Goal: Task Accomplishment & Management: Use online tool/utility

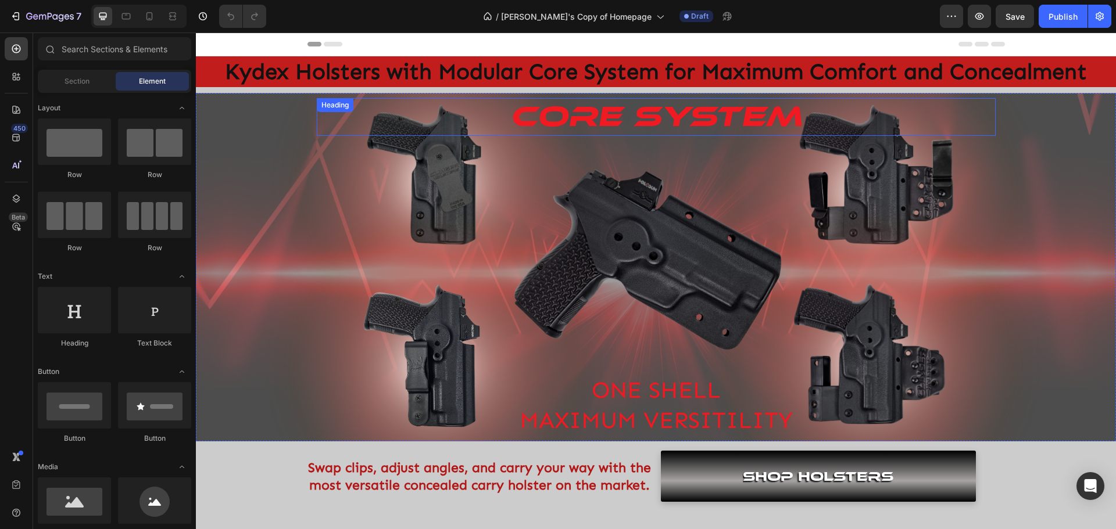
click at [491, 126] on h2 "Core system" at bounding box center [656, 117] width 679 height 38
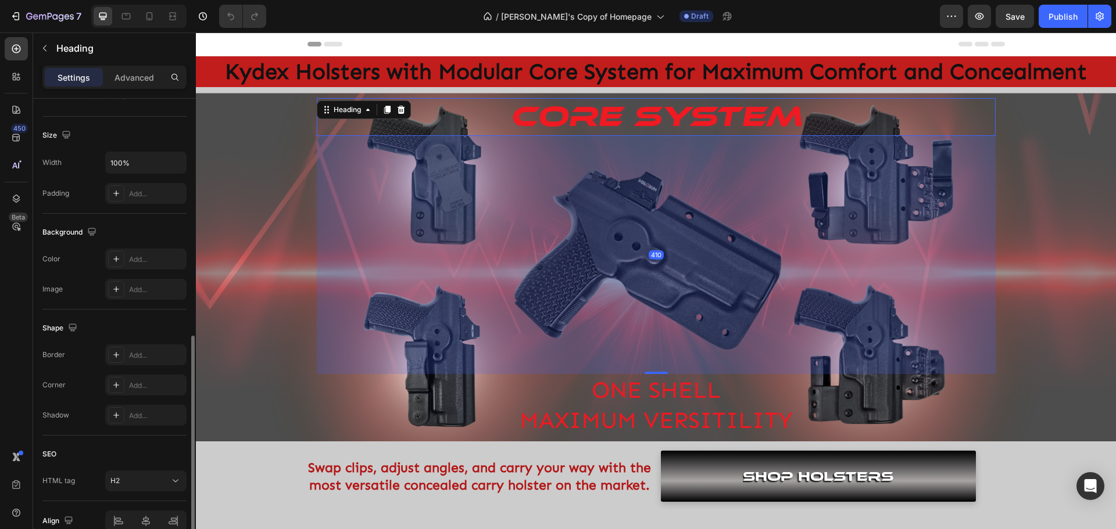
scroll to position [291, 0]
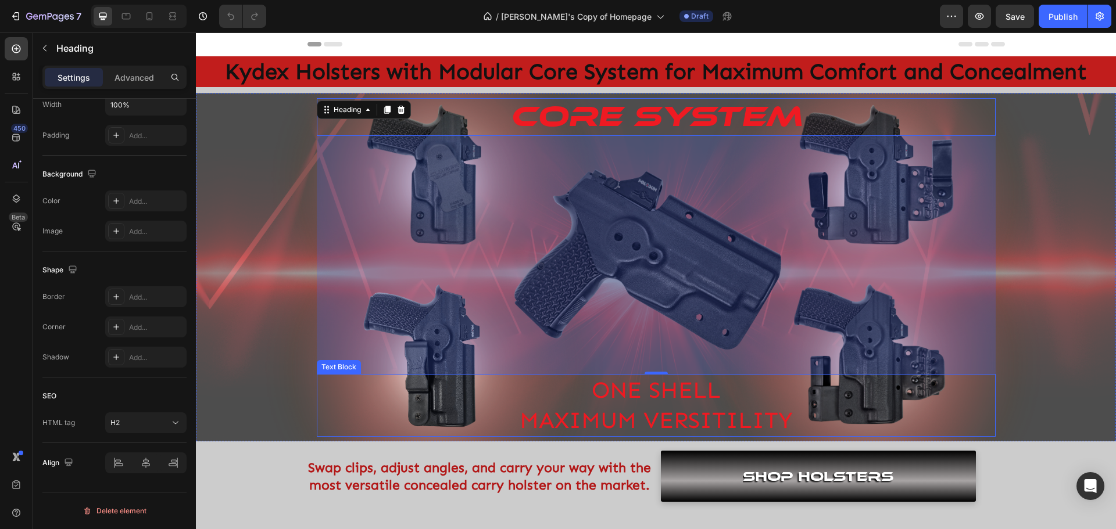
click at [579, 400] on p "ONE SHELL" at bounding box center [656, 390] width 677 height 30
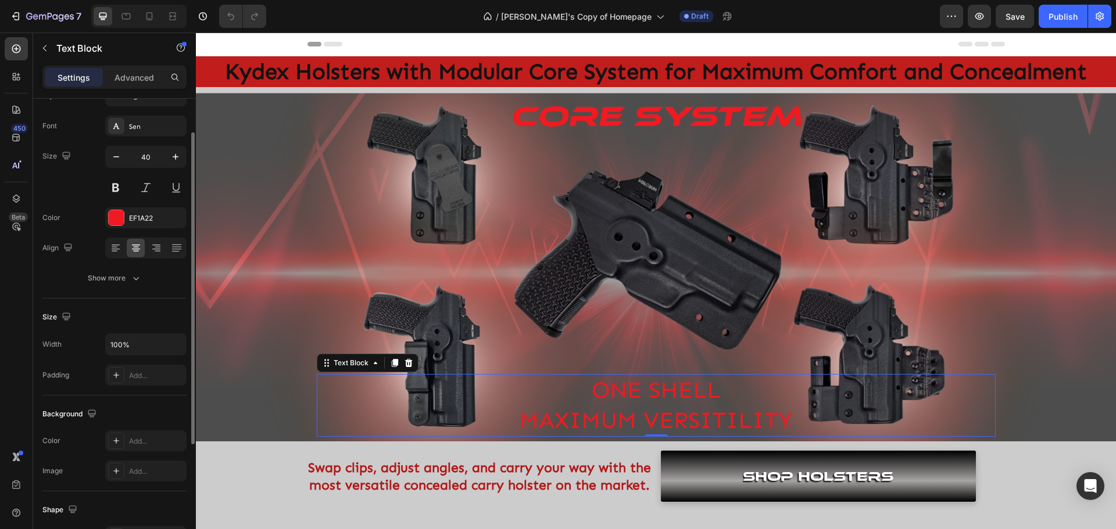
scroll to position [0, 0]
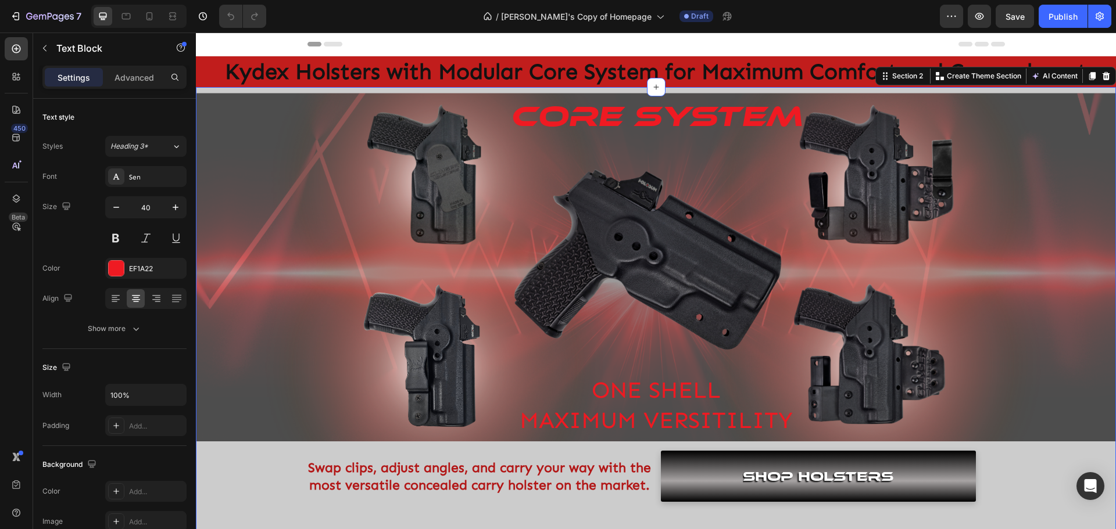
click at [238, 467] on div "Core system Heading ONE SHELL MAXIMUM VERSITILITY Text Block Hero Banner Swap c…" at bounding box center [656, 297] width 920 height 409
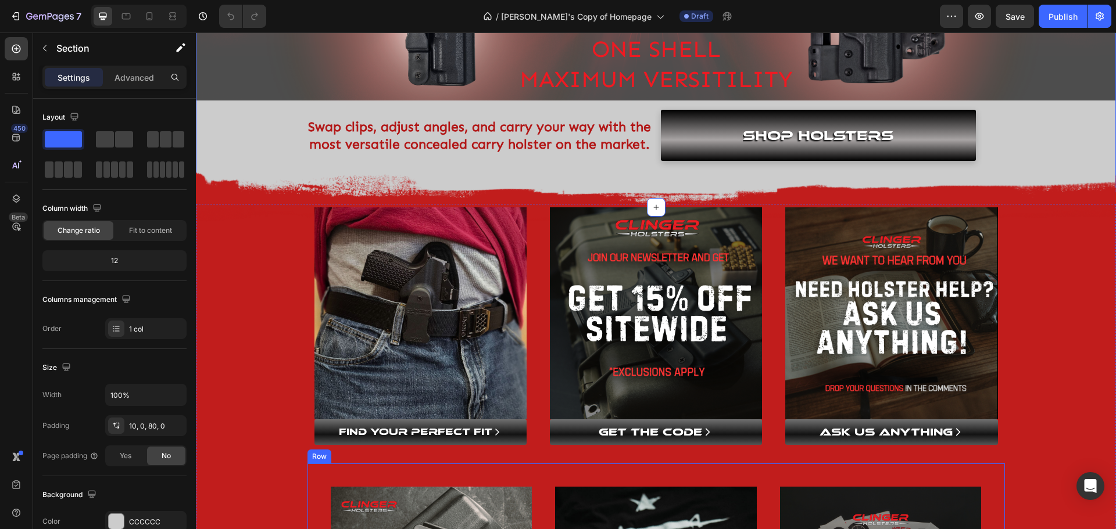
scroll to position [407, 0]
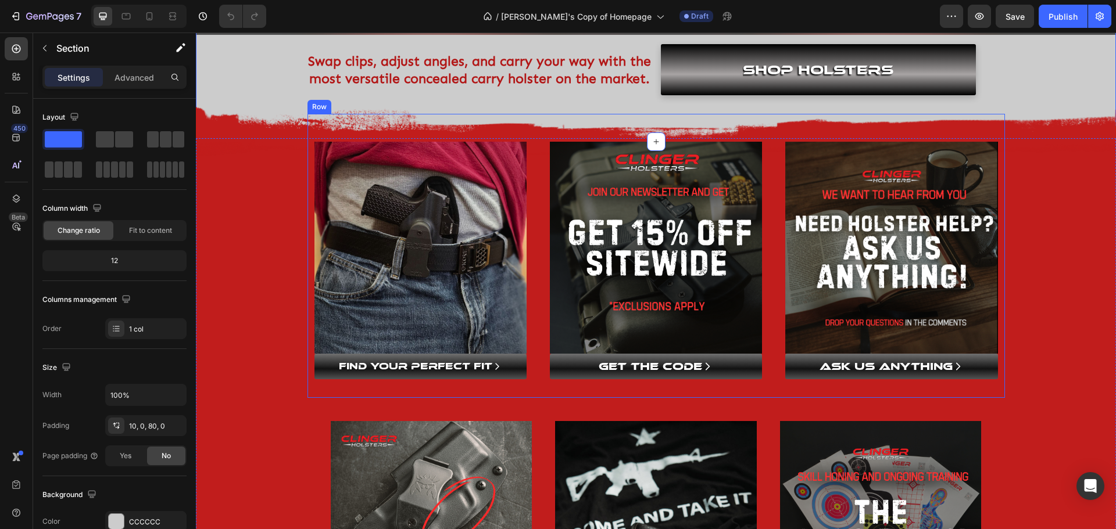
click at [349, 135] on div "Image FIND YOUR PERFECT FIT Button Image GET THE CODE Button Image ASK US ANYTH…" at bounding box center [655, 256] width 697 height 284
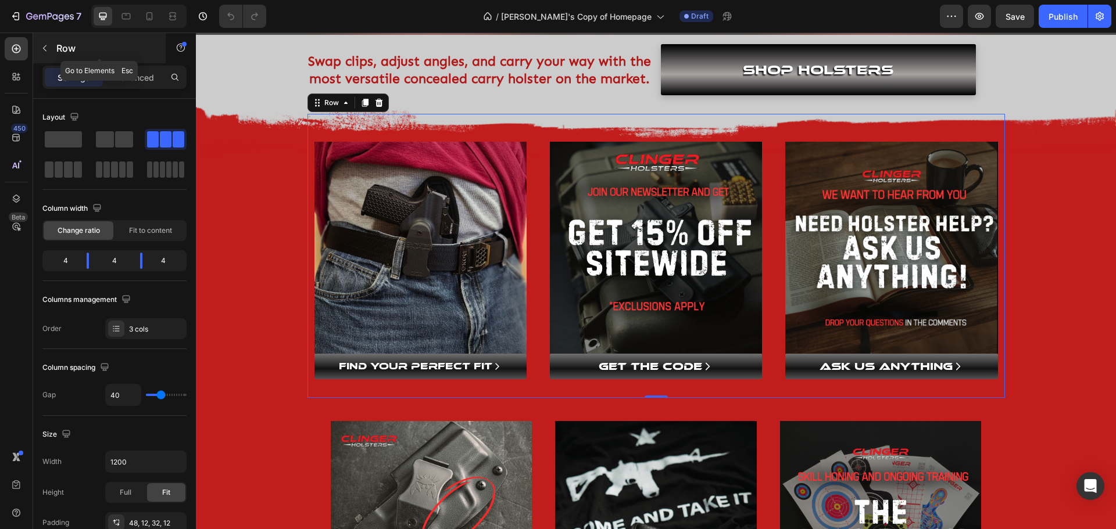
click at [49, 53] on button "button" at bounding box center [44, 48] width 19 height 19
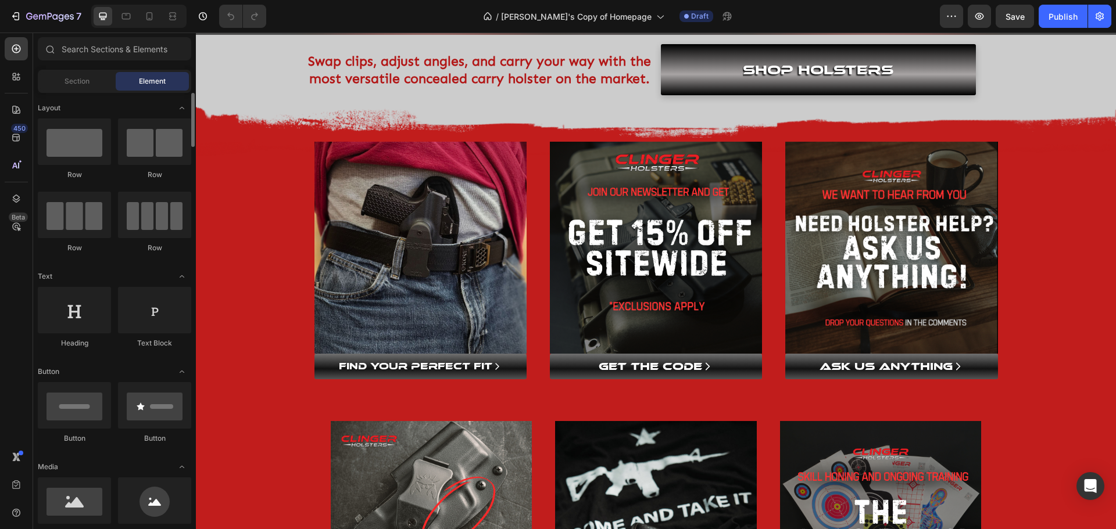
scroll to position [58, 0]
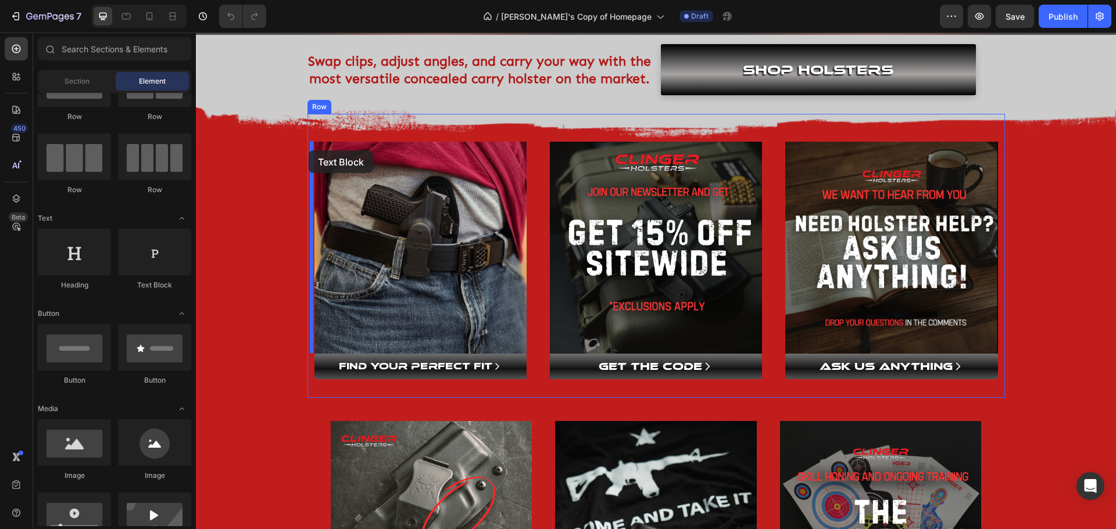
drag, startPoint x: 343, startPoint y: 300, endPoint x: 309, endPoint y: 151, distance: 153.8
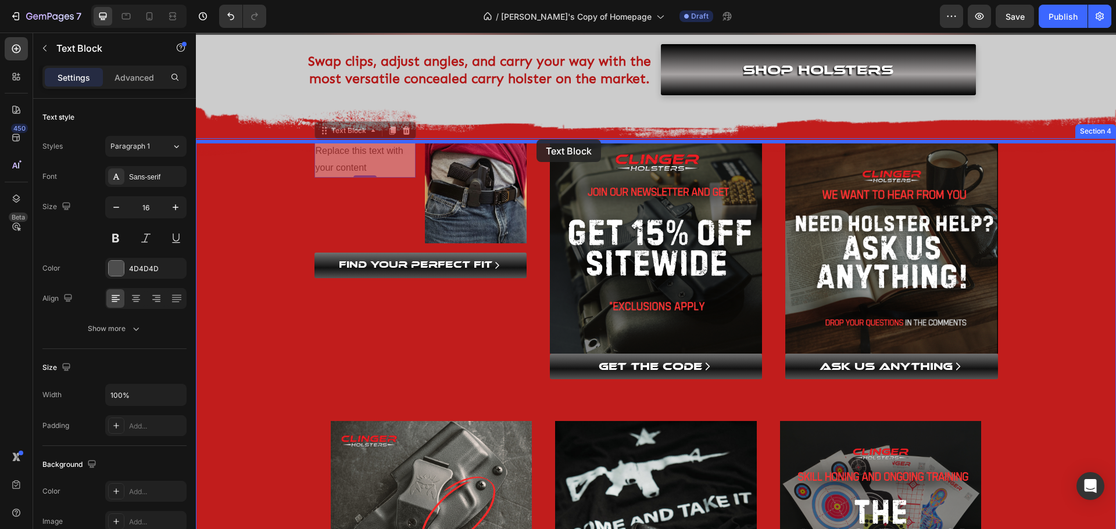
drag, startPoint x: 321, startPoint y: 130, endPoint x: 536, endPoint y: 139, distance: 215.8
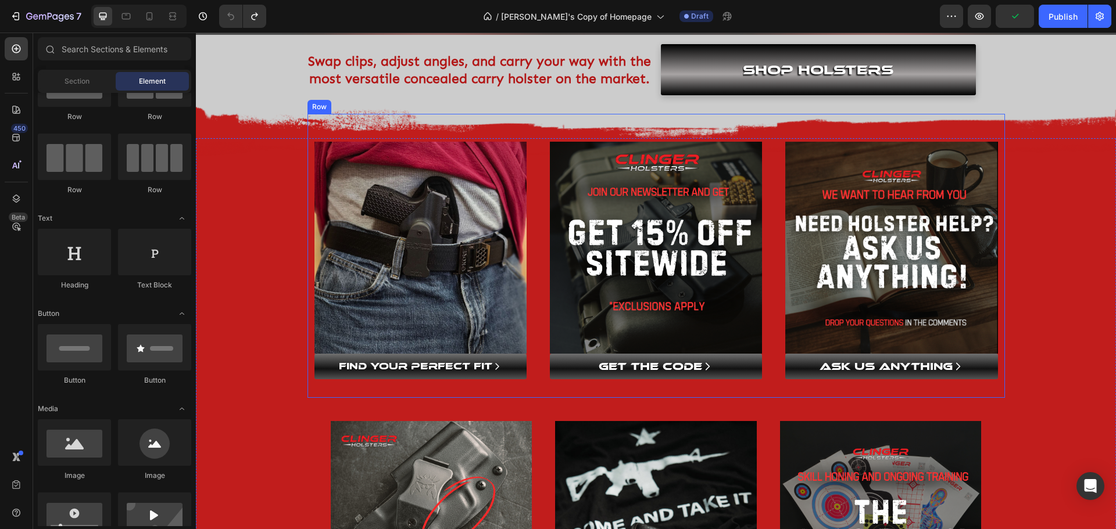
click at [536, 137] on div "Image FIND YOUR PERFECT FIT Button Image GET THE CODE Button Image ASK US ANYTH…" at bounding box center [655, 256] width 697 height 284
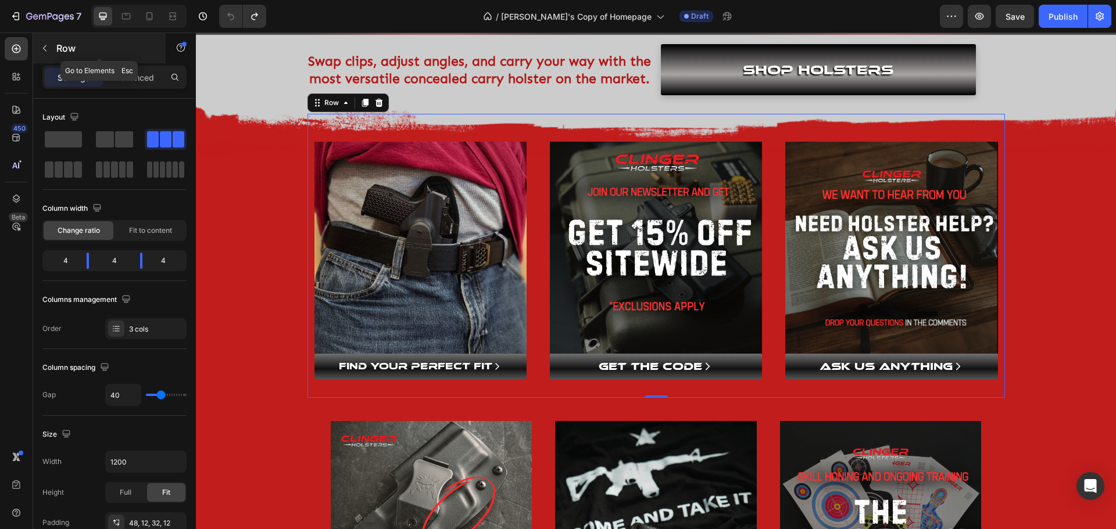
click at [45, 52] on button "button" at bounding box center [44, 48] width 19 height 19
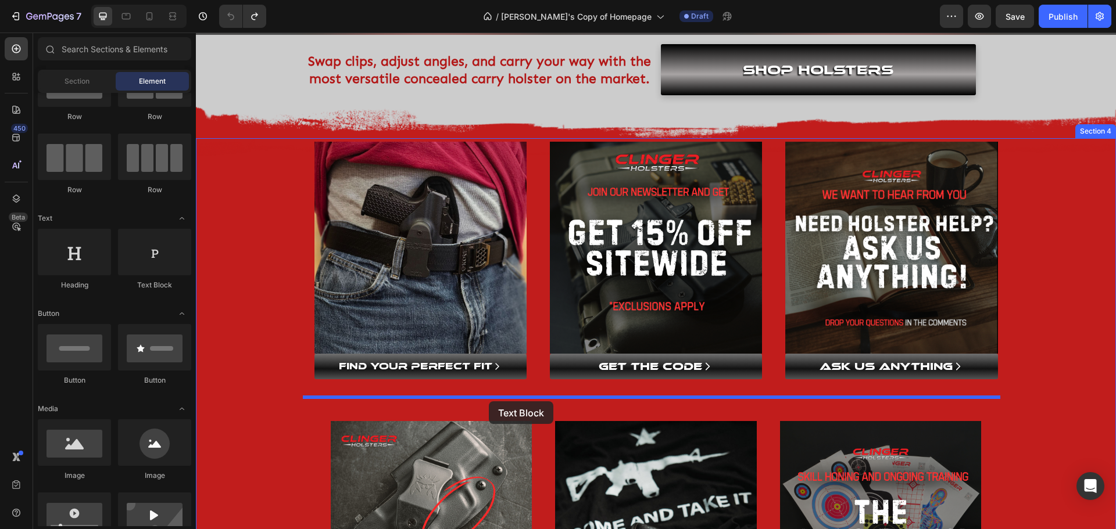
drag, startPoint x: 342, startPoint y: 294, endPoint x: 489, endPoint y: 402, distance: 183.0
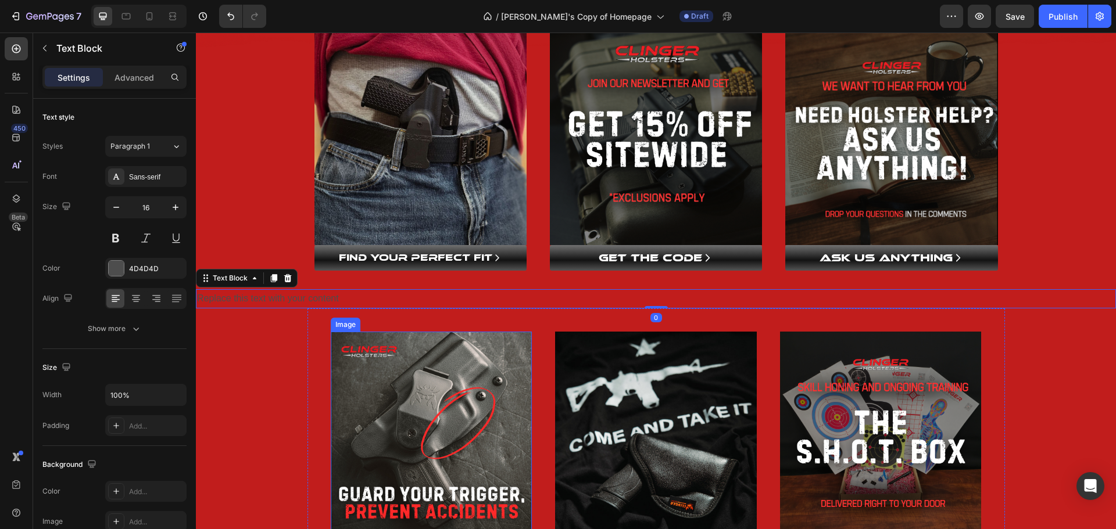
scroll to position [523, 0]
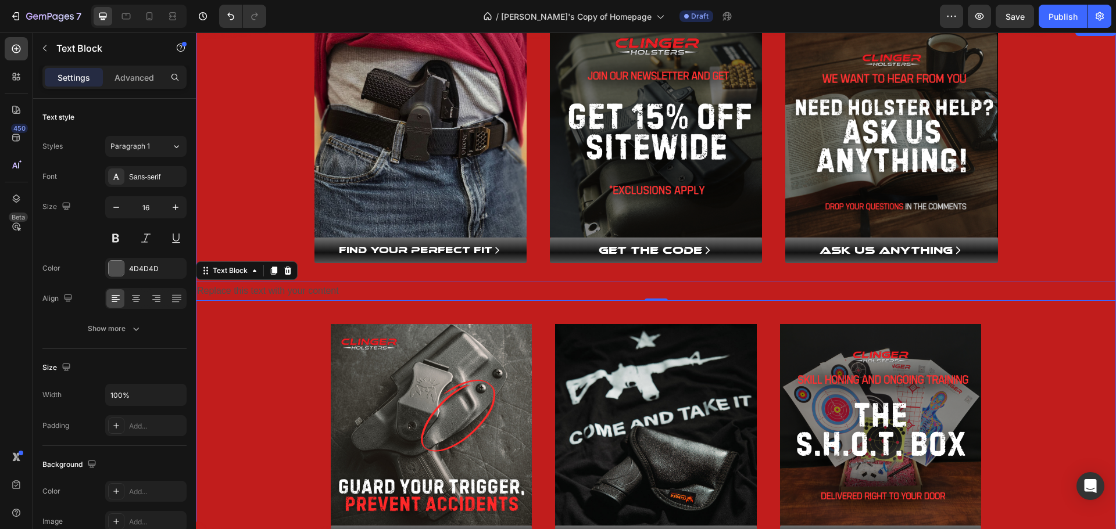
click at [272, 405] on div "Image Row Image FIND YOUR PERFECT FIT Button Image GET THE CODE Button Image AS…" at bounding box center [656, 287] width 920 height 493
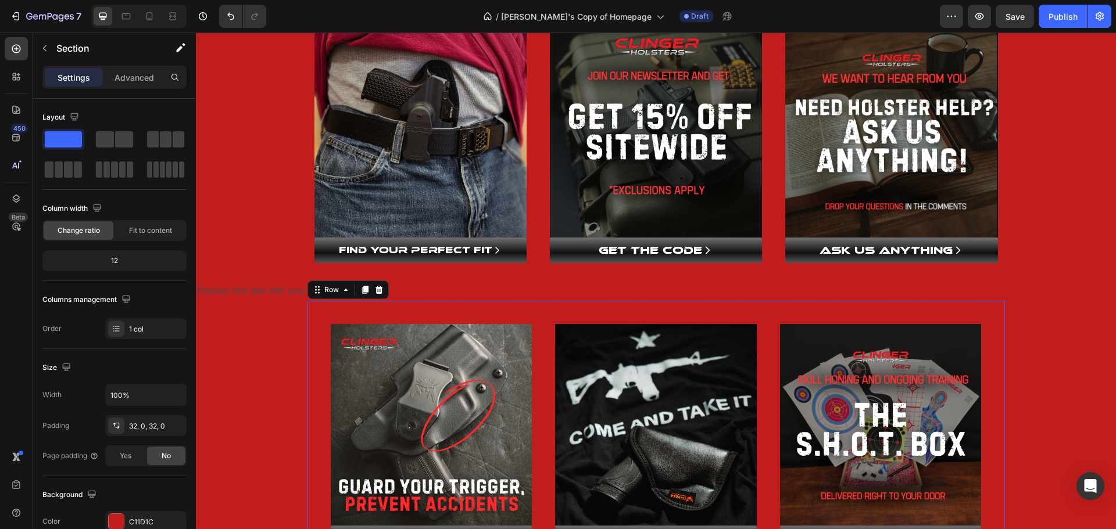
click at [311, 314] on div "Image LEARN MORE AND STAY PREPARED Button Image WEAR SOME MERCH Button Image se…" at bounding box center [655, 438] width 697 height 274
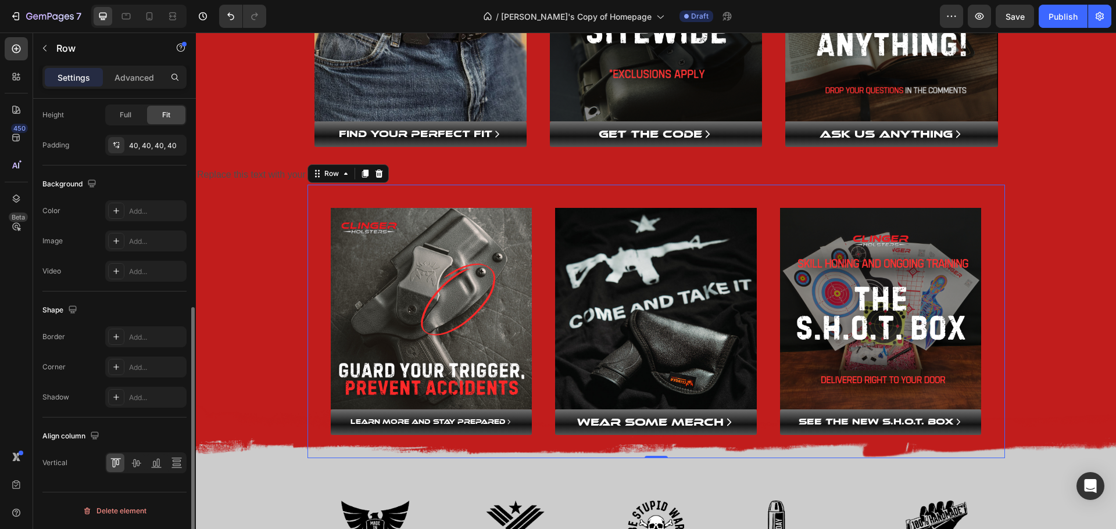
scroll to position [0, 0]
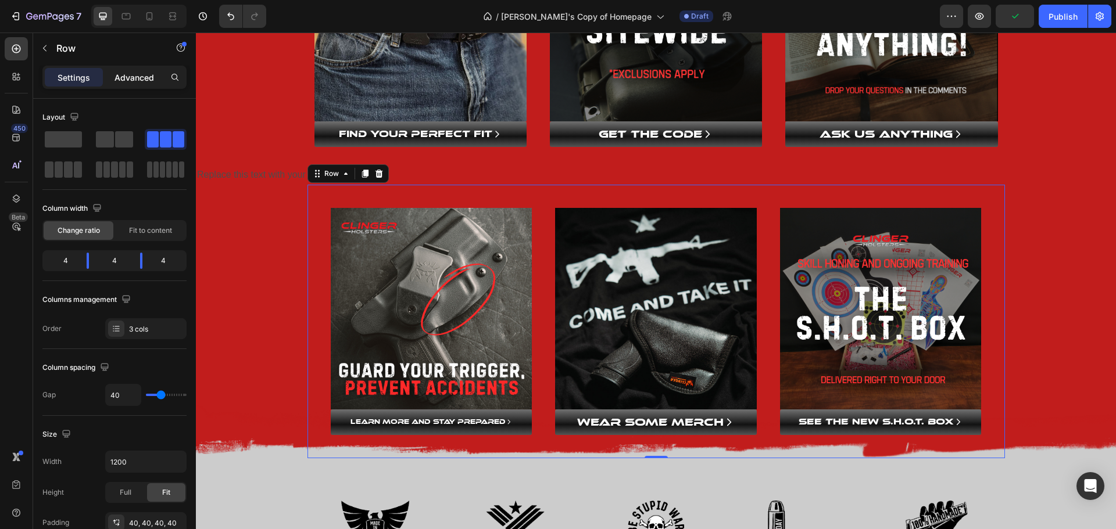
click at [128, 69] on div "Advanced" at bounding box center [134, 77] width 58 height 19
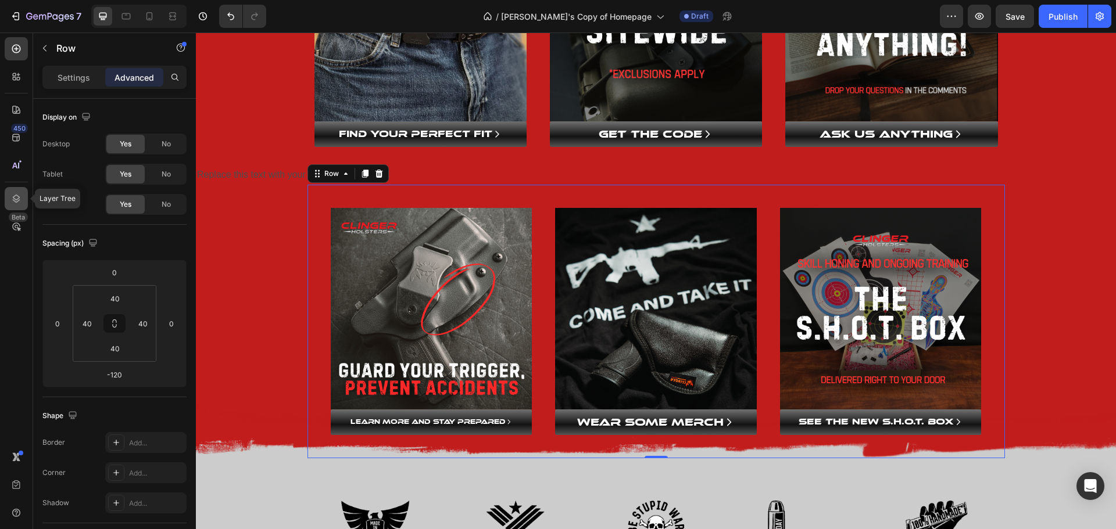
click at [12, 202] on icon at bounding box center [16, 199] width 12 height 12
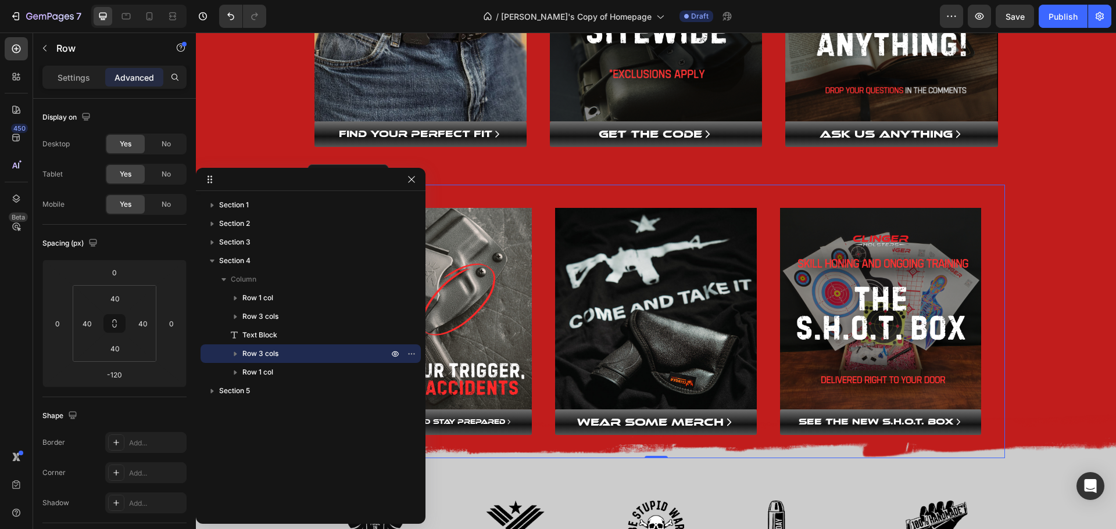
drag, startPoint x: 271, startPoint y: 92, endPoint x: 296, endPoint y: 178, distance: 90.0
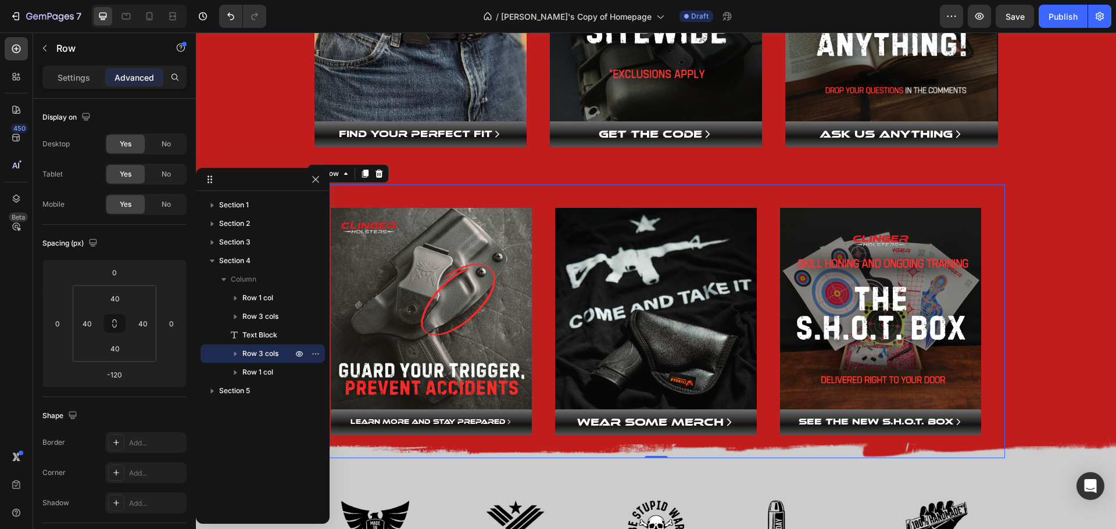
drag, startPoint x: 423, startPoint y: 228, endPoint x: 327, endPoint y: 240, distance: 96.7
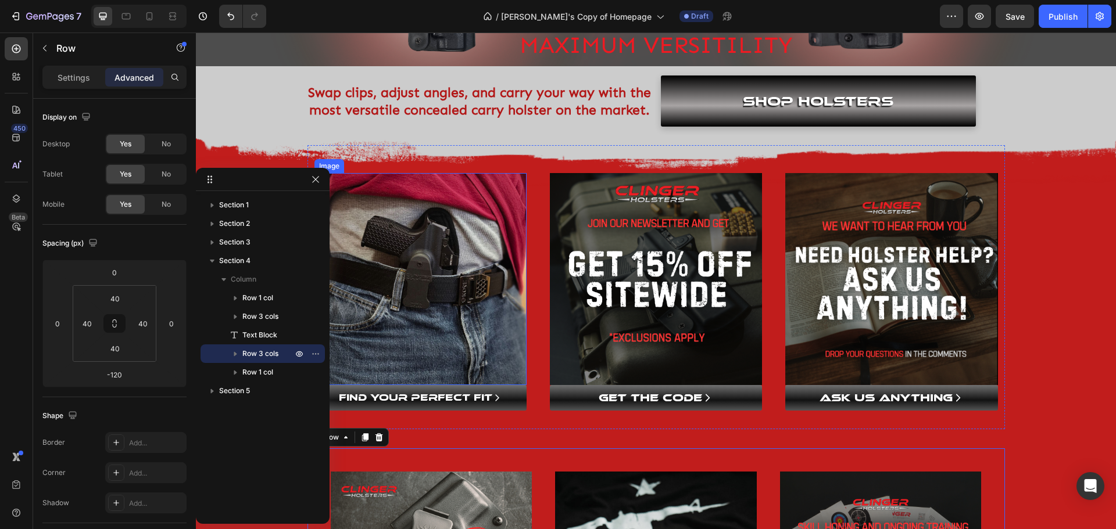
scroll to position [349, 0]
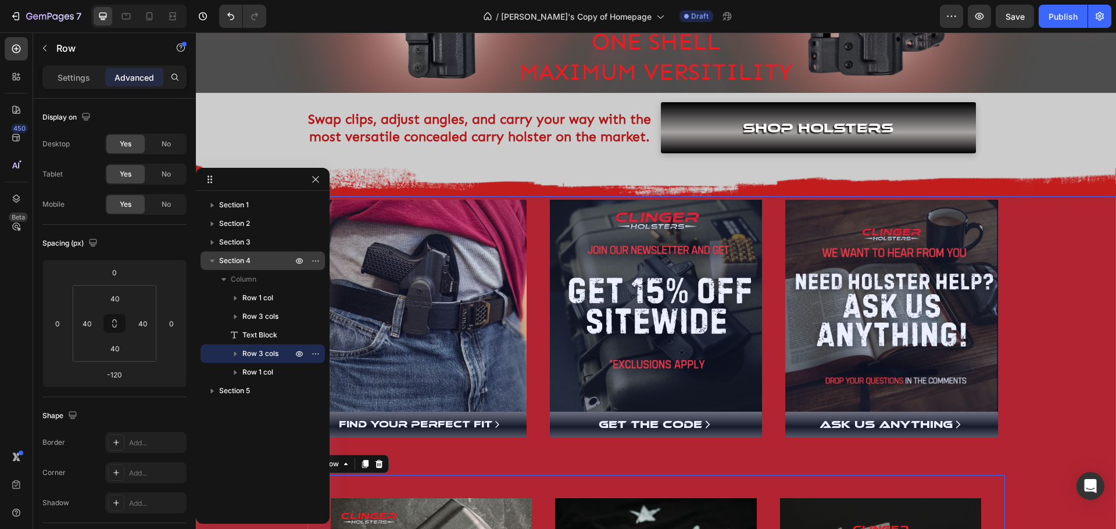
click at [213, 262] on icon "button" at bounding box center [212, 261] width 5 height 3
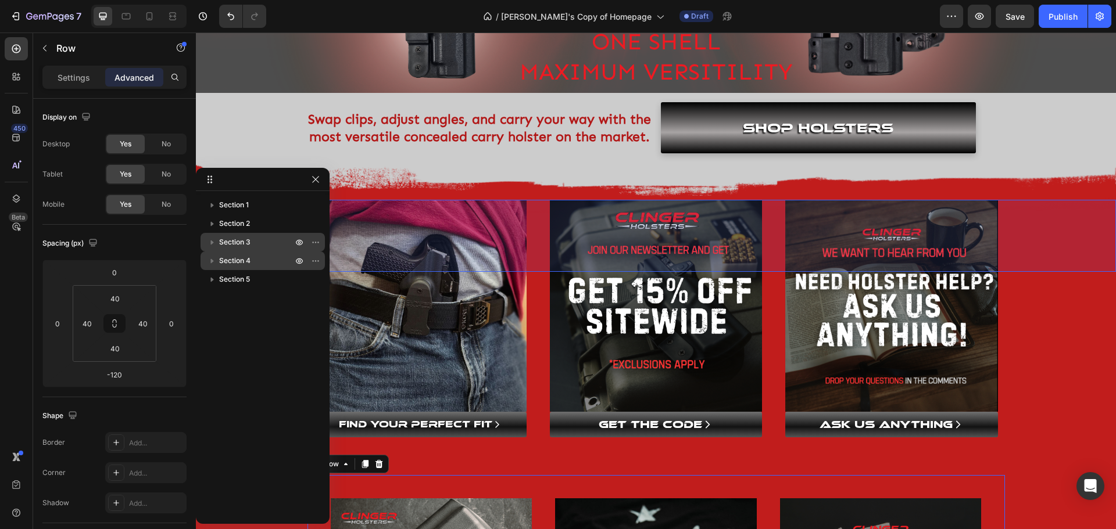
click at [210, 242] on icon "button" at bounding box center [212, 243] width 12 height 12
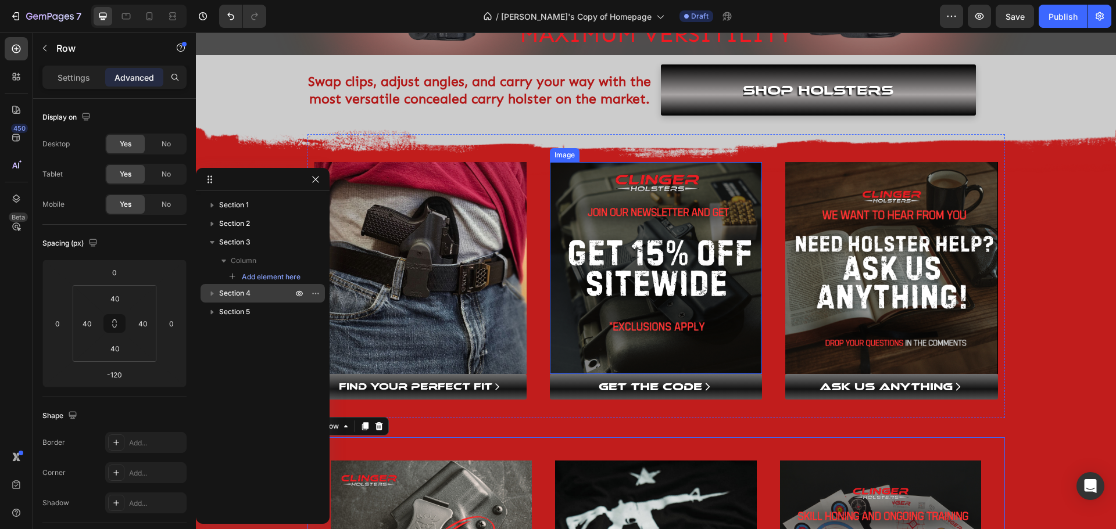
scroll to position [407, 0]
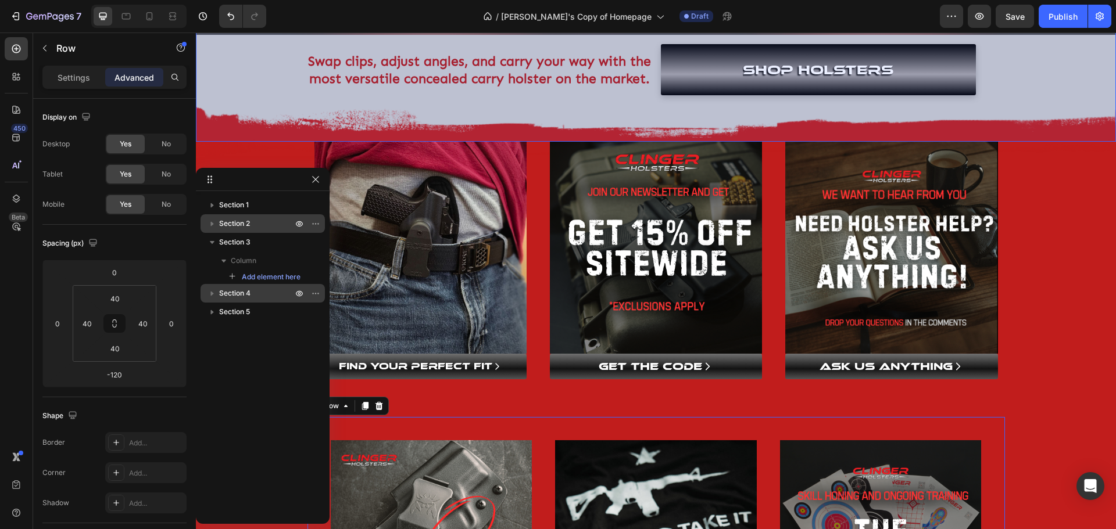
click at [212, 226] on icon "button" at bounding box center [212, 224] width 12 height 12
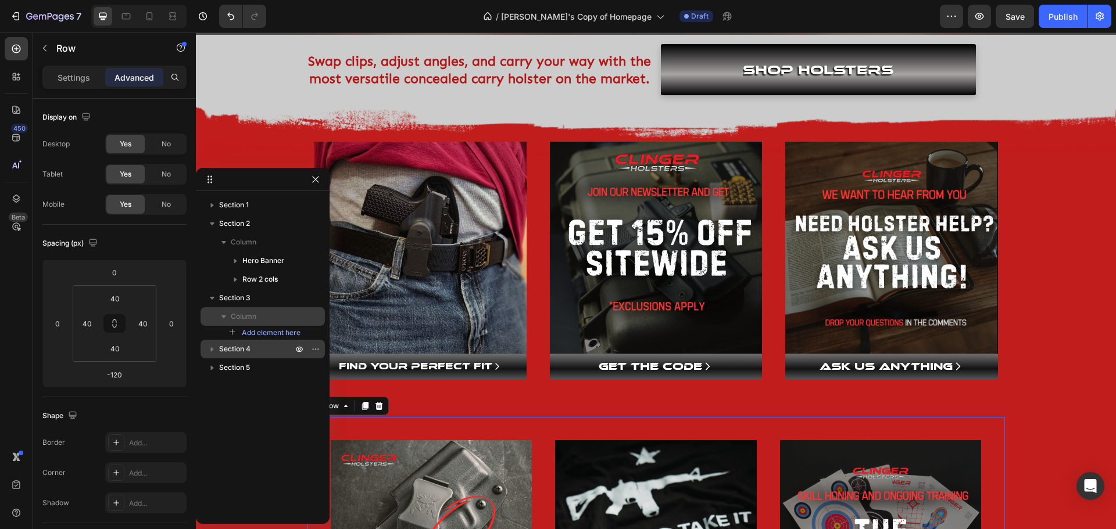
click at [243, 313] on span "Column" at bounding box center [244, 317] width 26 height 12
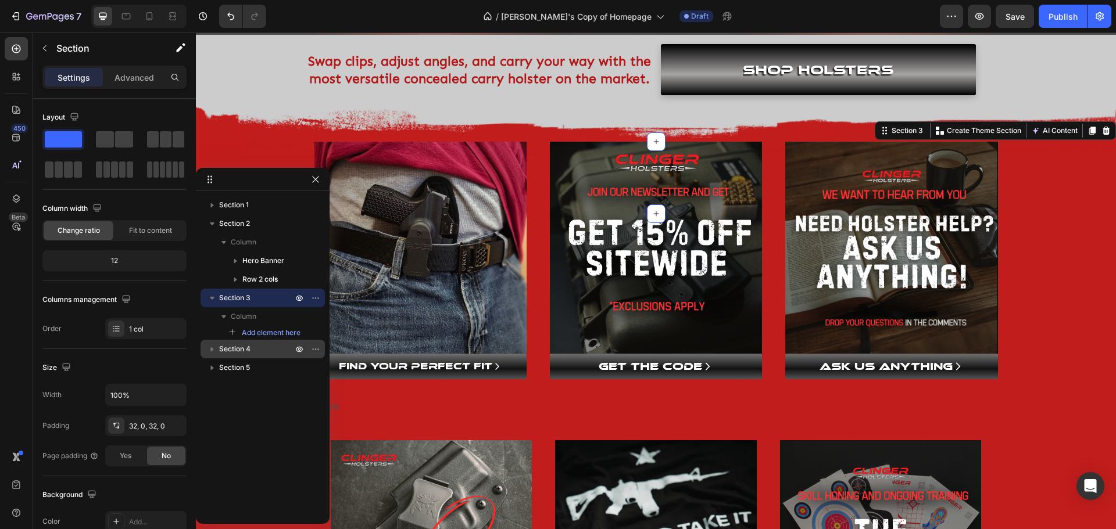
click at [239, 299] on span "Section 3" at bounding box center [234, 298] width 31 height 12
click at [218, 297] on button "button" at bounding box center [212, 298] width 14 height 14
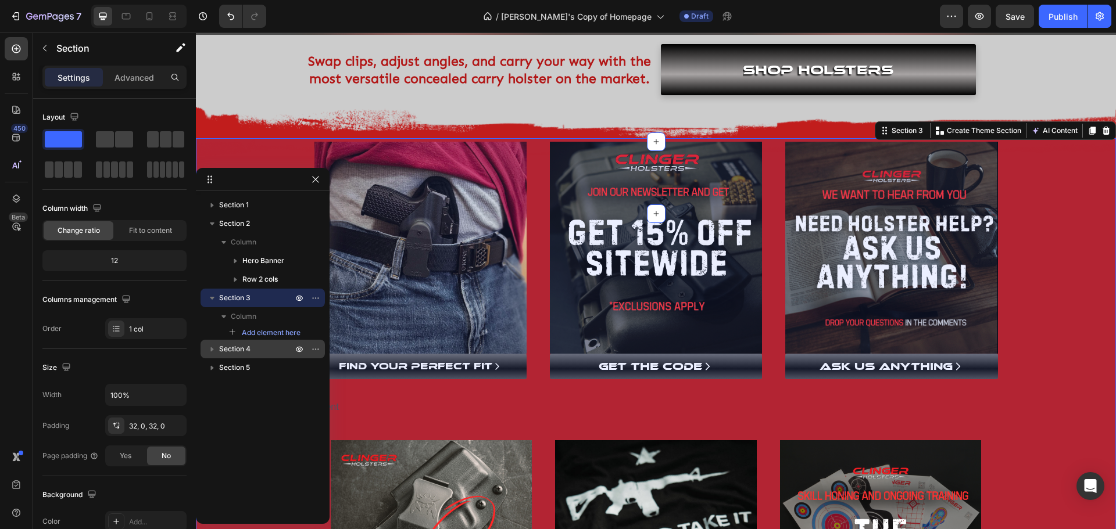
click at [214, 346] on icon "button" at bounding box center [212, 349] width 12 height 12
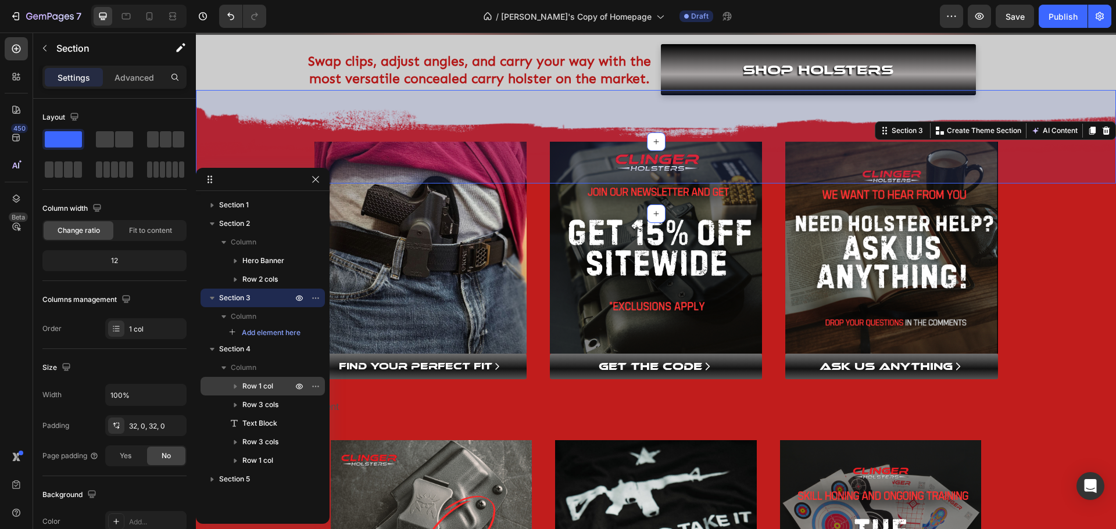
click at [234, 385] on icon "button" at bounding box center [236, 387] width 12 height 12
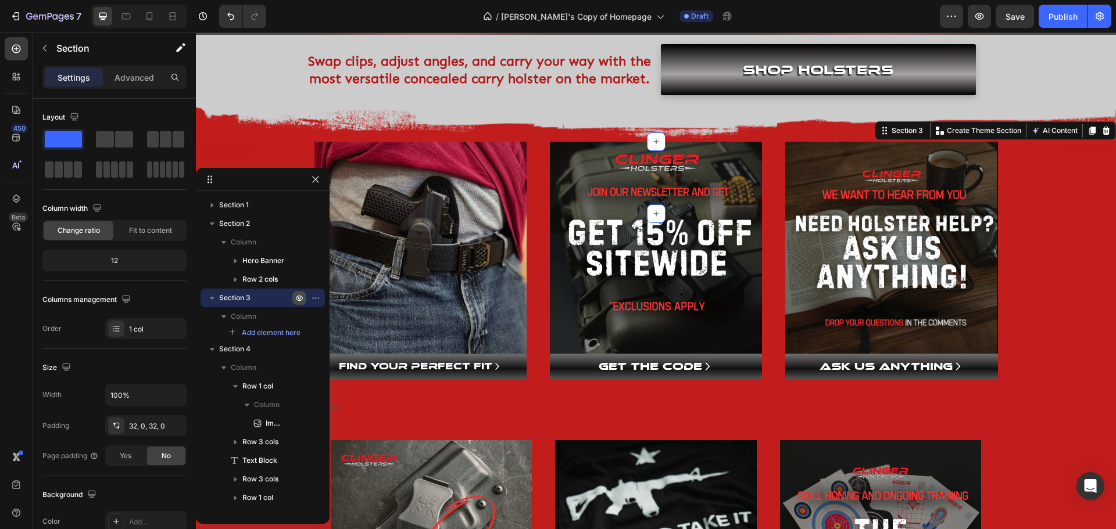
click at [299, 297] on icon "button" at bounding box center [299, 298] width 9 height 9
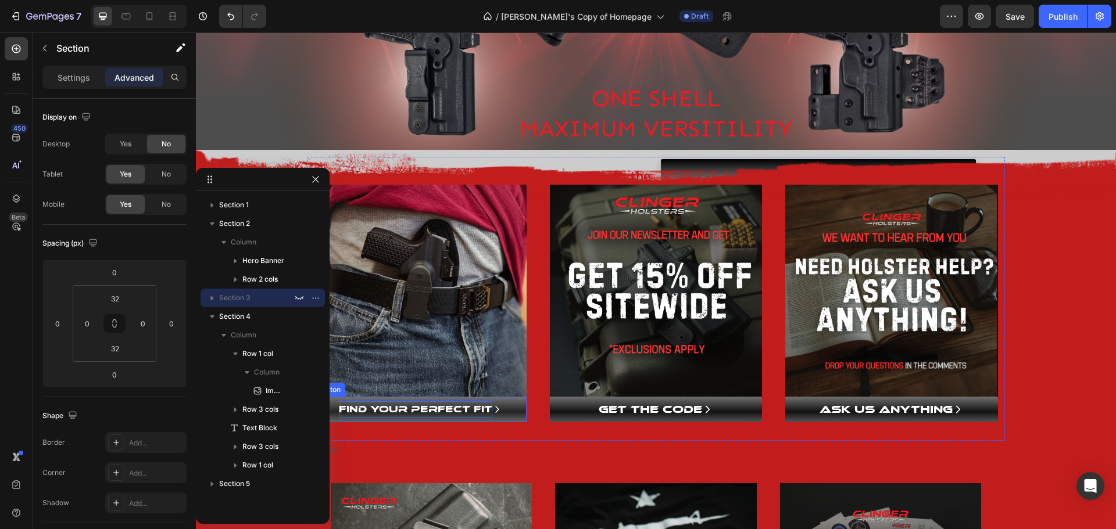
scroll to position [291, 0]
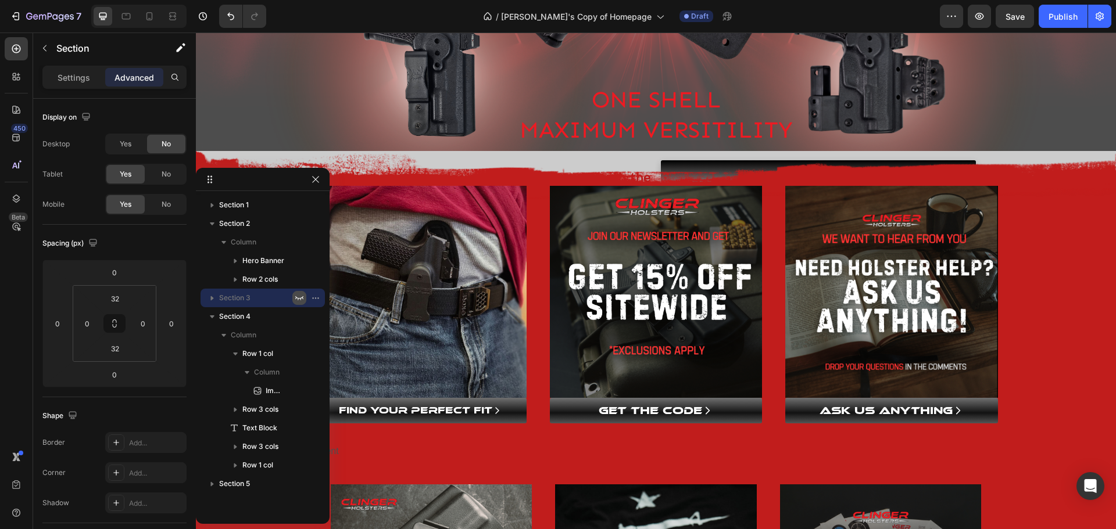
click at [299, 299] on icon "button" at bounding box center [299, 298] width 8 height 4
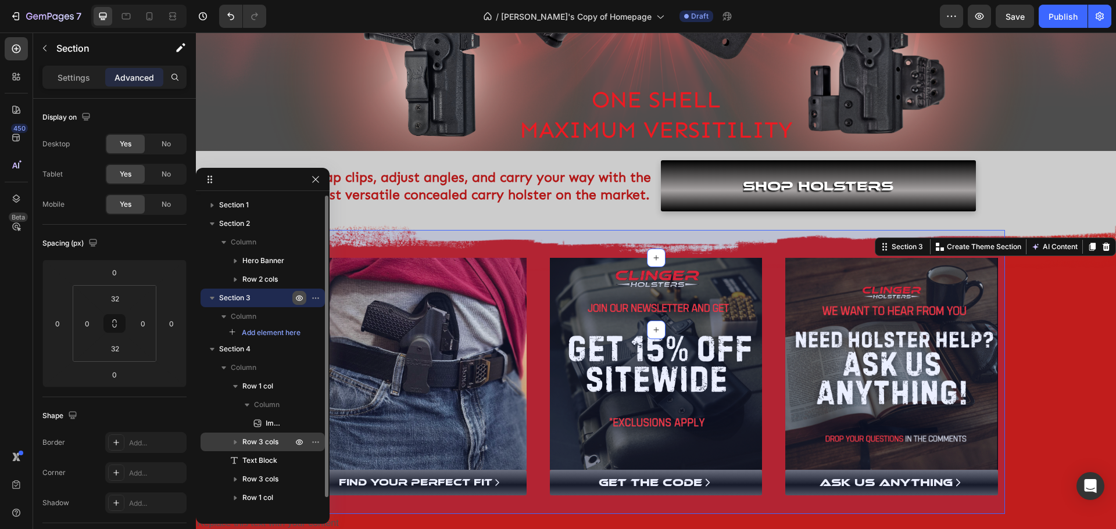
click at [235, 441] on icon "button" at bounding box center [236, 442] width 12 height 12
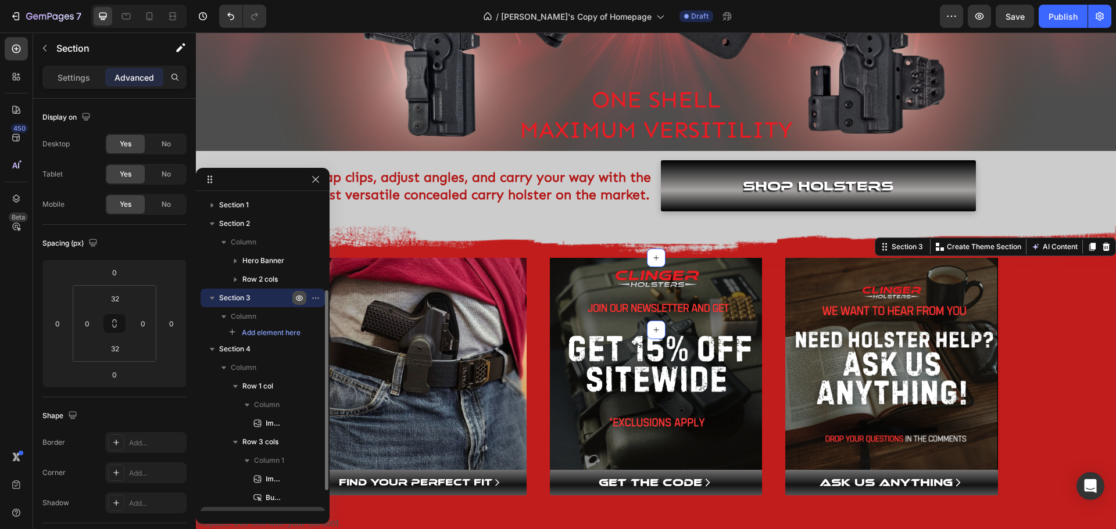
scroll to position [58, 0]
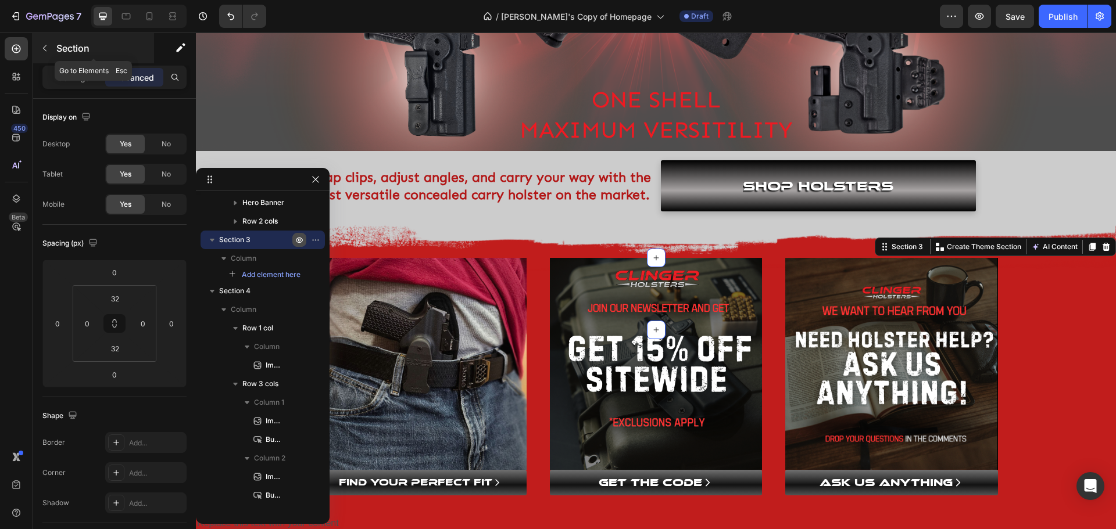
click at [47, 51] on icon "button" at bounding box center [44, 48] width 9 height 9
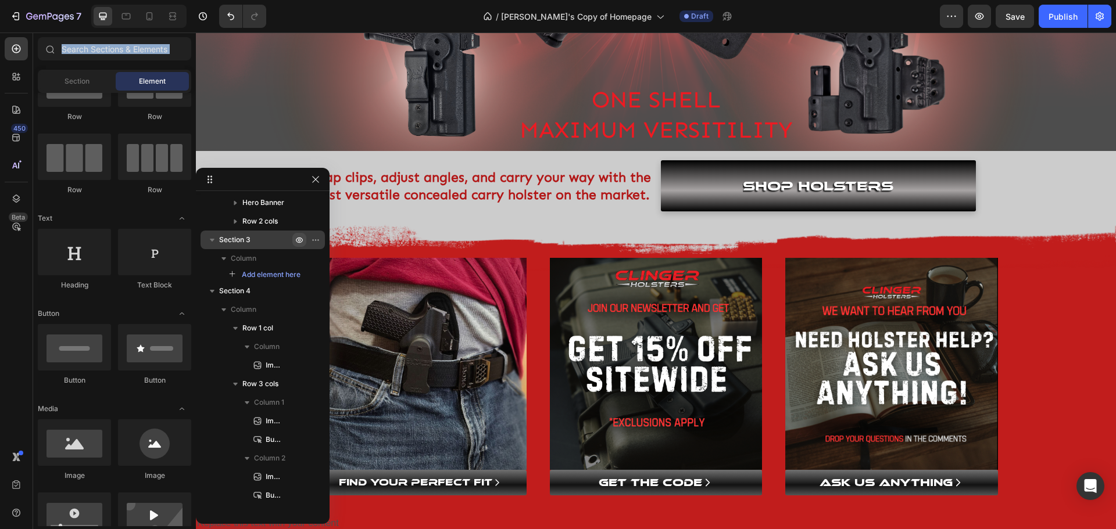
click at [47, 51] on icon at bounding box center [50, 50] width 9 height 9
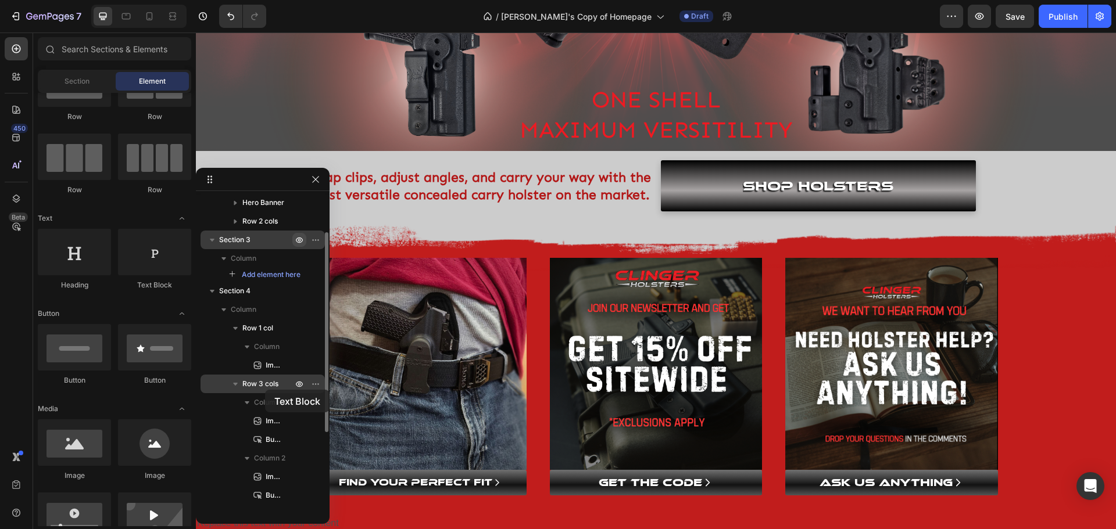
drag, startPoint x: 153, startPoint y: 263, endPoint x: 265, endPoint y: 390, distance: 169.7
click at [265, 0] on div "7 Version history / [PERSON_NAME]'s Copy of Homepage Draft Preview Save Publish…" at bounding box center [558, 0] width 1116 height 0
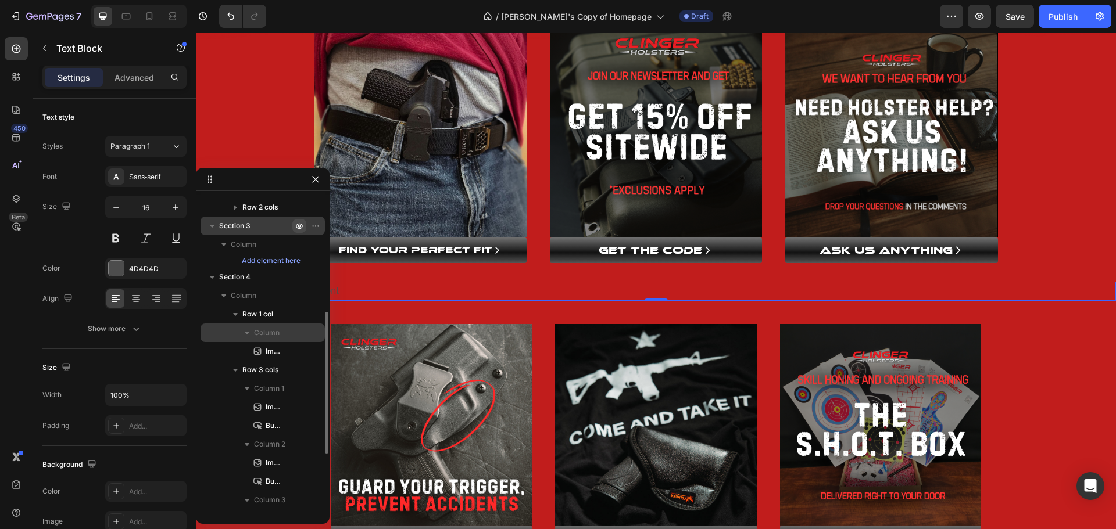
scroll to position [130, 0]
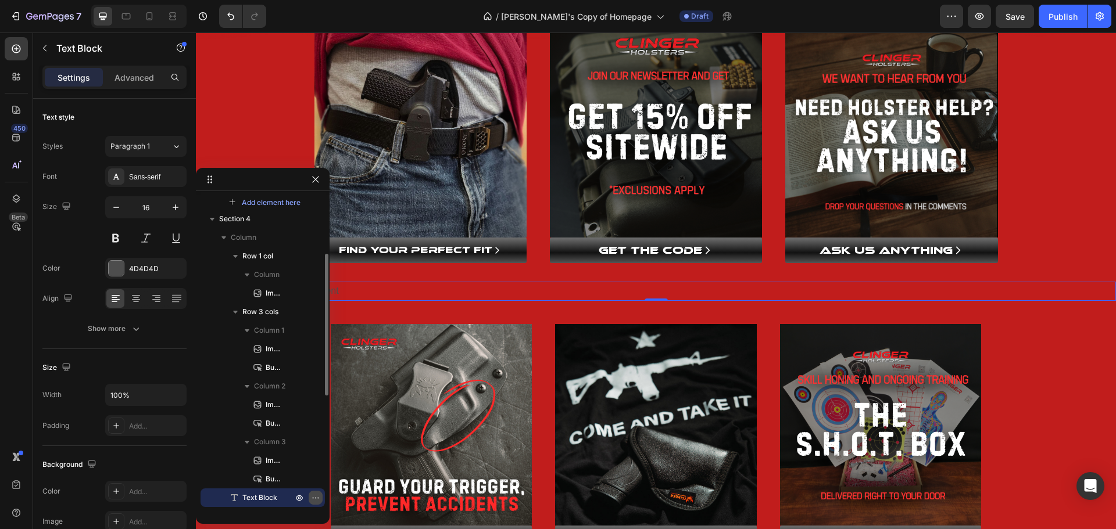
click at [314, 498] on icon "button" at bounding box center [315, 497] width 9 height 9
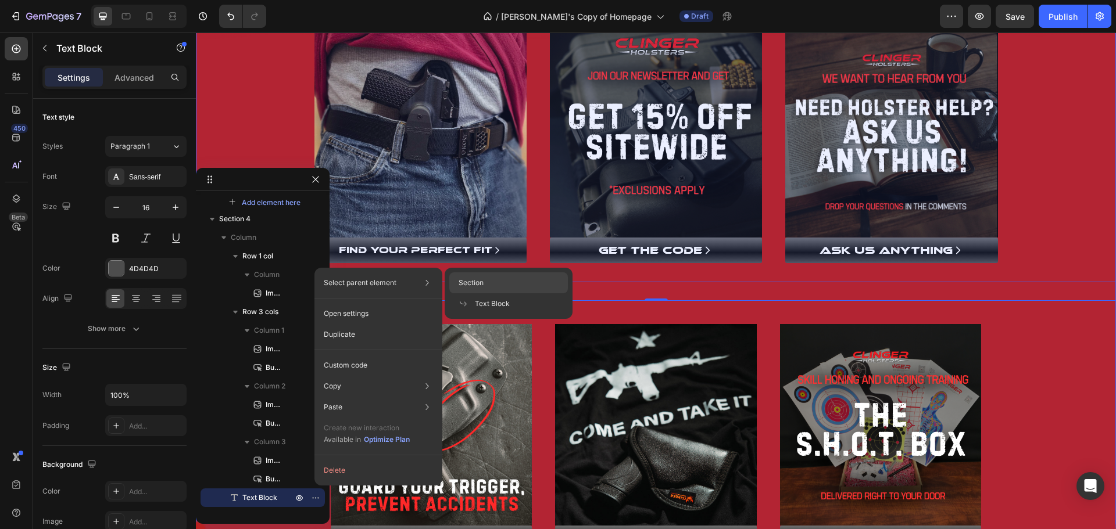
click at [475, 282] on span "Section" at bounding box center [471, 283] width 25 height 10
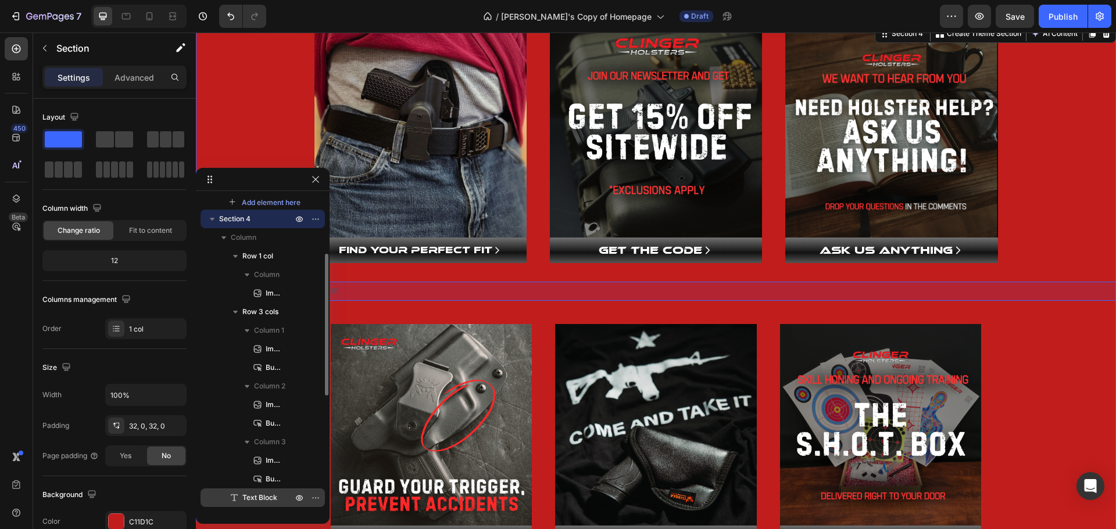
drag, startPoint x: 239, startPoint y: 503, endPoint x: 235, endPoint y: 498, distance: 6.6
click at [235, 498] on icon at bounding box center [234, 498] width 12 height 12
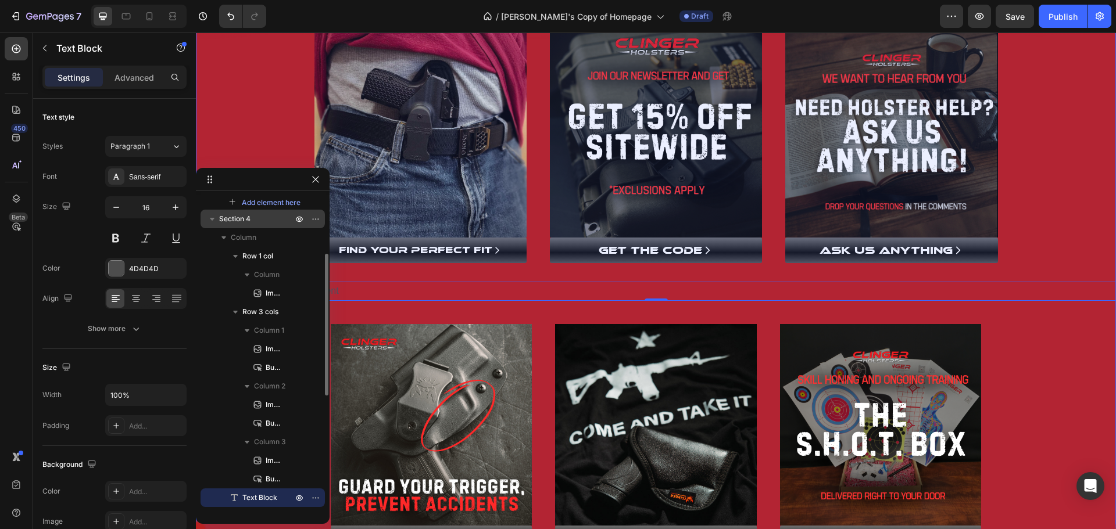
drag, startPoint x: 222, startPoint y: 498, endPoint x: 225, endPoint y: 223, distance: 275.5
click at [225, 223] on div "Section 4 Column Row 1 col Column Image Row 3 cols Column 1 Image Button Column…" at bounding box center [263, 479] width 124 height 539
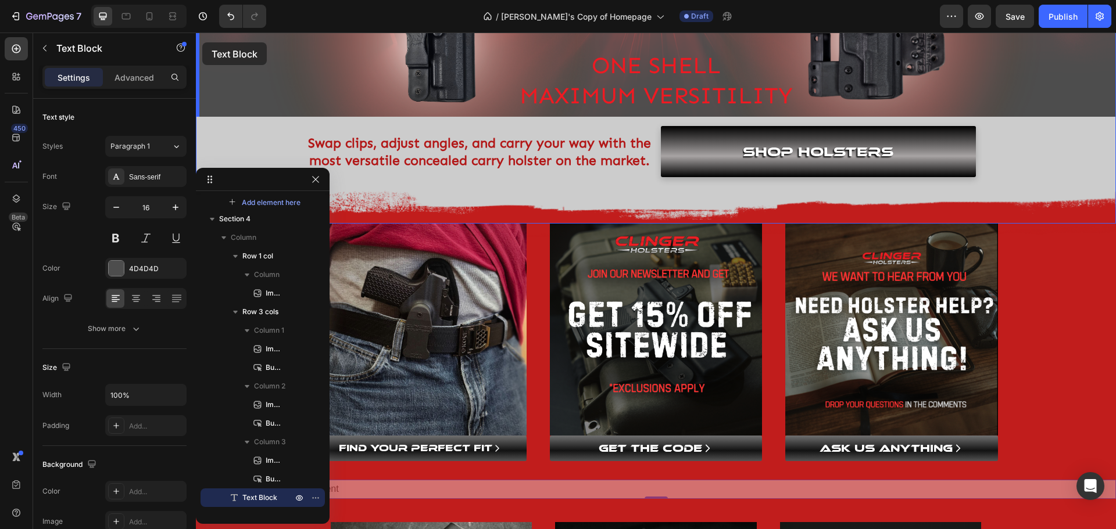
scroll to position [302, 0]
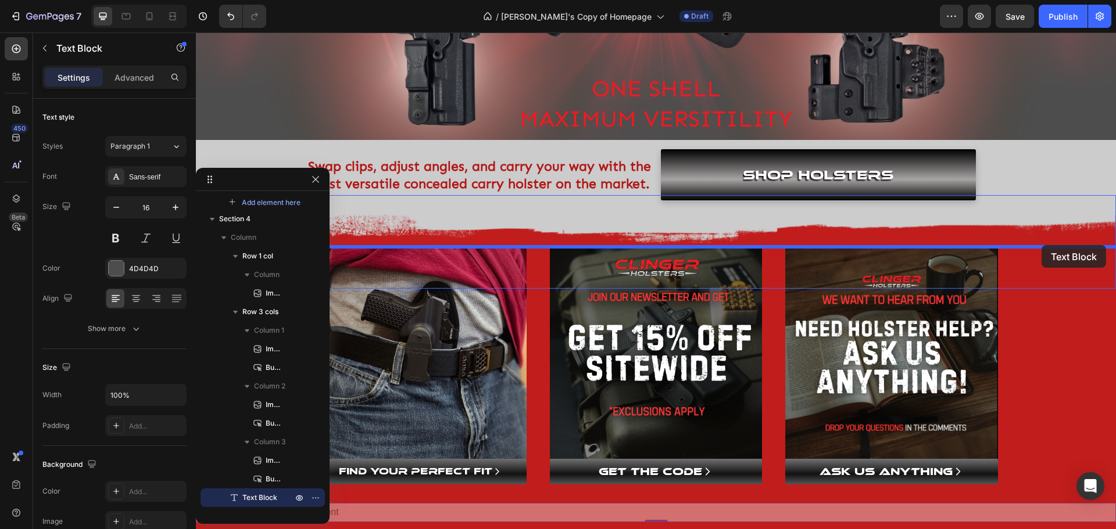
drag, startPoint x: 206, startPoint y: 96, endPoint x: 1042, endPoint y: 245, distance: 848.9
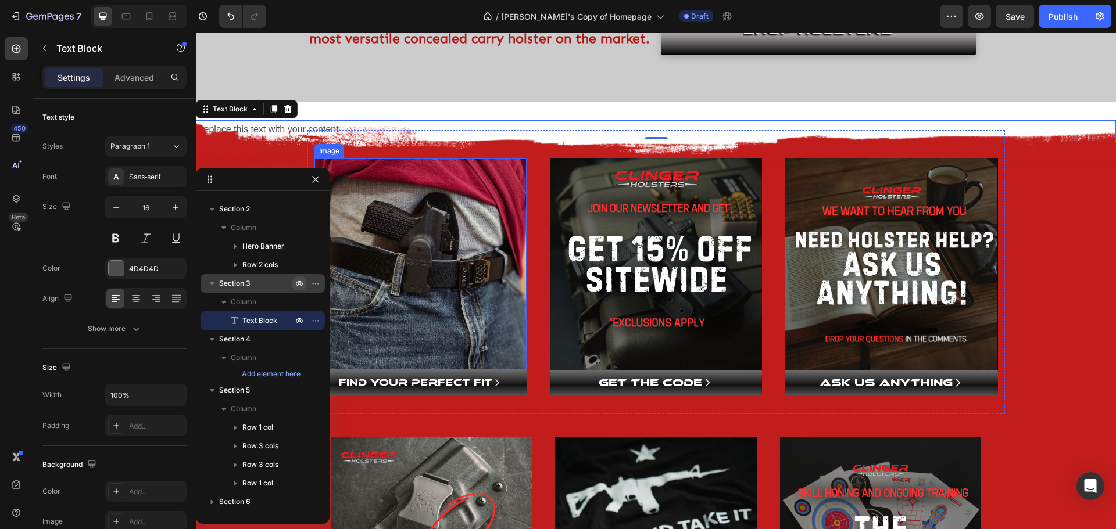
scroll to position [476, 0]
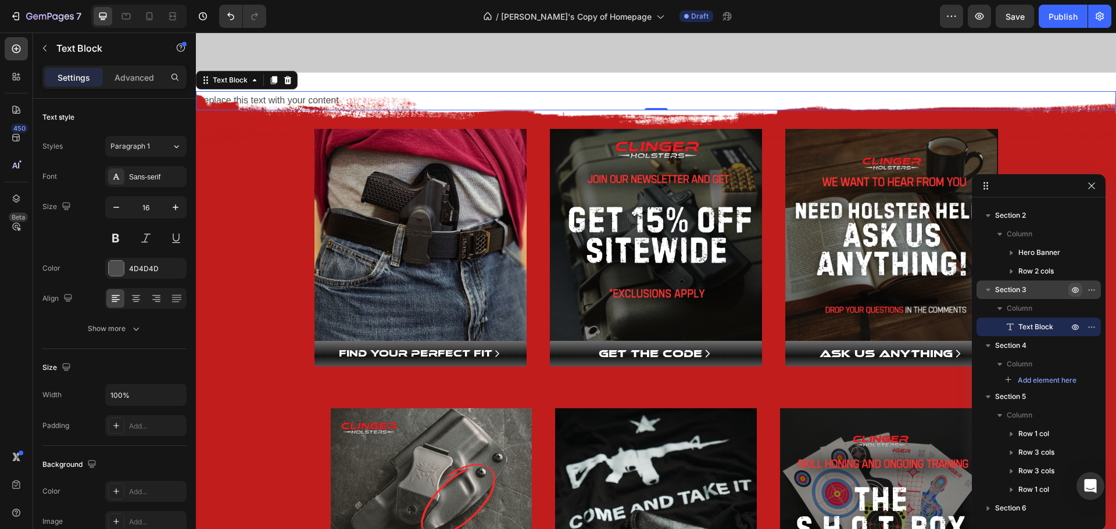
drag, startPoint x: 246, startPoint y: 176, endPoint x: 1022, endPoint y: 182, distance: 775.9
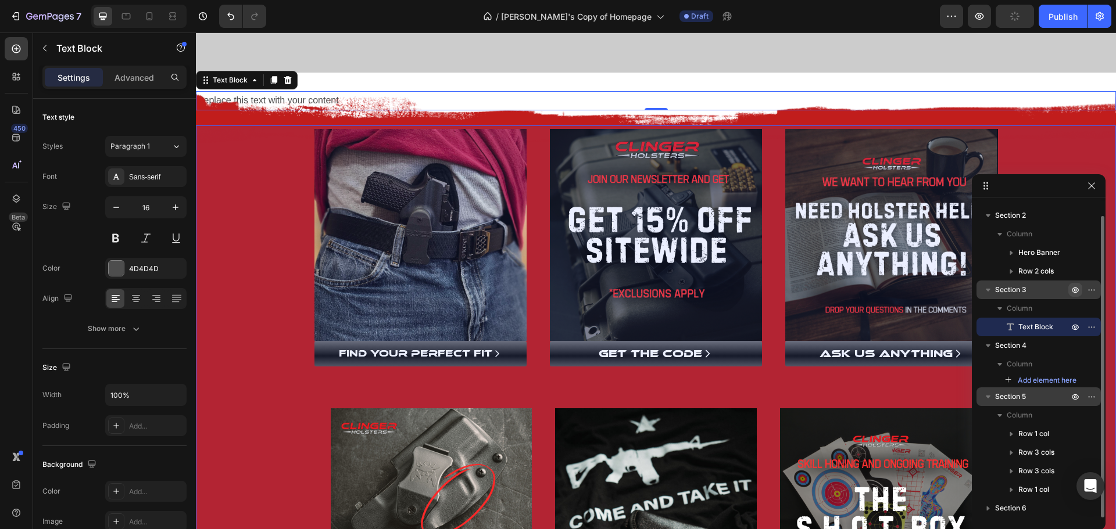
click at [989, 400] on icon "button" at bounding box center [988, 397] width 12 height 12
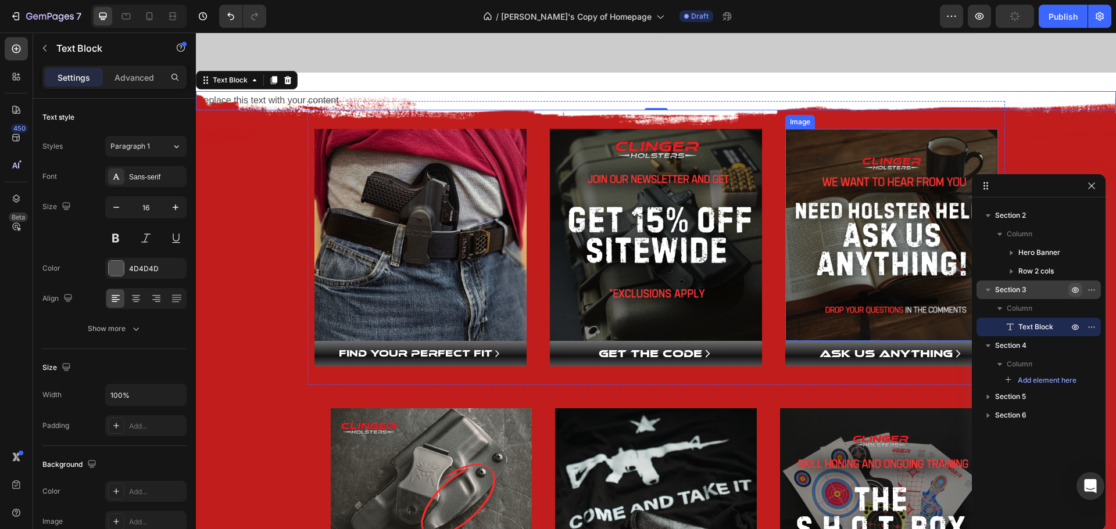
scroll to position [0, 0]
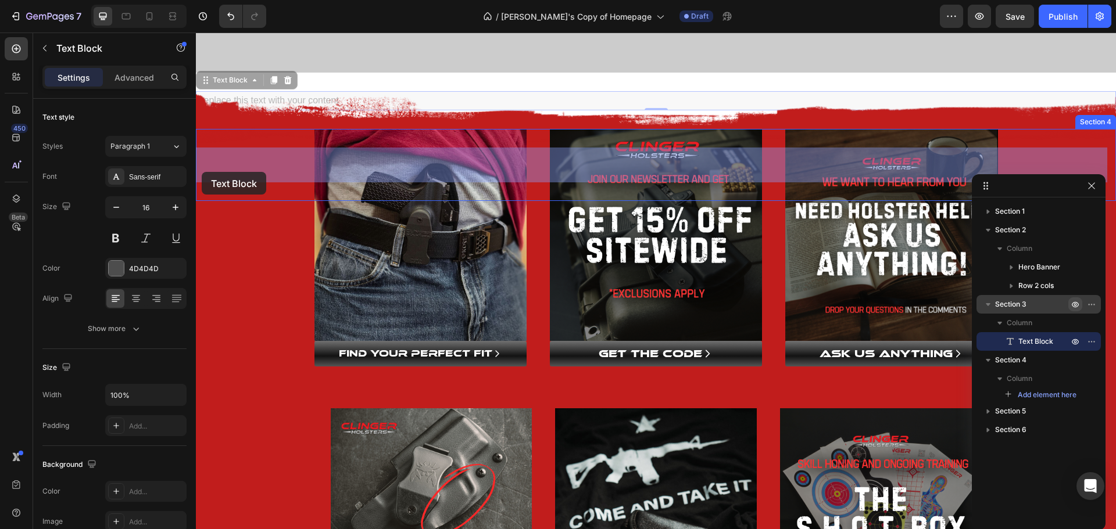
drag, startPoint x: 203, startPoint y: 81, endPoint x: 202, endPoint y: 172, distance: 91.3
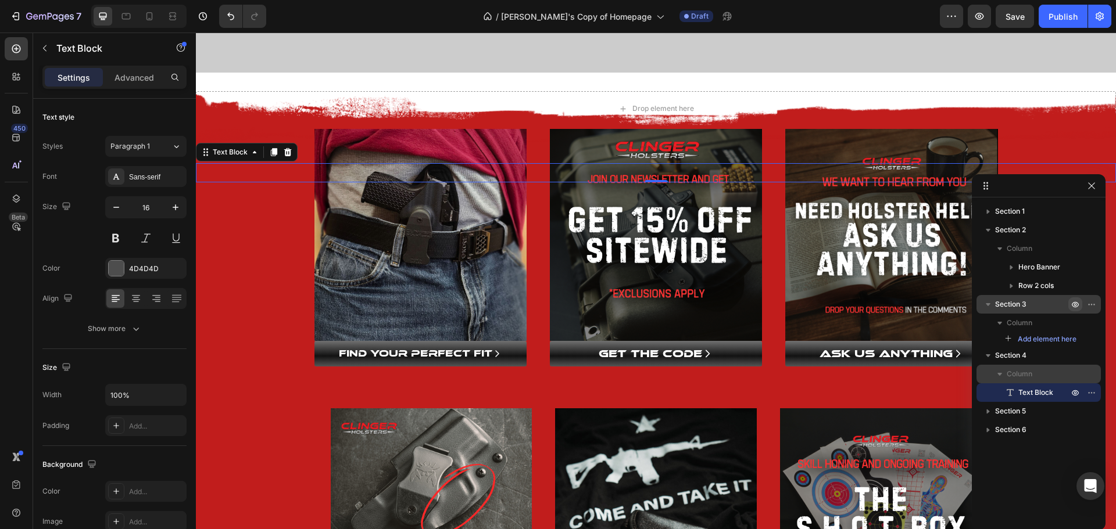
click at [998, 374] on icon "button" at bounding box center [999, 374] width 5 height 3
click at [997, 376] on icon "button" at bounding box center [1000, 374] width 12 height 12
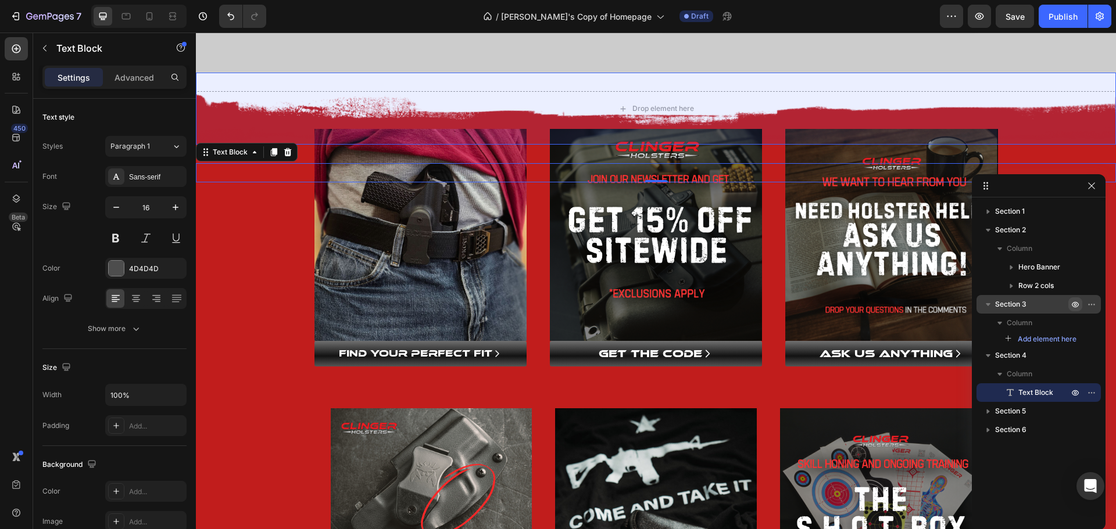
click at [986, 304] on icon "button" at bounding box center [988, 304] width 5 height 3
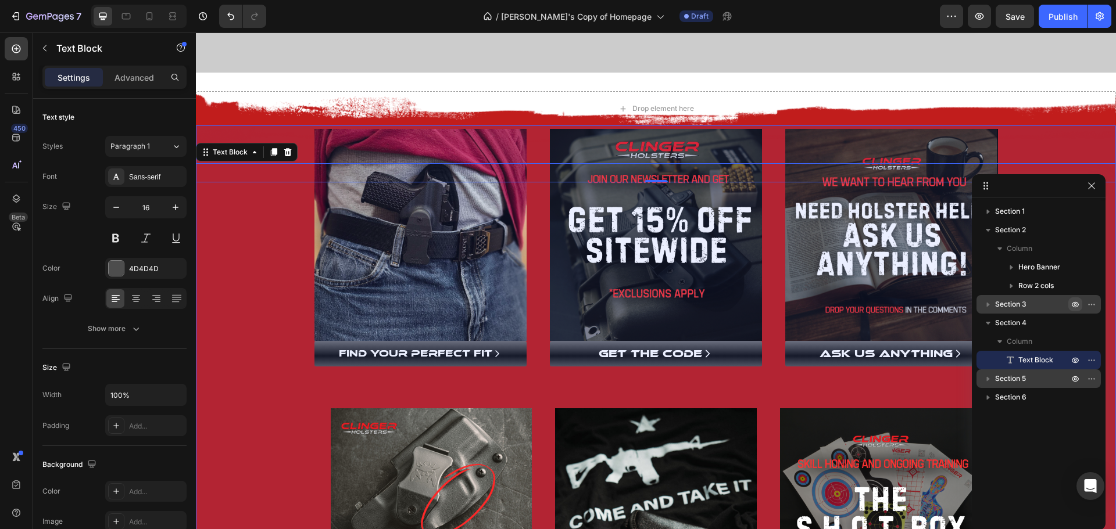
click at [987, 377] on icon "button" at bounding box center [988, 379] width 3 height 5
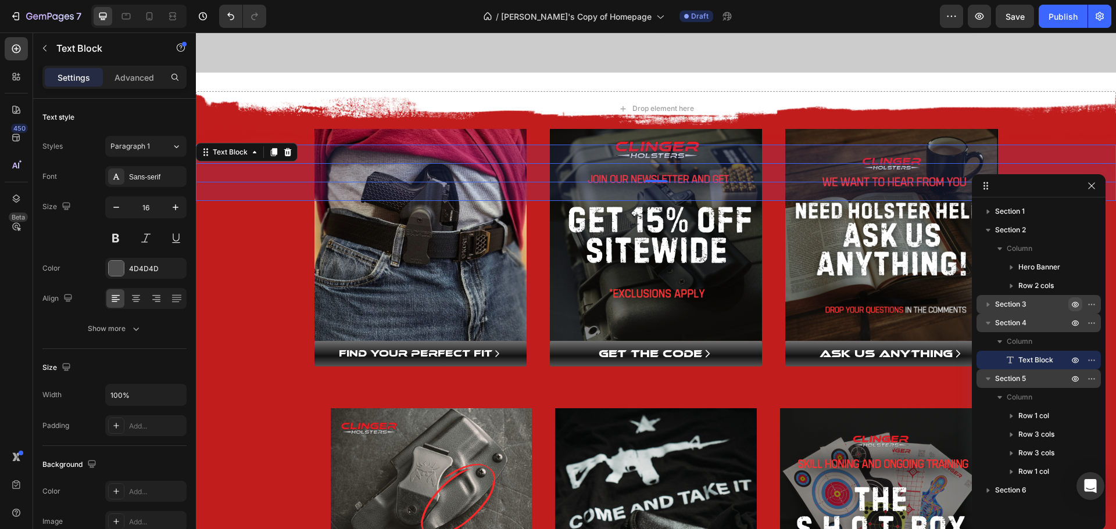
click at [1020, 328] on span "Section 4" at bounding box center [1010, 323] width 31 height 12
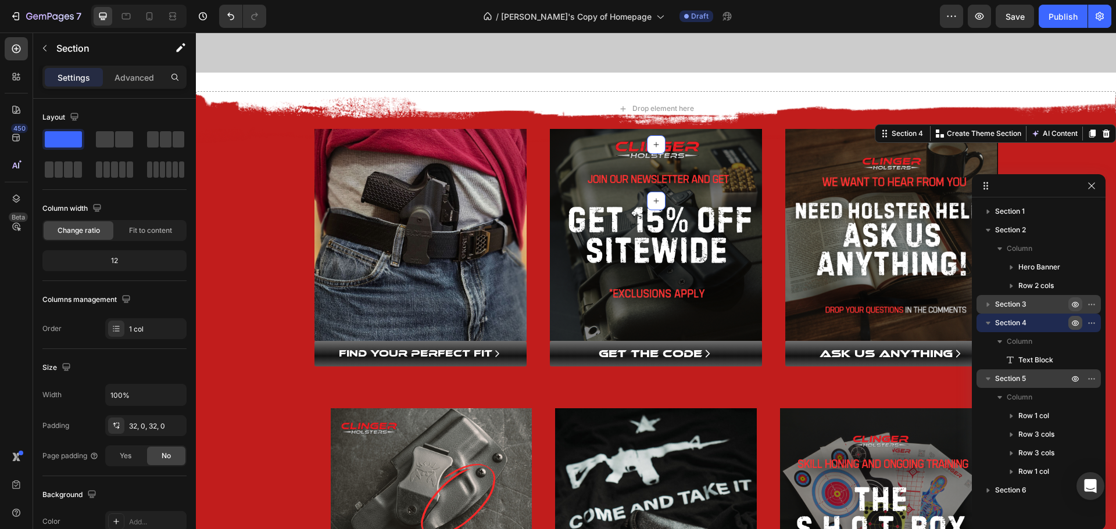
click at [1074, 323] on icon "button" at bounding box center [1075, 323] width 9 height 9
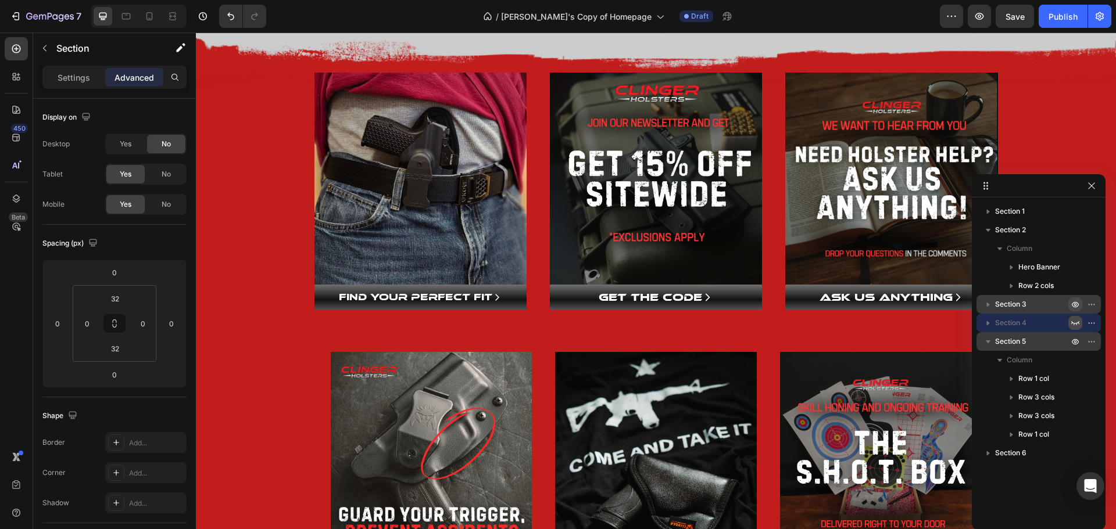
click at [1074, 323] on icon "button" at bounding box center [1075, 323] width 8 height 4
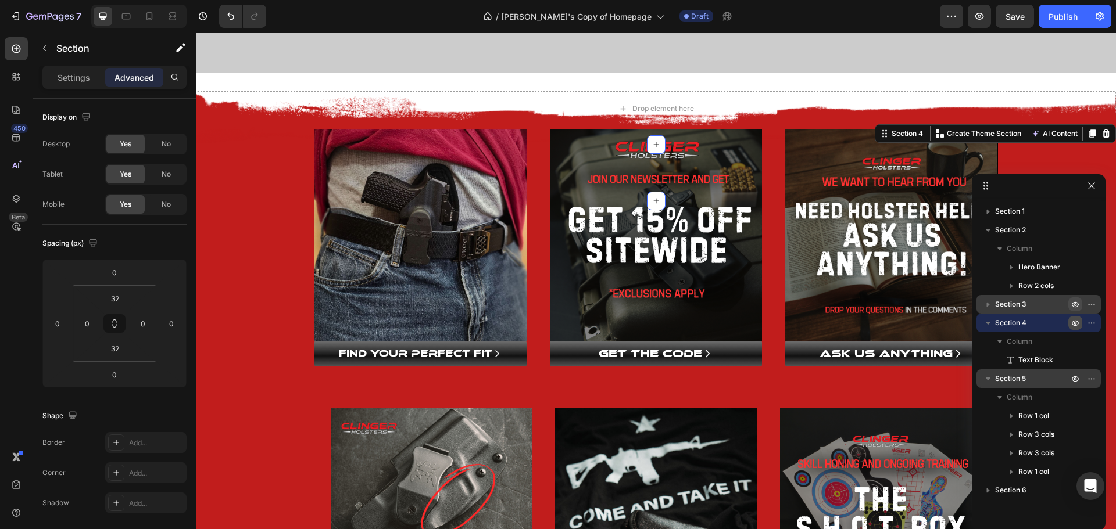
click at [1074, 323] on icon "button" at bounding box center [1075, 323] width 9 height 9
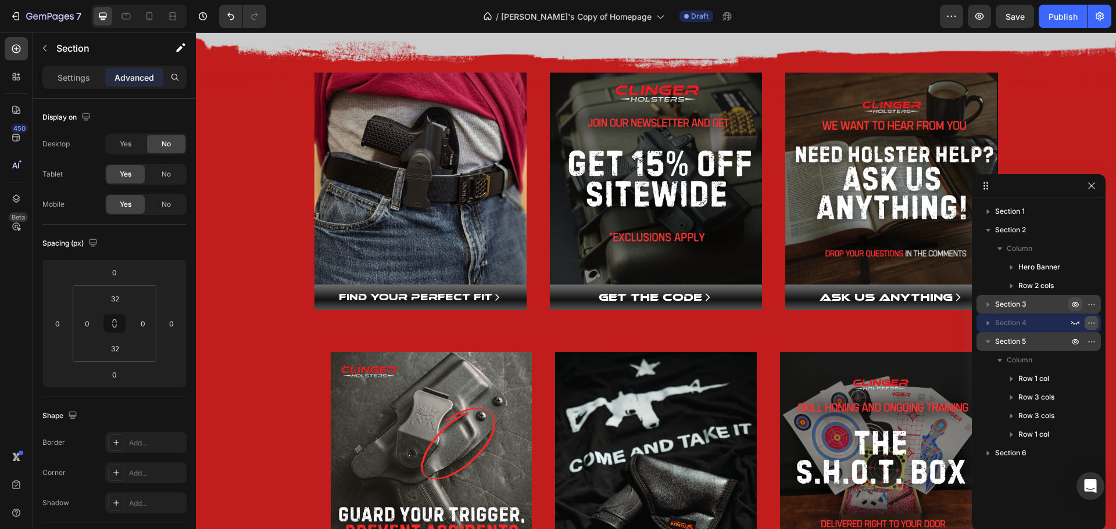
click at [1094, 323] on icon "button" at bounding box center [1093, 323] width 1 height 1
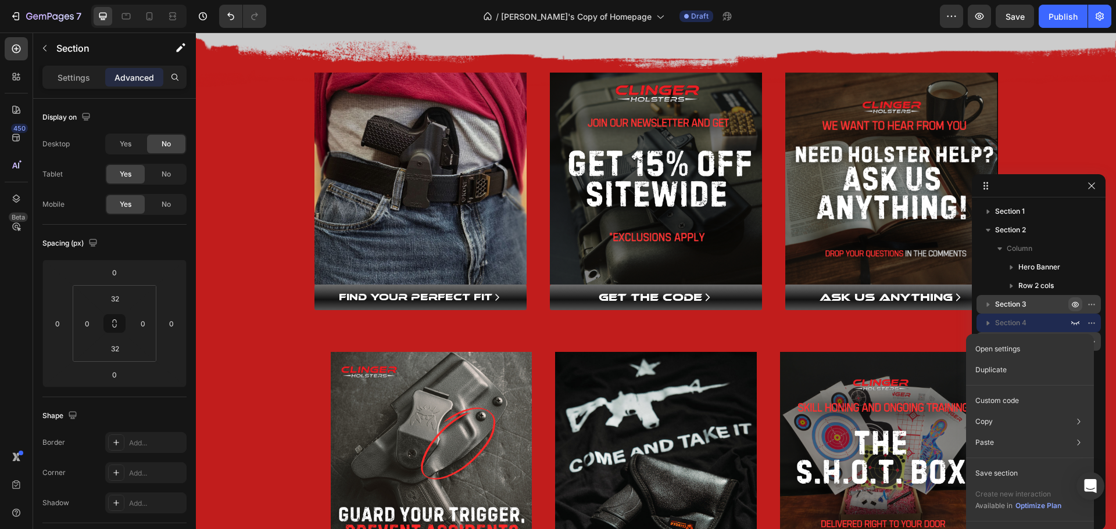
click at [1001, 321] on span "Section 4" at bounding box center [1010, 323] width 31 height 12
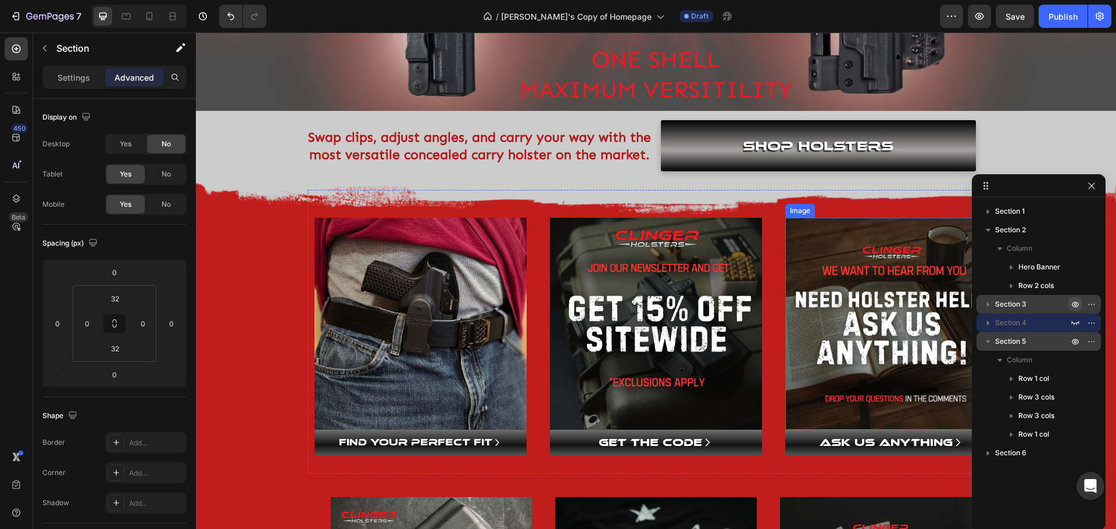
scroll to position [302, 0]
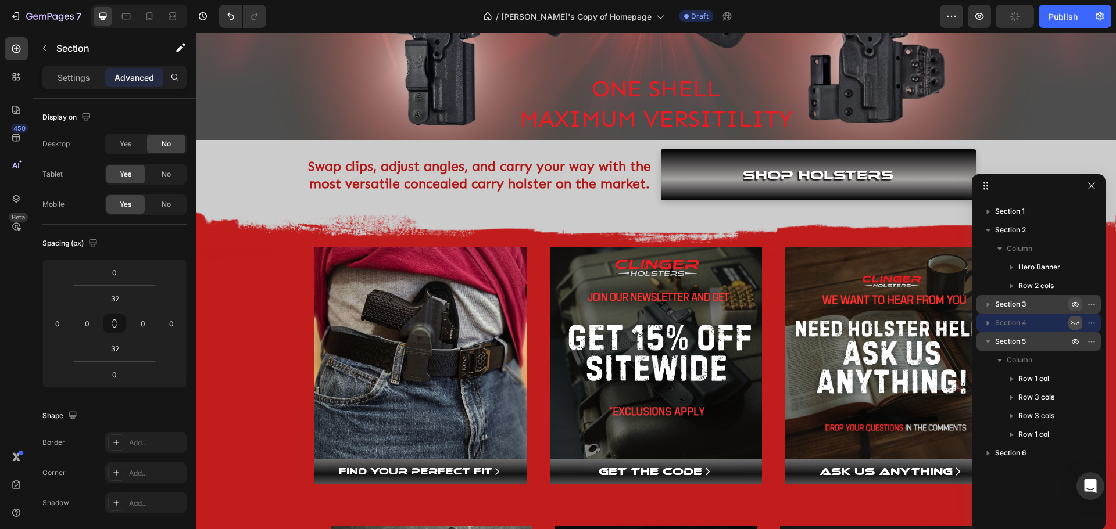
click at [1075, 322] on icon "button" at bounding box center [1075, 323] width 9 height 9
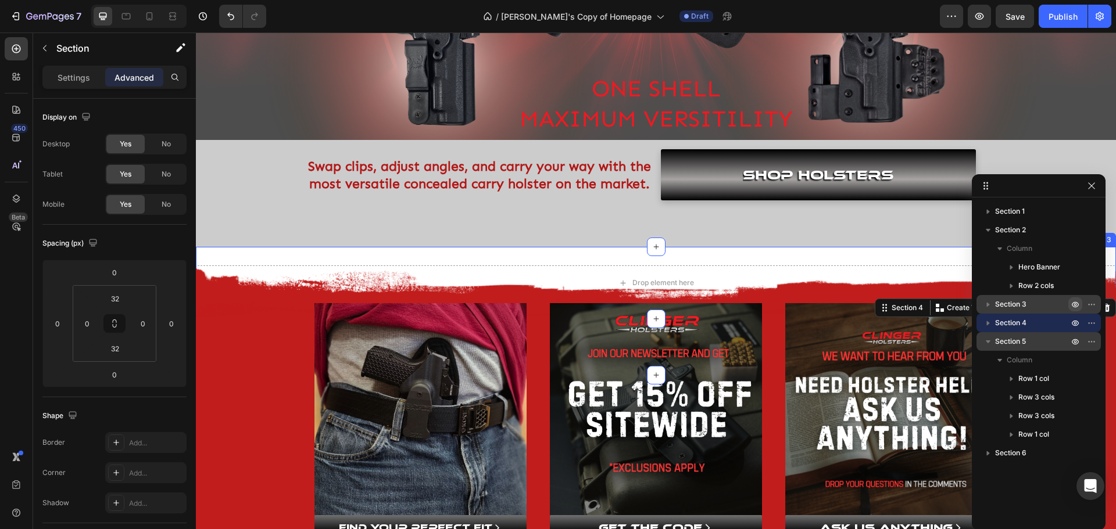
click at [564, 251] on div "Drop element here Section 3" at bounding box center [656, 283] width 920 height 72
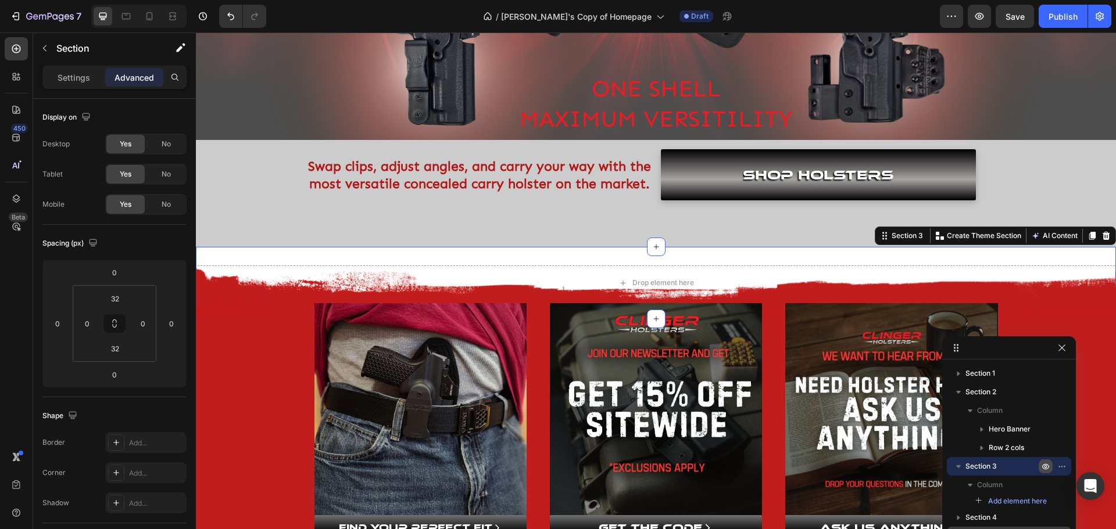
drag, startPoint x: 1033, startPoint y: 186, endPoint x: 1004, endPoint y: 349, distance: 165.3
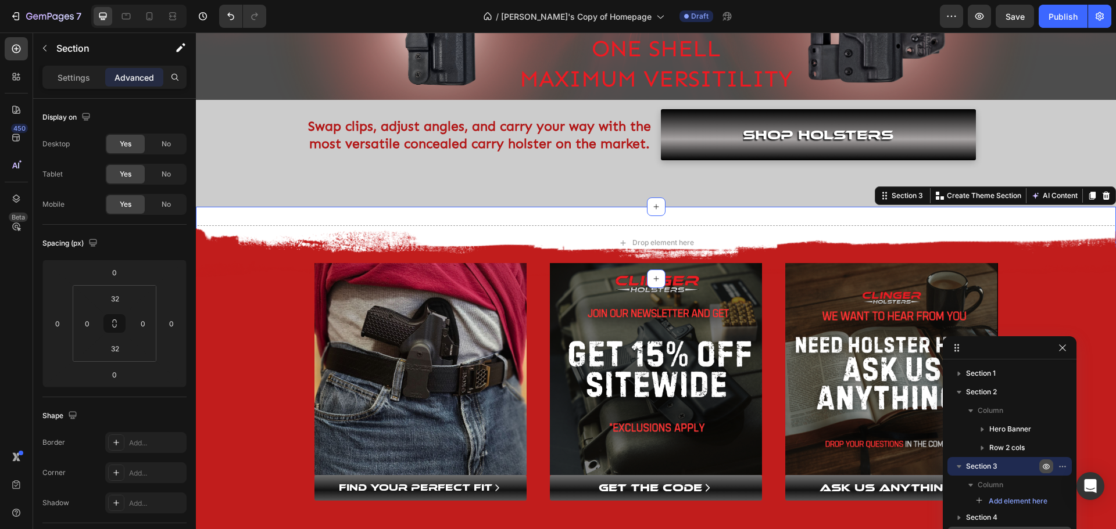
scroll to position [360, 0]
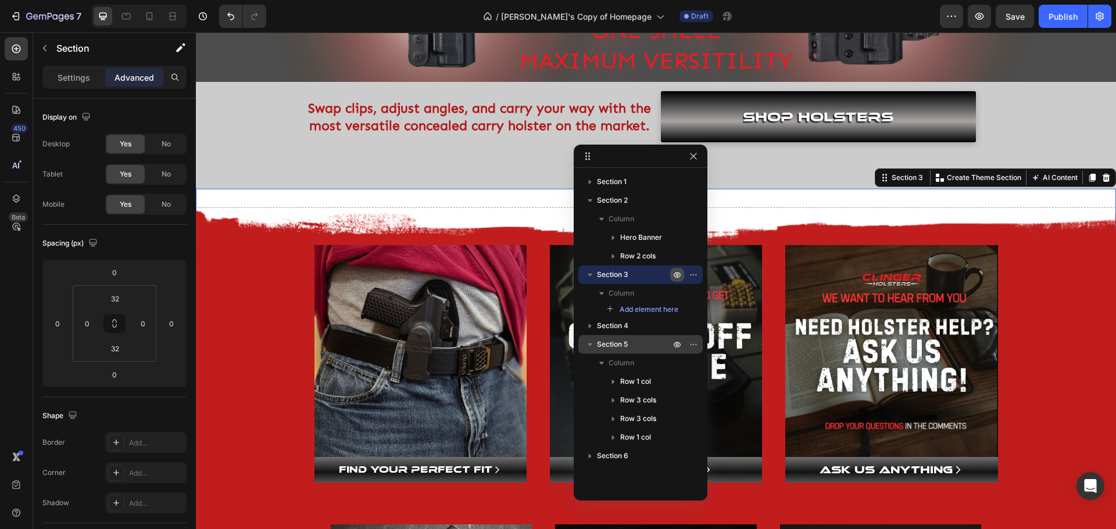
drag, startPoint x: 999, startPoint y: 349, endPoint x: 629, endPoint y: 156, distance: 417.3
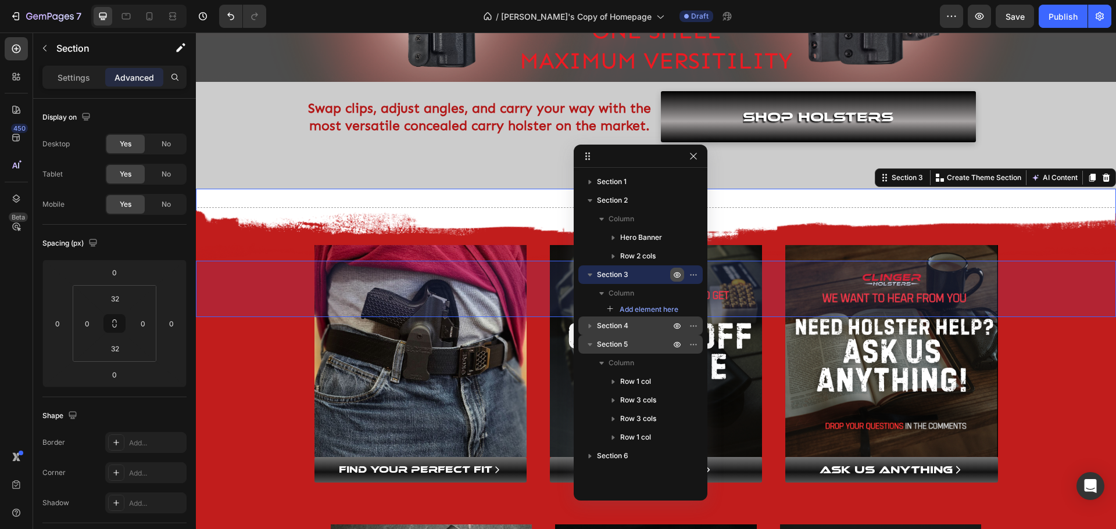
click at [588, 327] on icon "button" at bounding box center [590, 326] width 12 height 12
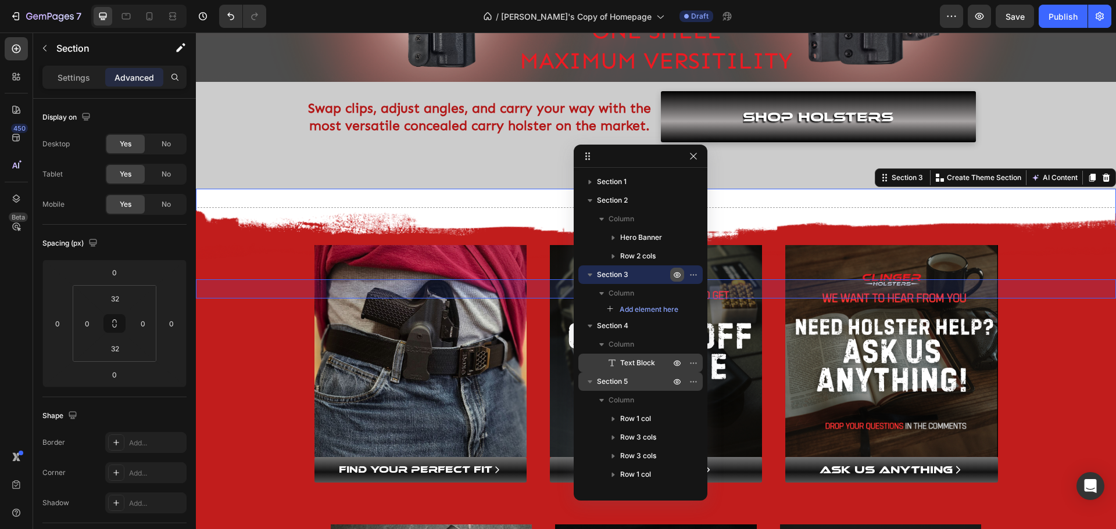
click at [628, 365] on span "Text Block" at bounding box center [637, 363] width 35 height 12
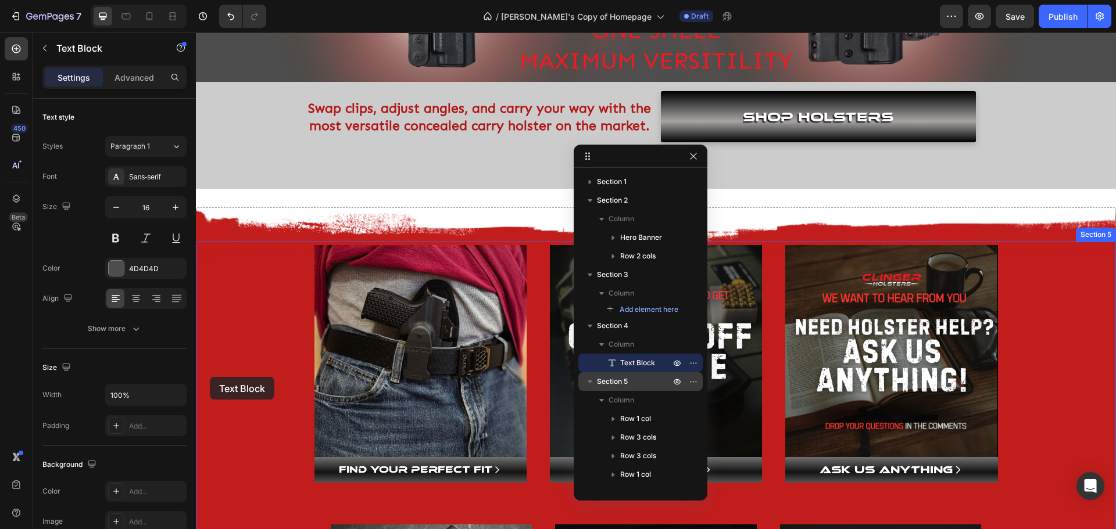
drag, startPoint x: 205, startPoint y: 272, endPoint x: 210, endPoint y: 377, distance: 105.3
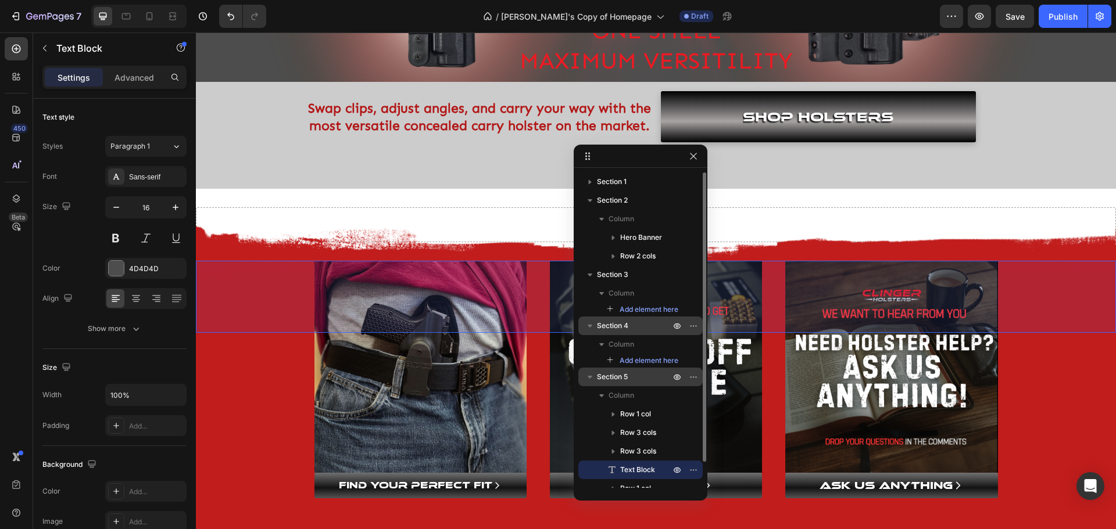
click at [623, 330] on span "Section 4" at bounding box center [612, 326] width 31 height 12
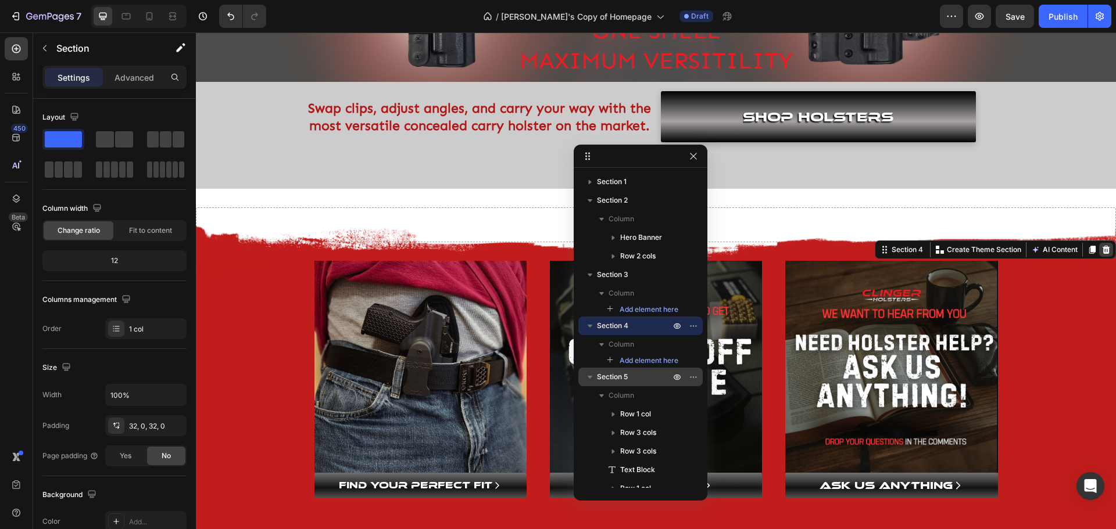
click at [1103, 250] on icon at bounding box center [1107, 250] width 8 height 8
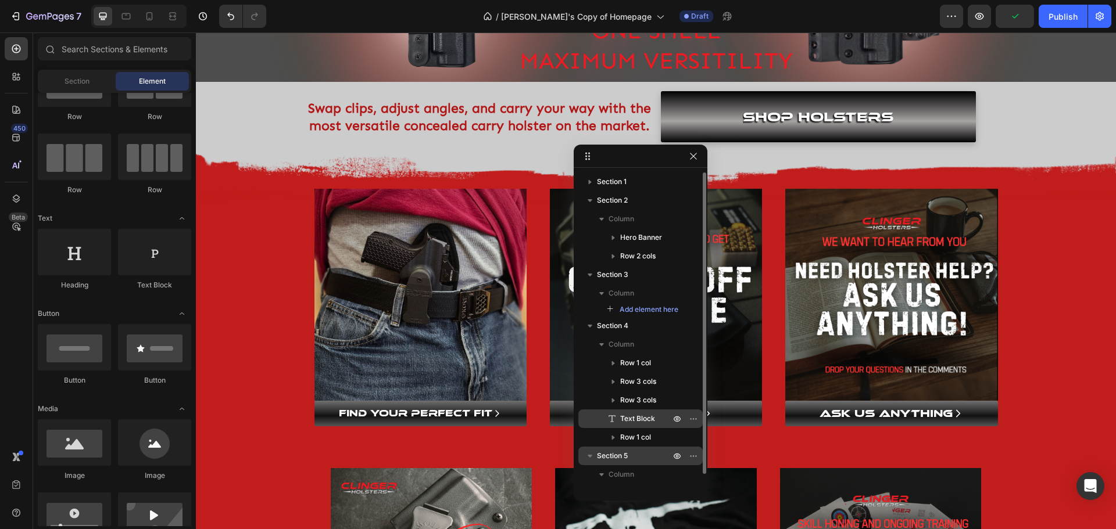
click at [628, 417] on span "Text Block" at bounding box center [637, 419] width 35 height 12
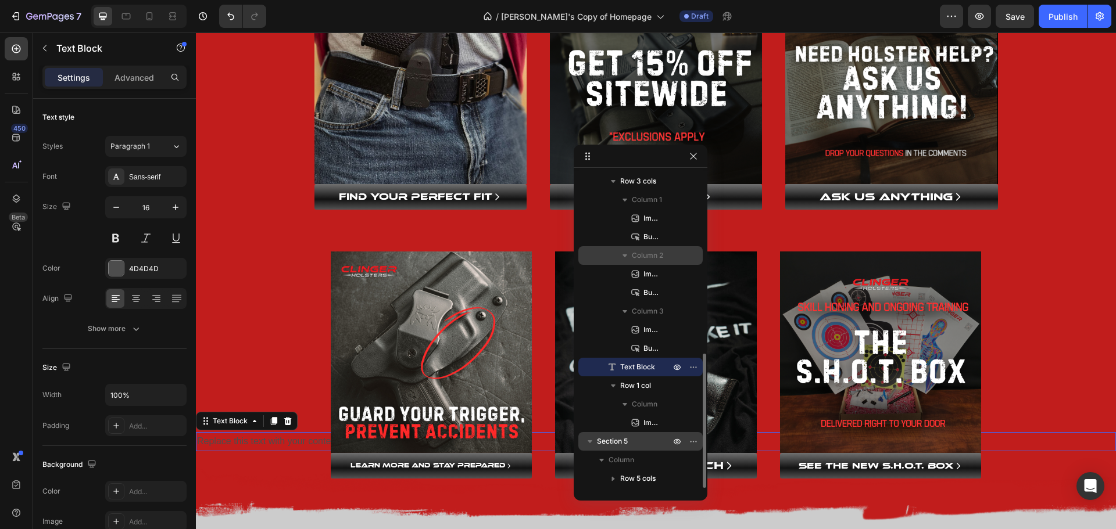
scroll to position [366, 0]
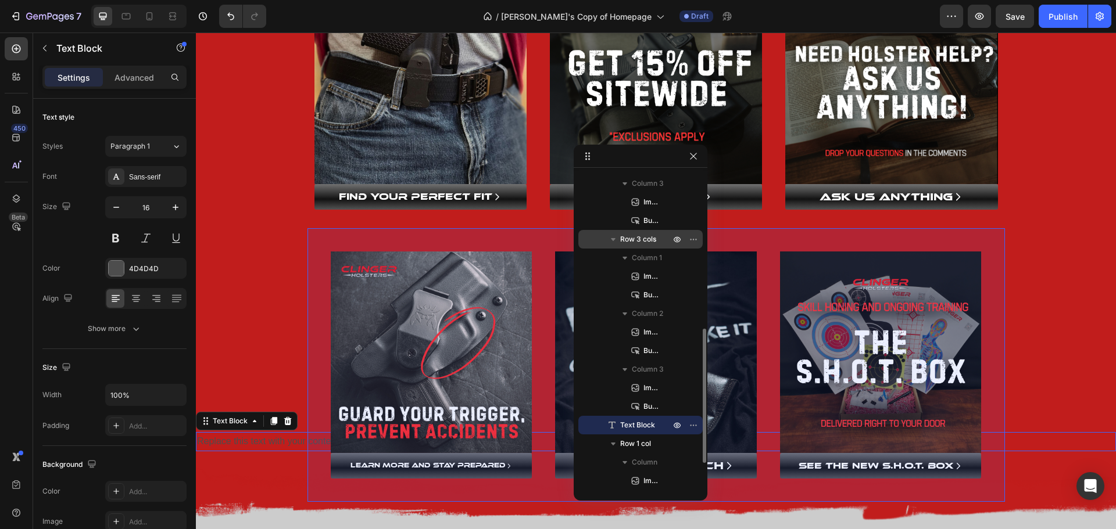
click at [615, 239] on icon "button" at bounding box center [613, 240] width 12 height 12
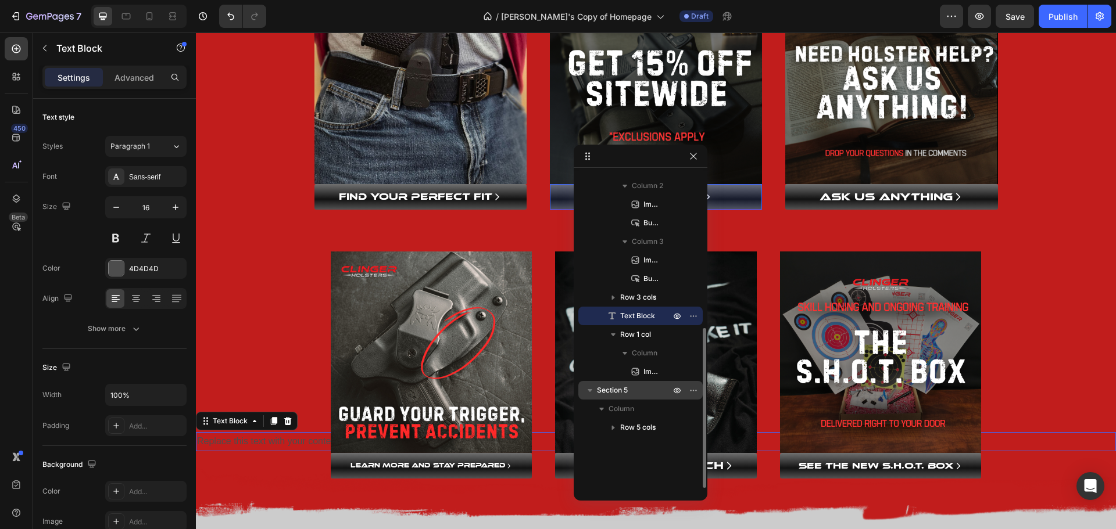
scroll to position [191, 0]
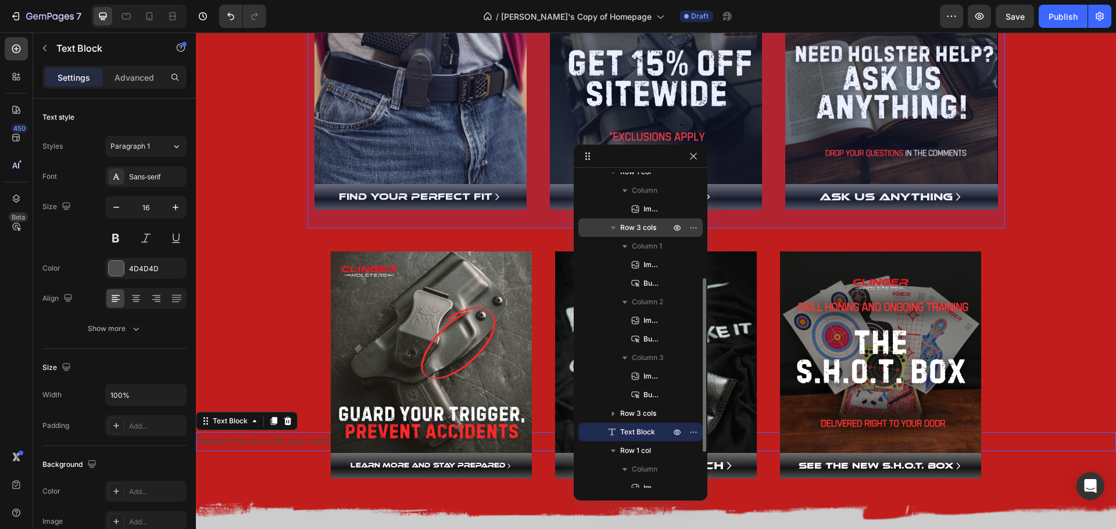
click at [614, 227] on icon "button" at bounding box center [613, 228] width 5 height 3
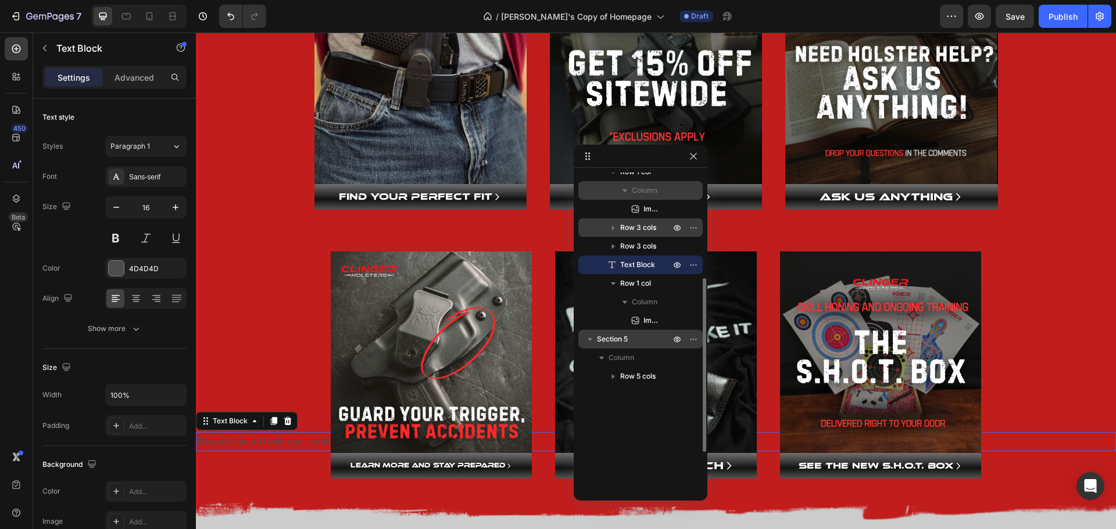
scroll to position [75, 0]
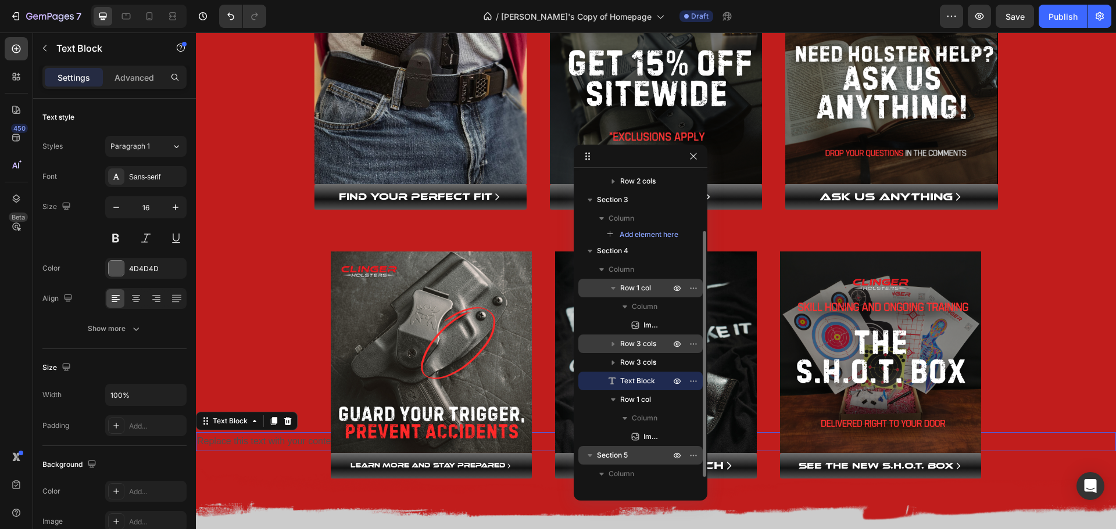
click at [616, 286] on icon "button" at bounding box center [613, 288] width 12 height 12
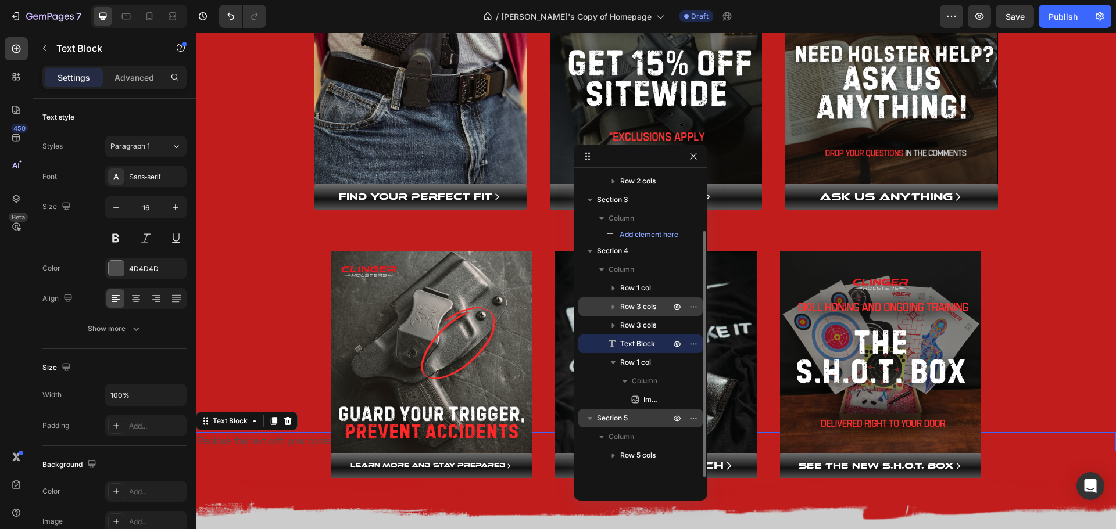
click at [585, 346] on div "Text Block" at bounding box center [640, 344] width 115 height 19
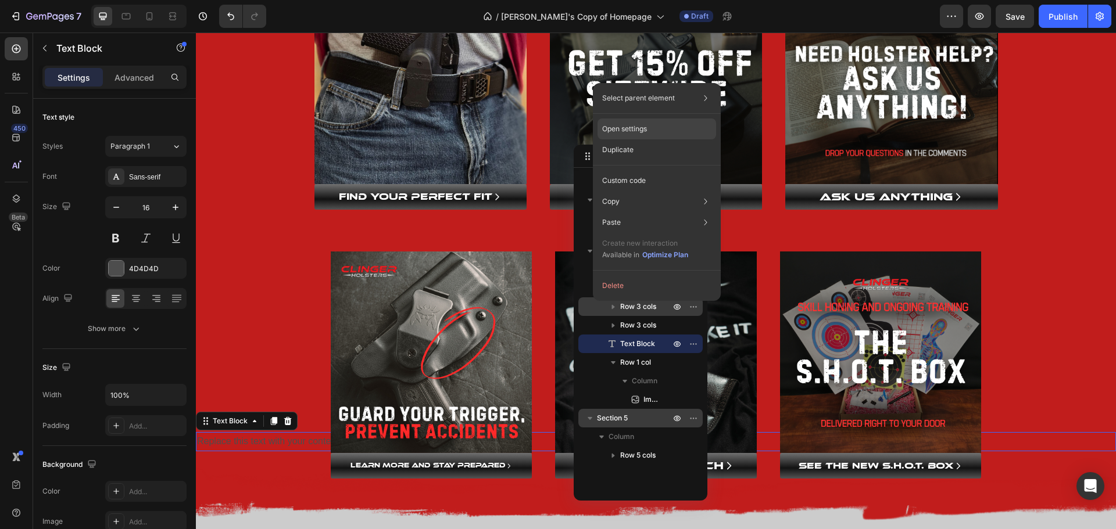
click at [638, 132] on p "Open settings" at bounding box center [624, 129] width 45 height 10
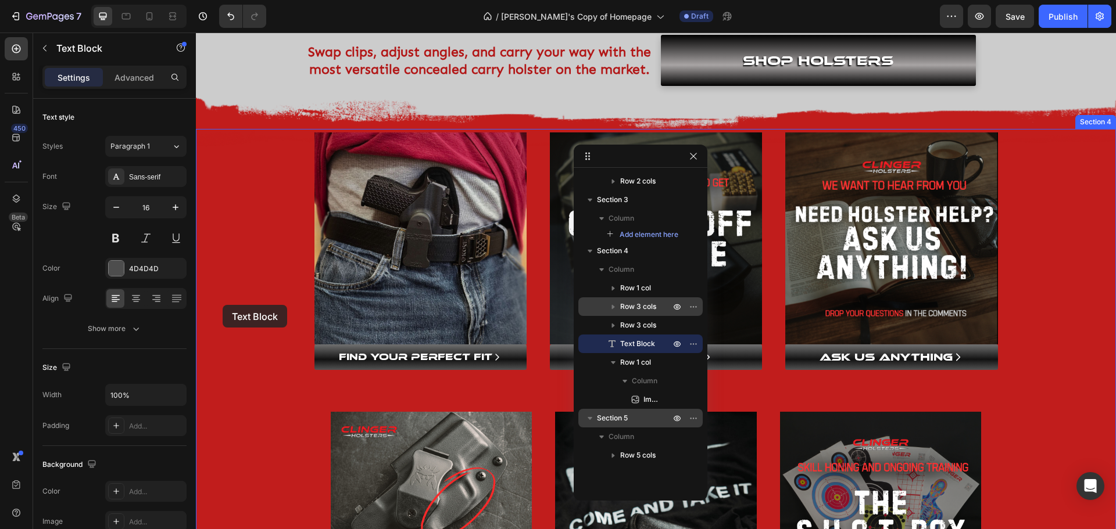
scroll to position [402, 0]
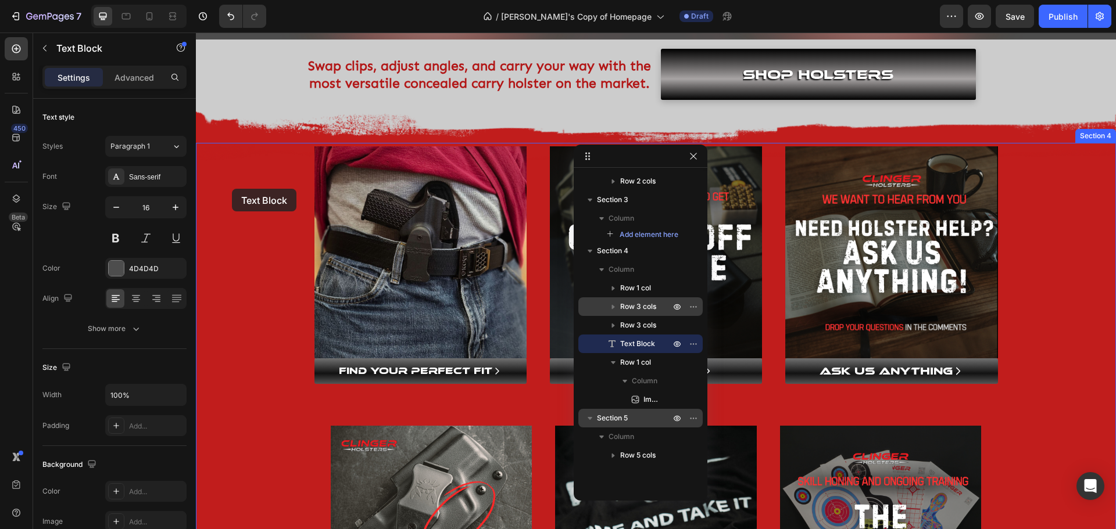
drag, startPoint x: 205, startPoint y: 421, endPoint x: 232, endPoint y: 189, distance: 234.0
click at [232, 189] on div "Header Core system Heading ONE SHELL MAXIMUM VERSITILITY Text Block Hero Banner…" at bounding box center [656, 313] width 920 height 1366
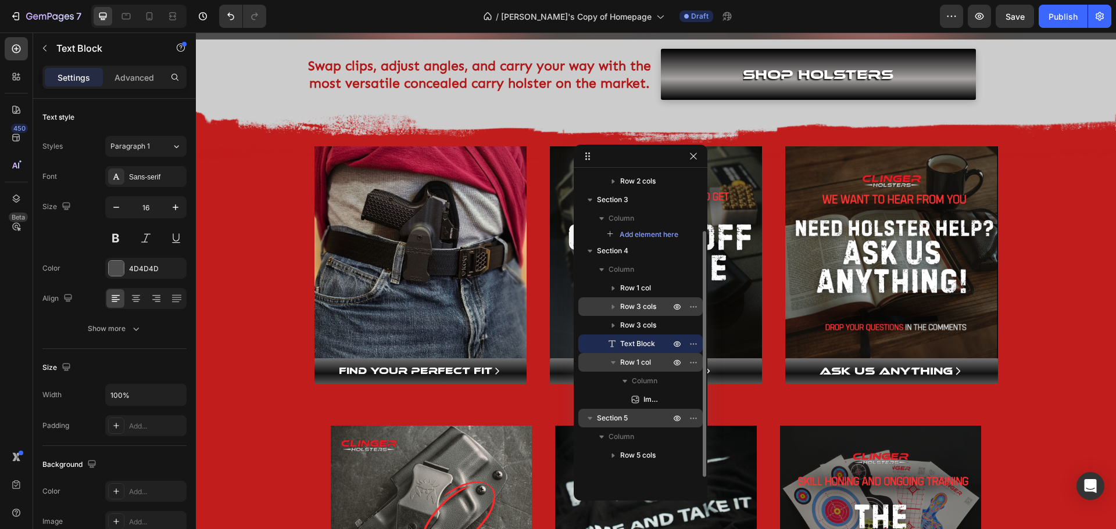
click at [616, 361] on icon "button" at bounding box center [613, 363] width 12 height 12
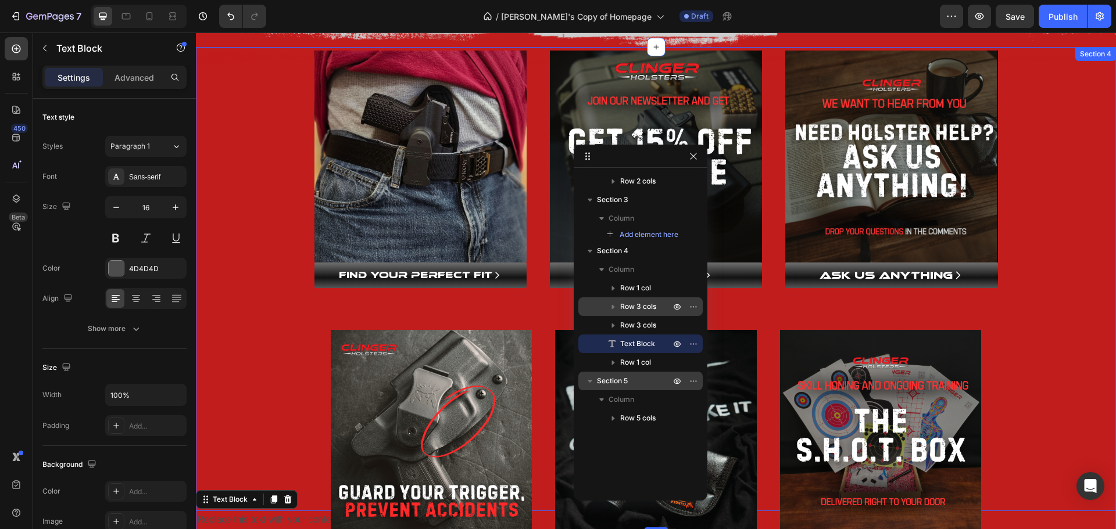
scroll to position [518, 0]
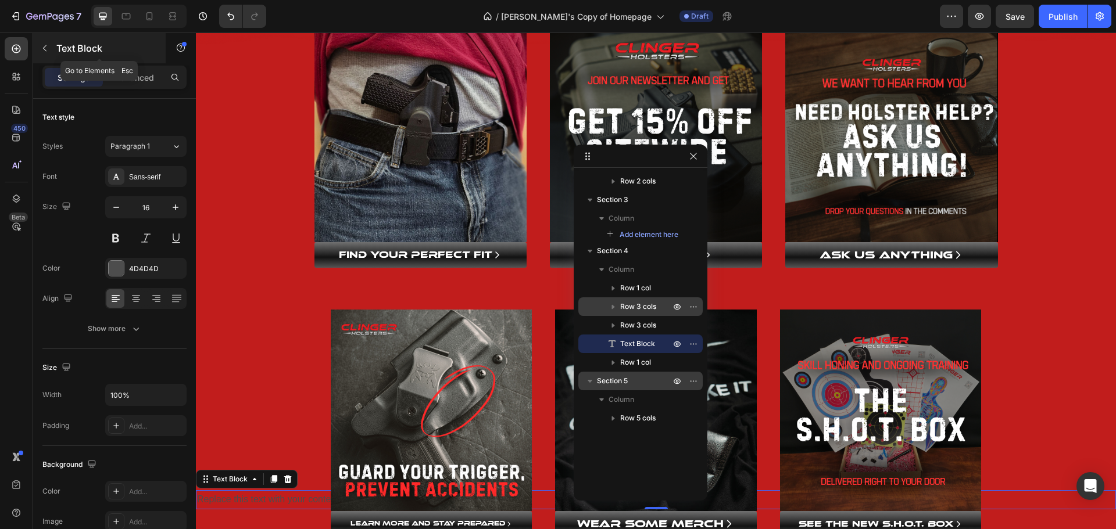
click at [44, 48] on icon "button" at bounding box center [44, 48] width 3 height 6
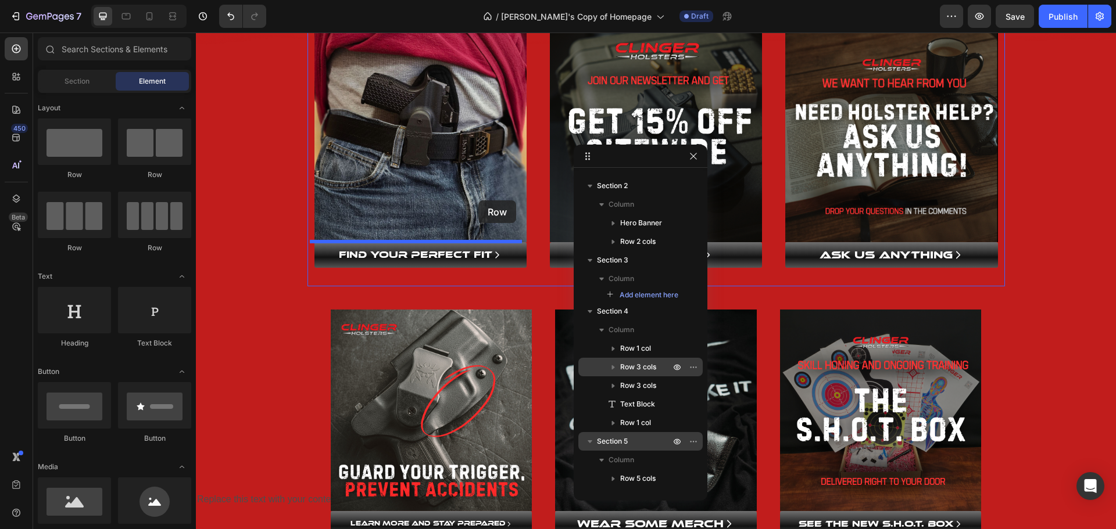
scroll to position [402, 0]
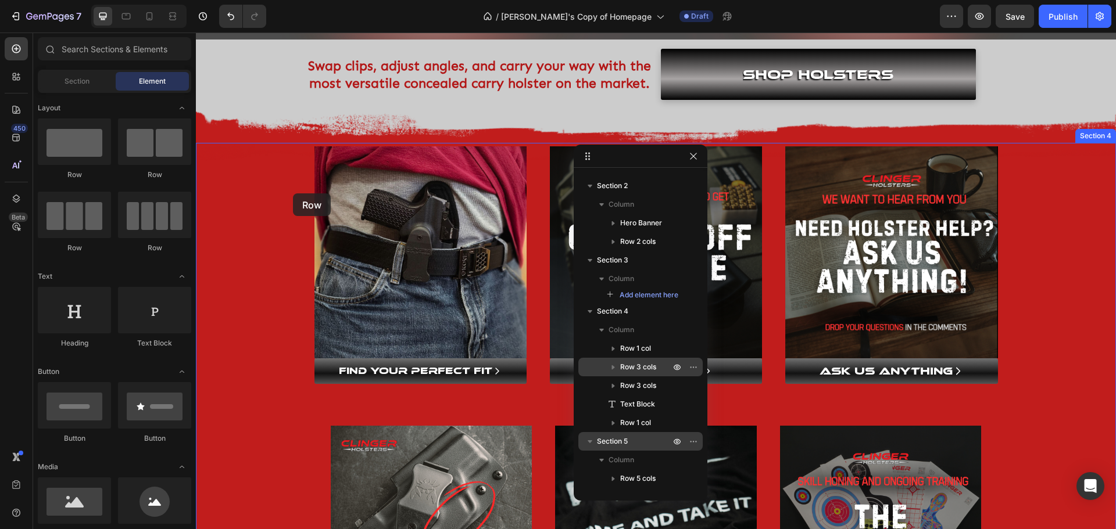
drag, startPoint x: 274, startPoint y: 180, endPoint x: 293, endPoint y: 194, distance: 23.7
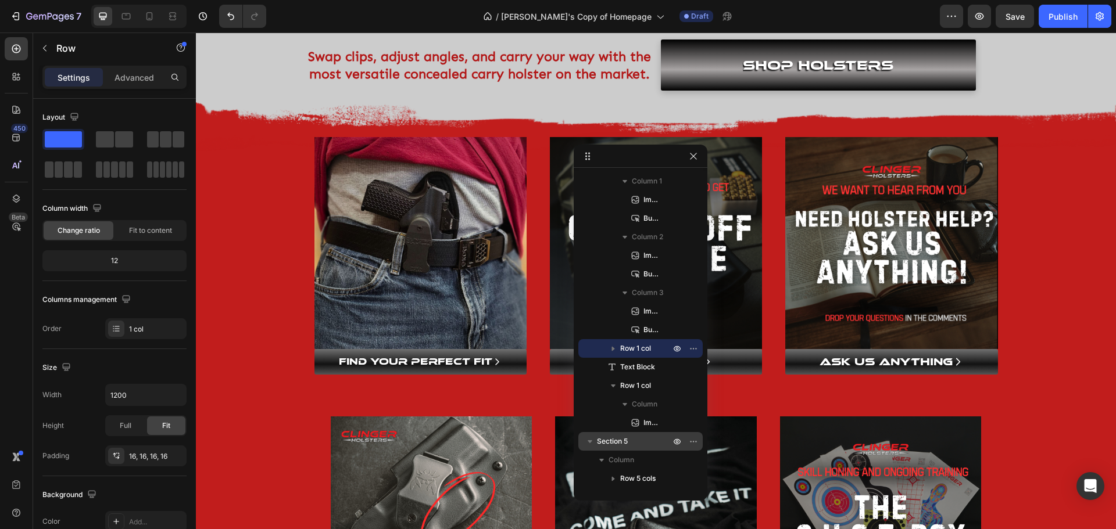
scroll to position [398, 0]
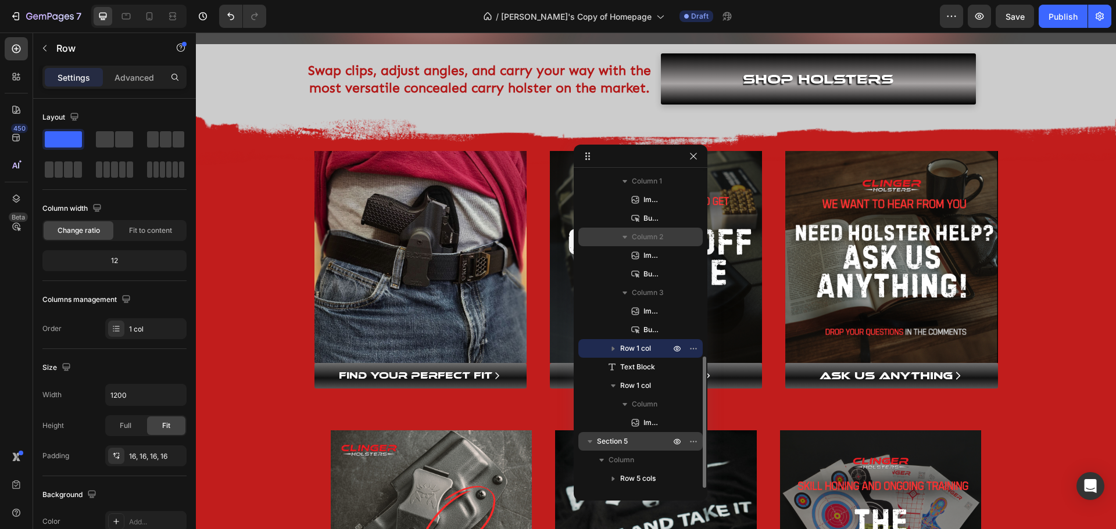
drag, startPoint x: 636, startPoint y: 348, endPoint x: 609, endPoint y: 242, distance: 109.8
click at [609, 242] on div "Row 1 col Column Image Row 3 cols Column 1 Image Button Column 2 Image Button C…" at bounding box center [640, 172] width 124 height 521
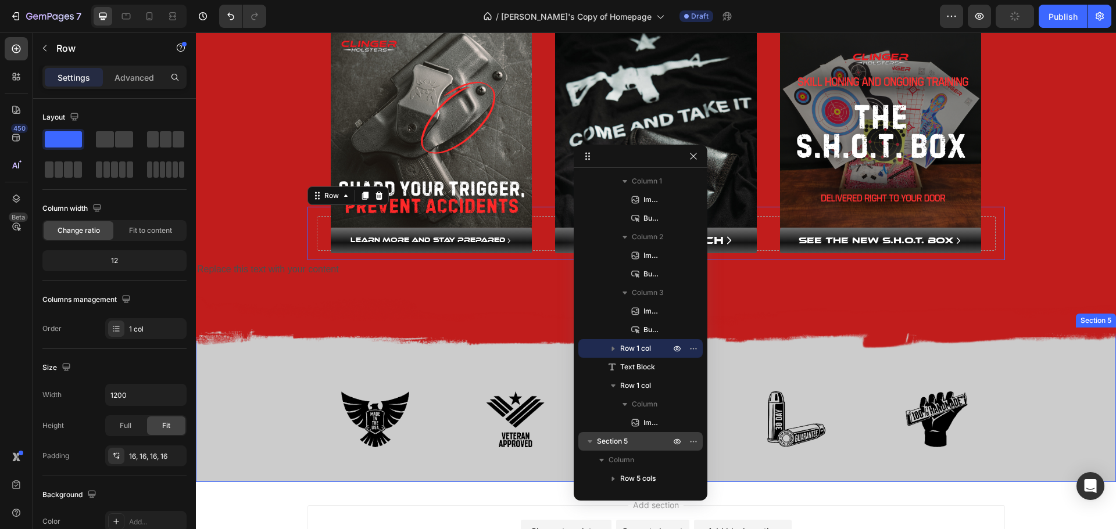
scroll to position [804, 0]
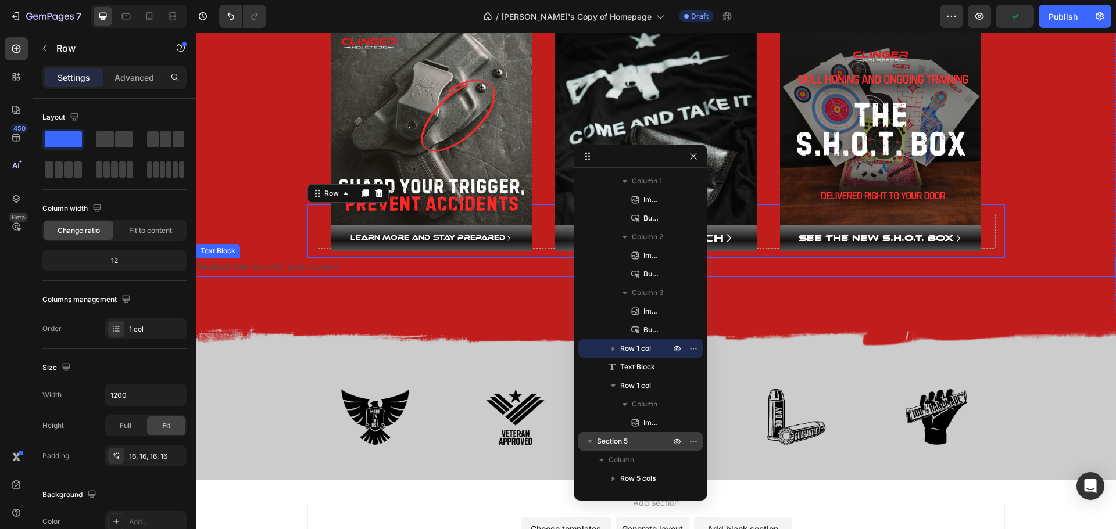
click at [210, 269] on div "Replace this text with your content" at bounding box center [656, 267] width 920 height 19
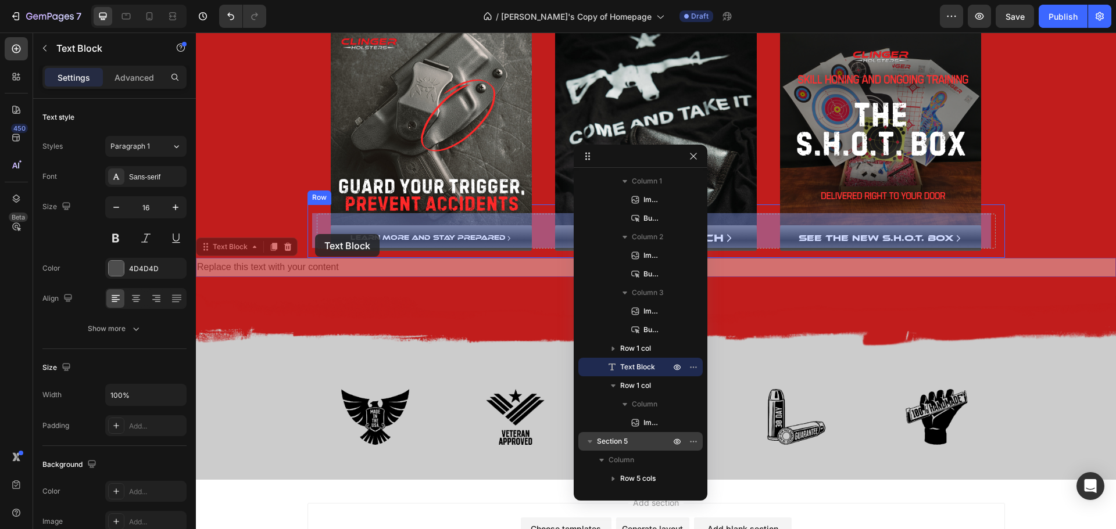
drag, startPoint x: 207, startPoint y: 246, endPoint x: 315, endPoint y: 234, distance: 108.7
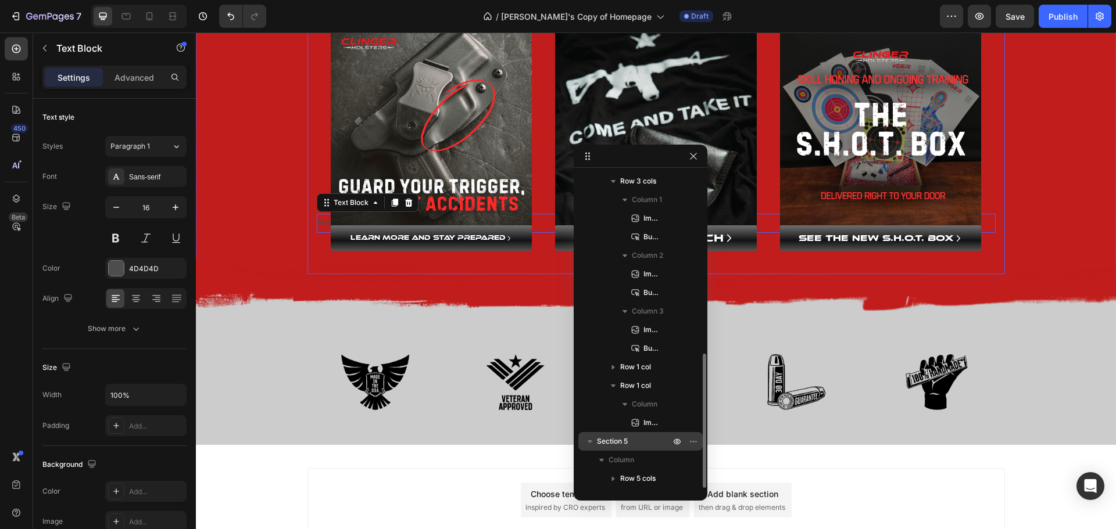
scroll to position [424, 0]
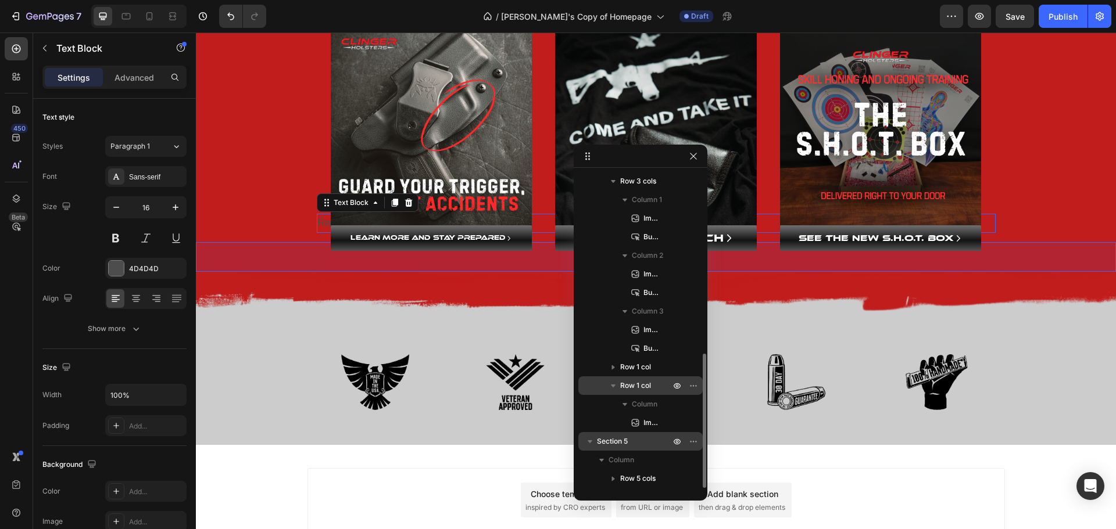
click at [626, 382] on span "Row 1 col" at bounding box center [635, 386] width 31 height 12
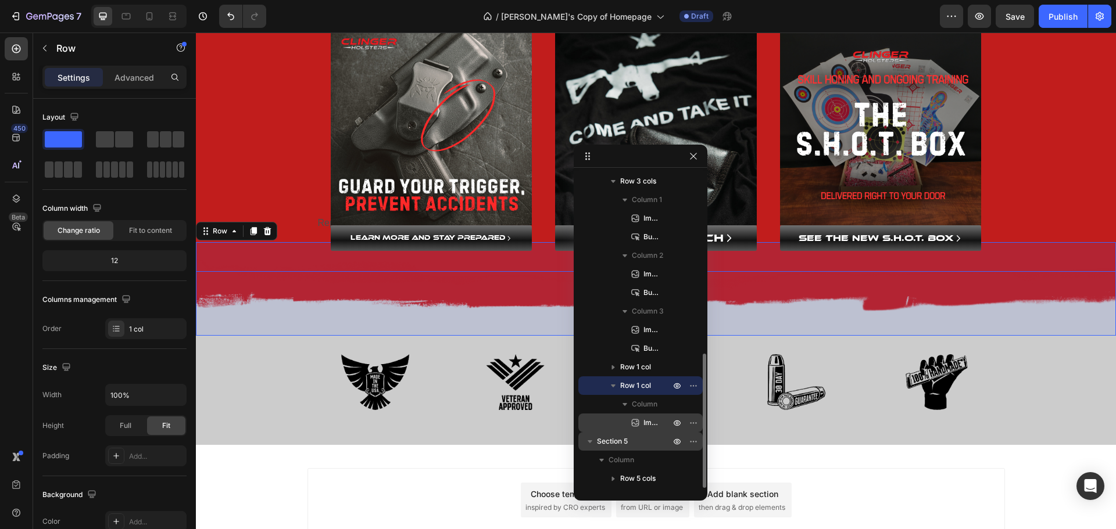
drag, startPoint x: 649, startPoint y: 423, endPoint x: 642, endPoint y: 427, distance: 7.8
click at [642, 427] on p "Image" at bounding box center [643, 423] width 29 height 12
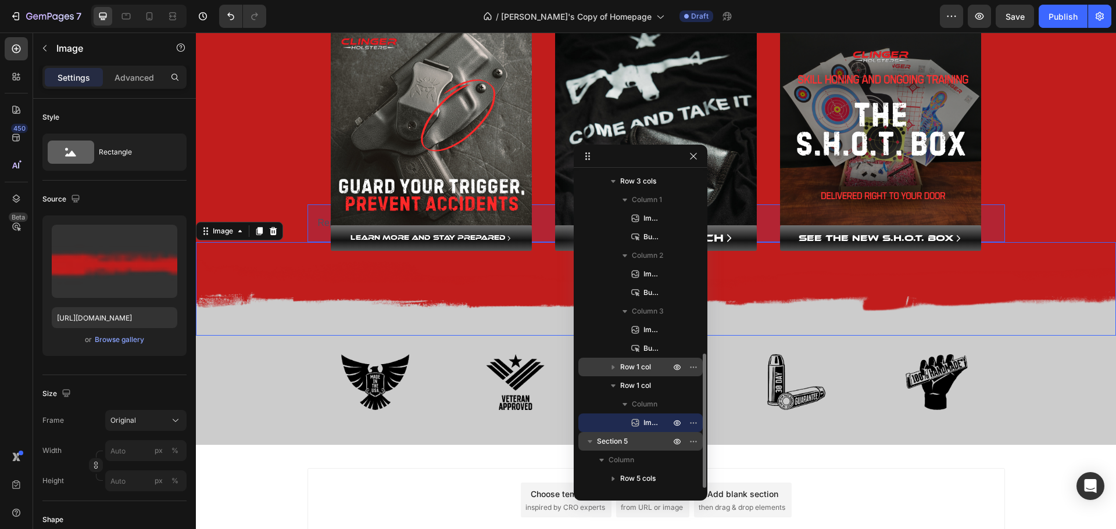
click at [616, 369] on icon "button" at bounding box center [613, 368] width 12 height 12
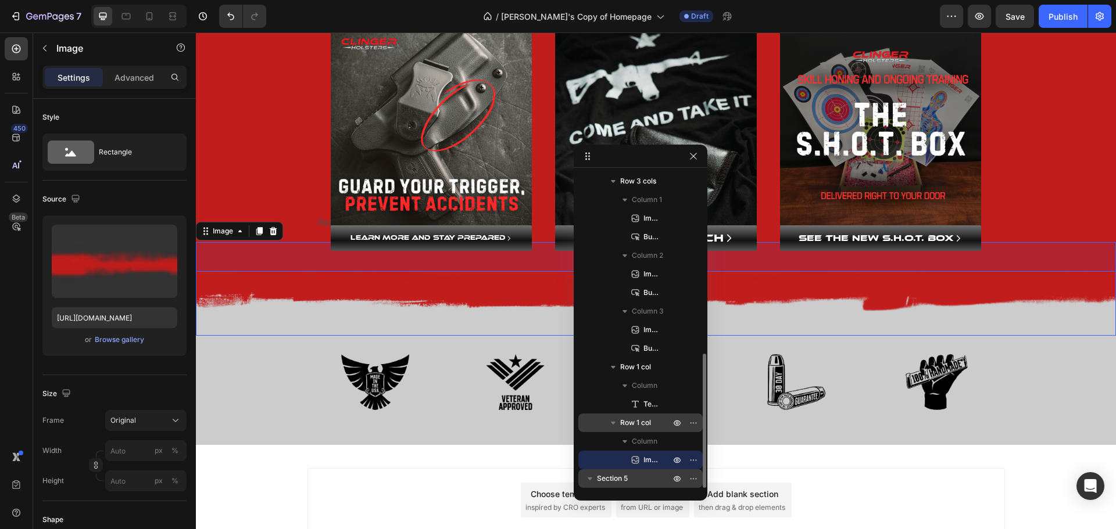
click at [637, 423] on span "Row 1 col" at bounding box center [635, 423] width 31 height 12
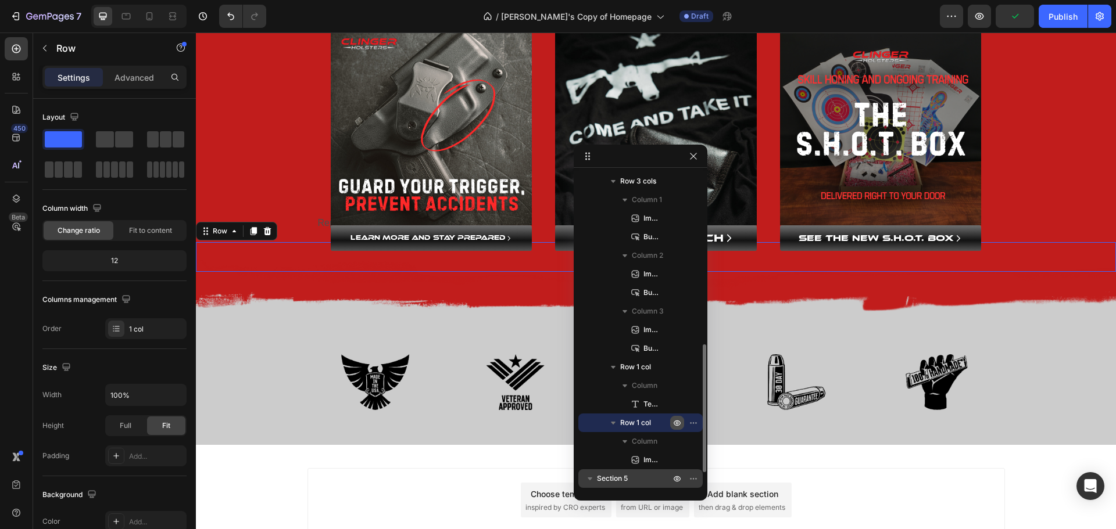
click at [677, 425] on icon "button" at bounding box center [676, 422] width 9 height 9
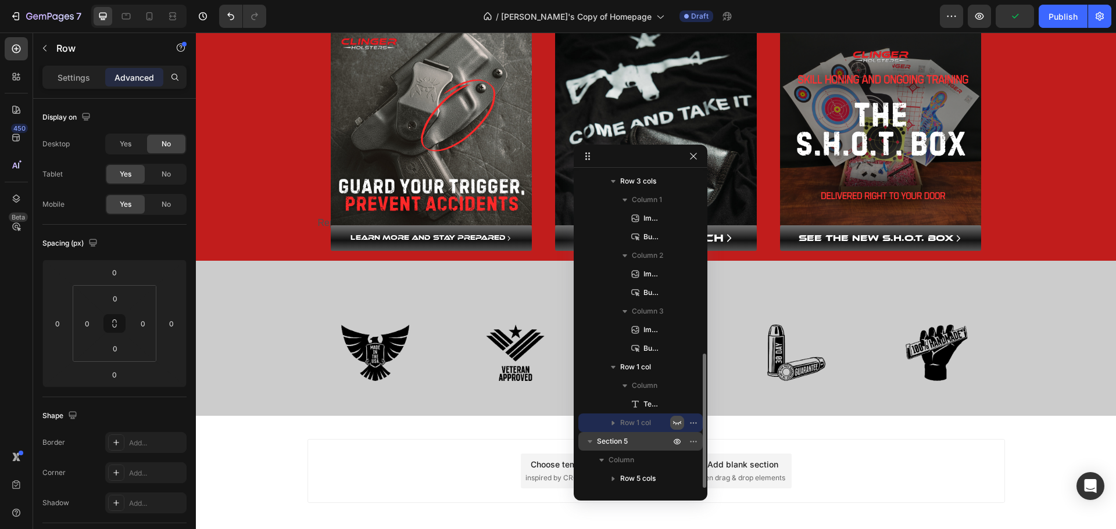
click at [677, 425] on icon "button" at bounding box center [676, 422] width 9 height 9
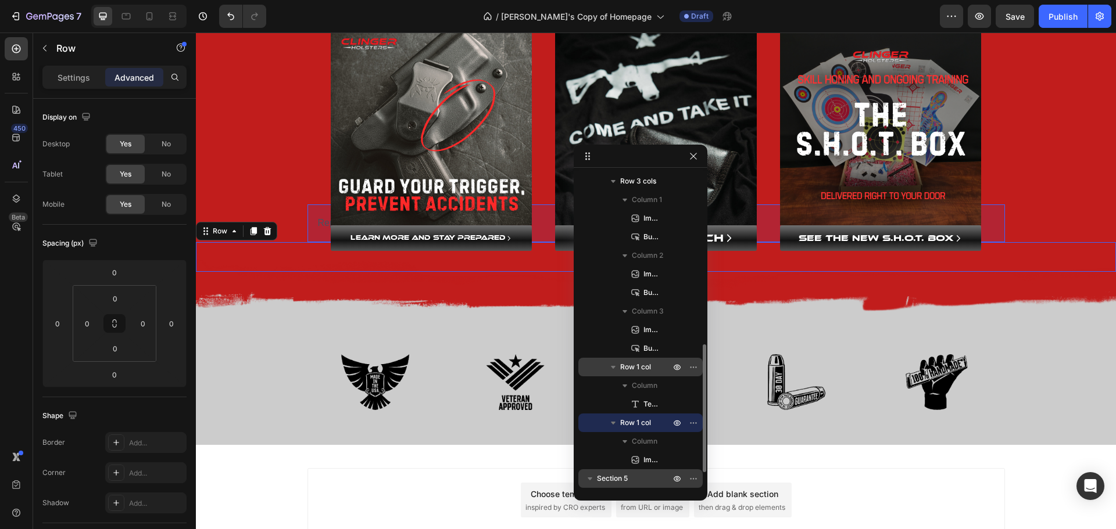
click at [636, 366] on span "Row 1 col" at bounding box center [635, 368] width 31 height 12
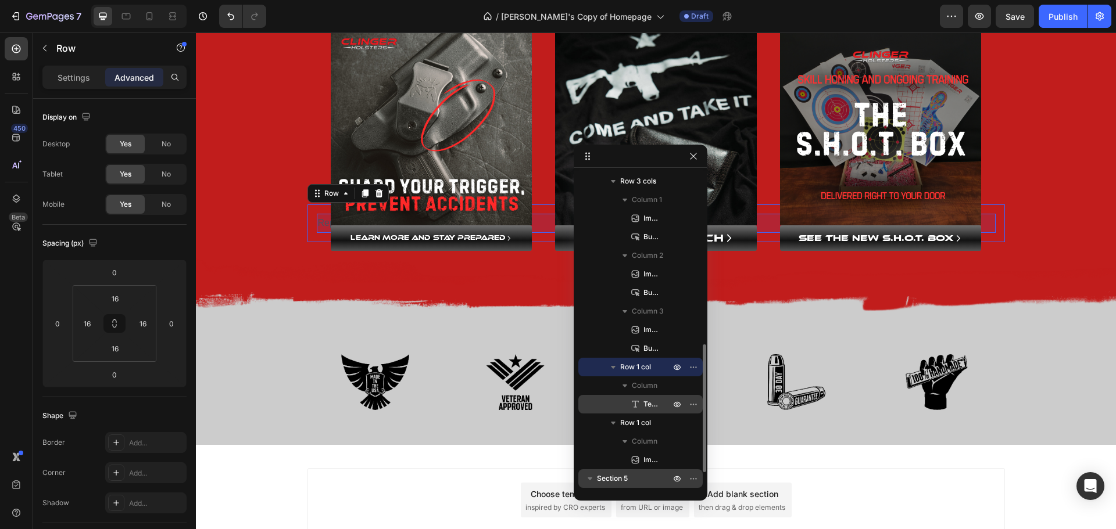
click at [643, 402] on span "Text Block" at bounding box center [650, 405] width 15 height 12
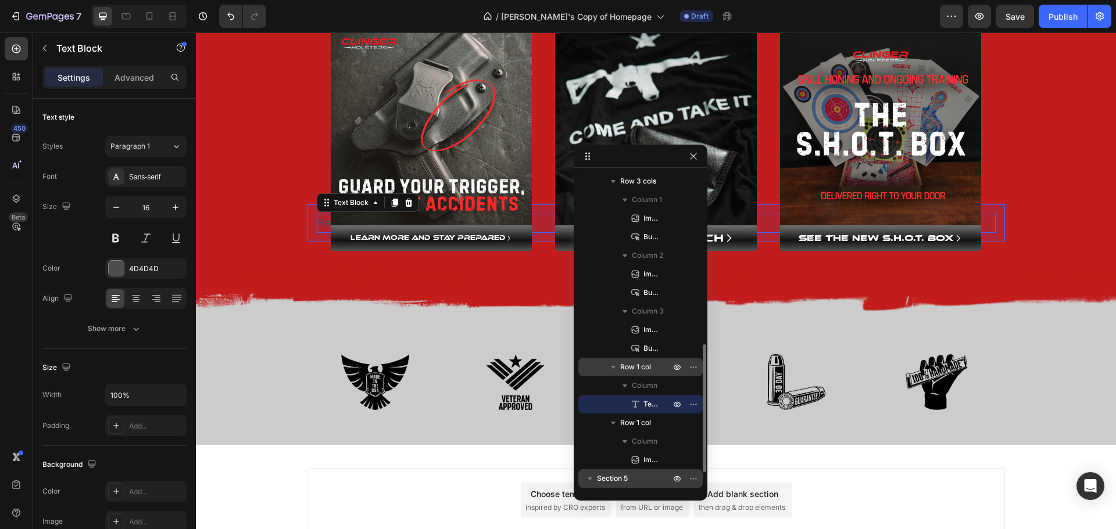
click at [622, 370] on span "Row 1 col" at bounding box center [635, 368] width 31 height 12
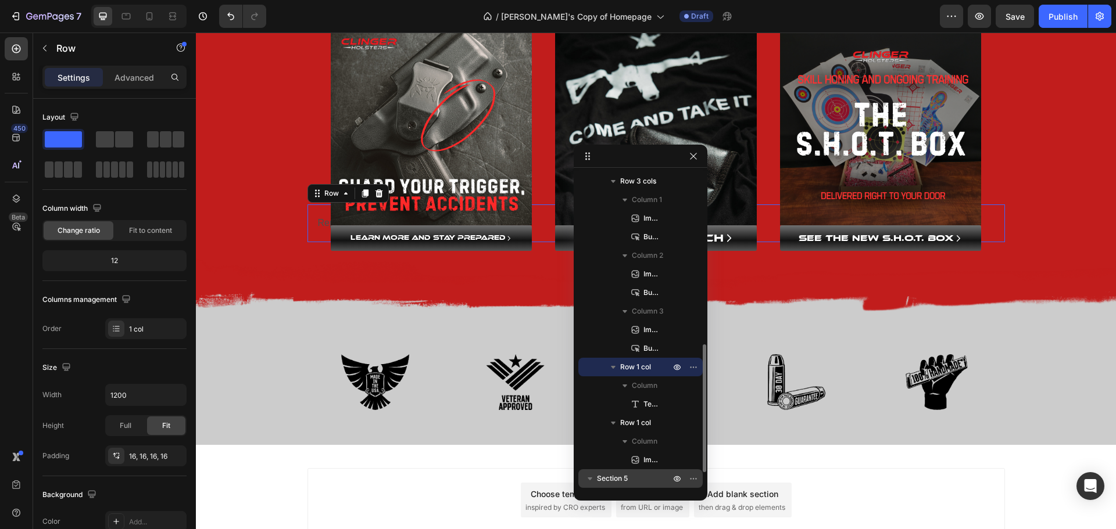
click at [613, 368] on icon "button" at bounding box center [613, 367] width 5 height 3
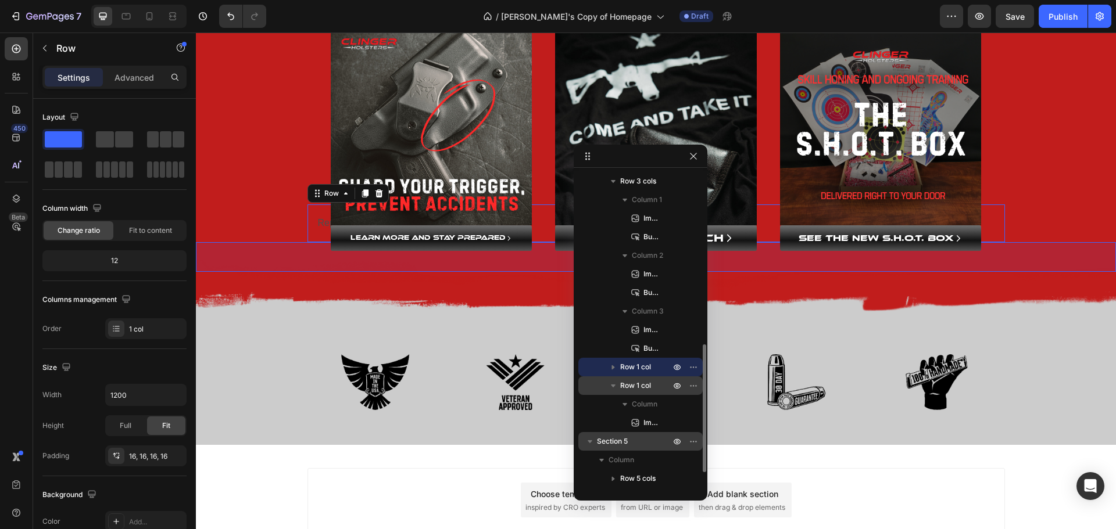
click at [613, 384] on icon "button" at bounding box center [613, 386] width 12 height 12
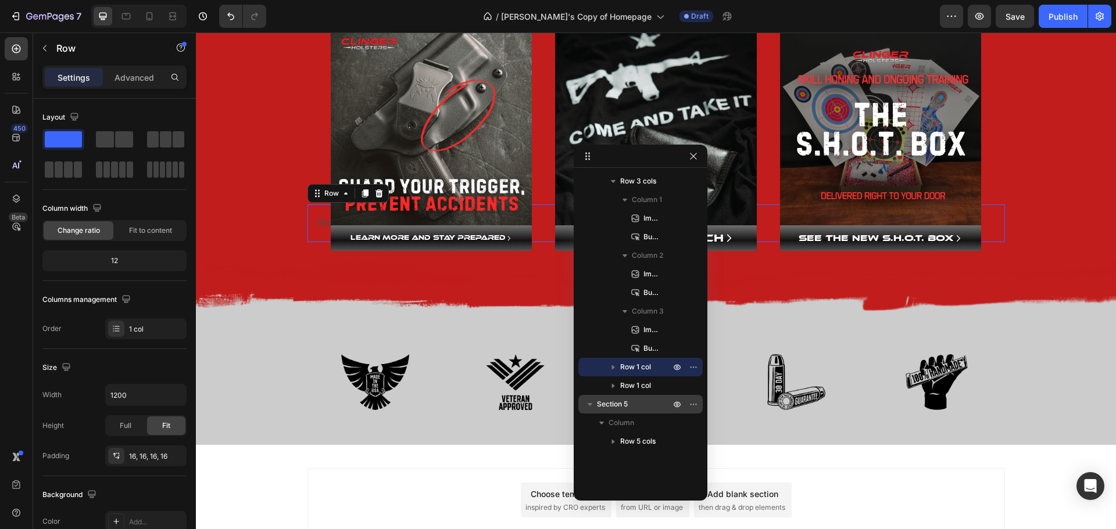
click at [614, 367] on icon "button" at bounding box center [613, 368] width 3 height 5
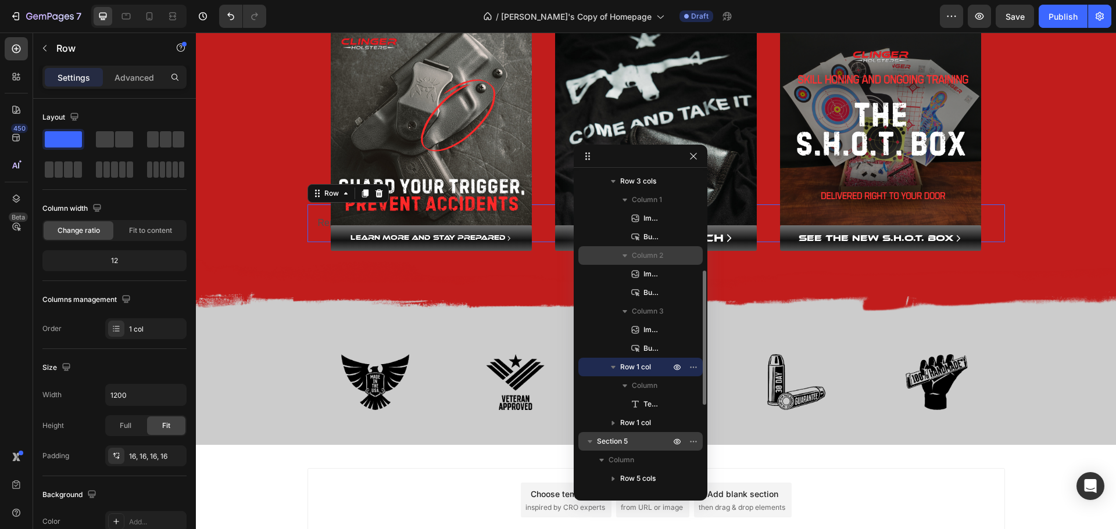
scroll to position [366, 0]
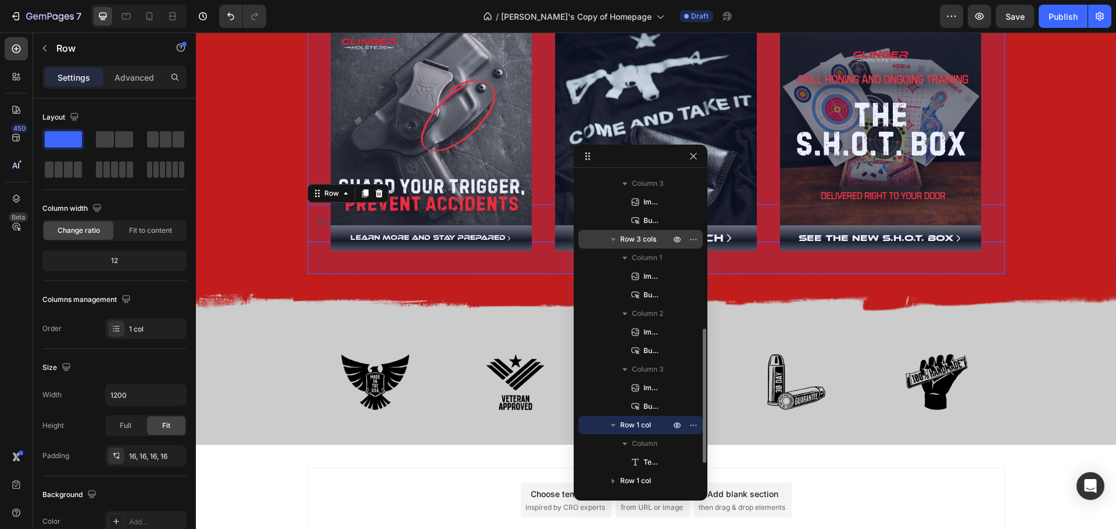
click at [612, 236] on icon "button" at bounding box center [613, 240] width 12 height 12
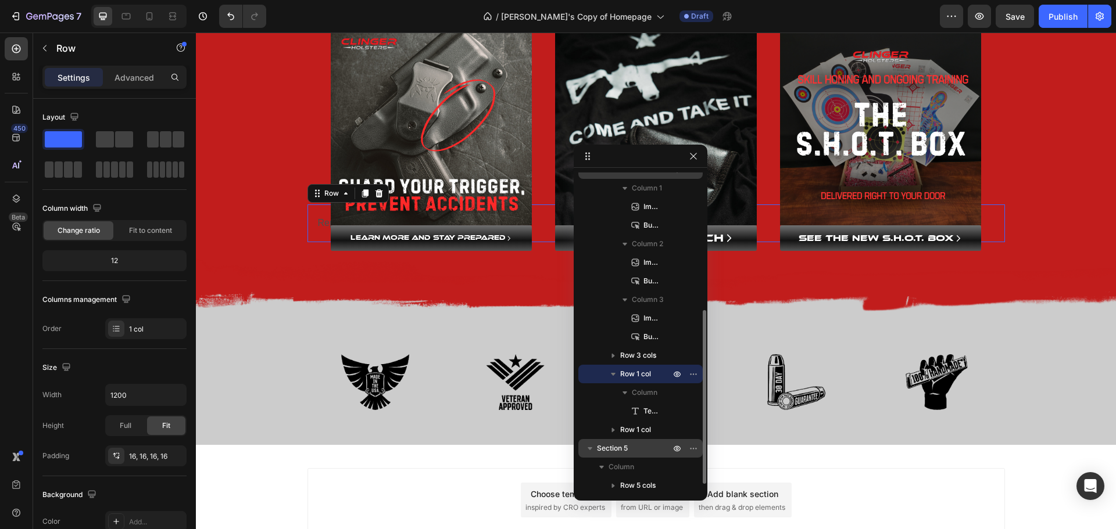
scroll to position [133, 0]
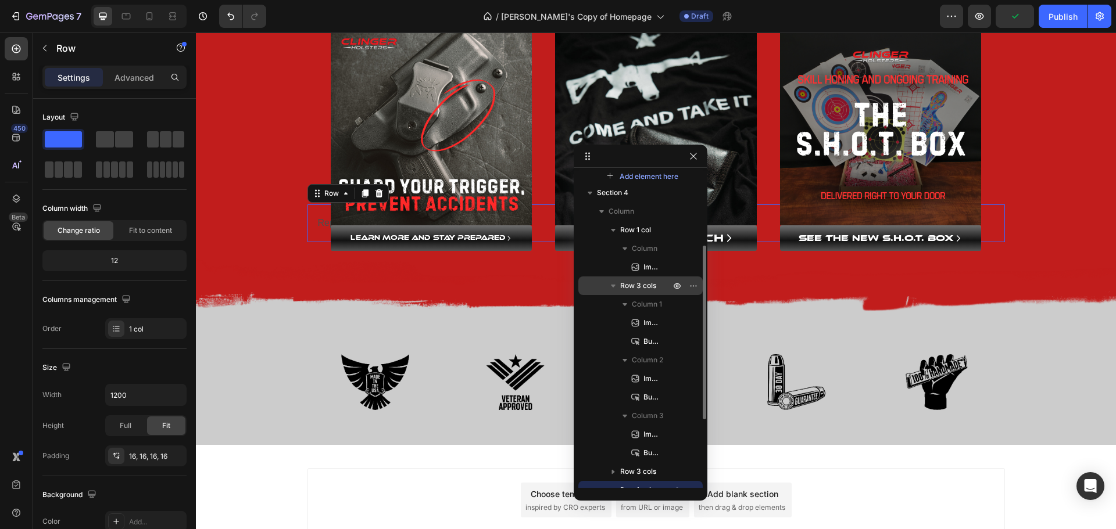
click at [614, 285] on icon "button" at bounding box center [613, 286] width 5 height 3
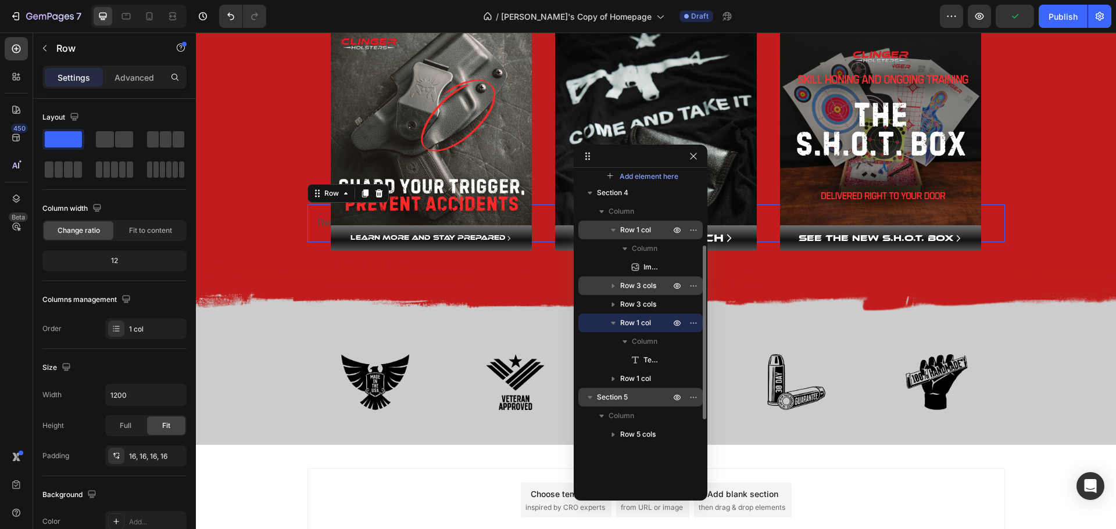
click at [614, 231] on icon "button" at bounding box center [613, 230] width 5 height 3
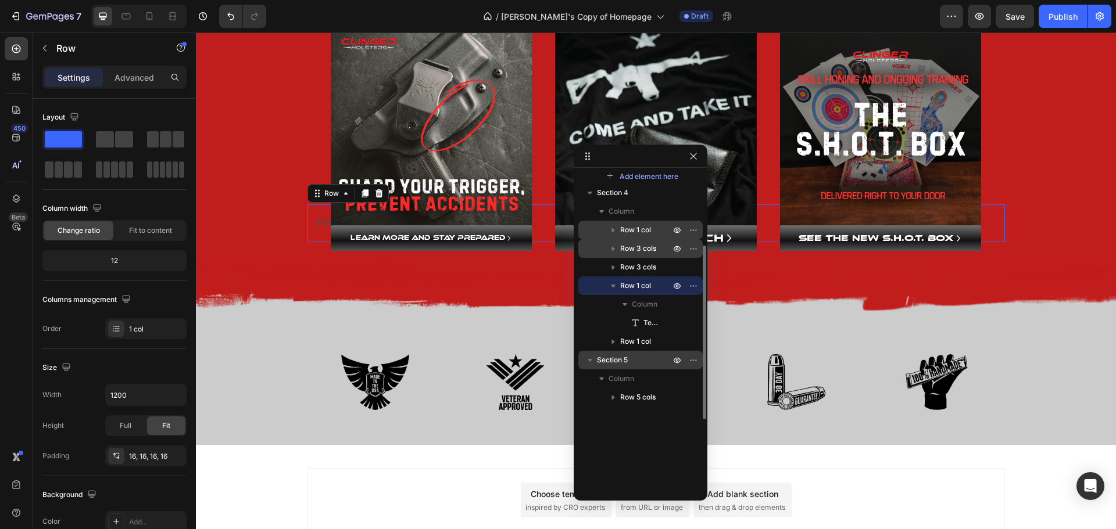
click at [642, 288] on span "Row 1 col" at bounding box center [635, 286] width 31 height 12
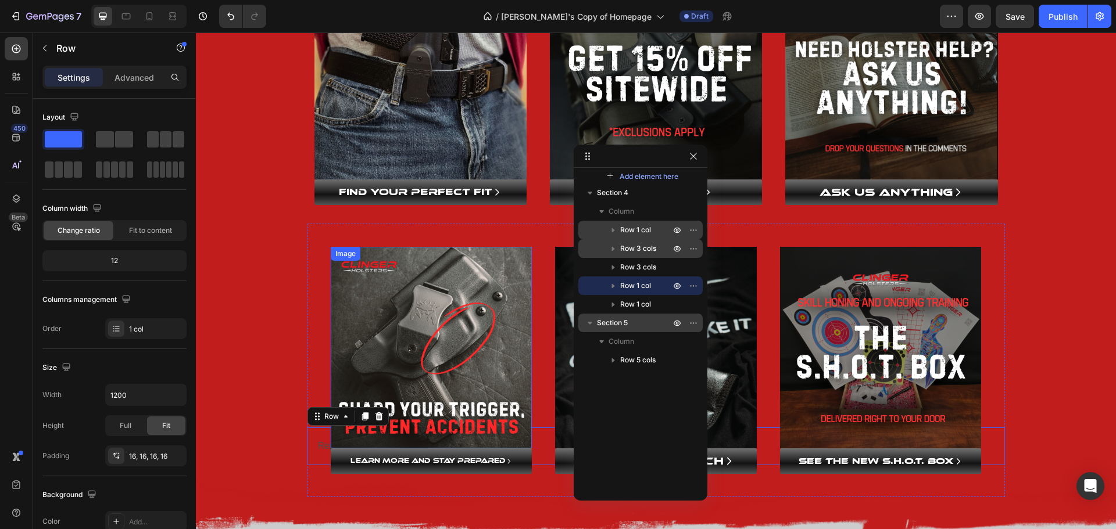
scroll to position [514, 0]
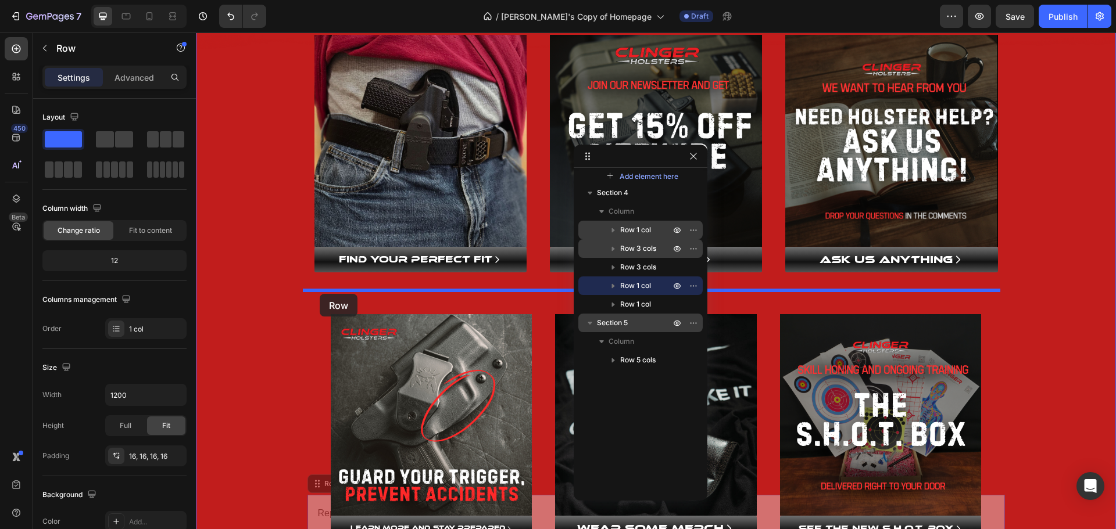
drag, startPoint x: 310, startPoint y: 481, endPoint x: 320, endPoint y: 294, distance: 187.4
click at [320, 294] on div "Header Core system Heading ONE SHELL MAXIMUM VERSITILITY Text Block Hero Banner…" at bounding box center [656, 211] width 920 height 1384
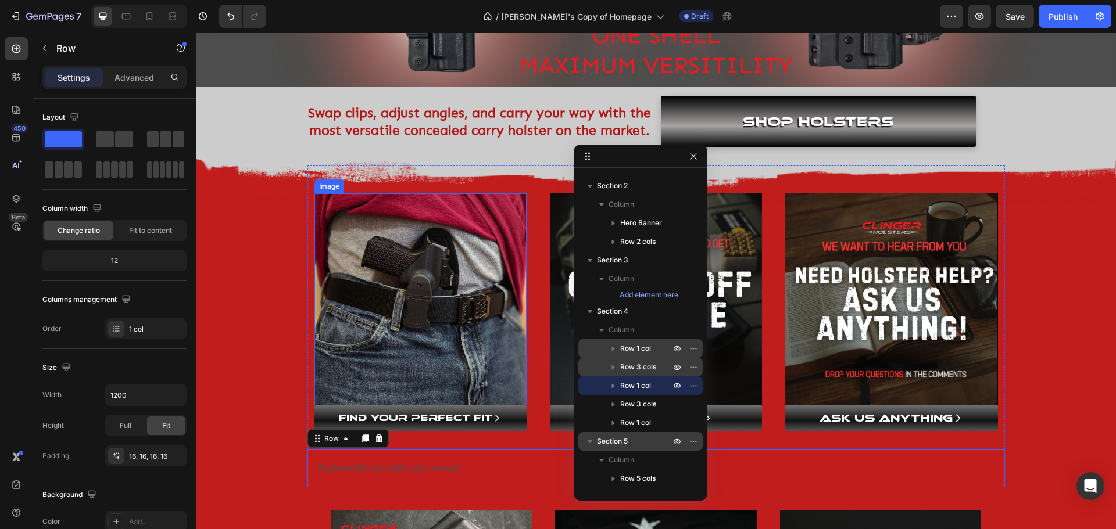
scroll to position [339, 0]
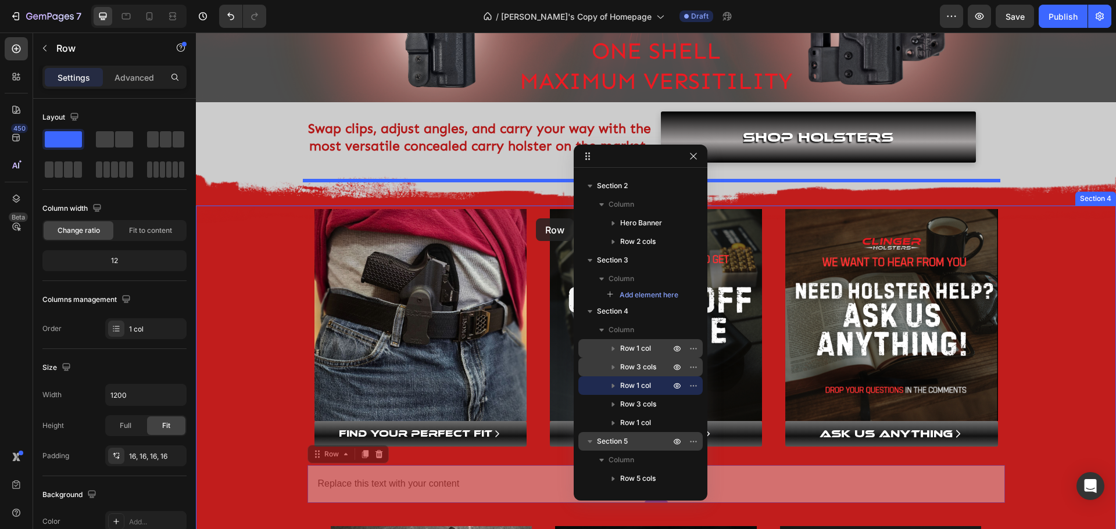
drag, startPoint x: 313, startPoint y: 456, endPoint x: 536, endPoint y: 219, distance: 325.7
click at [536, 219] on div "Header Core system Heading ONE SHELL MAXIMUM VERSITILITY Text Block Hero Banner…" at bounding box center [656, 385] width 920 height 1384
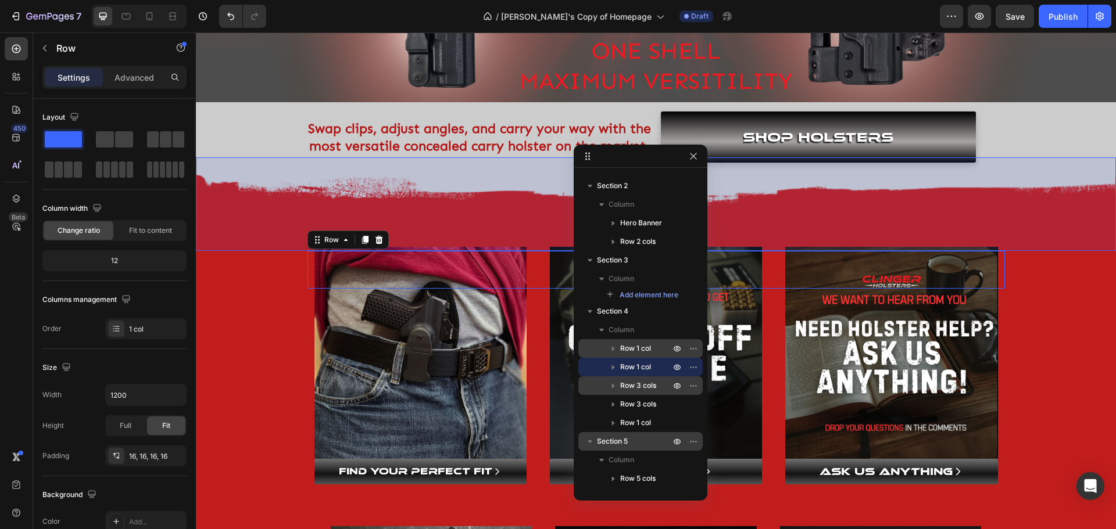
click at [648, 352] on span "Row 1 col" at bounding box center [635, 349] width 31 height 12
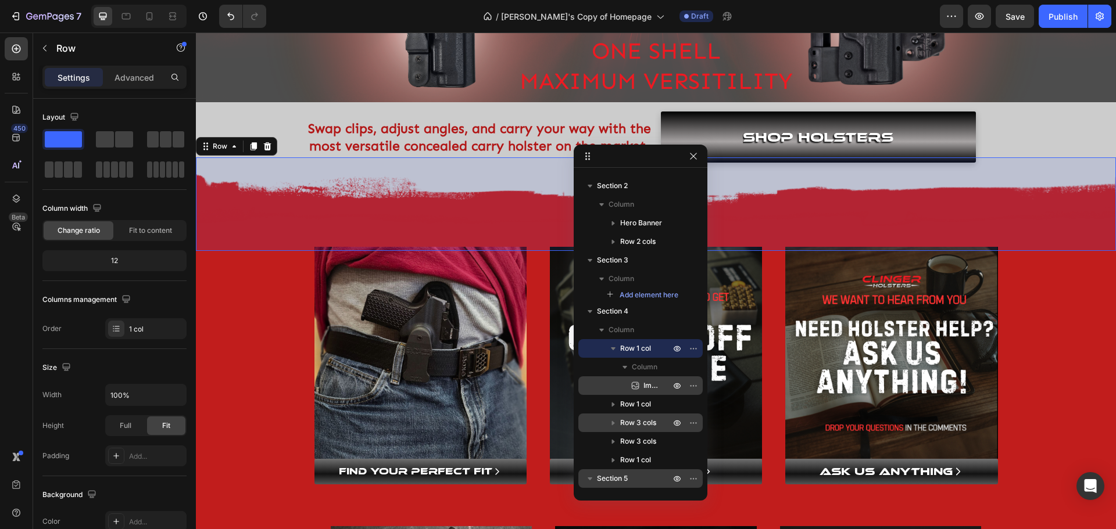
click at [649, 385] on span "Image" at bounding box center [650, 386] width 15 height 12
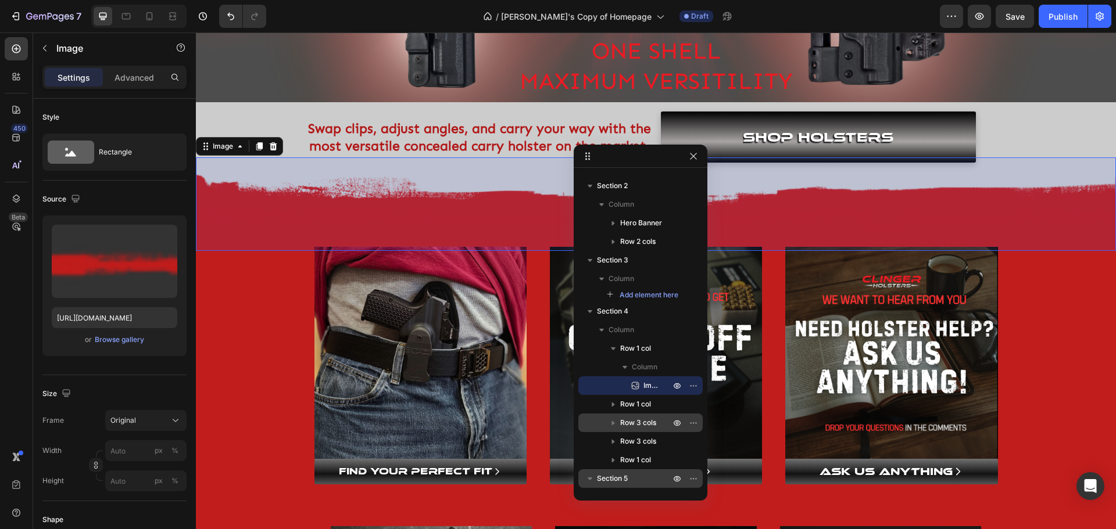
click at [616, 349] on icon "button" at bounding box center [613, 349] width 12 height 12
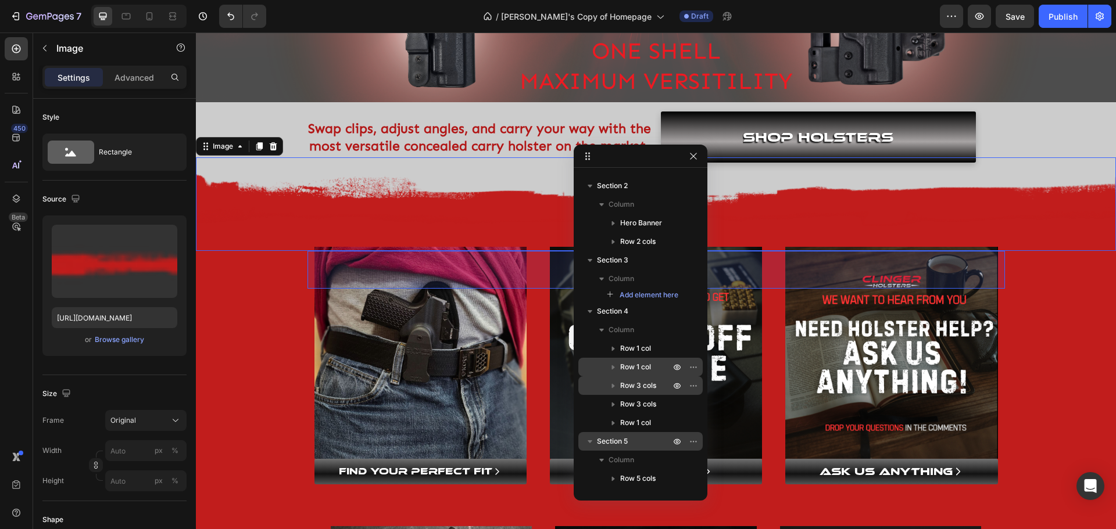
click at [639, 371] on span "Row 1 col" at bounding box center [635, 368] width 31 height 12
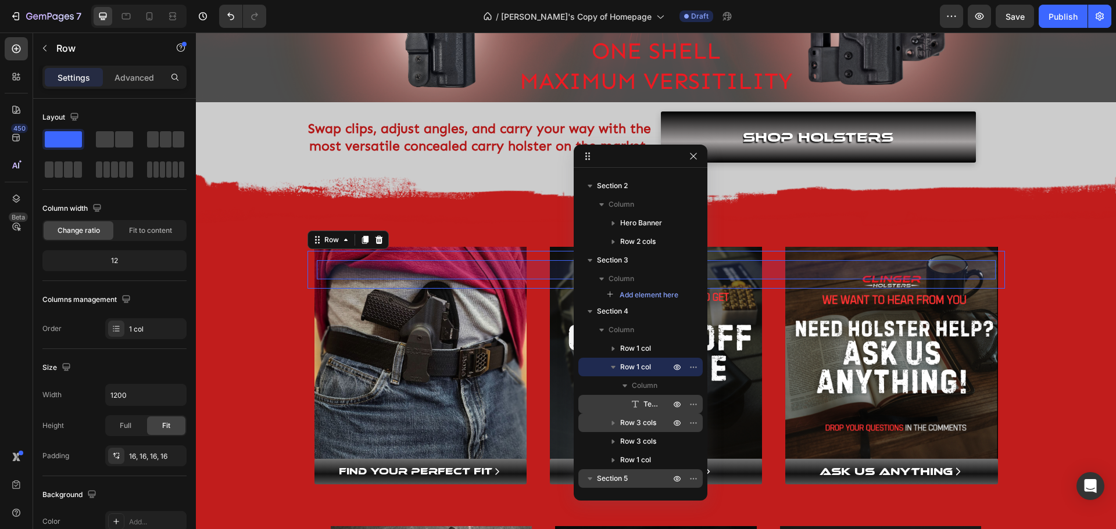
click at [648, 404] on span "Text Block" at bounding box center [650, 405] width 15 height 12
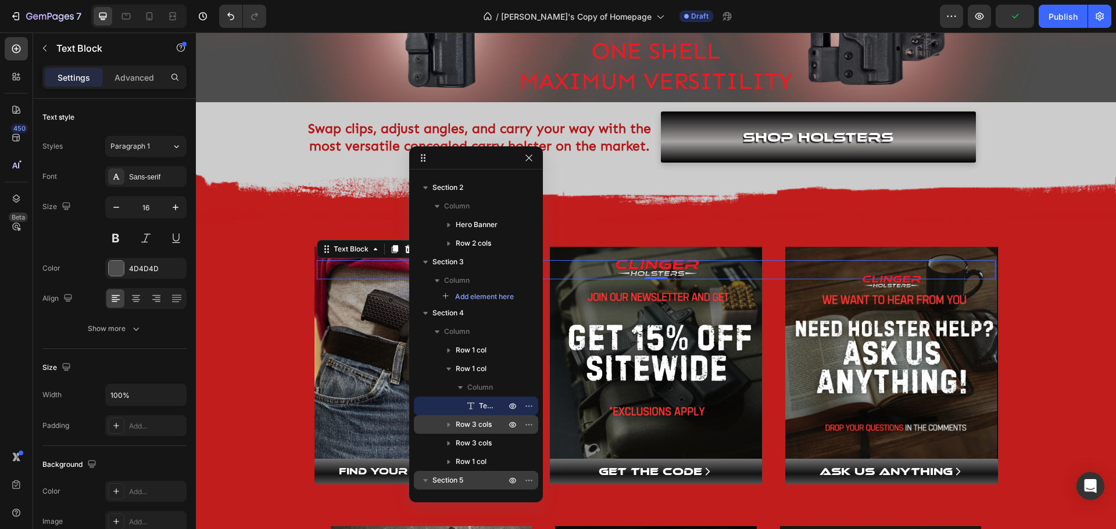
drag, startPoint x: 644, startPoint y: 159, endPoint x: 478, endPoint y: 162, distance: 166.2
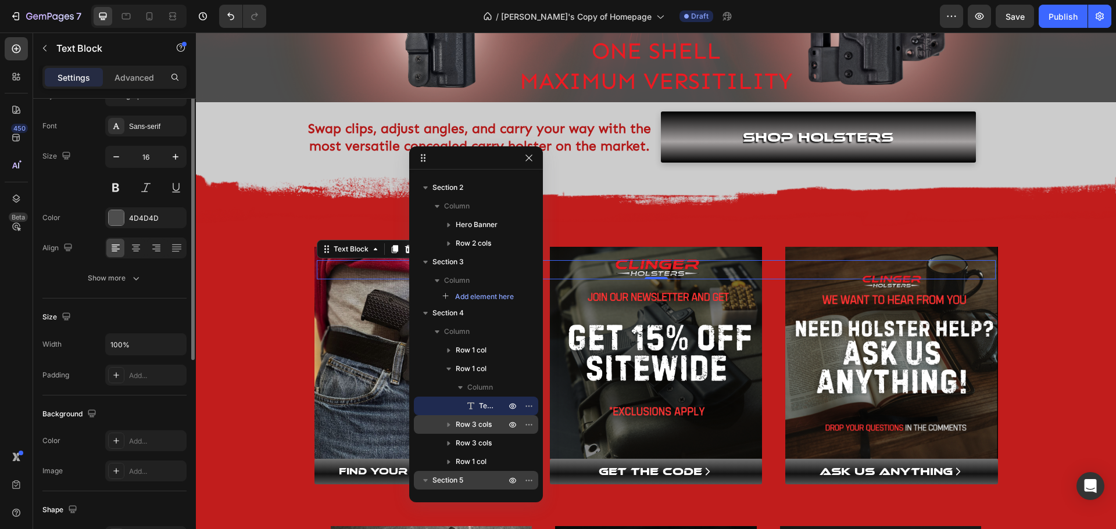
scroll to position [0, 0]
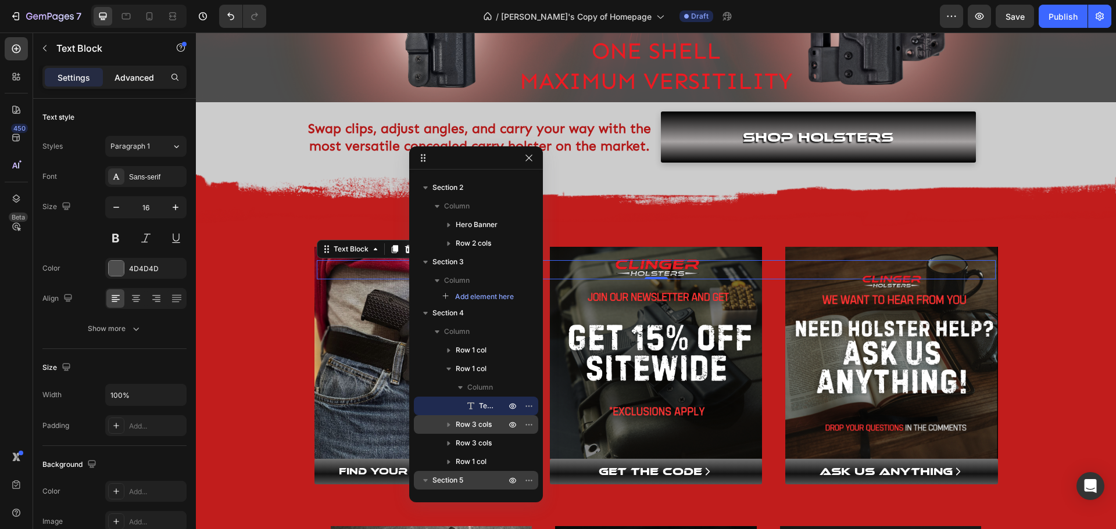
click at [121, 78] on p "Advanced" at bounding box center [134, 77] width 40 height 12
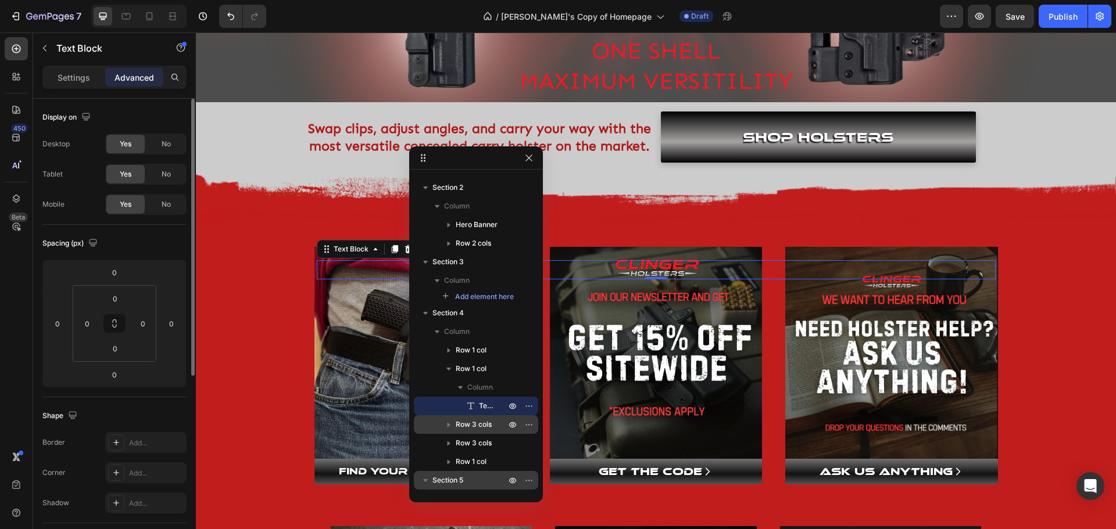
scroll to position [58, 0]
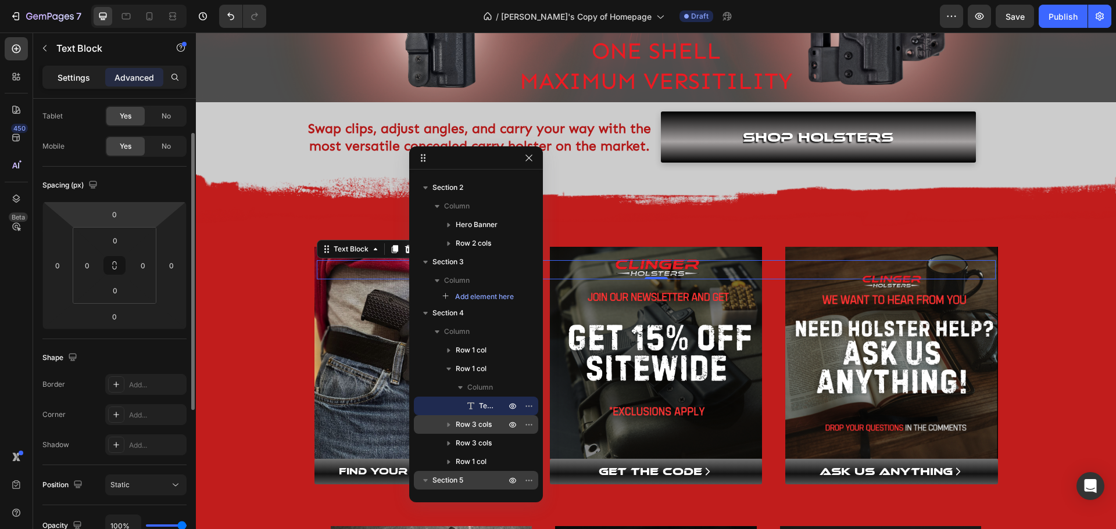
click at [67, 78] on p "Settings" at bounding box center [74, 77] width 33 height 12
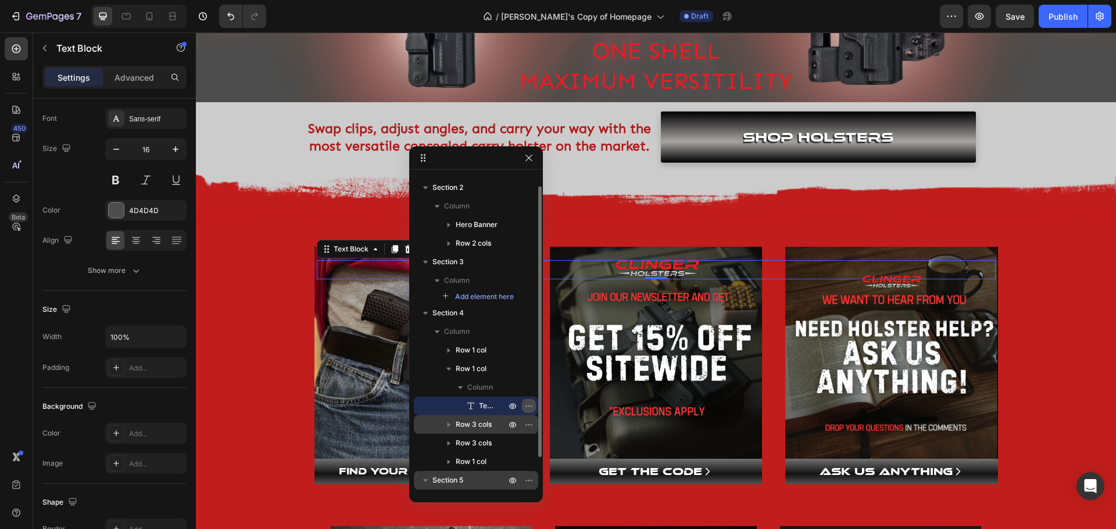
click at [528, 405] on icon "button" at bounding box center [528, 406] width 9 height 9
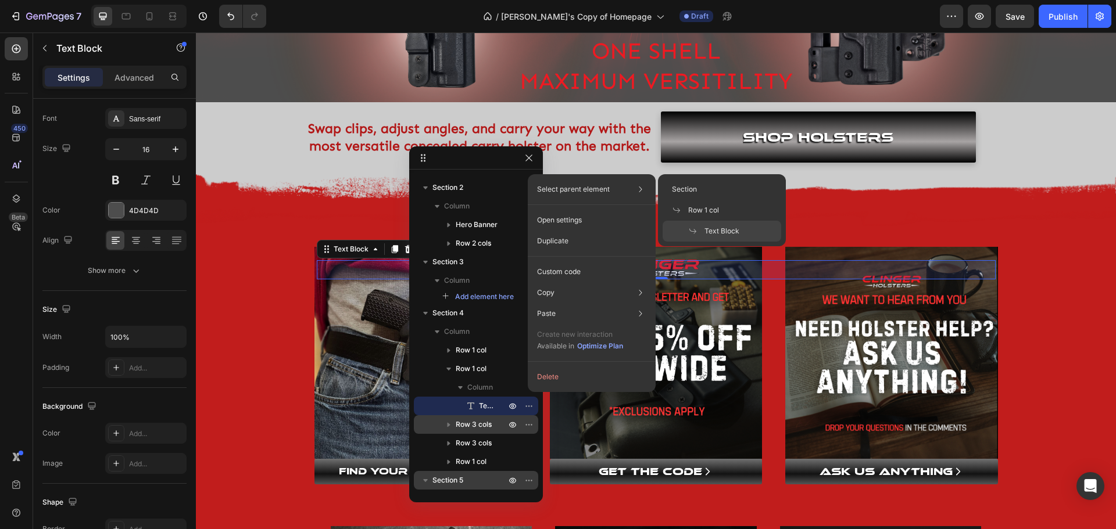
click at [727, 231] on span "Text Block" at bounding box center [721, 231] width 35 height 10
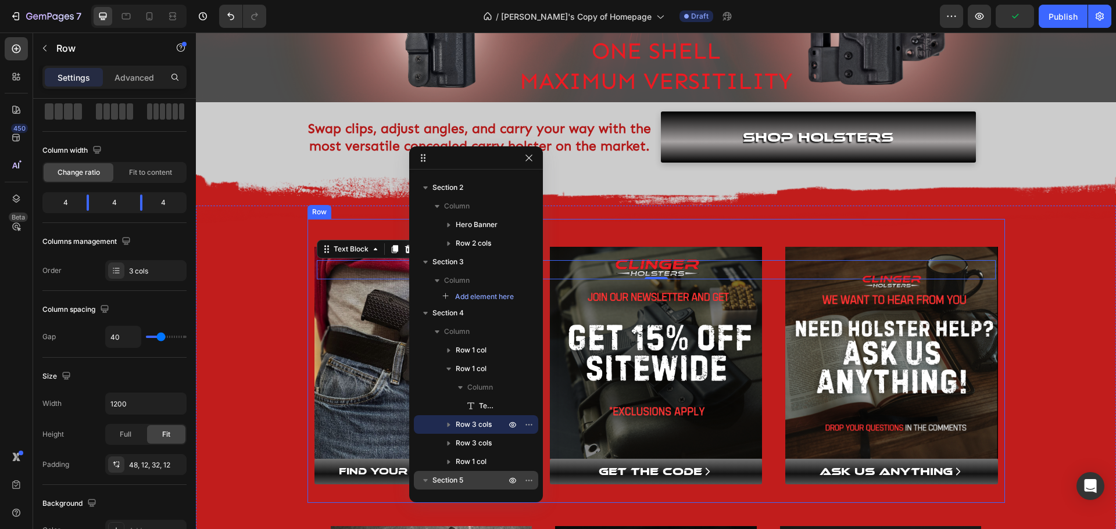
click at [768, 270] on div "Image FIND YOUR PERFECT FIT Button Image GET THE CODE Button Image ASK US ANYTH…" at bounding box center [655, 361] width 697 height 284
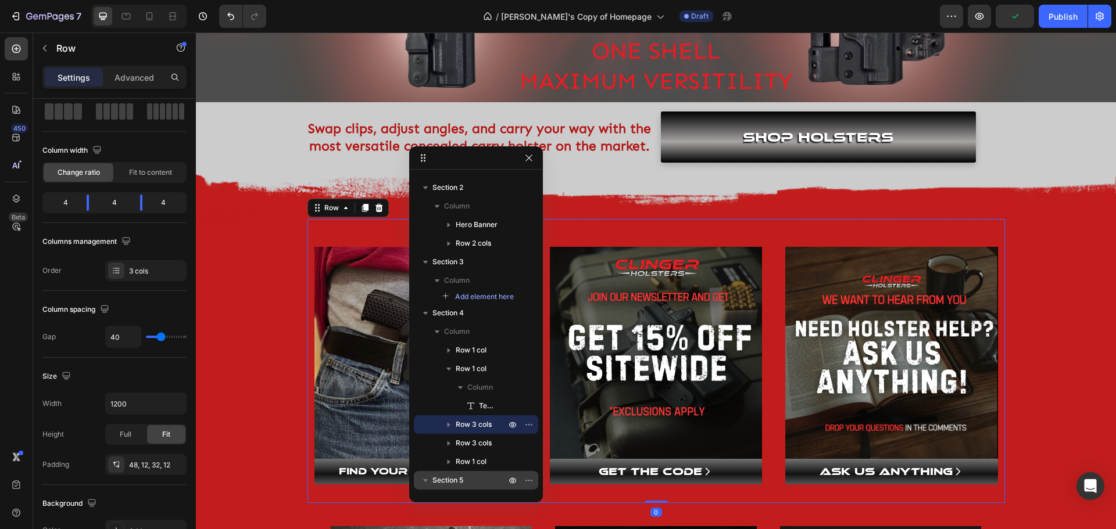
scroll to position [0, 0]
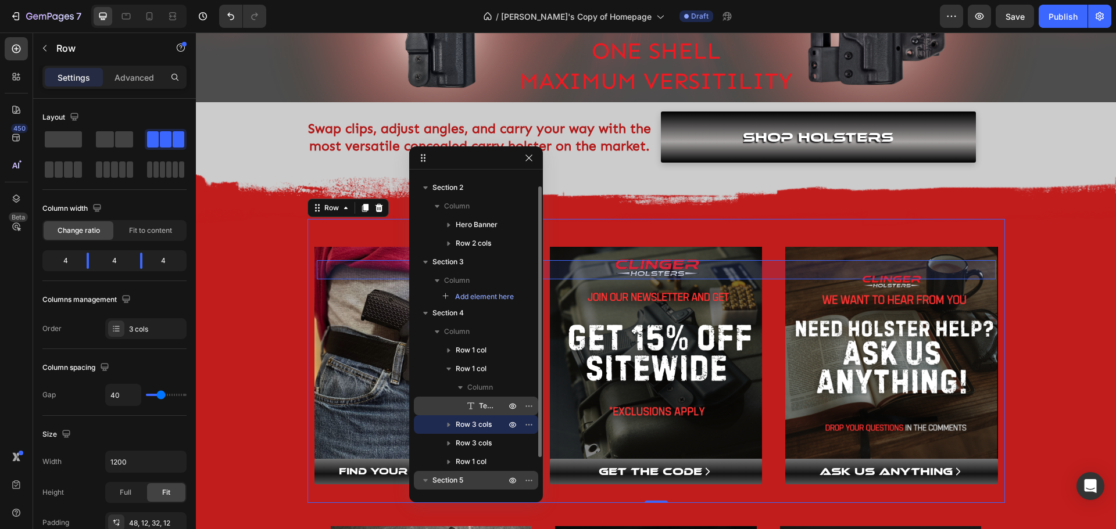
click at [488, 406] on span "Text Block" at bounding box center [486, 406] width 15 height 12
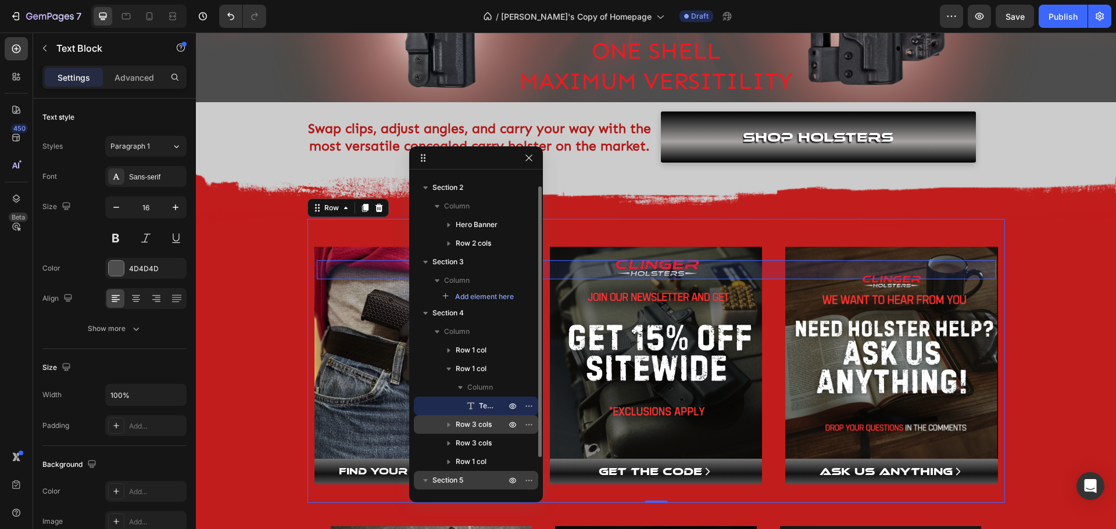
click at [488, 406] on span "Text Block" at bounding box center [486, 406] width 15 height 12
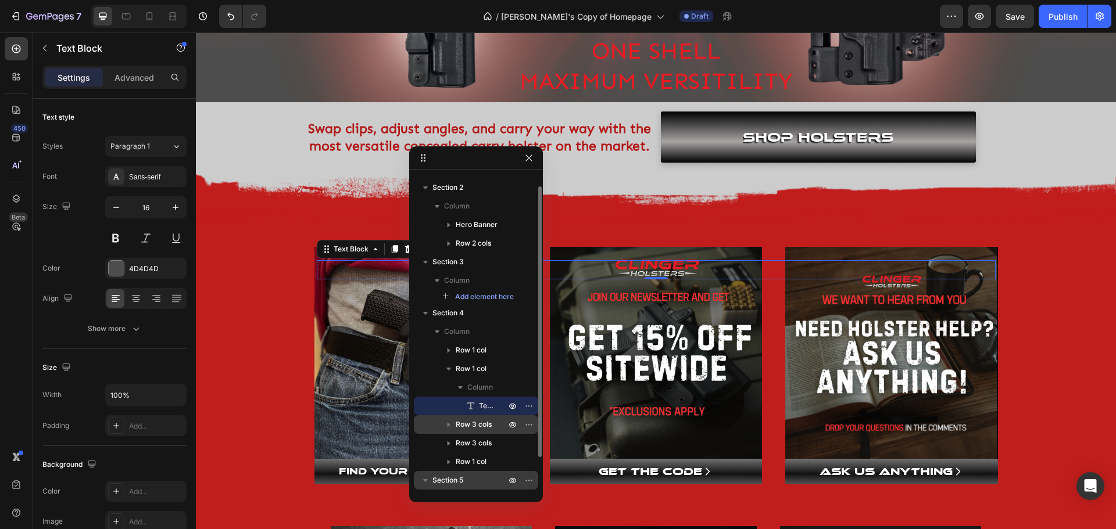
click at [473, 403] on icon at bounding box center [470, 406] width 7 height 7
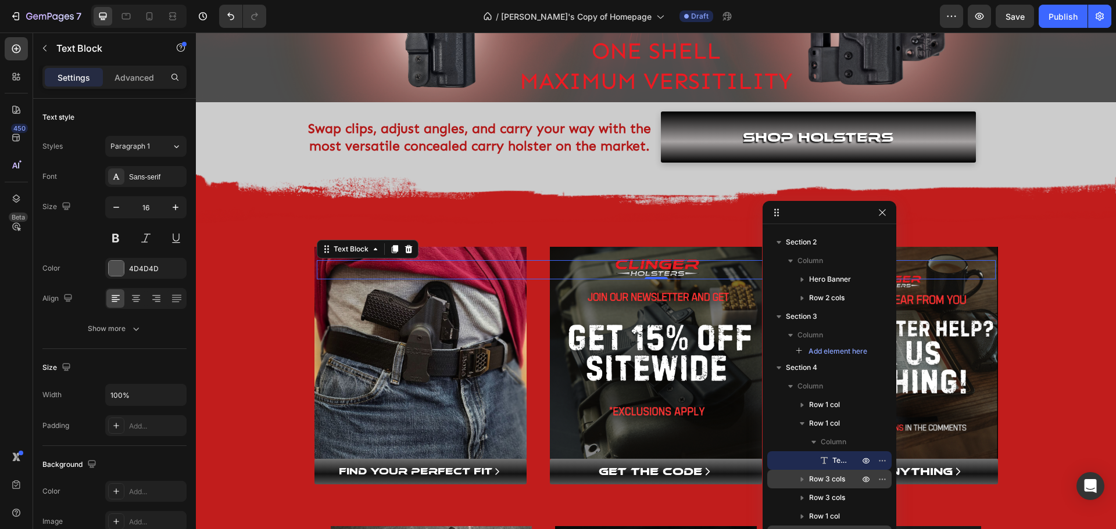
drag, startPoint x: 491, startPoint y: 159, endPoint x: 779, endPoint y: 210, distance: 293.4
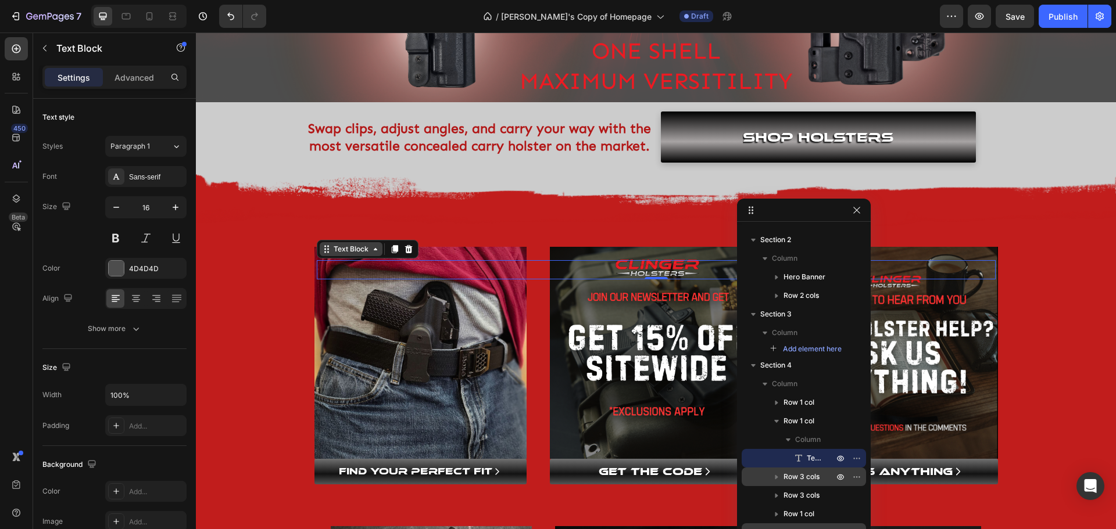
click at [371, 252] on icon at bounding box center [375, 249] width 9 height 9
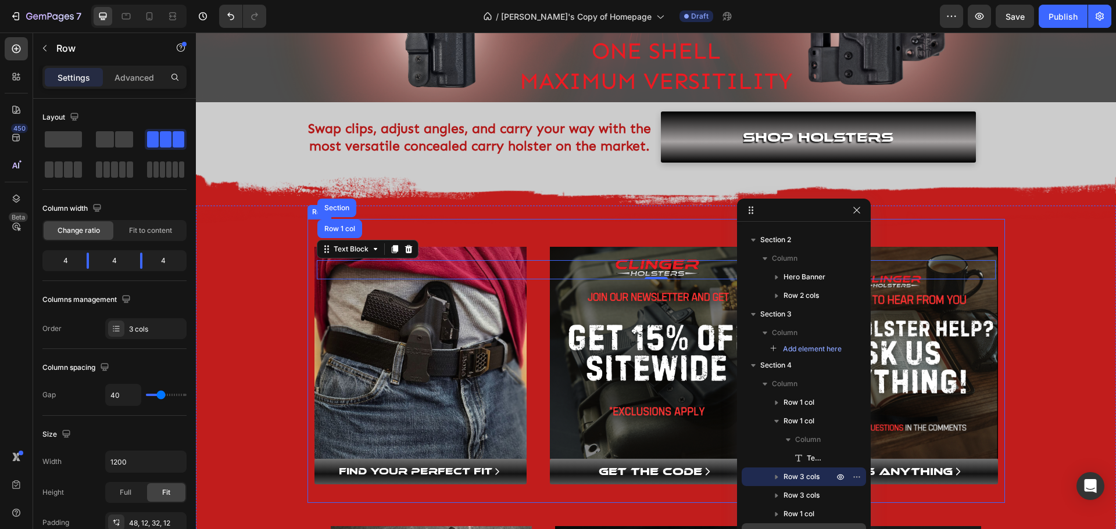
click at [307, 298] on div "Image FIND YOUR PERFECT FIT Button Image GET THE CODE Button Image ASK US ANYTH…" at bounding box center [655, 361] width 697 height 284
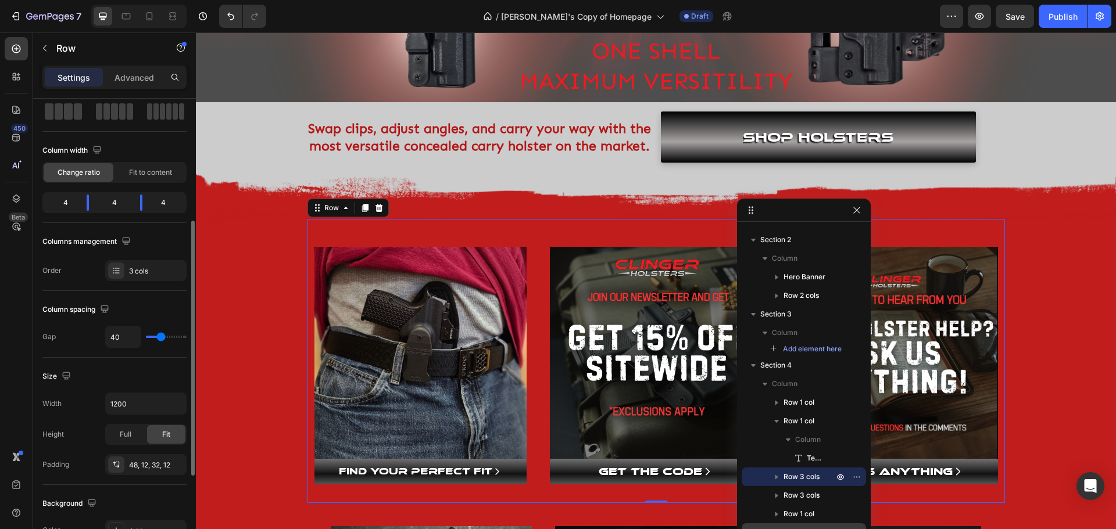
scroll to position [116, 0]
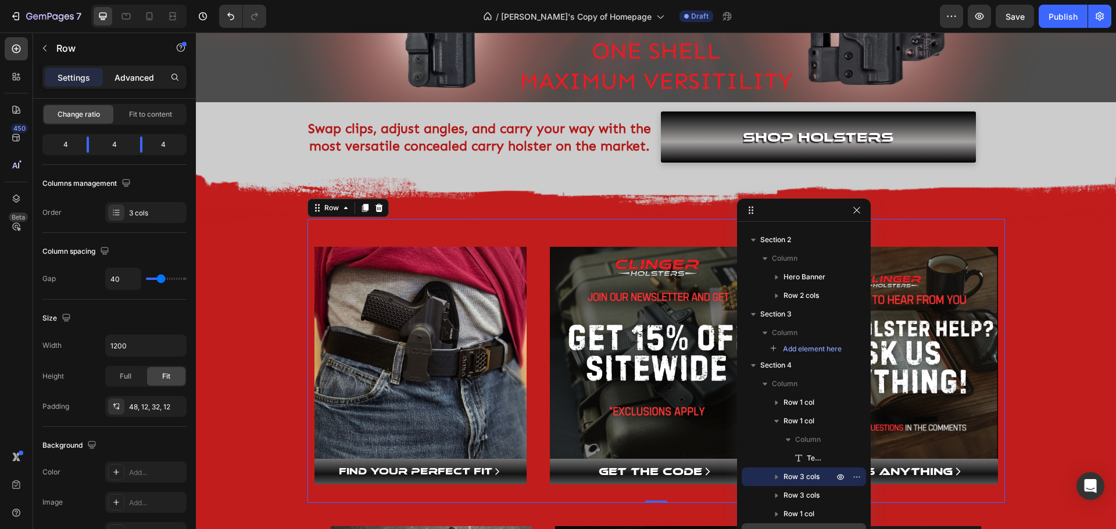
click at [128, 80] on p "Advanced" at bounding box center [134, 77] width 40 height 12
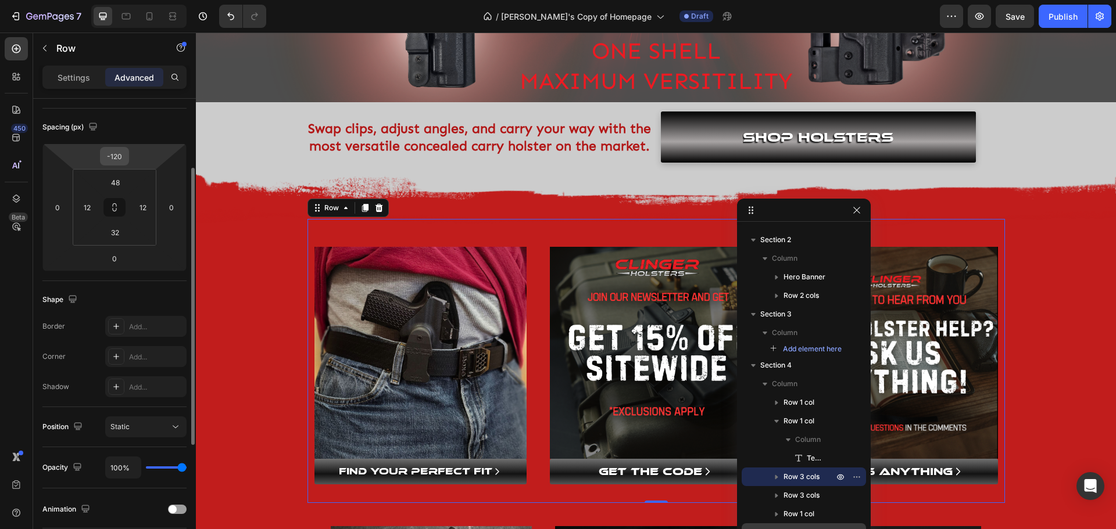
click at [120, 156] on input "-120" at bounding box center [114, 156] width 23 height 17
type input "0"
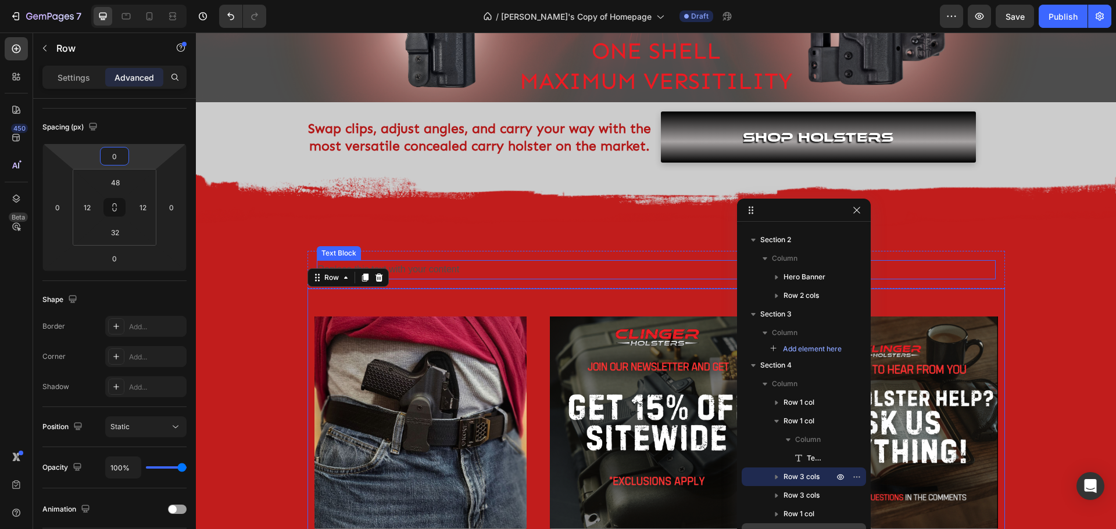
click at [480, 267] on div "Replace this text with your content" at bounding box center [656, 269] width 679 height 19
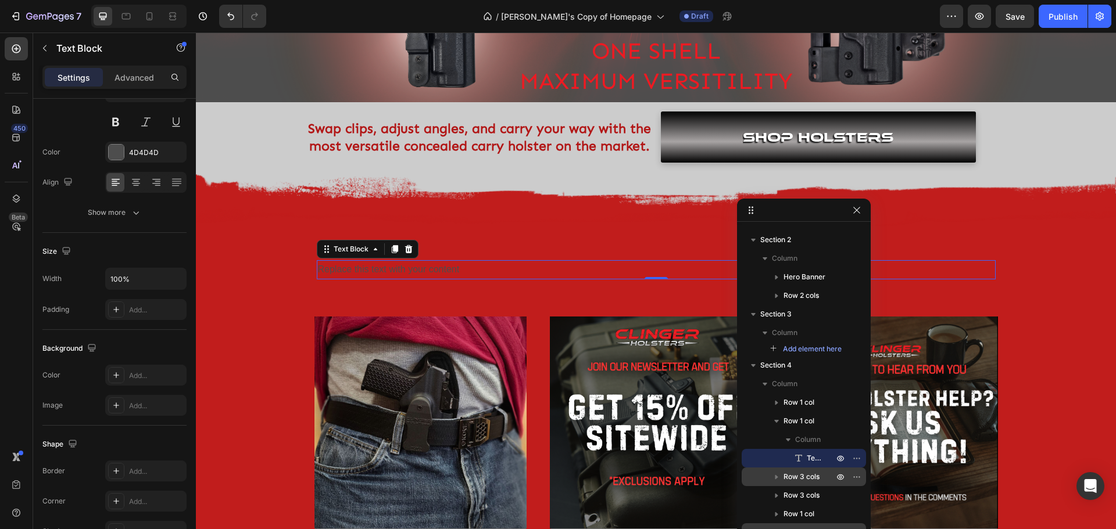
scroll to position [0, 0]
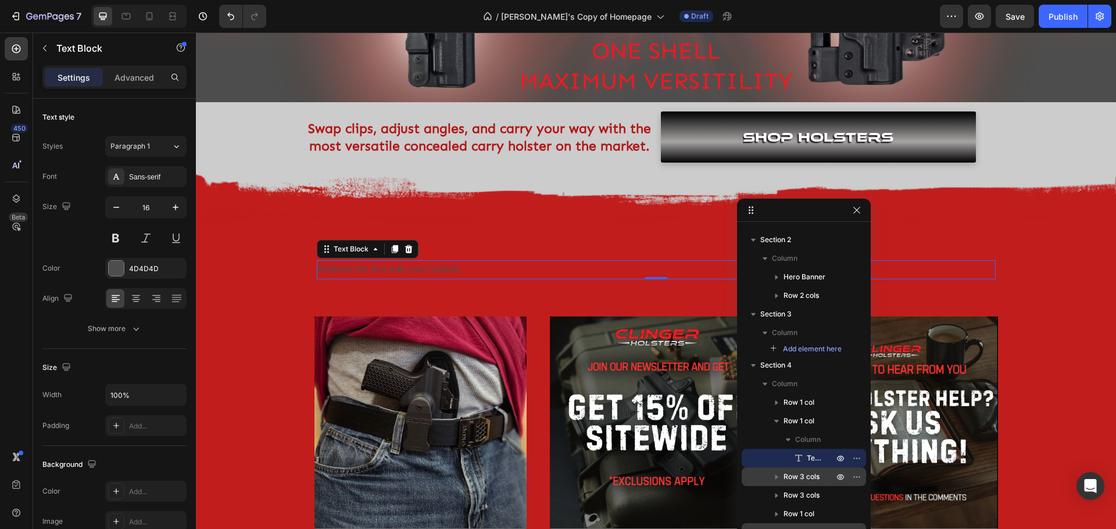
click at [477, 271] on div "Replace this text with your content" at bounding box center [656, 269] width 679 height 19
click at [477, 271] on p "Replace this text with your content" at bounding box center [656, 270] width 677 height 17
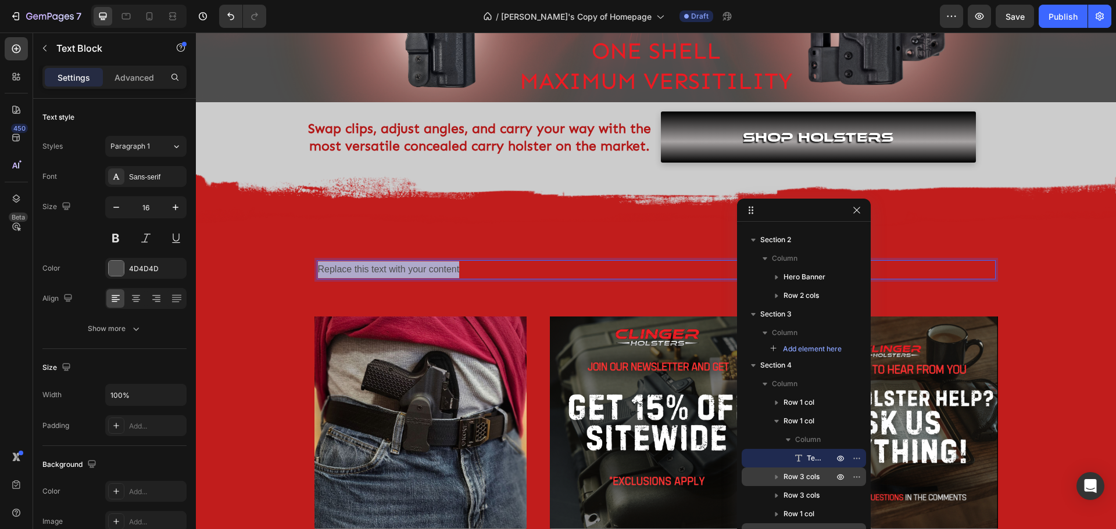
drag, startPoint x: 474, startPoint y: 269, endPoint x: 293, endPoint y: 264, distance: 180.8
click at [293, 264] on div "Image Row Replace this text with your content Text Block 0 Row Image FIND YOUR …" at bounding box center [656, 515] width 920 height 582
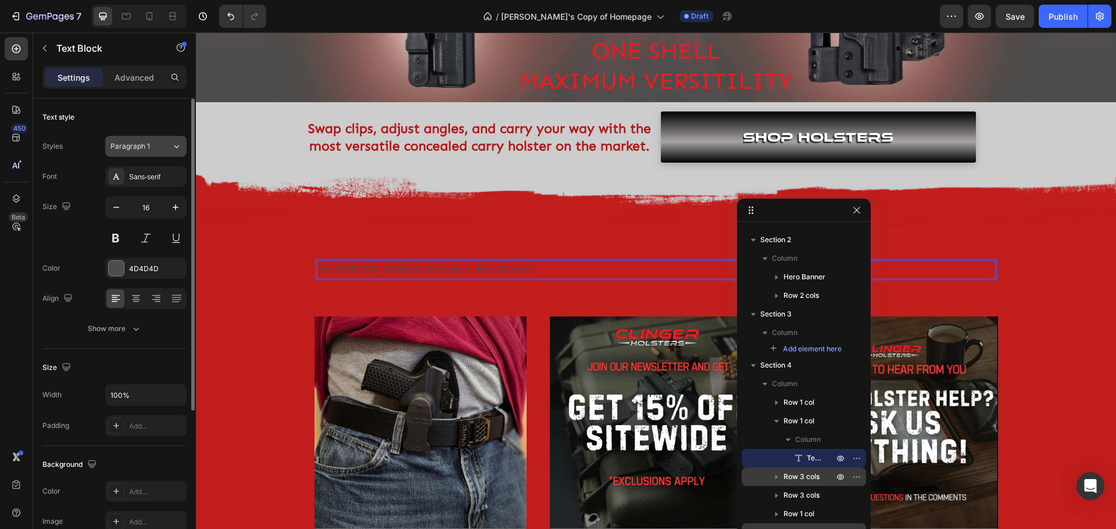
click at [159, 148] on div "Paragraph 1" at bounding box center [140, 146] width 61 height 10
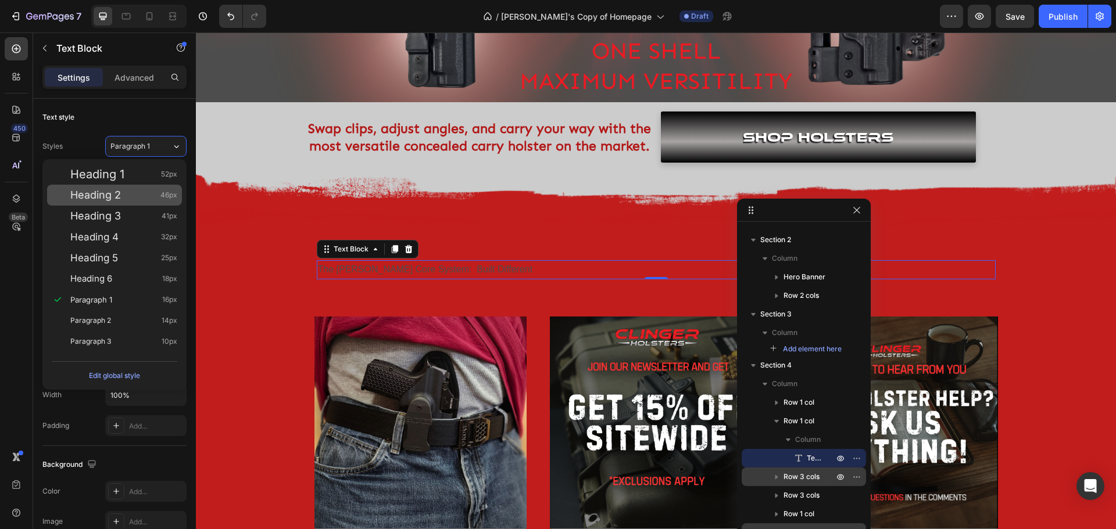
click at [112, 201] on span "Heading 2" at bounding box center [95, 195] width 51 height 12
type input "46"
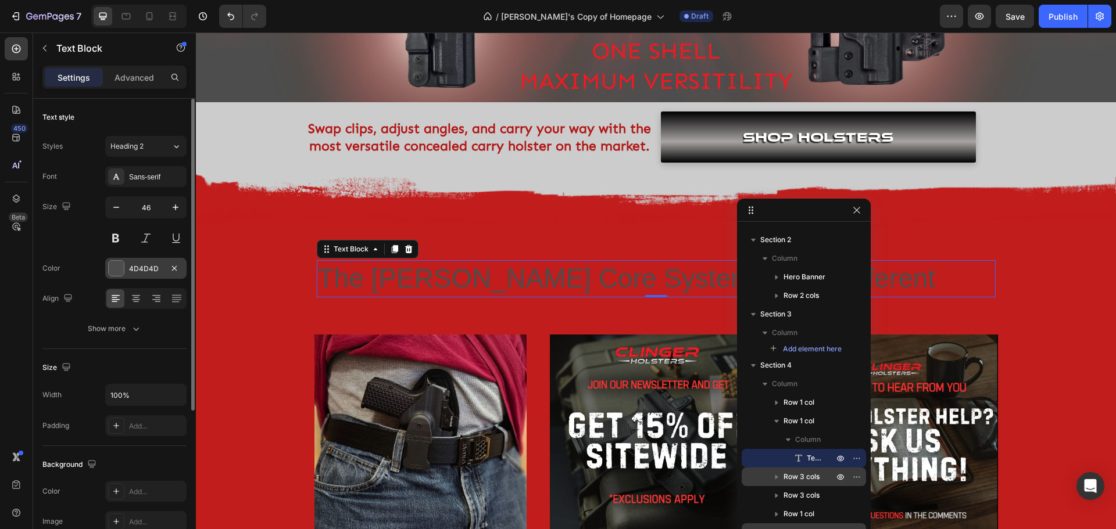
click at [119, 269] on div at bounding box center [116, 268] width 15 height 15
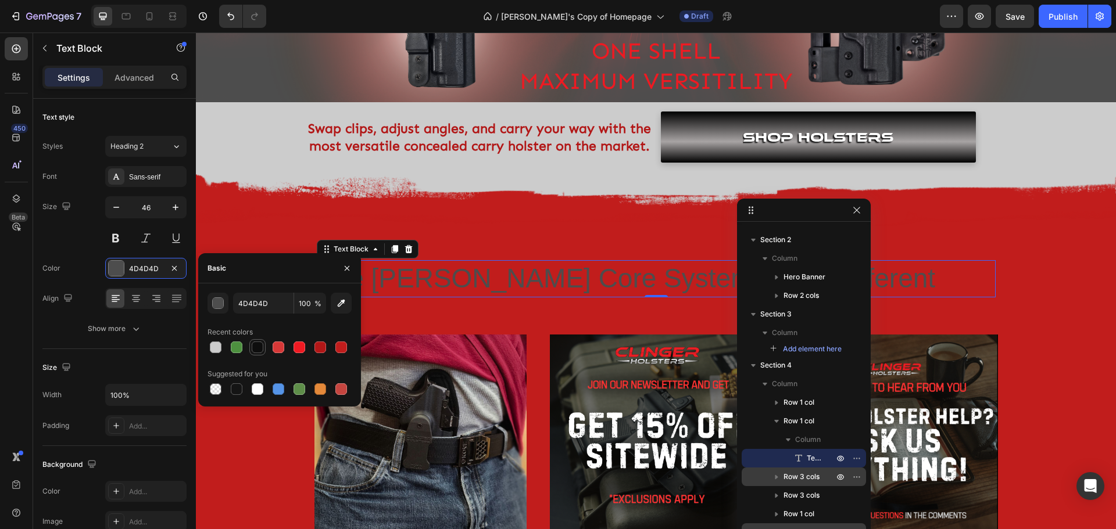
click at [255, 350] on div at bounding box center [258, 348] width 12 height 12
type input "0E0E0E"
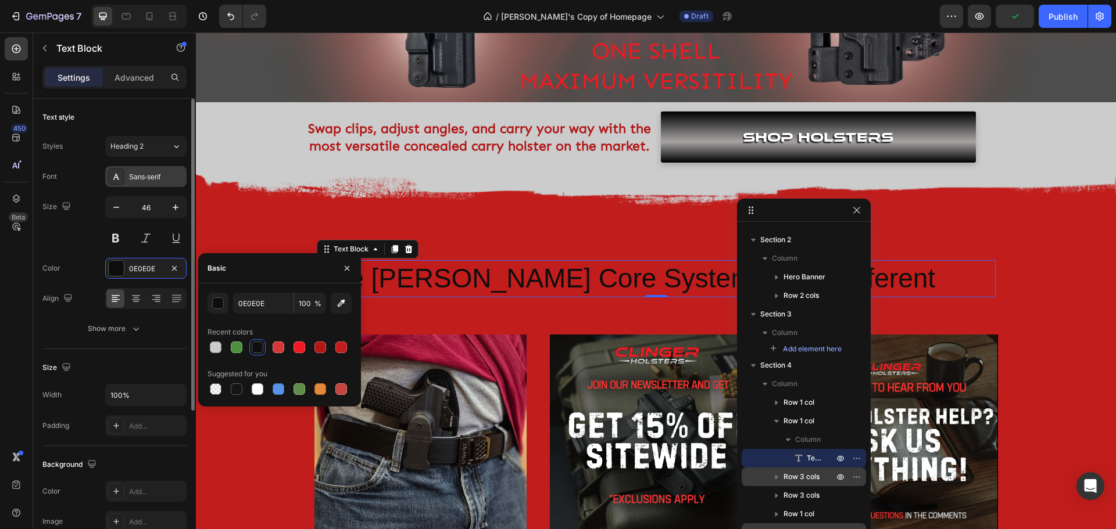
click at [117, 173] on icon at bounding box center [116, 176] width 9 height 9
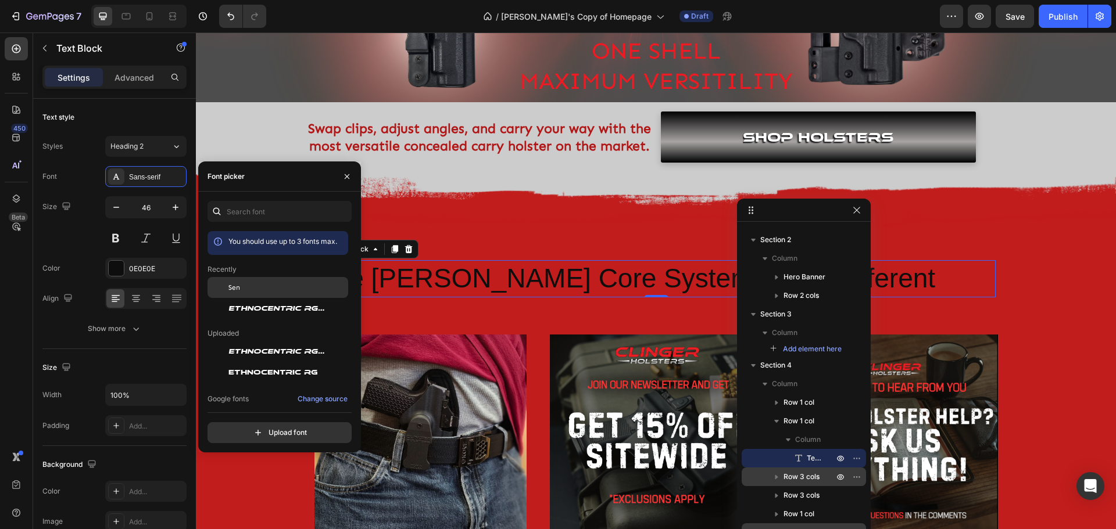
click at [243, 291] on div "Sen" at bounding box center [286, 287] width 117 height 10
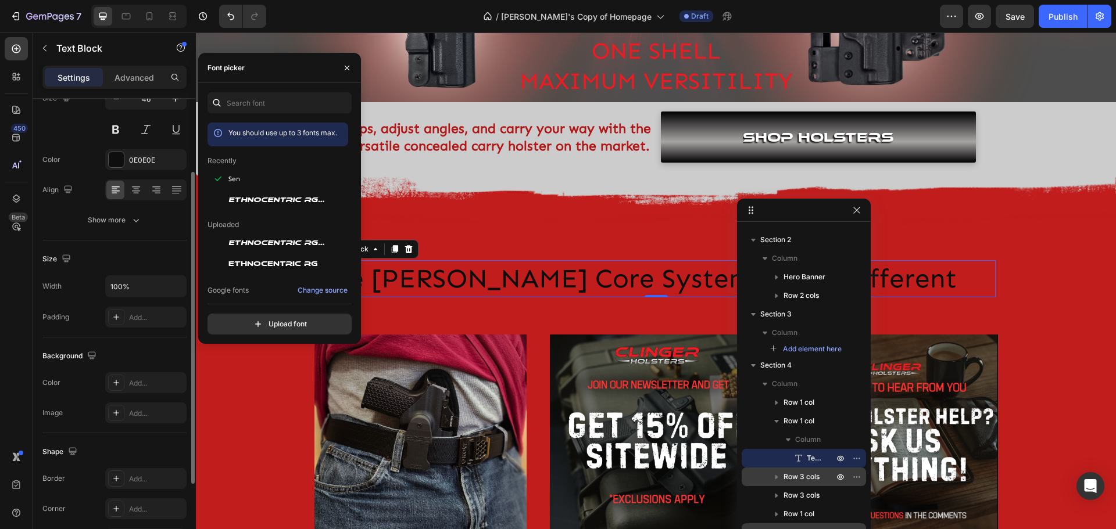
scroll to position [51, 0]
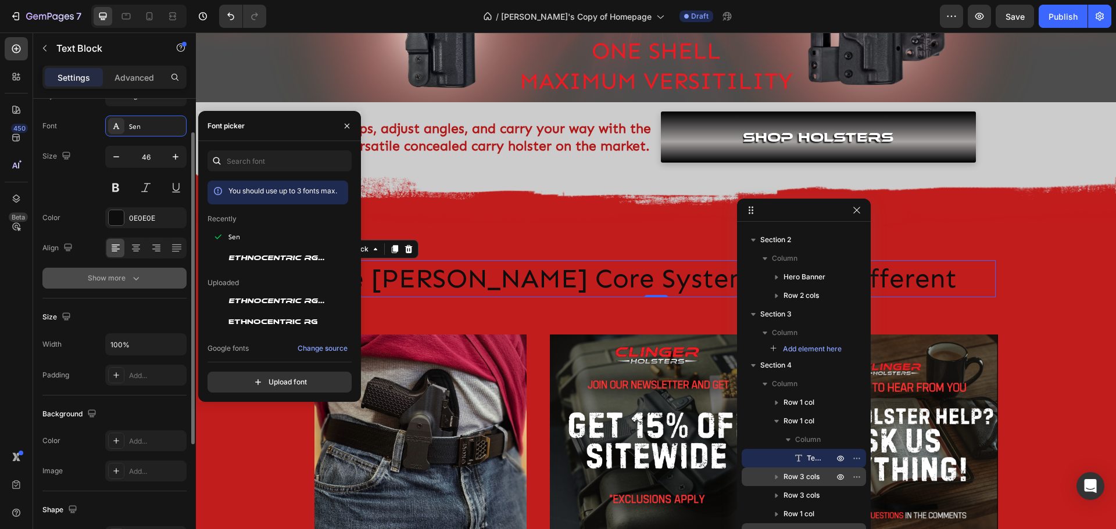
click at [142, 288] on button "Show more" at bounding box center [114, 278] width 144 height 21
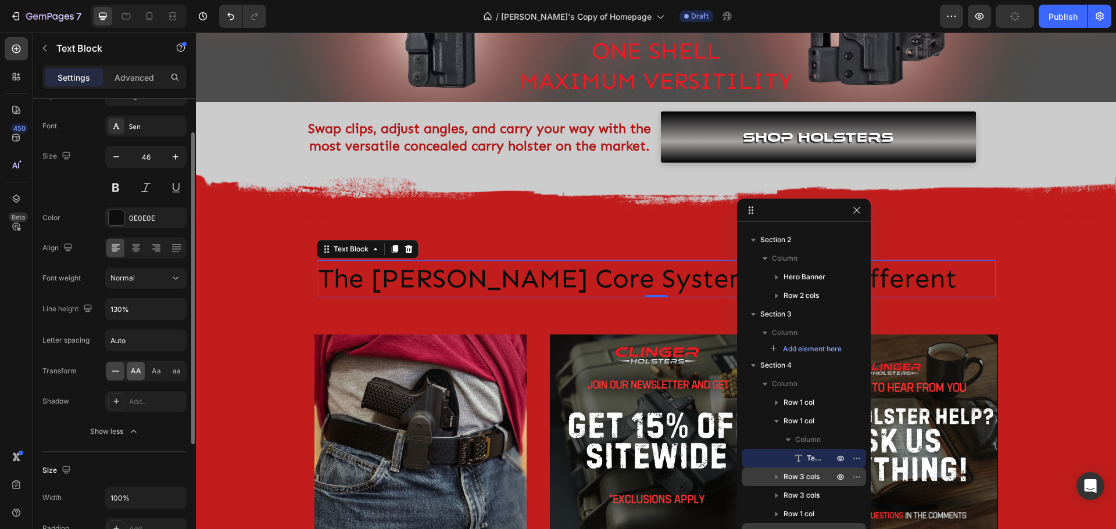
click at [138, 373] on span "AA" at bounding box center [136, 371] width 10 height 10
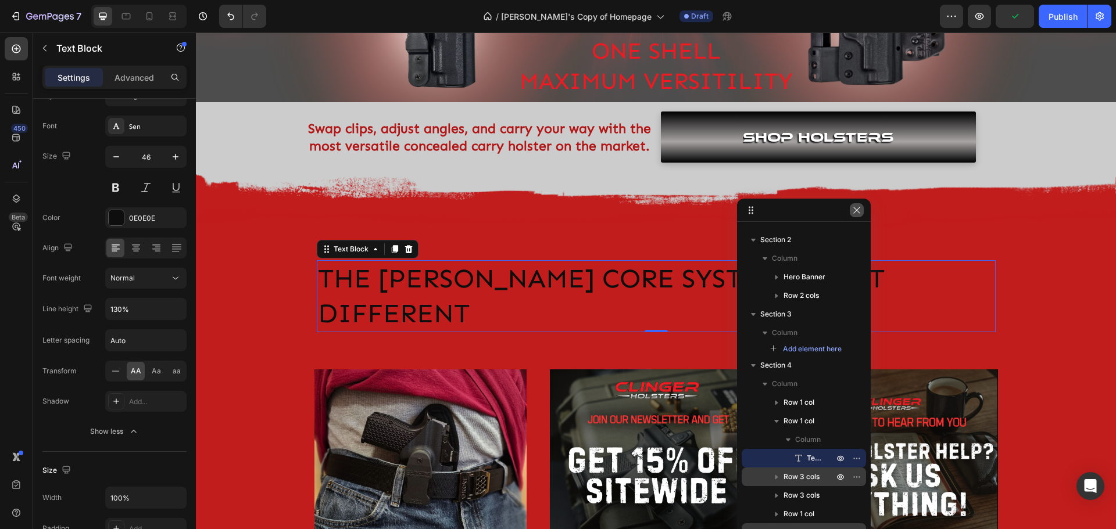
click at [856, 213] on icon "button" at bounding box center [856, 210] width 9 height 9
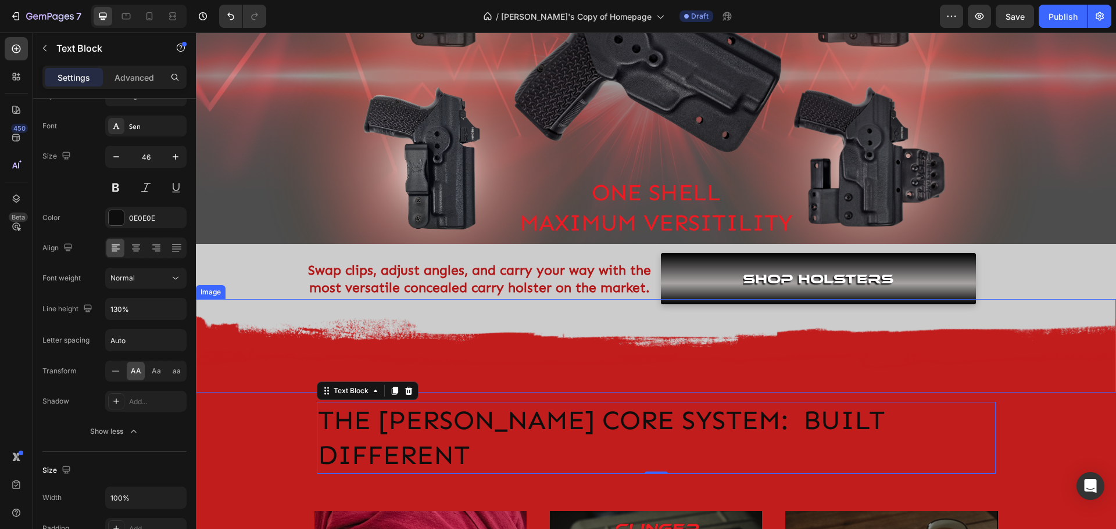
scroll to position [165, 0]
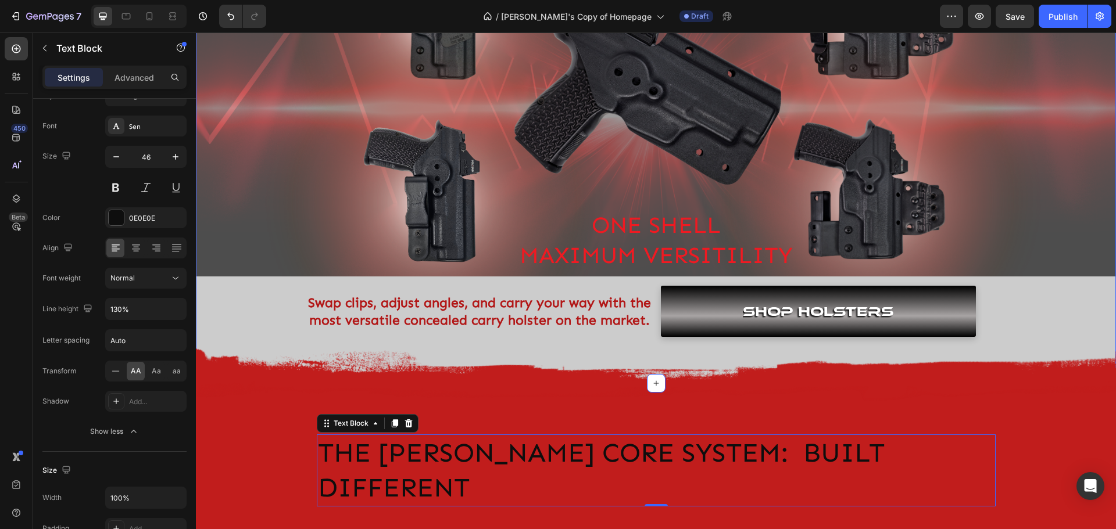
click at [263, 304] on div "Core system Heading ONE SHELL MAXIMUM VERSITILITY Text Block Hero Banner Swap c…" at bounding box center [656, 132] width 920 height 409
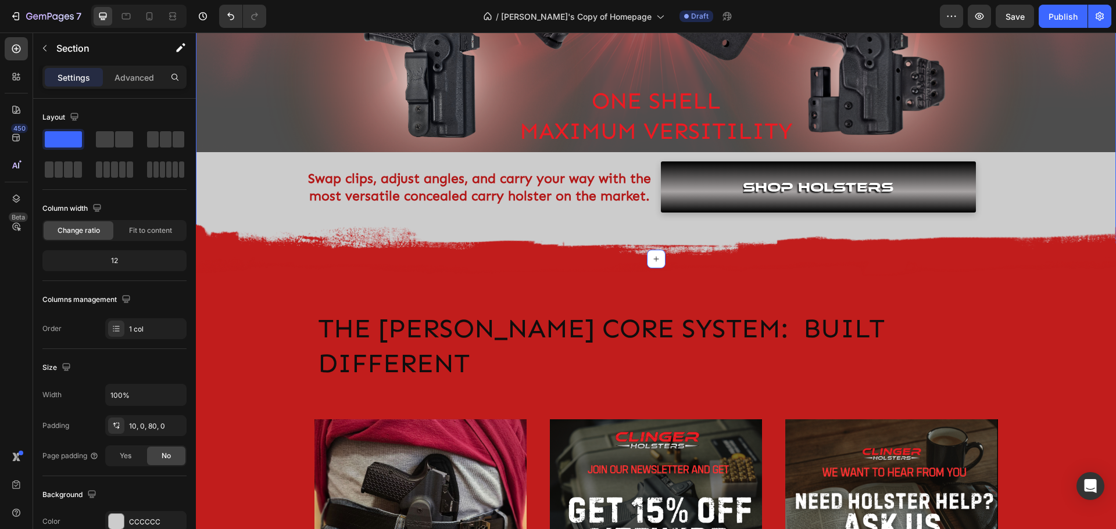
scroll to position [291, 0]
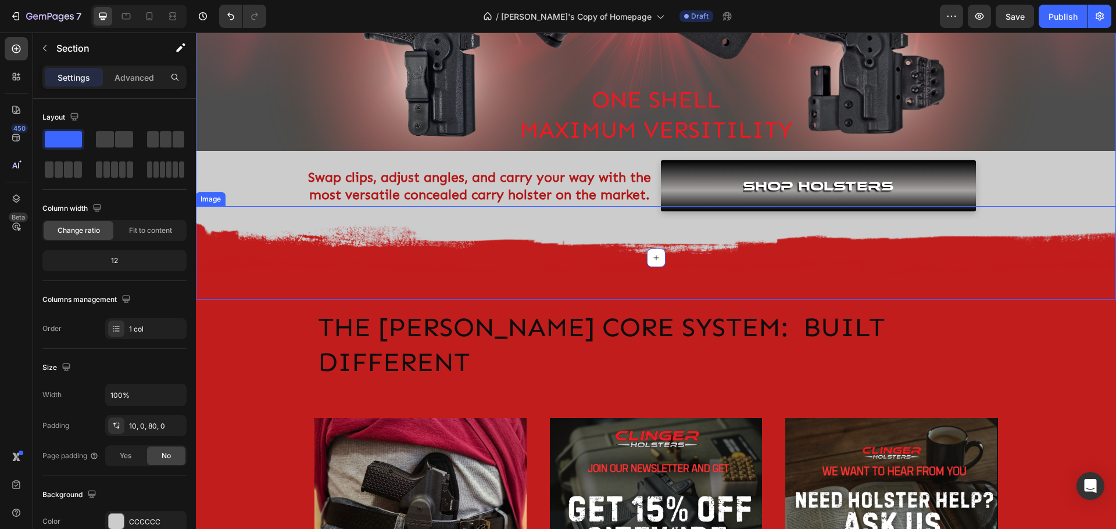
click at [259, 261] on img at bounding box center [656, 253] width 920 height 94
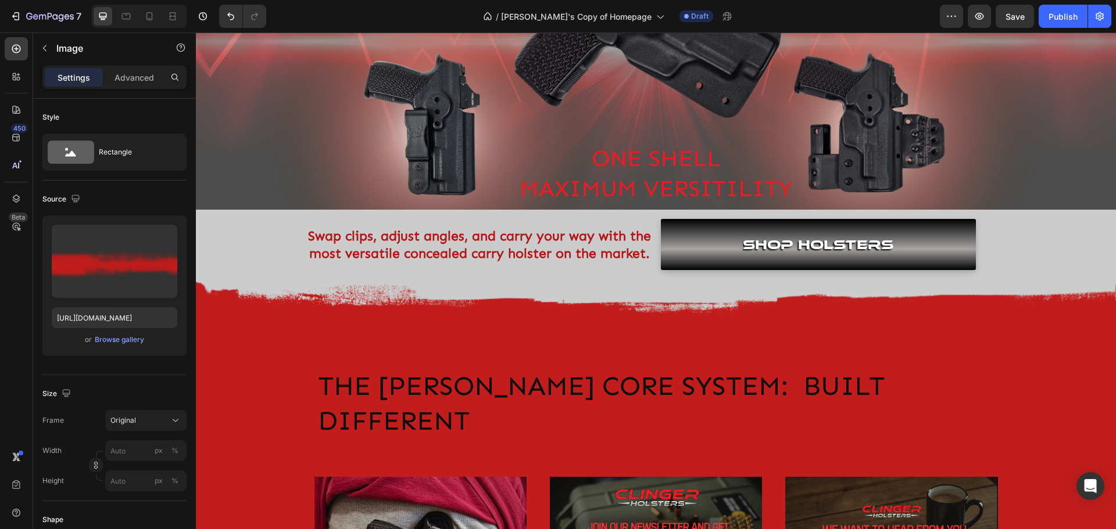
scroll to position [232, 0]
click at [482, 309] on img at bounding box center [656, 311] width 920 height 94
click at [276, 300] on img at bounding box center [656, 311] width 920 height 94
click at [46, 49] on icon "button" at bounding box center [44, 48] width 9 height 9
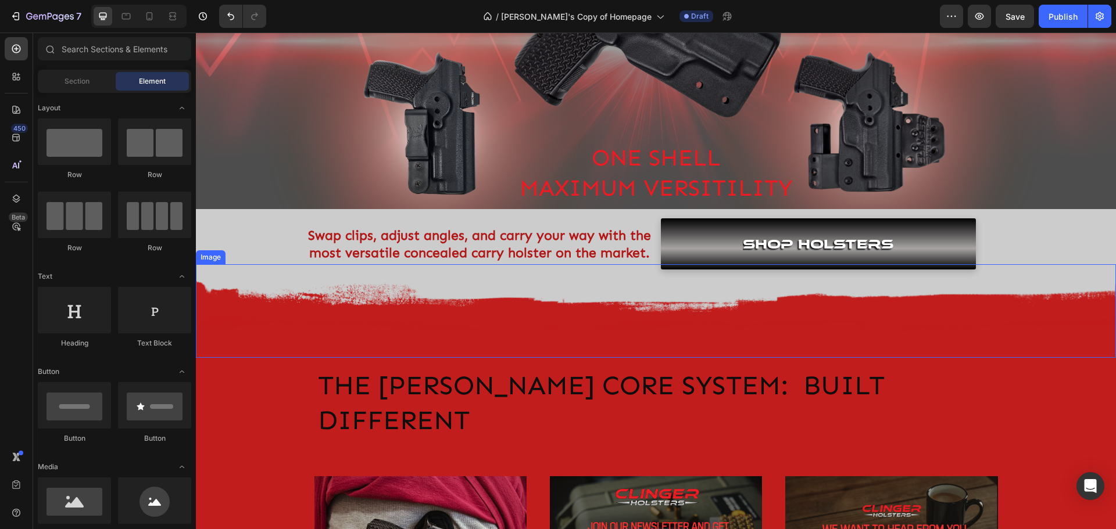
click at [285, 306] on img at bounding box center [656, 311] width 920 height 94
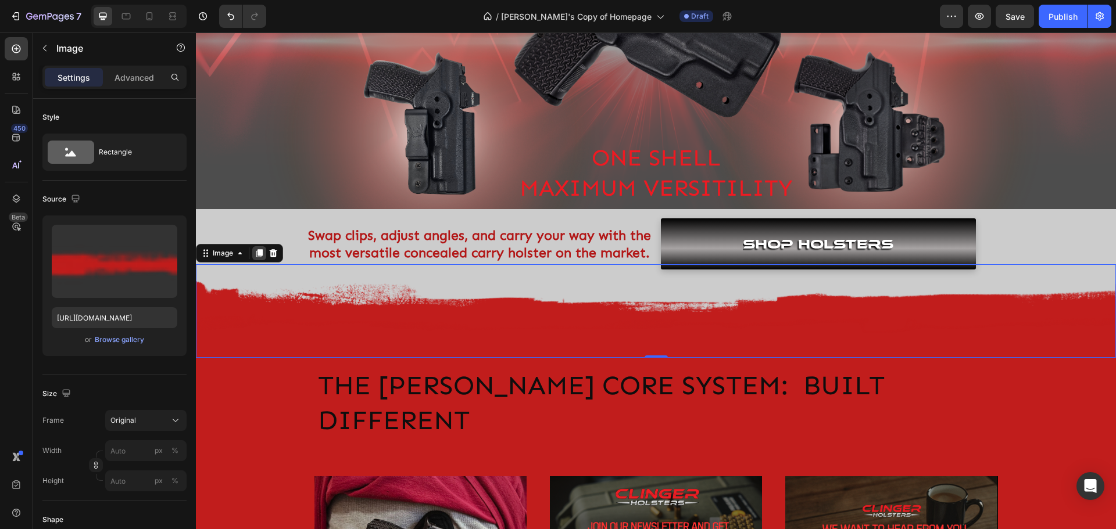
click at [259, 256] on icon at bounding box center [259, 253] width 9 height 9
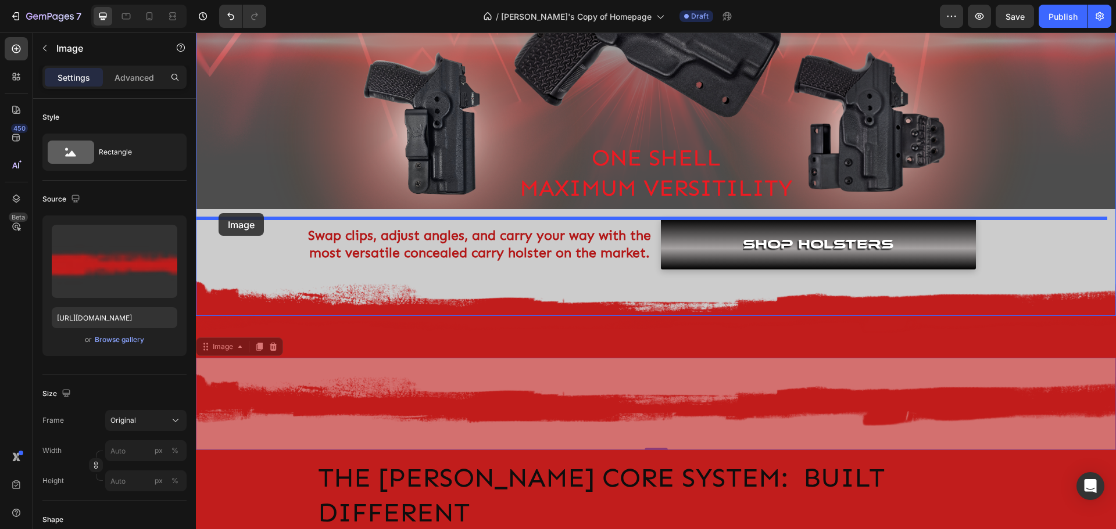
drag, startPoint x: 205, startPoint y: 347, endPoint x: 219, endPoint y: 213, distance: 134.4
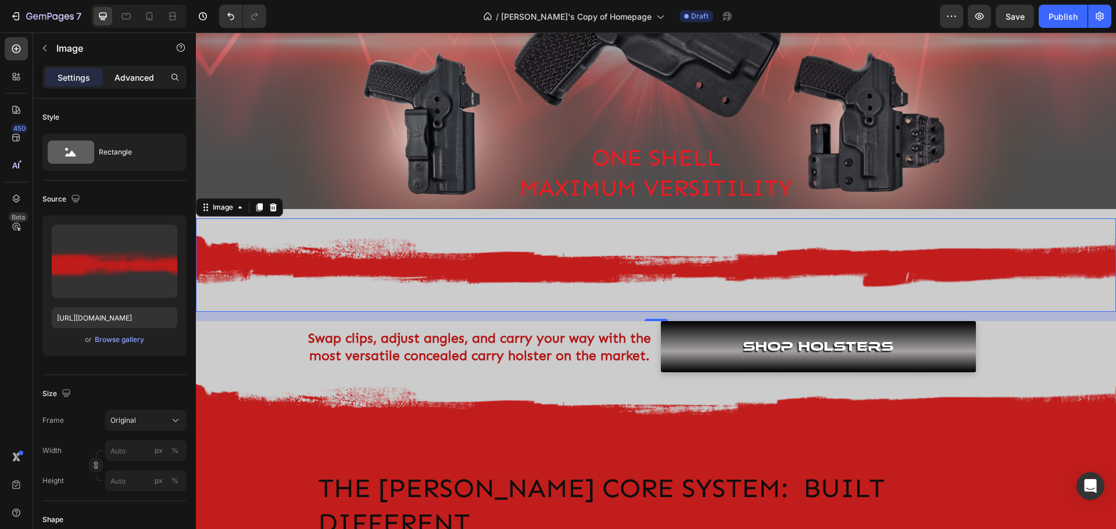
click at [137, 79] on p "Advanced" at bounding box center [134, 77] width 40 height 12
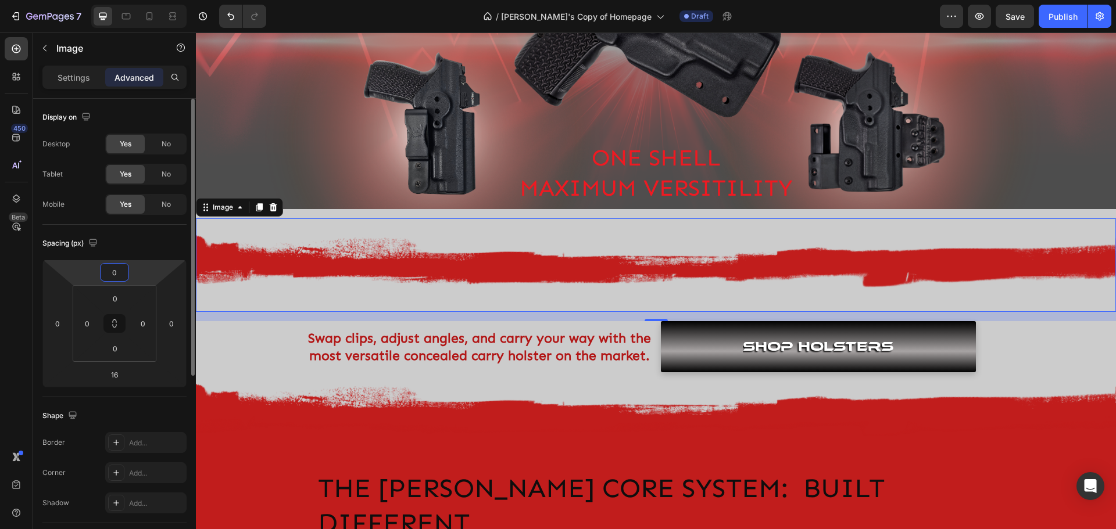
click at [120, 269] on input "0" at bounding box center [114, 272] width 23 height 17
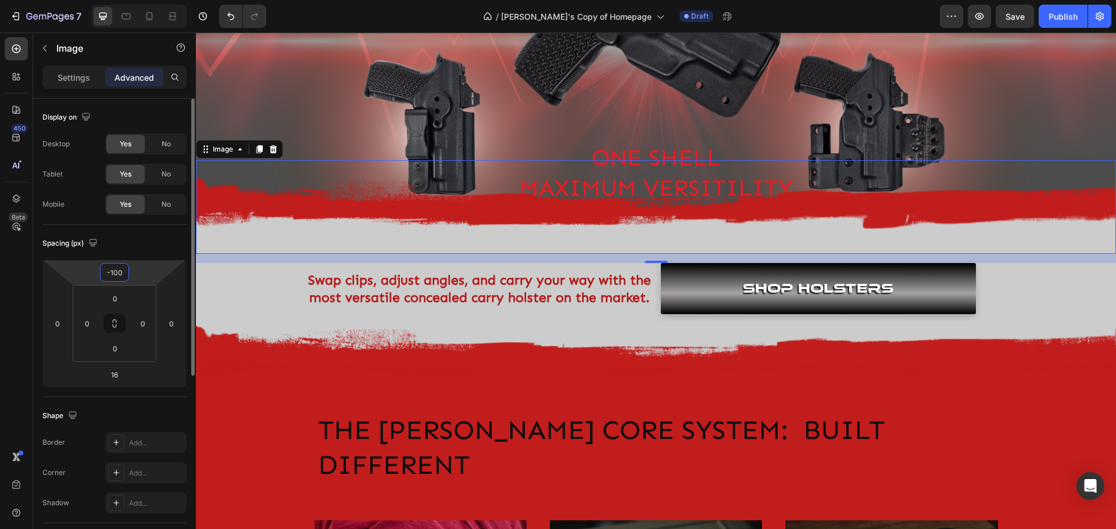
drag, startPoint x: 112, startPoint y: 274, endPoint x: 131, endPoint y: 273, distance: 19.2
click at [131, 273] on div "-100 0 16 0" at bounding box center [114, 324] width 144 height 128
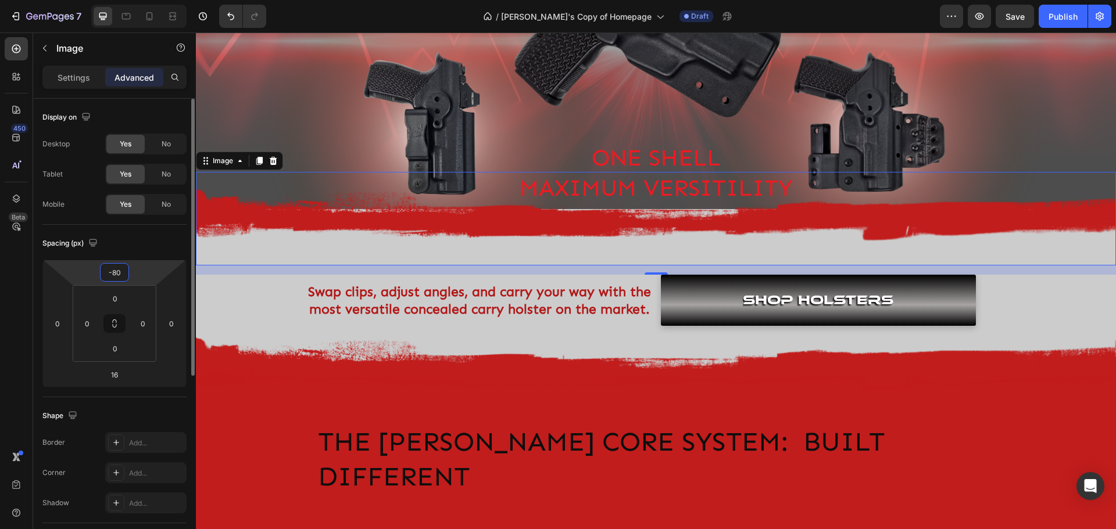
type input "-8"
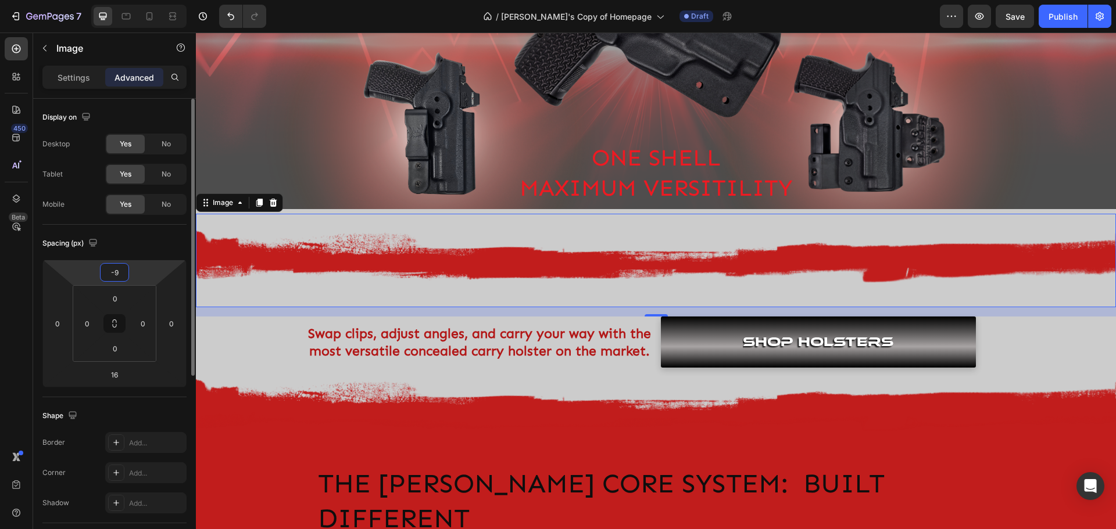
type input "-90"
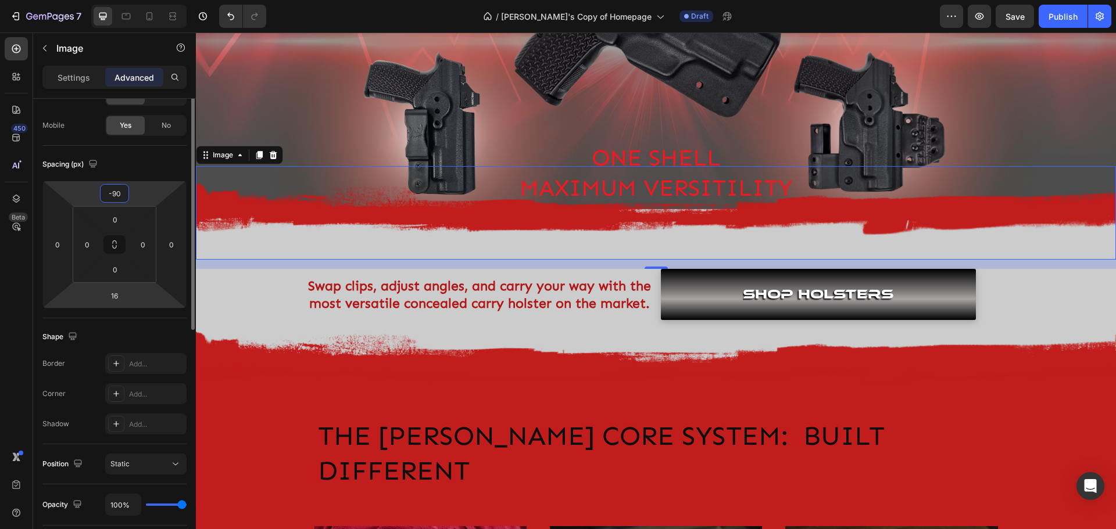
scroll to position [0, 0]
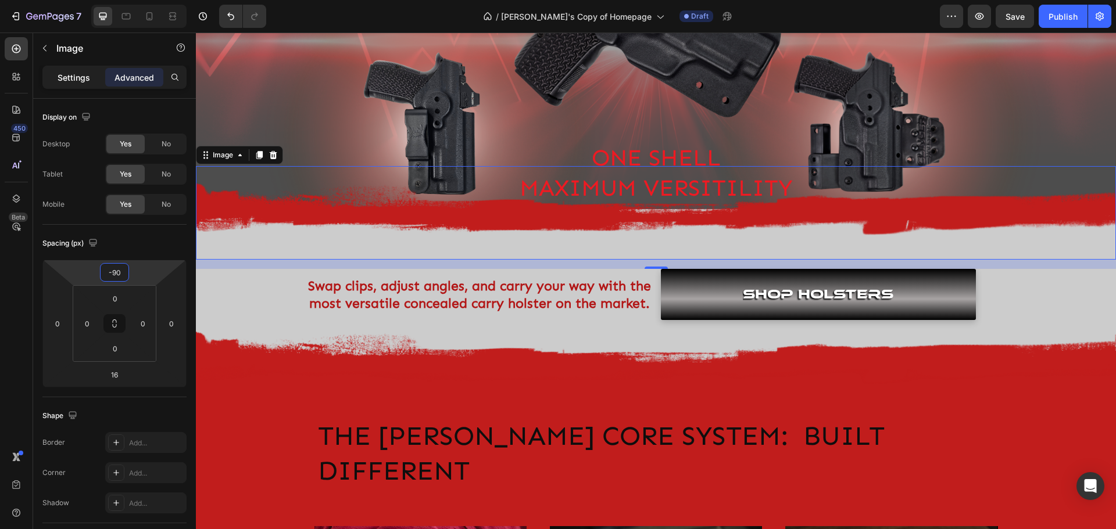
click at [84, 79] on p "Settings" at bounding box center [74, 77] width 33 height 12
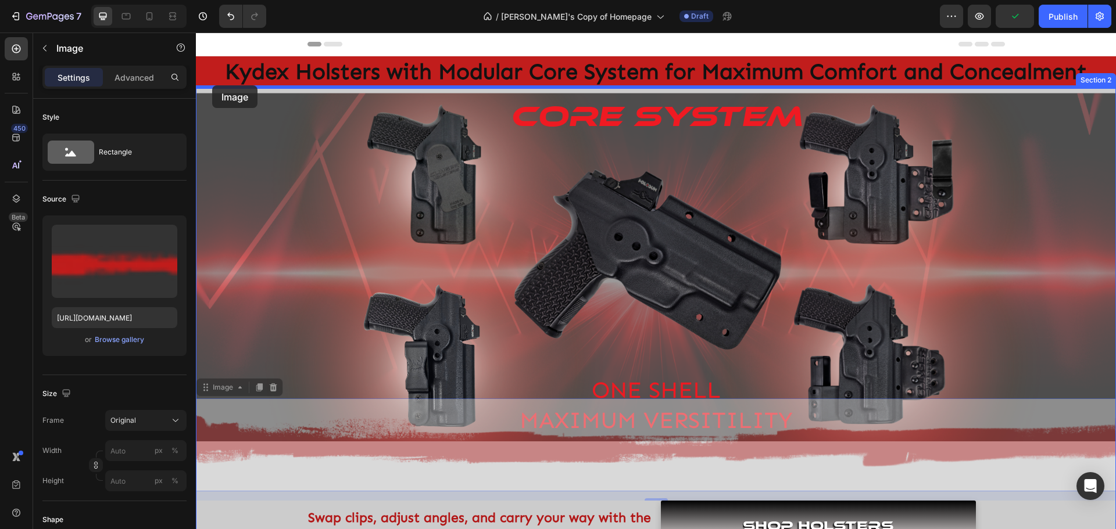
drag, startPoint x: 203, startPoint y: 389, endPoint x: 212, endPoint y: 85, distance: 304.1
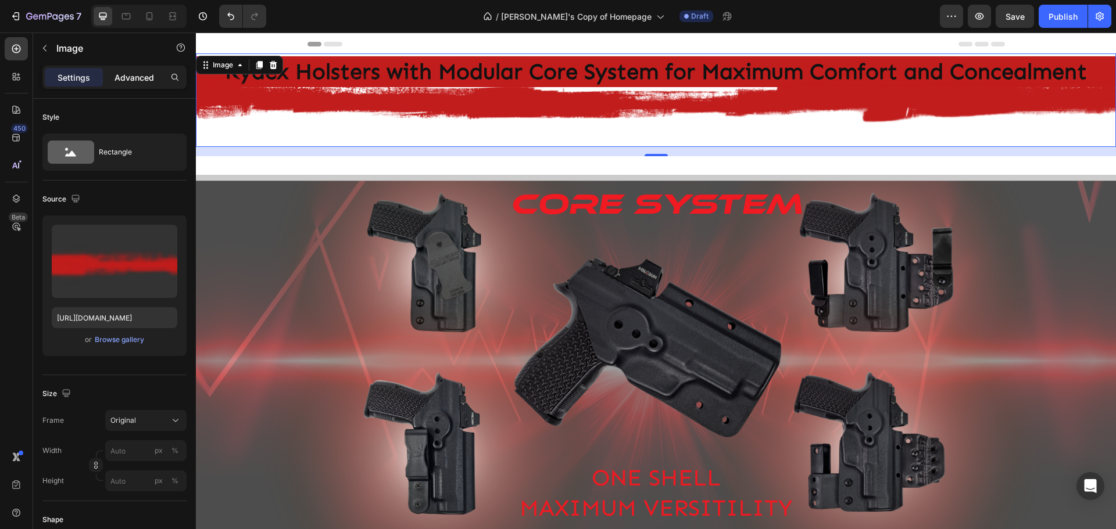
click at [136, 81] on p "Advanced" at bounding box center [134, 77] width 40 height 12
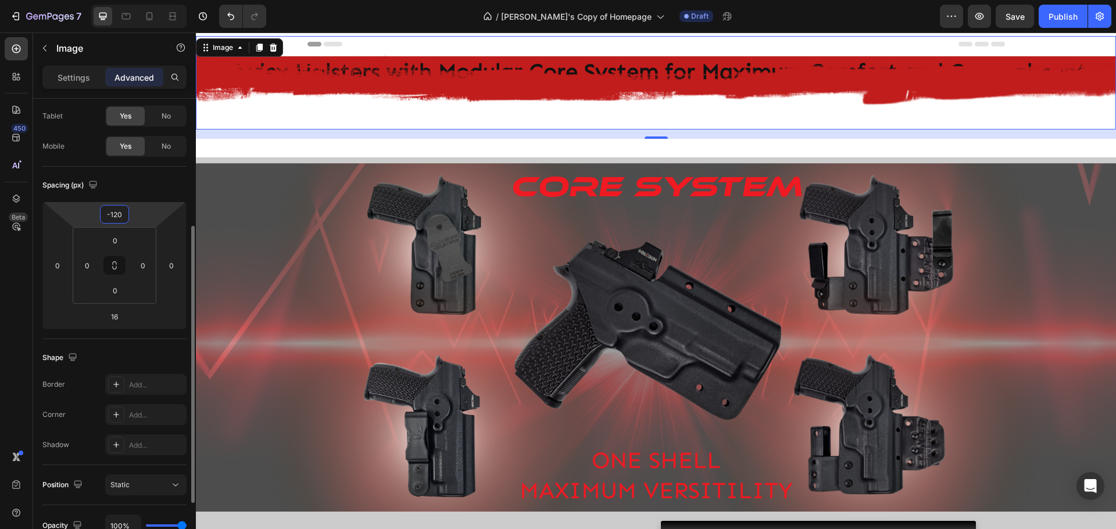
scroll to position [116, 0]
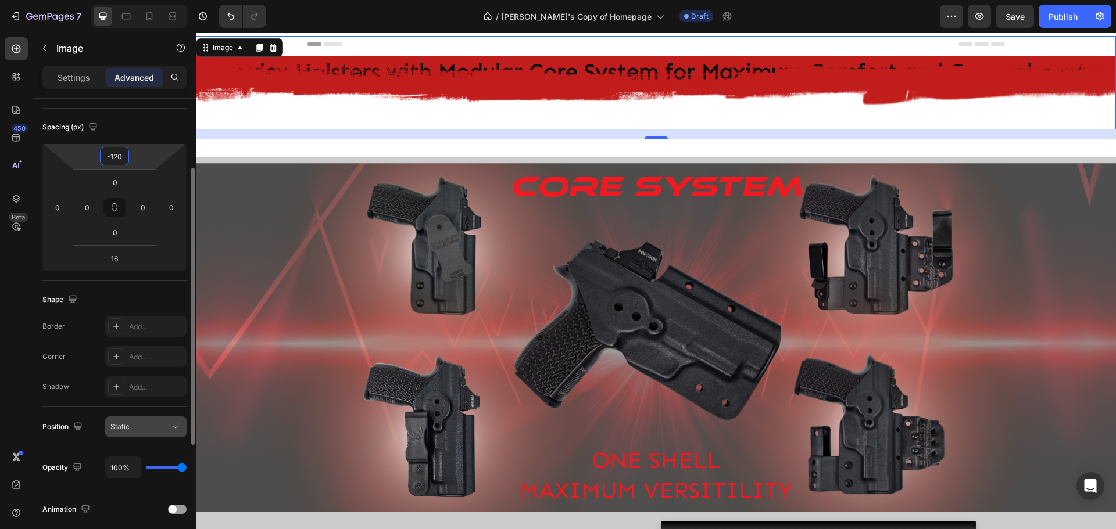
type input "-120"
click at [123, 427] on span "Static" at bounding box center [119, 427] width 19 height 9
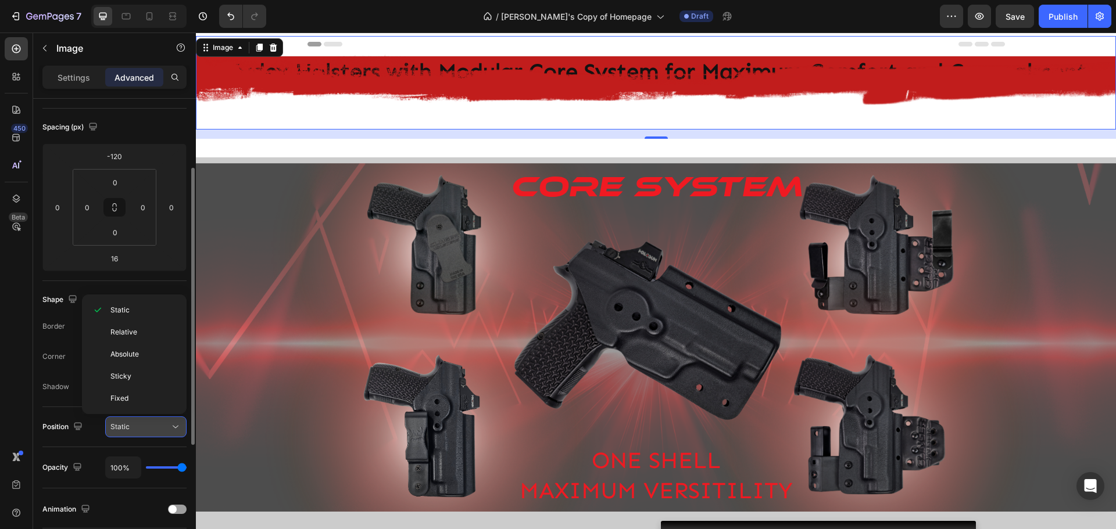
click at [124, 427] on span "Static" at bounding box center [119, 427] width 19 height 9
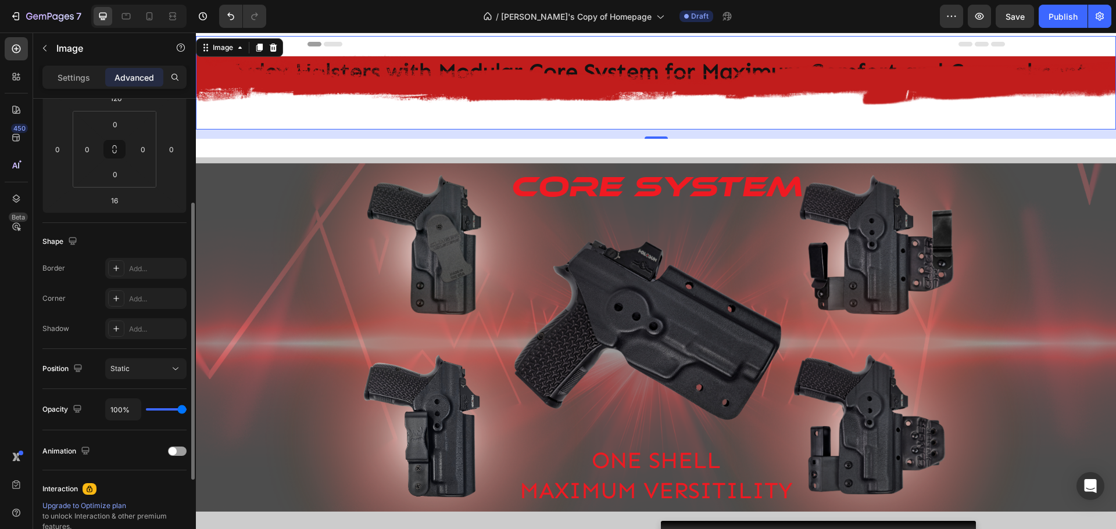
scroll to position [232, 0]
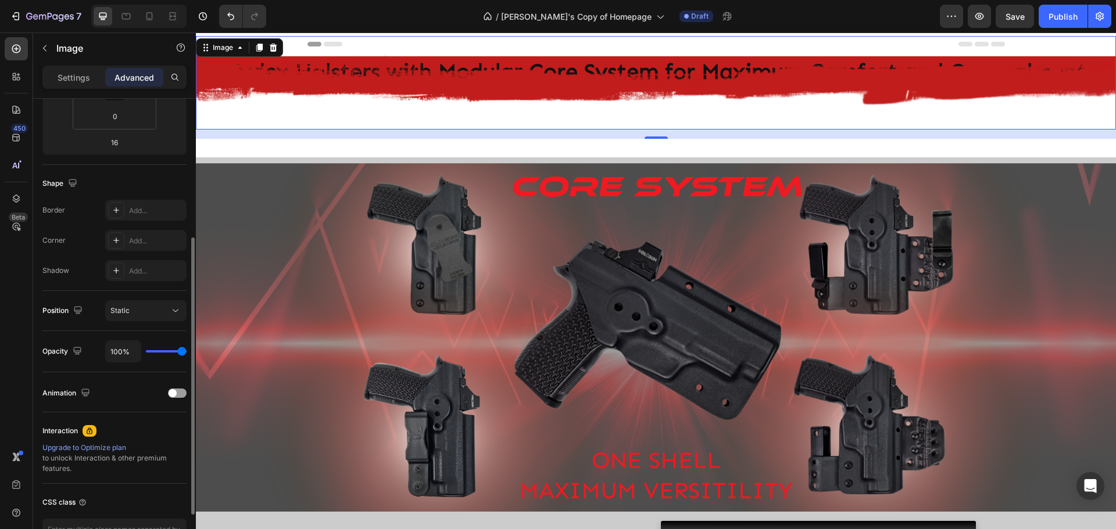
type input "94%"
type input "94"
type input "93%"
type input "93"
type input "89%"
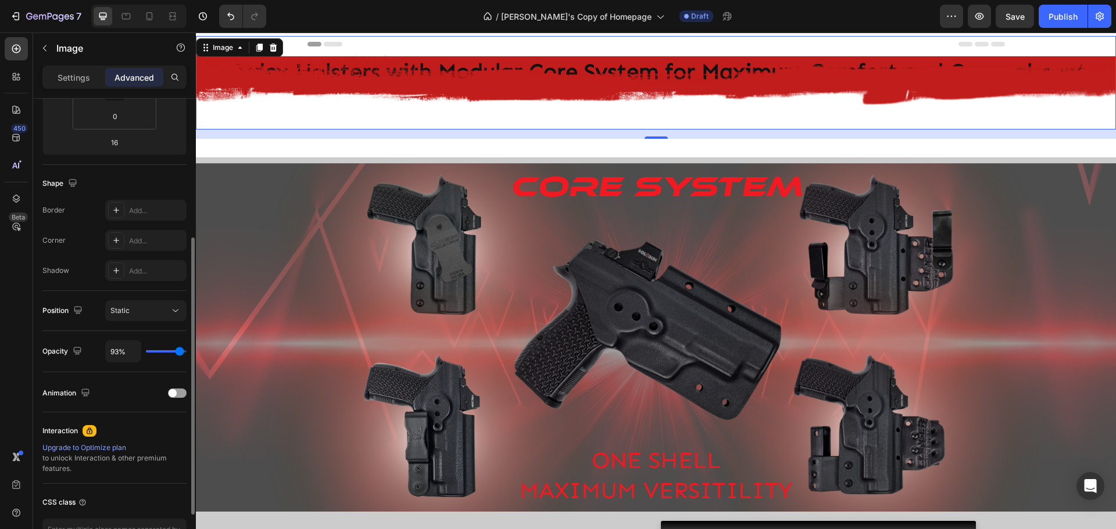
type input "89"
type input "85%"
type input "85"
type input "81%"
type input "81"
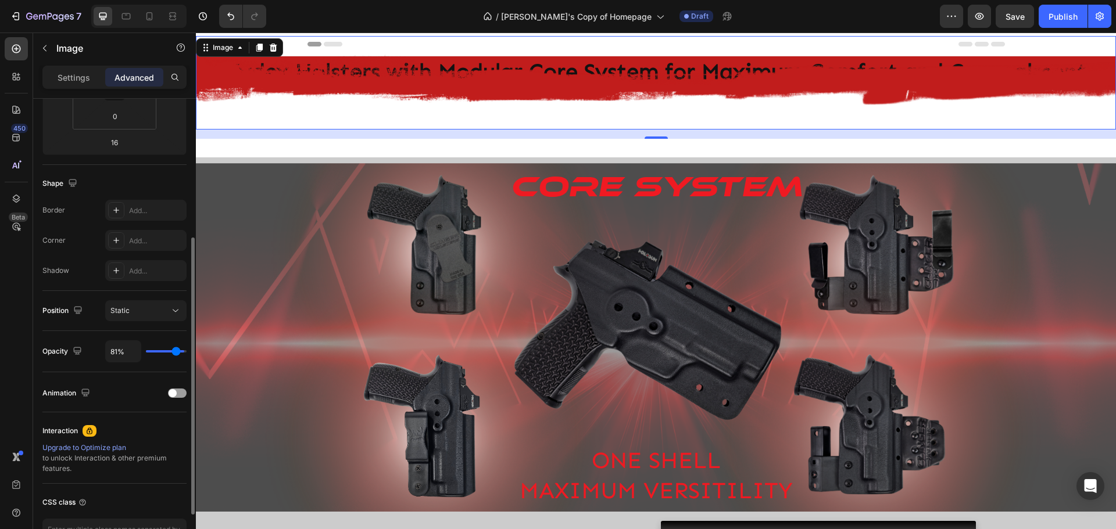
type input "80%"
type input "80"
type input "74%"
type input "74"
type input "70%"
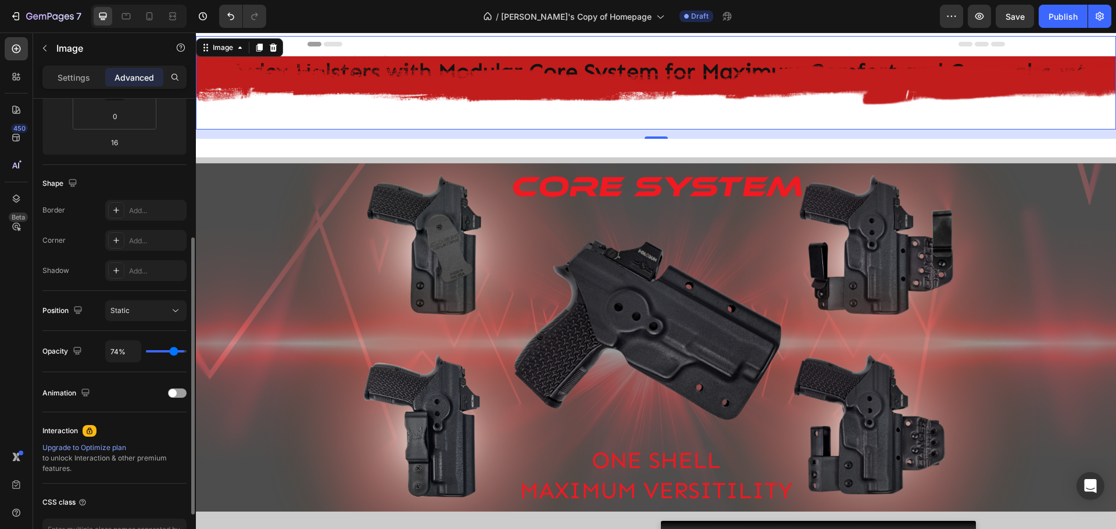
type input "70"
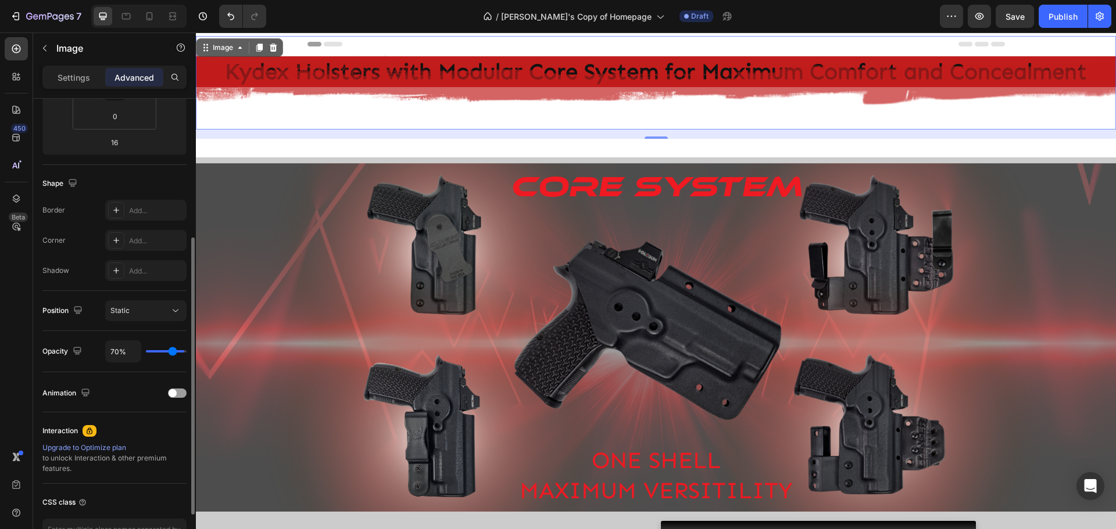
type input "69%"
type input "69"
type input "67%"
type input "67"
type input "65%"
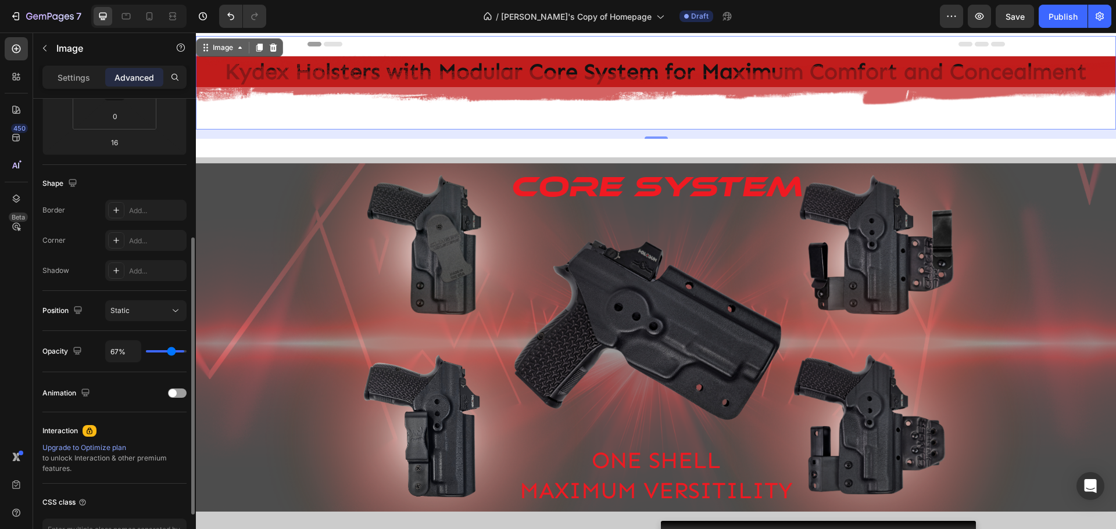
type input "65"
type input "63%"
type input "63"
type input "61%"
type input "61"
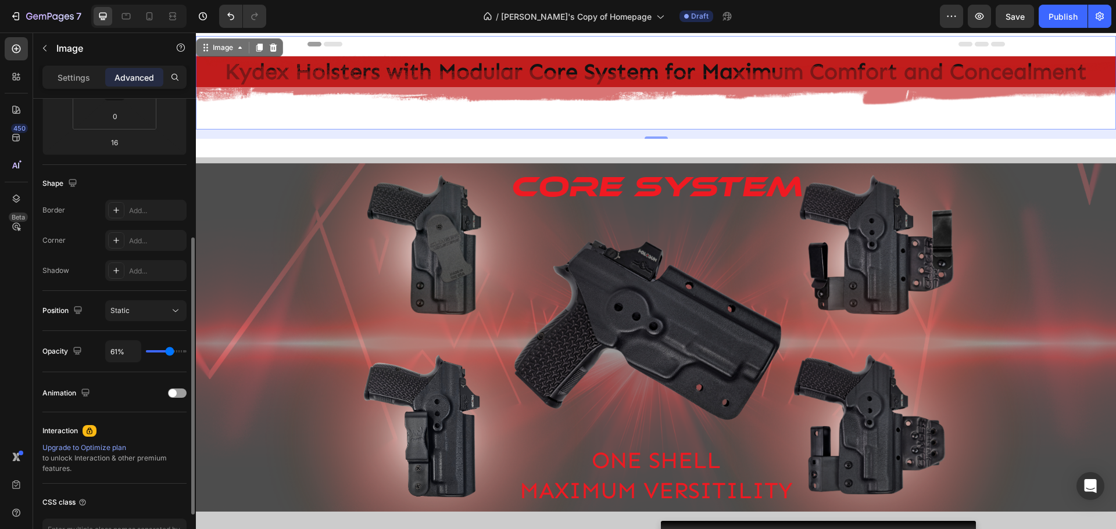
type input "59%"
type input "59"
type input "57%"
type input "57"
type input "56%"
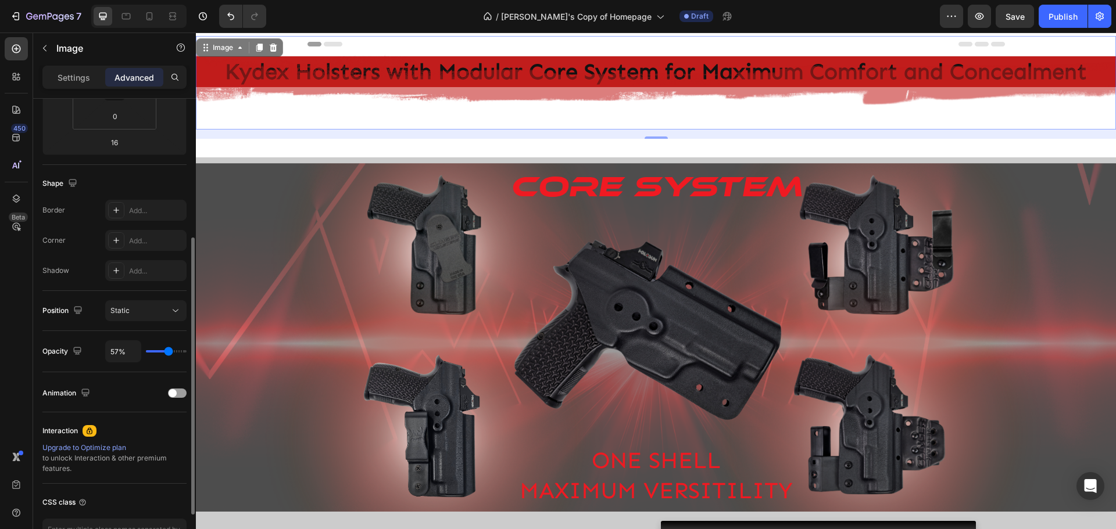
type input "56"
type input "54%"
type input "54"
type input "52%"
type input "52"
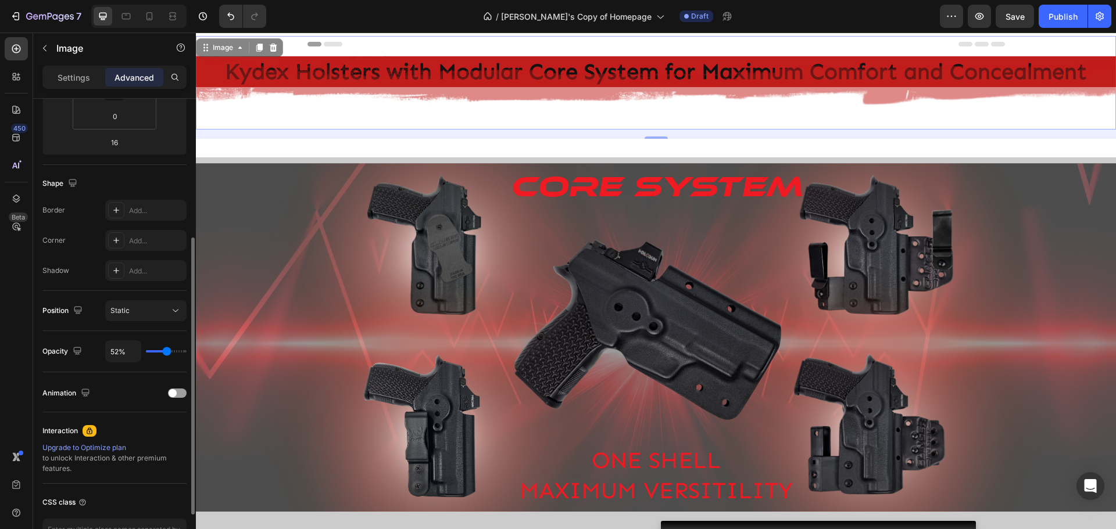
type input "54%"
type input "54"
type input "57%"
type input "57"
type input "59%"
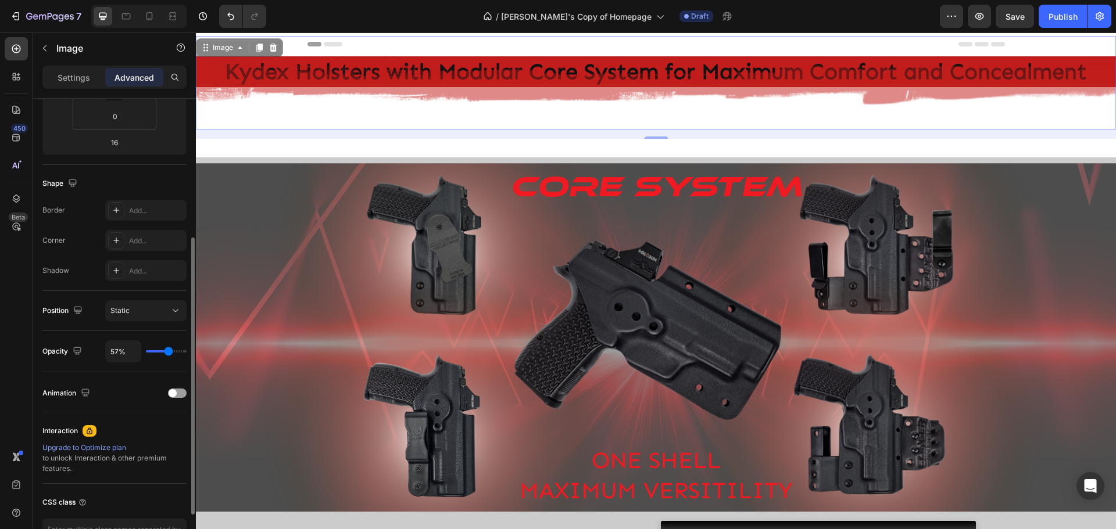
type input "59"
type input "61%"
type input "61"
type input "63%"
type input "63"
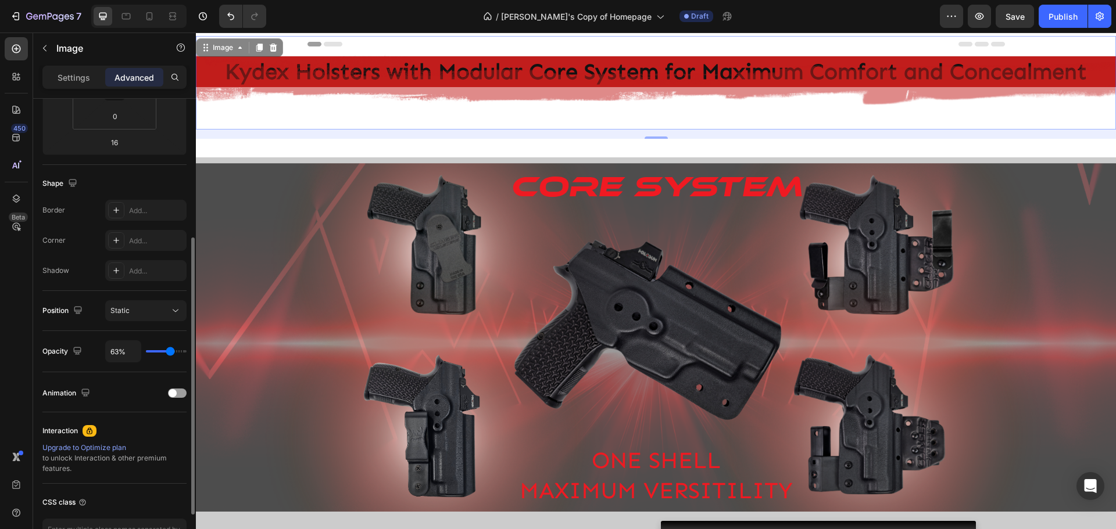
type input "65%"
type input "65"
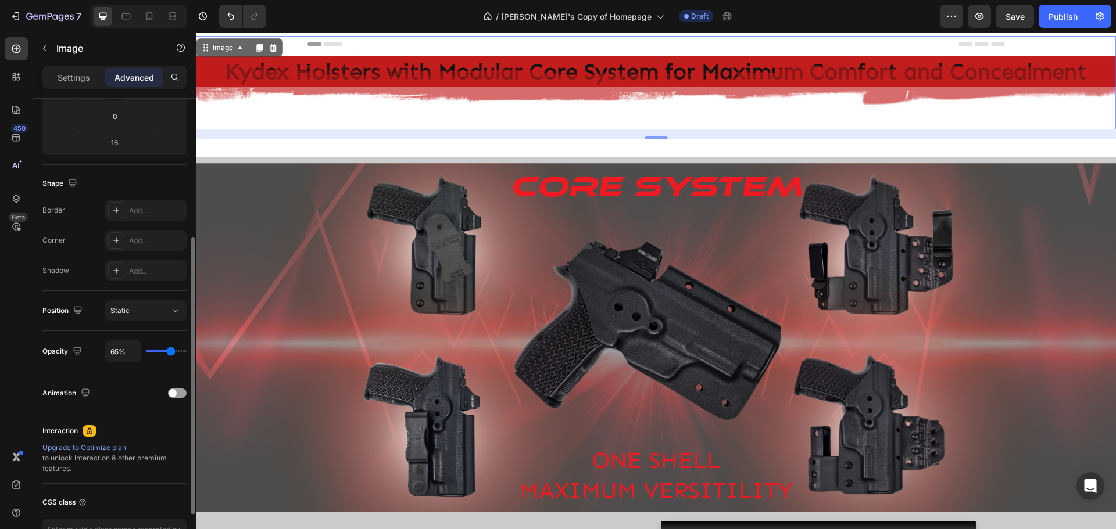
type input "67%"
type input "67"
type input "69%"
type input "69"
type input "70%"
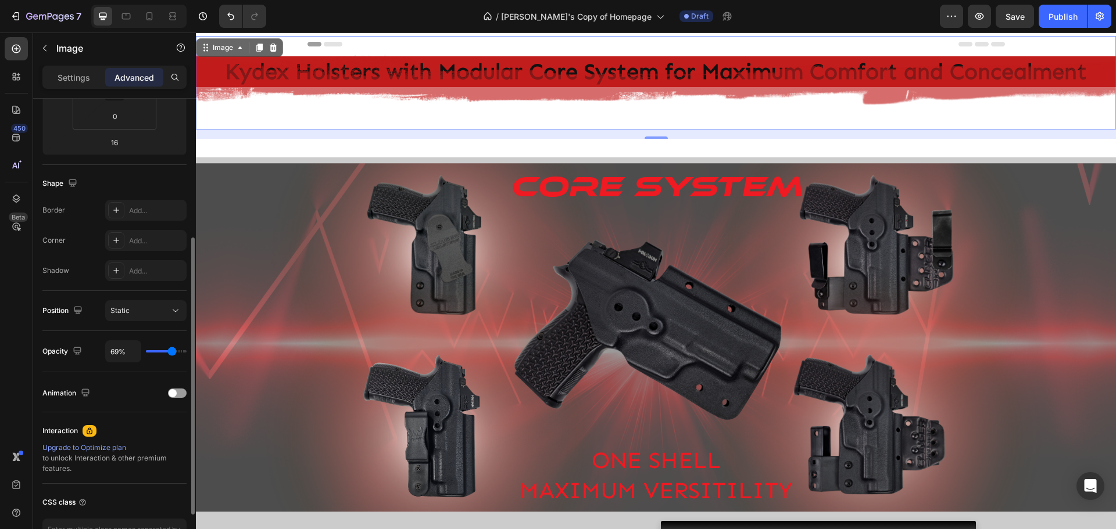
type input "70"
type input "72%"
type input "72"
type input "74%"
type input "74"
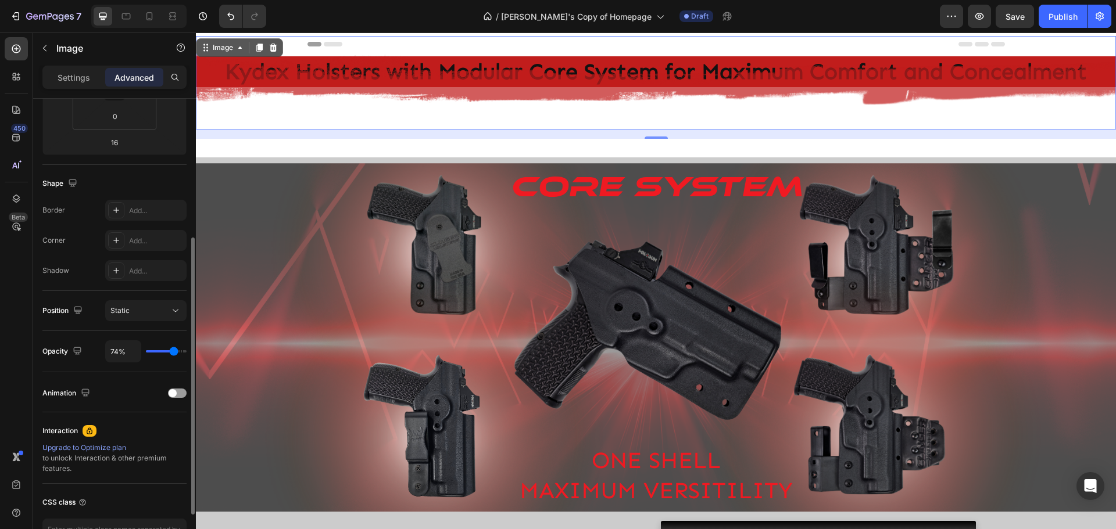
type input "76%"
type input "76"
type input "78%"
type input "78"
type input "80%"
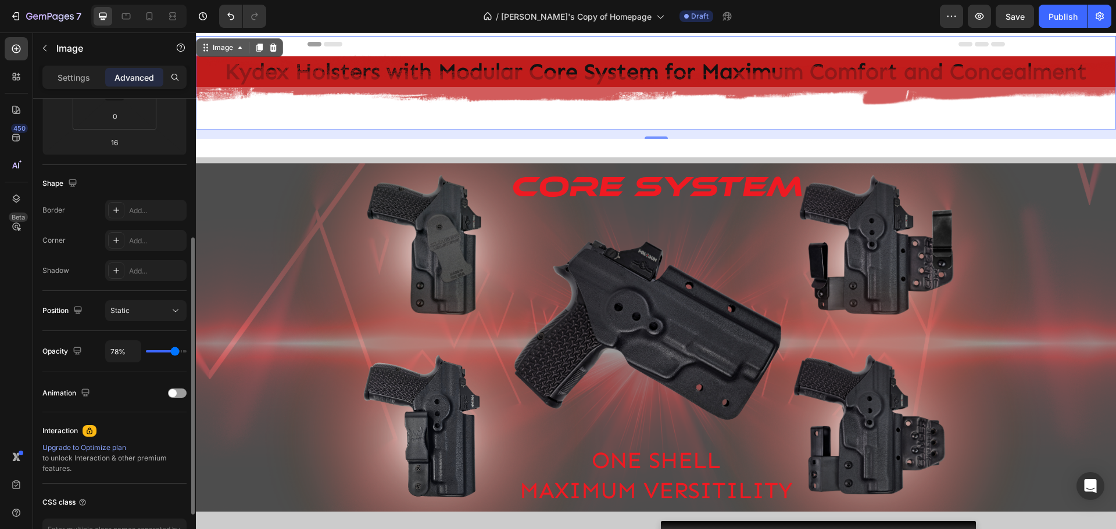
type input "80"
type input "81%"
type input "81"
type input "83%"
type input "83"
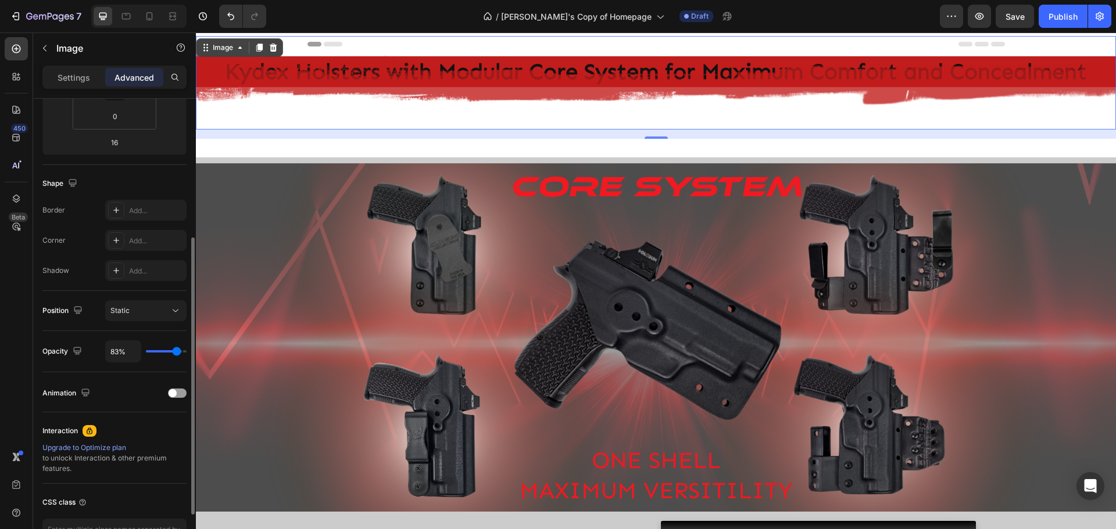
type input "85%"
type input "85"
type input "87%"
type input "87"
type input "89%"
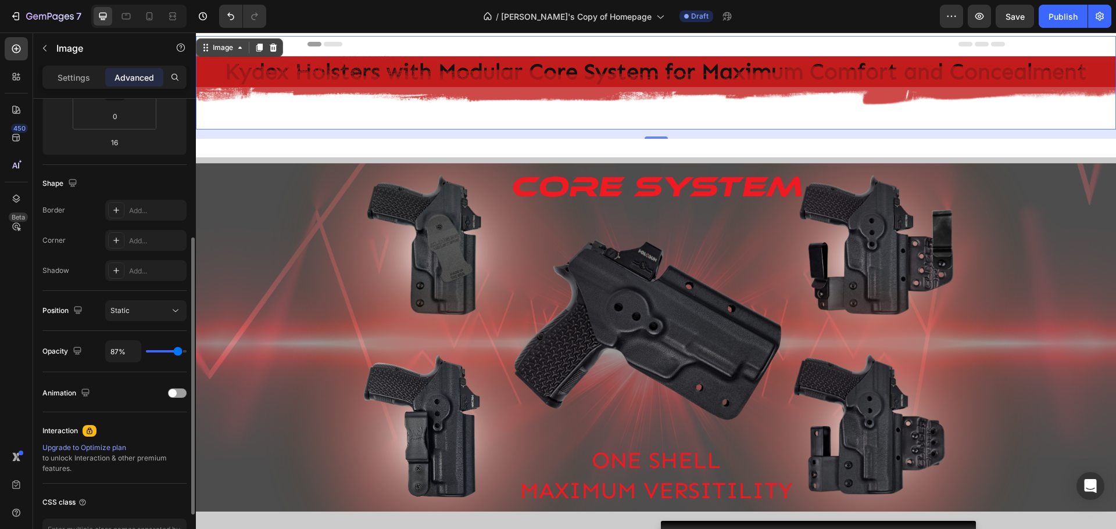
type input "89"
type input "91%"
type input "91"
type input "94%"
type input "94"
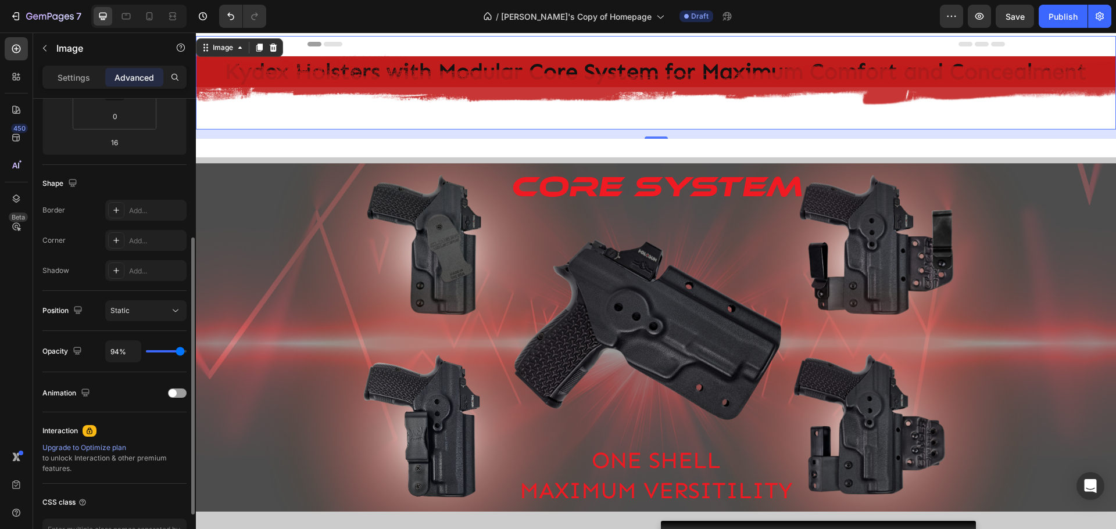
type input "96%"
type input "96"
type input "98%"
type input "98"
type input "100%"
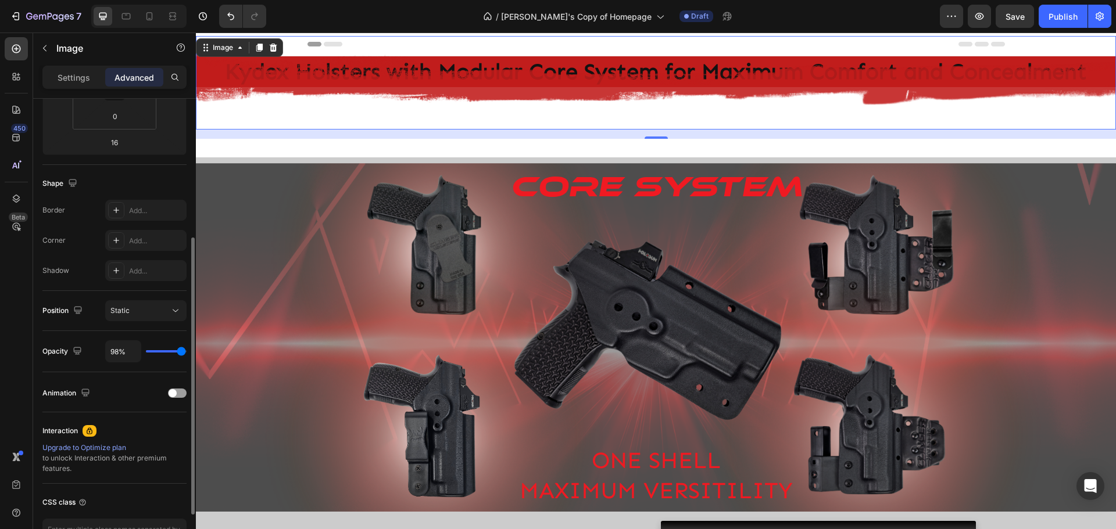
type input "100"
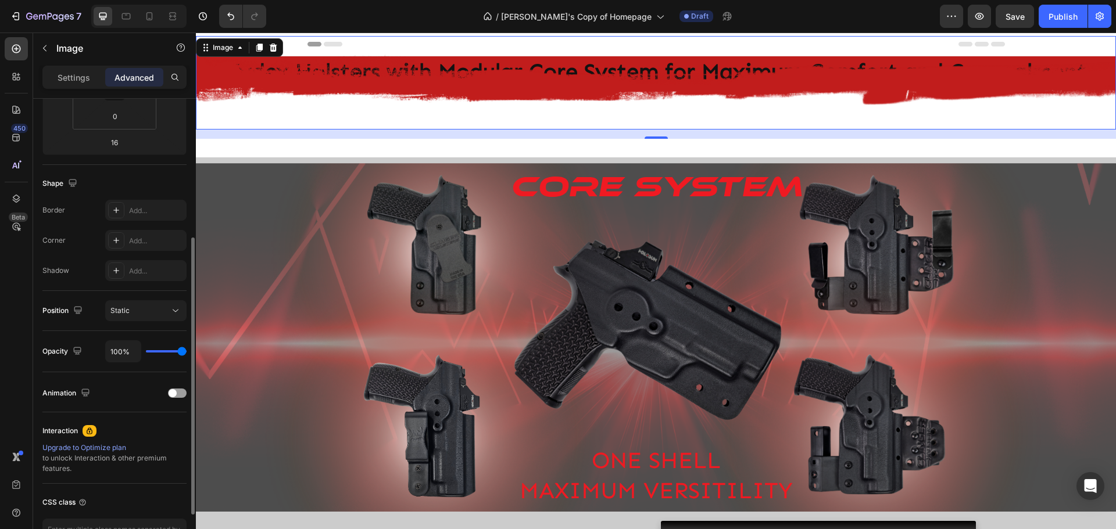
drag, startPoint x: 181, startPoint y: 352, endPoint x: 195, endPoint y: 355, distance: 14.9
click at [187, 353] on input "range" at bounding box center [166, 351] width 41 height 2
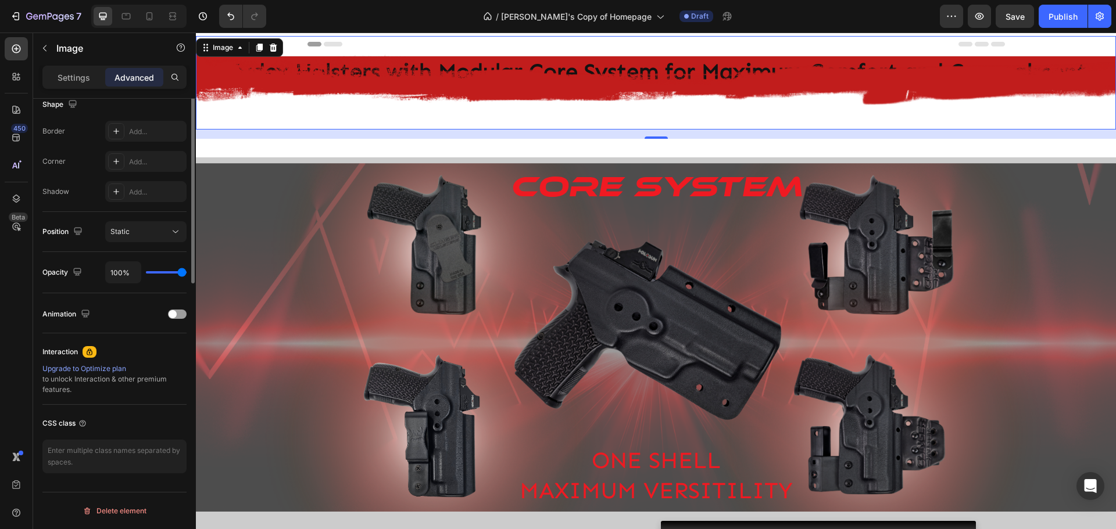
scroll to position [0, 0]
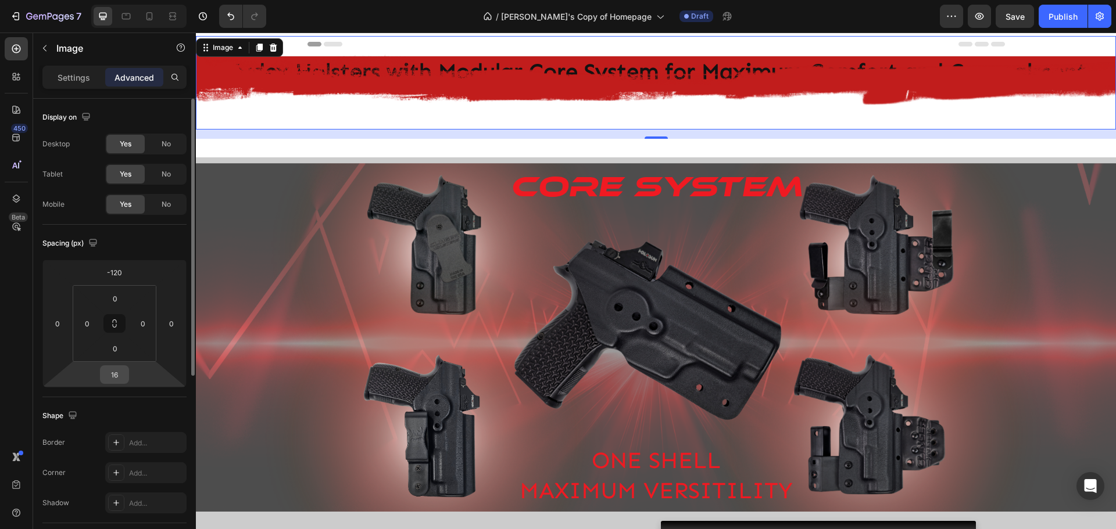
click at [119, 377] on input "16" at bounding box center [114, 374] width 23 height 17
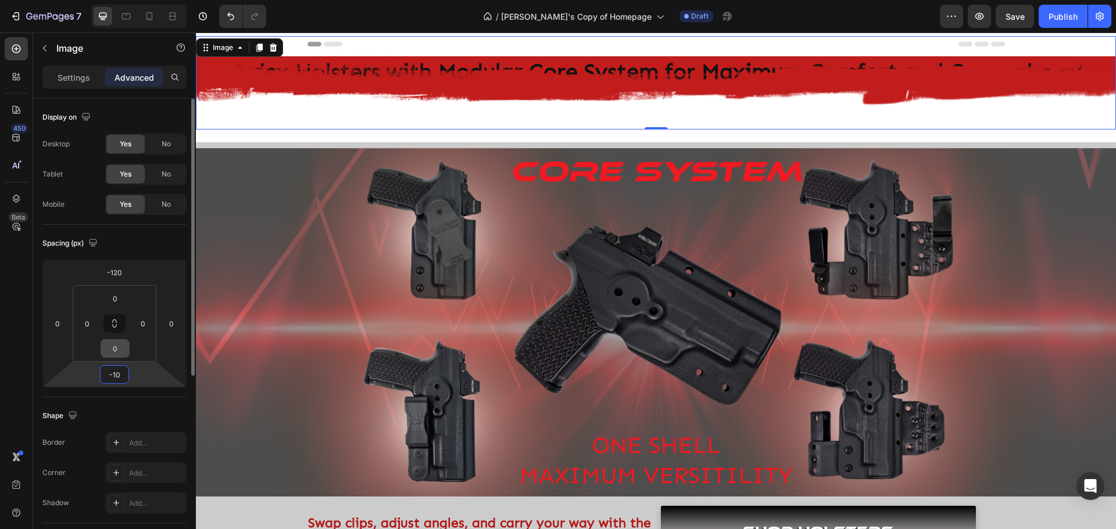
type input "-10"
click at [122, 350] on input "0" at bounding box center [114, 348] width 23 height 17
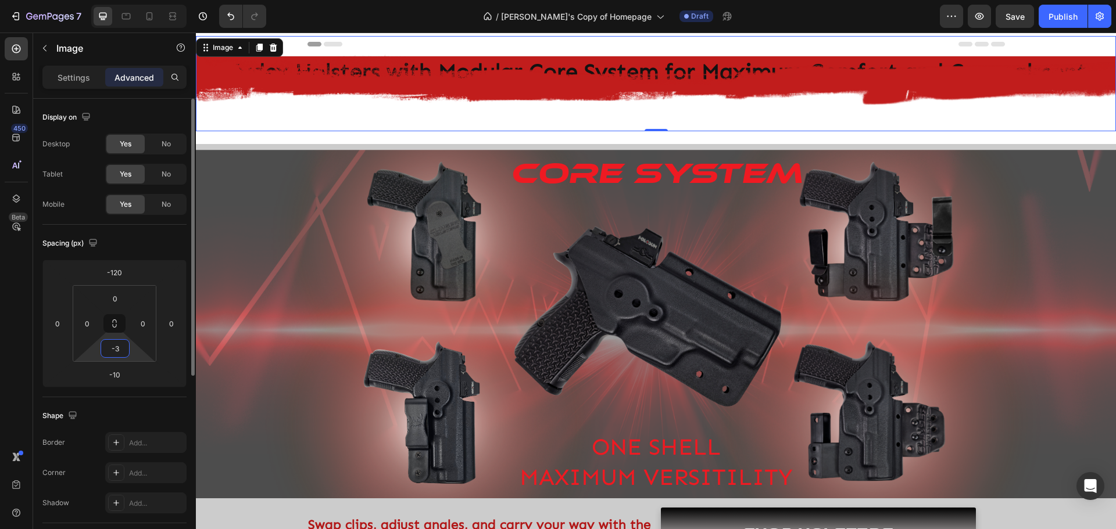
type input "-"
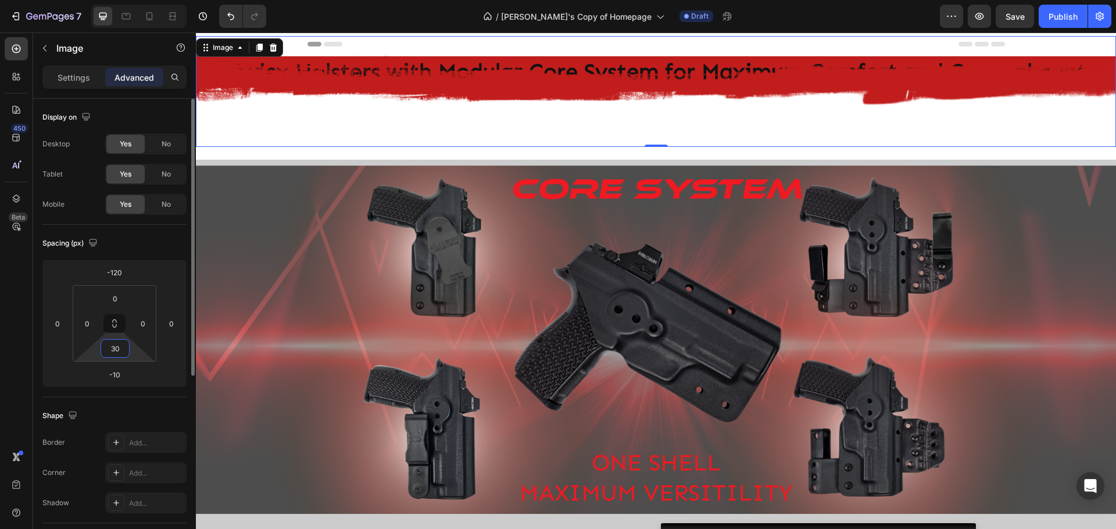
type input "3"
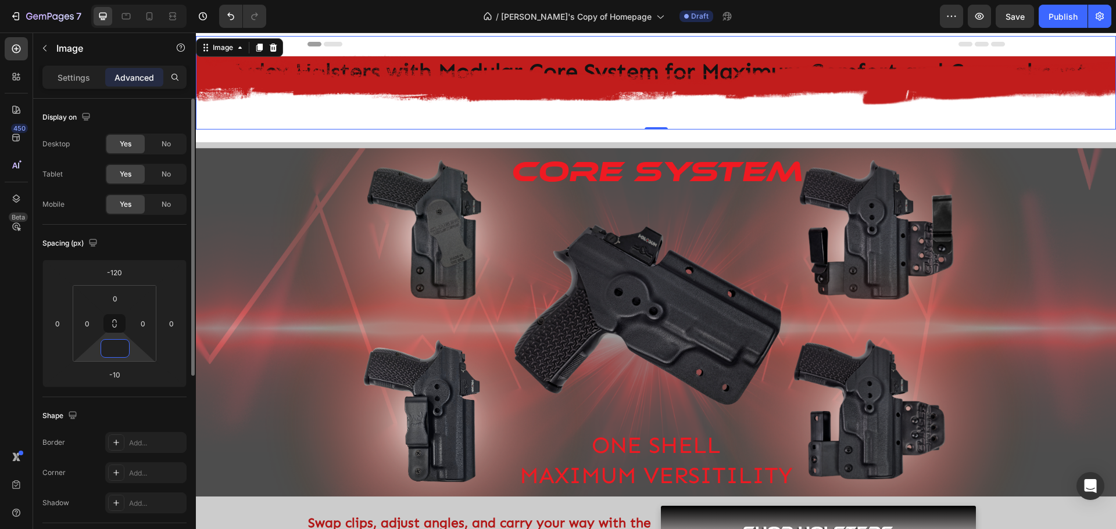
type input "0"
click at [117, 367] on input "-10" at bounding box center [114, 374] width 23 height 17
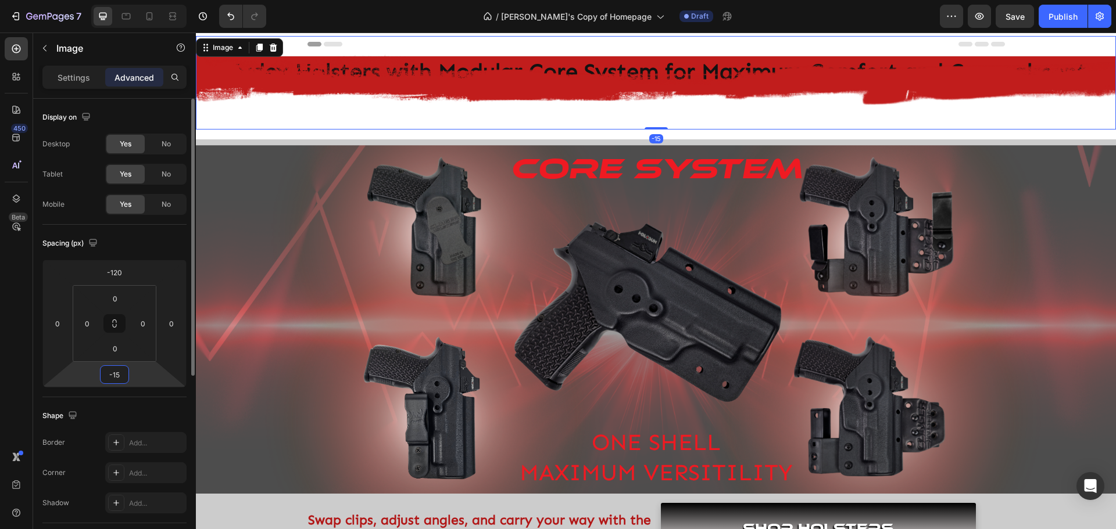
type input "-1"
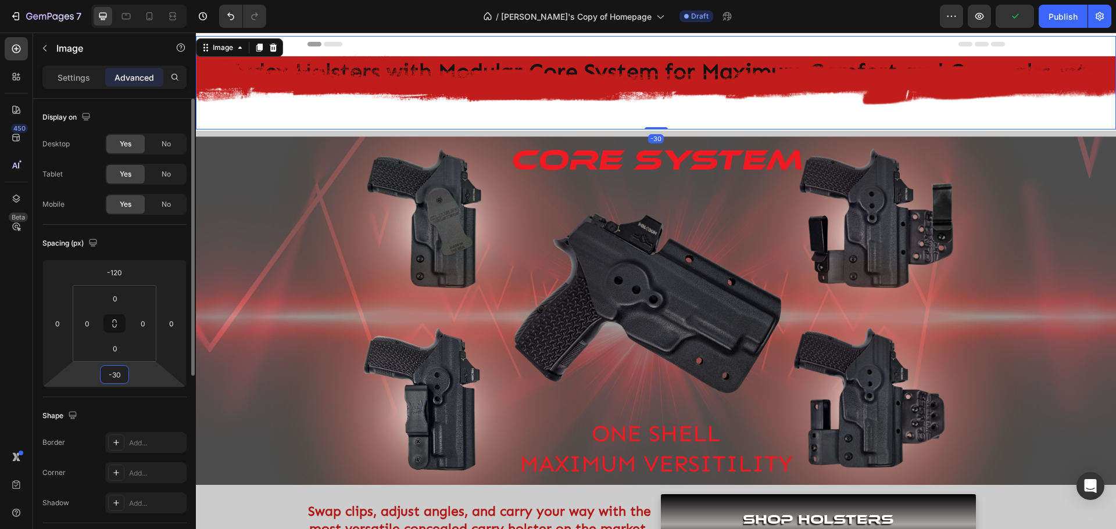
type input "-3"
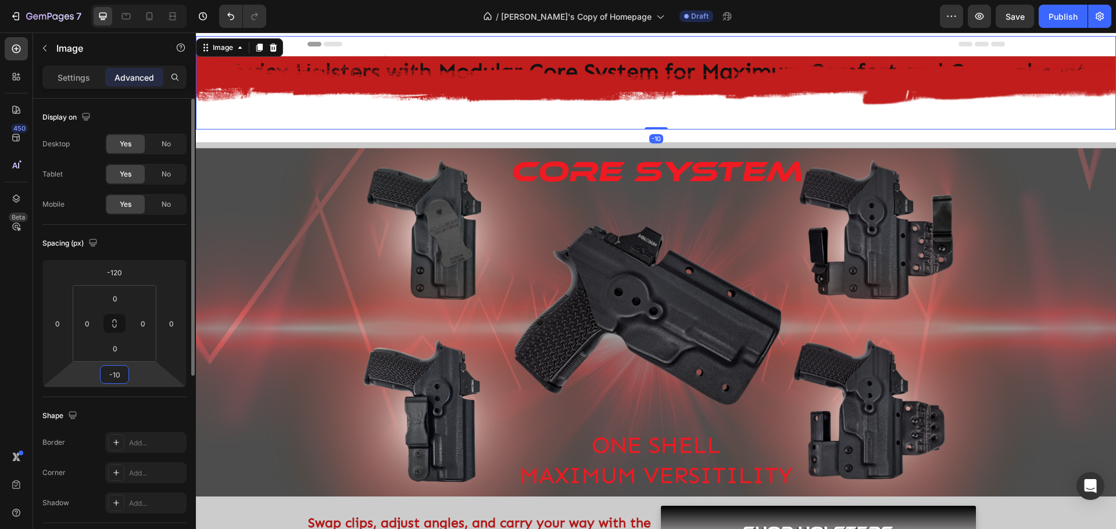
type input "-1"
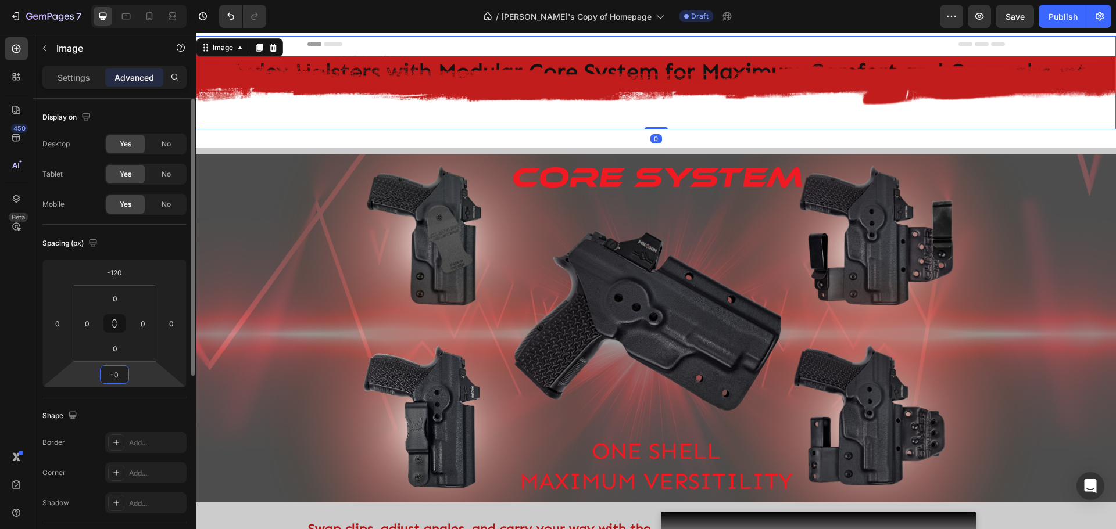
type input "-0"
type input "0"
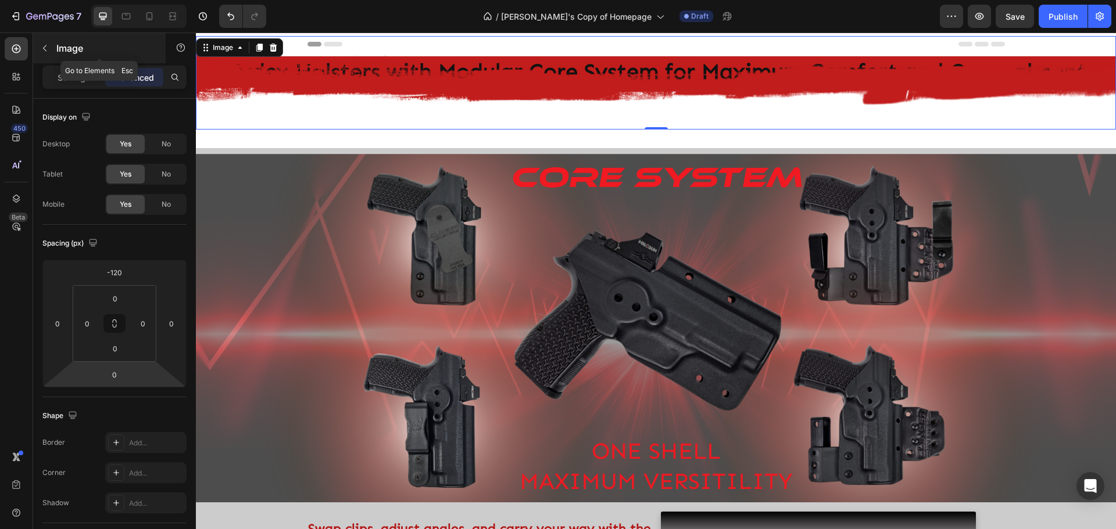
click at [45, 48] on icon "button" at bounding box center [44, 48] width 9 height 9
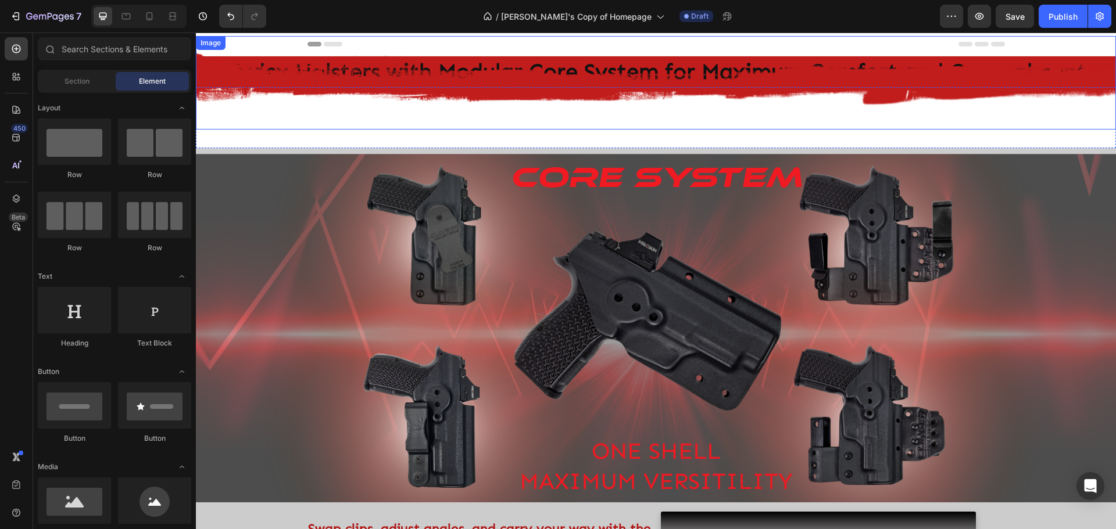
click at [290, 113] on img at bounding box center [656, 83] width 920 height 94
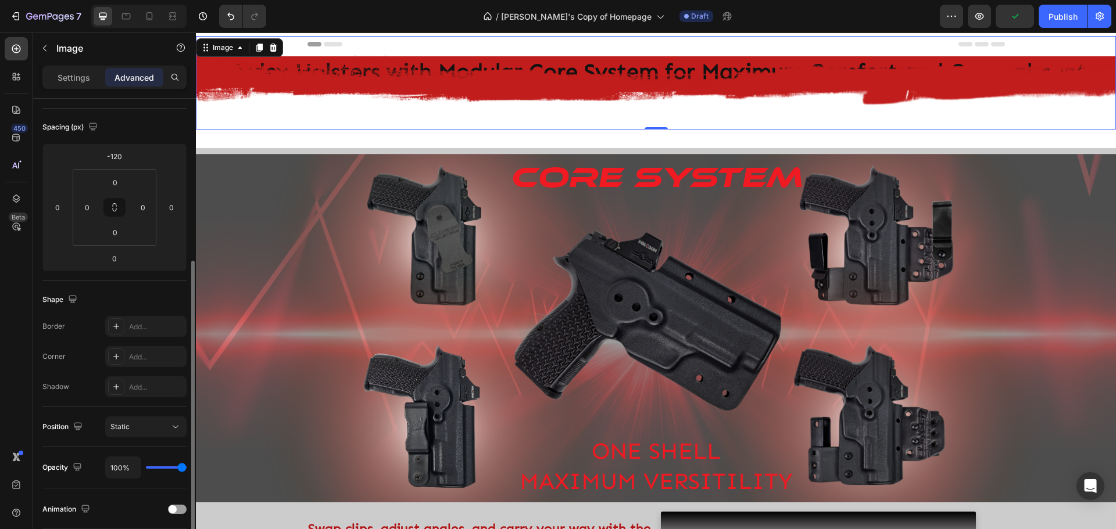
scroll to position [174, 0]
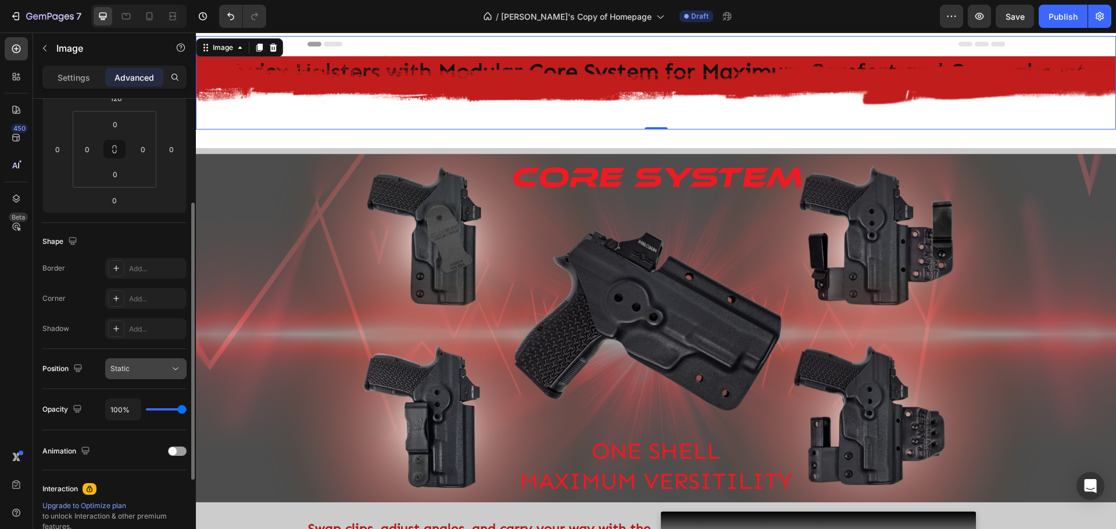
click at [137, 374] on div "Static" at bounding box center [145, 369] width 71 height 12
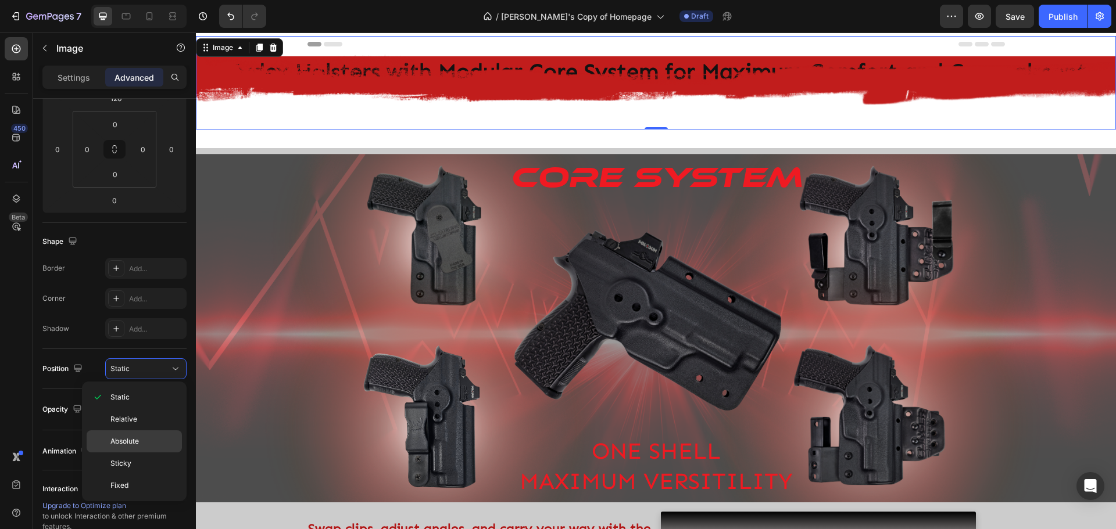
click at [138, 443] on span "Absolute" at bounding box center [124, 441] width 28 height 10
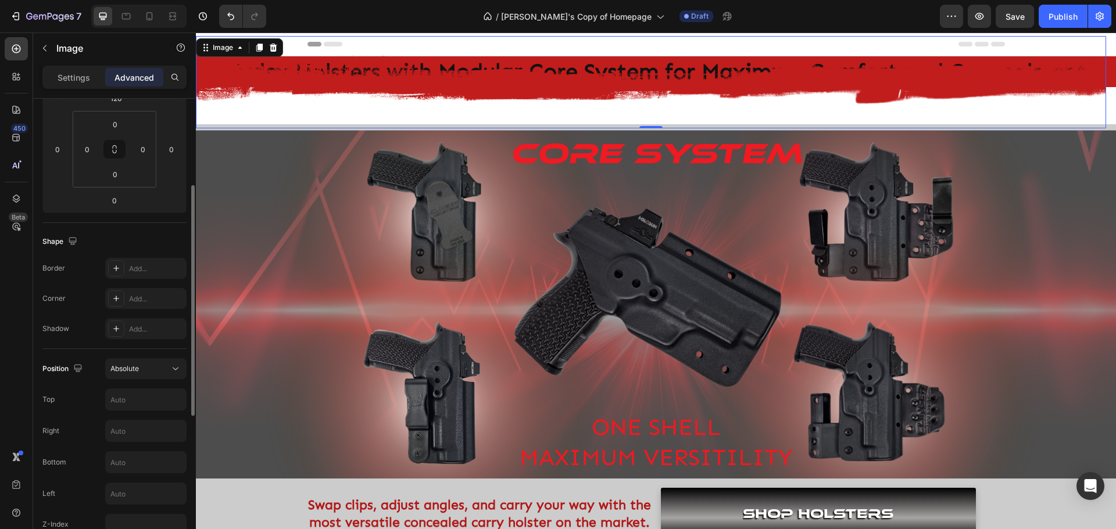
scroll to position [232, 0]
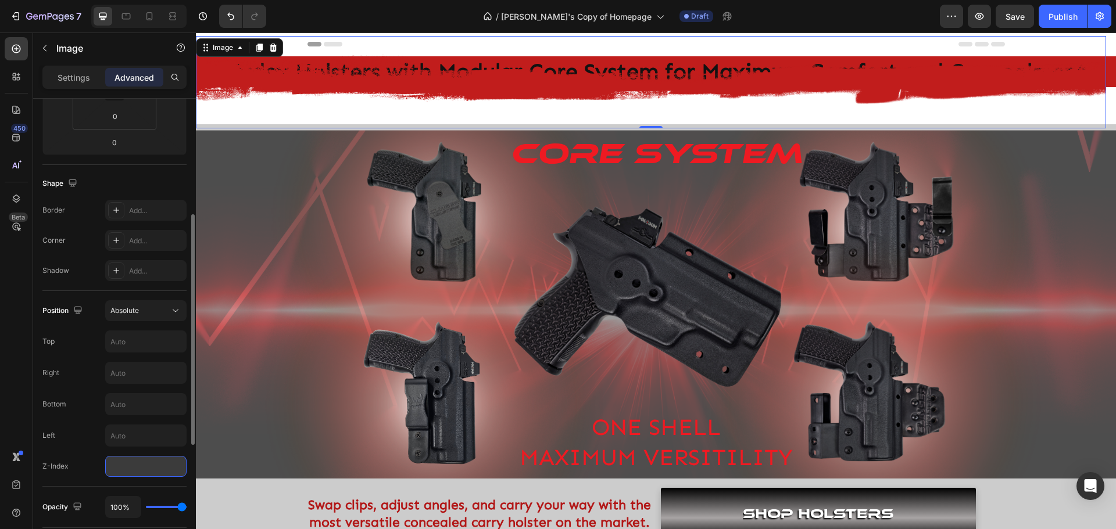
click at [119, 468] on input "number" at bounding box center [145, 466] width 81 height 21
drag, startPoint x: 130, startPoint y: 474, endPoint x: 86, endPoint y: 474, distance: 43.6
click at [86, 474] on div "Z-Index 0" at bounding box center [114, 466] width 144 height 21
type input "1"
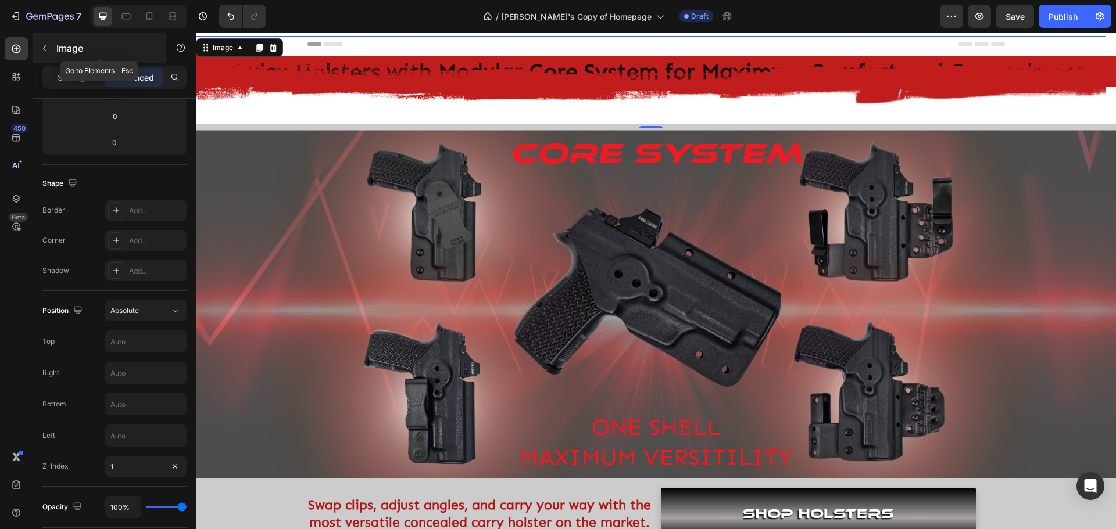
click at [42, 49] on icon "button" at bounding box center [44, 48] width 9 height 9
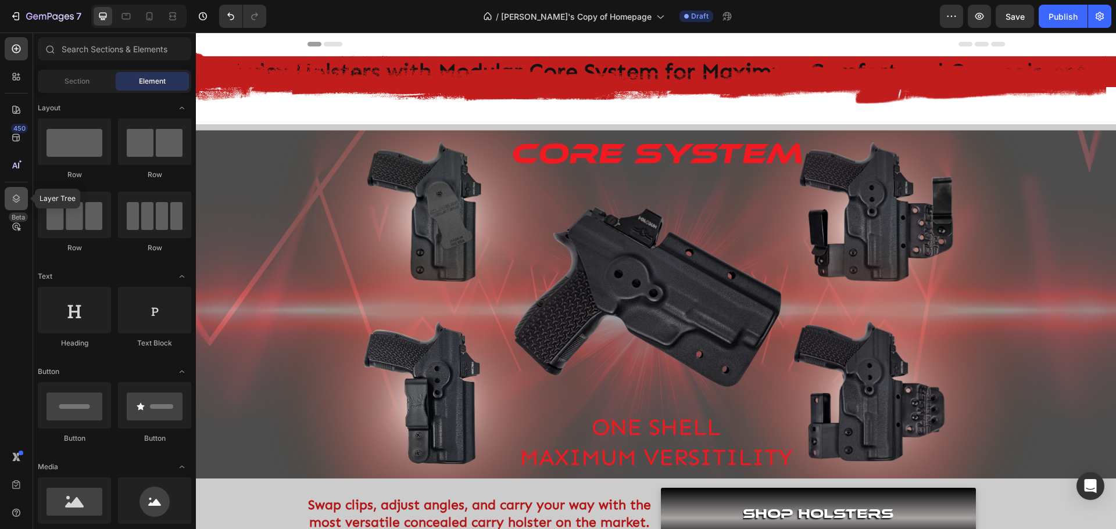
click at [13, 195] on icon at bounding box center [16, 199] width 12 height 12
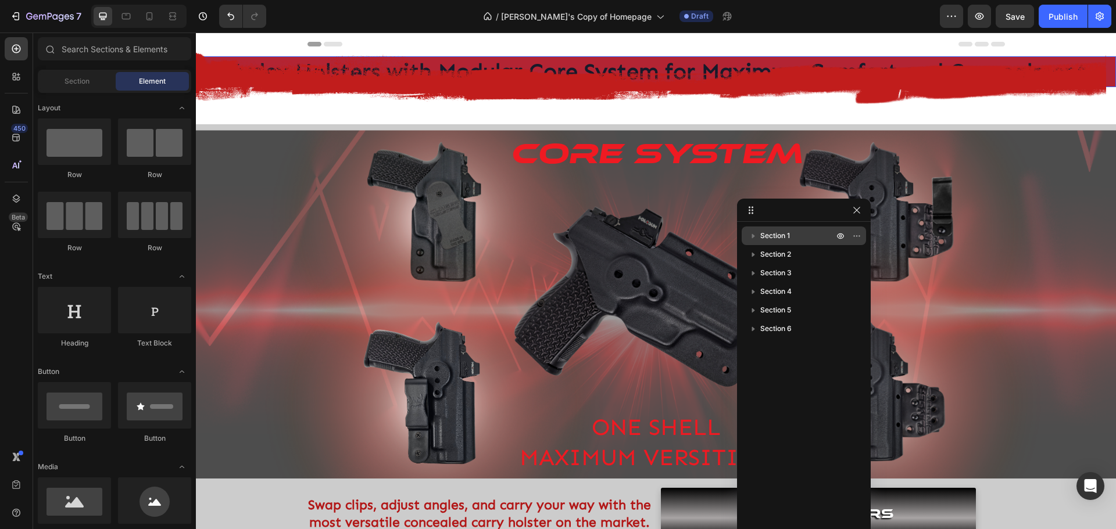
click at [771, 237] on span "Section 1" at bounding box center [775, 236] width 30 height 12
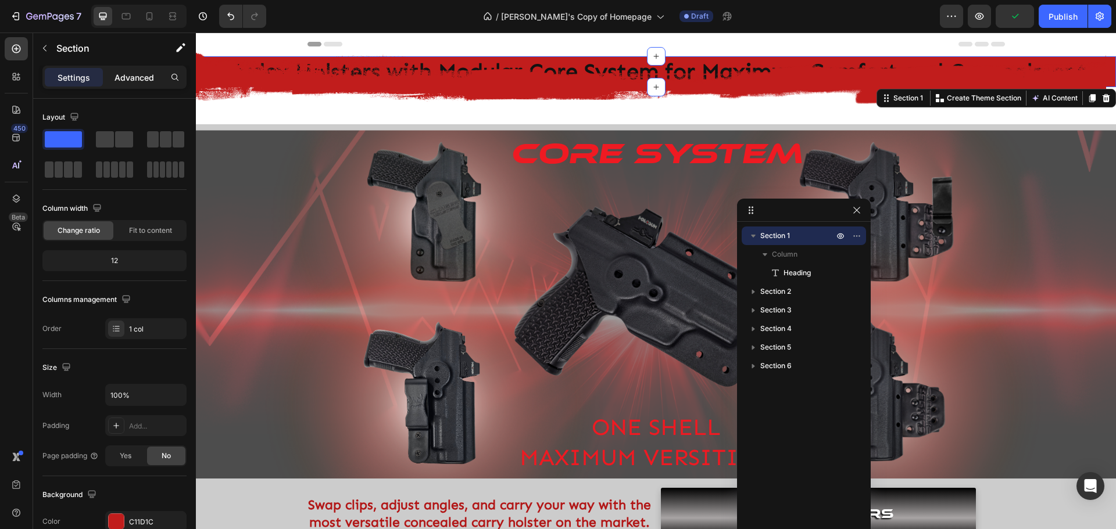
click at [133, 80] on p "Advanced" at bounding box center [134, 77] width 40 height 12
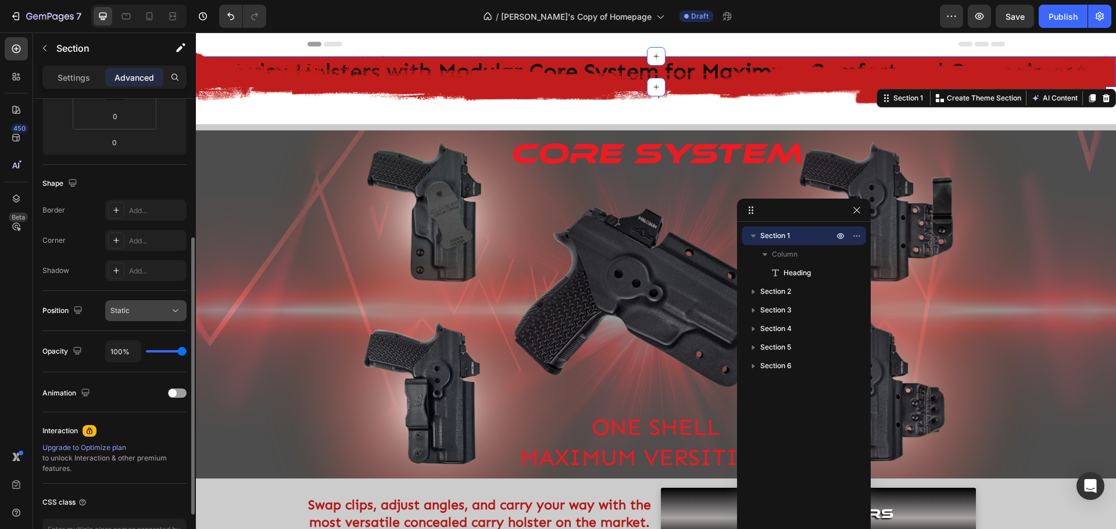
click at [123, 312] on span "Static" at bounding box center [119, 310] width 19 height 9
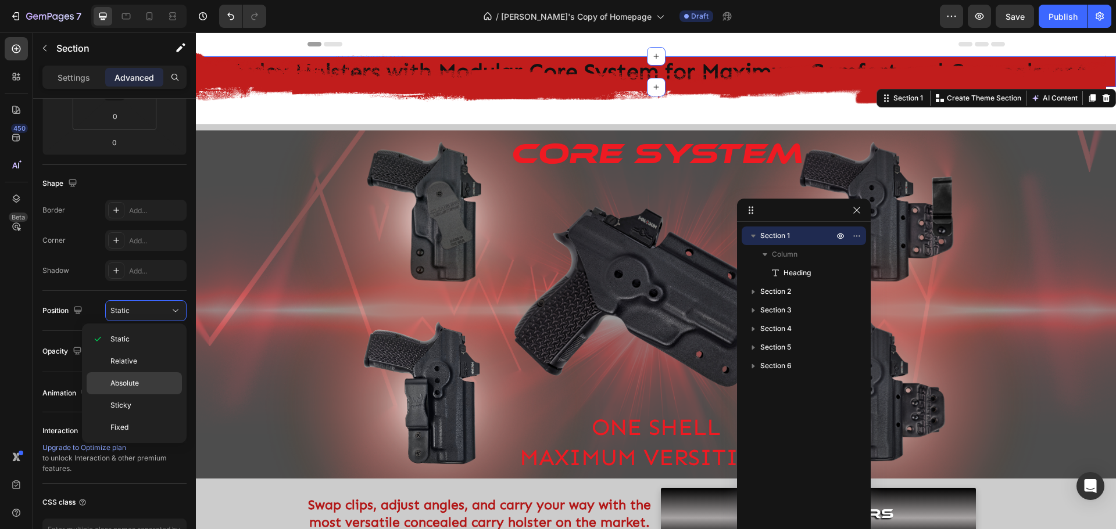
click at [131, 383] on span "Absolute" at bounding box center [124, 383] width 28 height 10
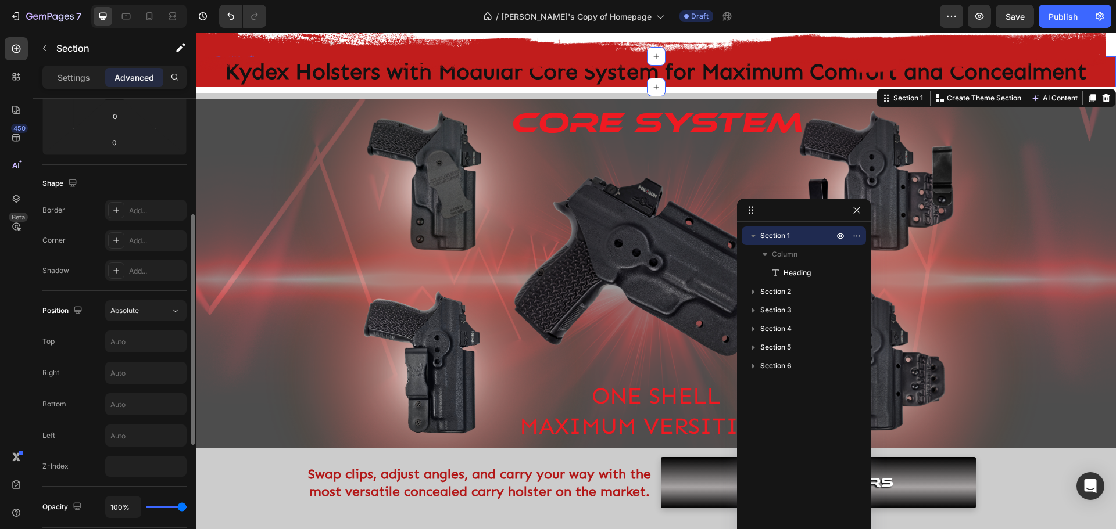
scroll to position [349, 0]
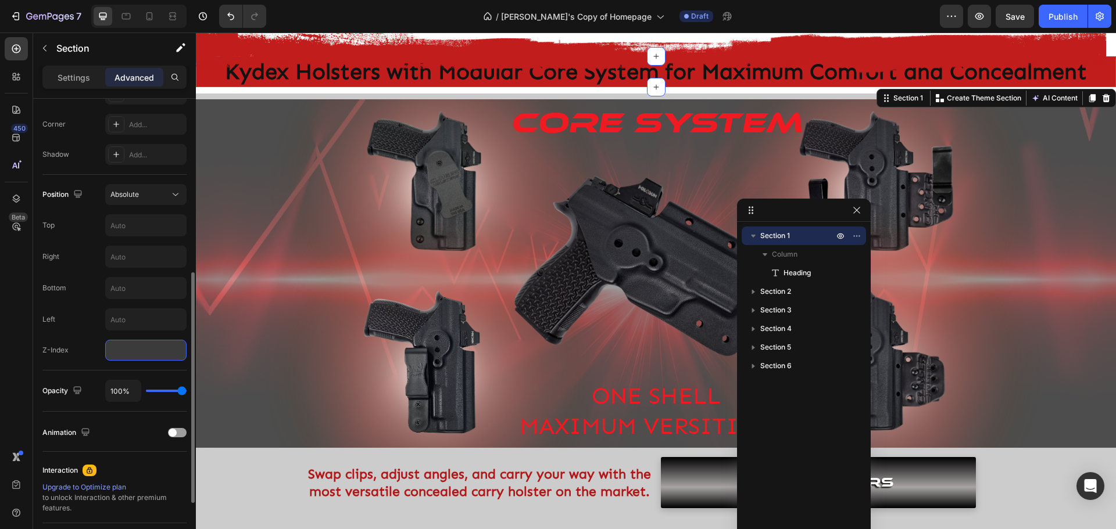
click at [128, 360] on input "number" at bounding box center [145, 350] width 81 height 21
type input "2"
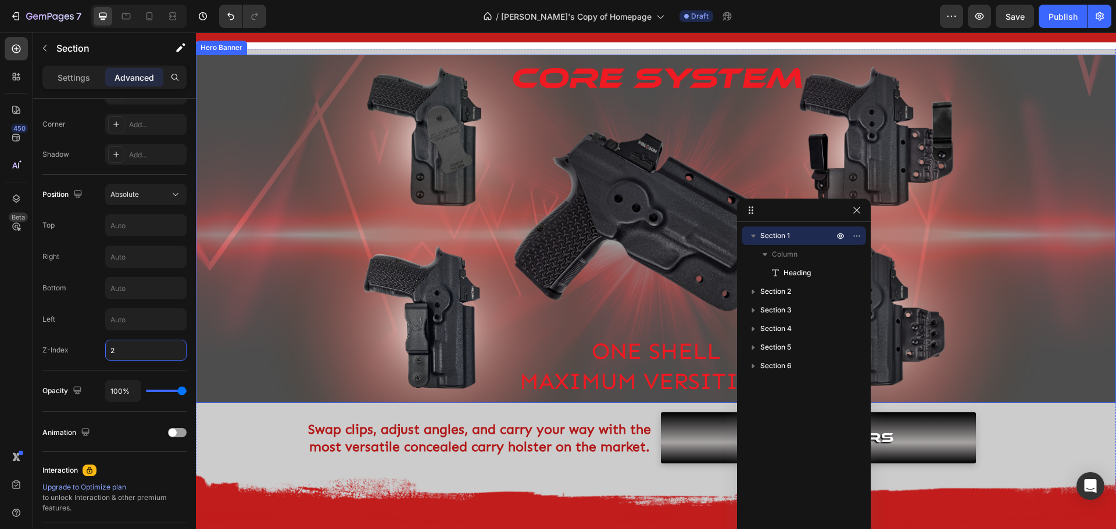
scroll to position [0, 0]
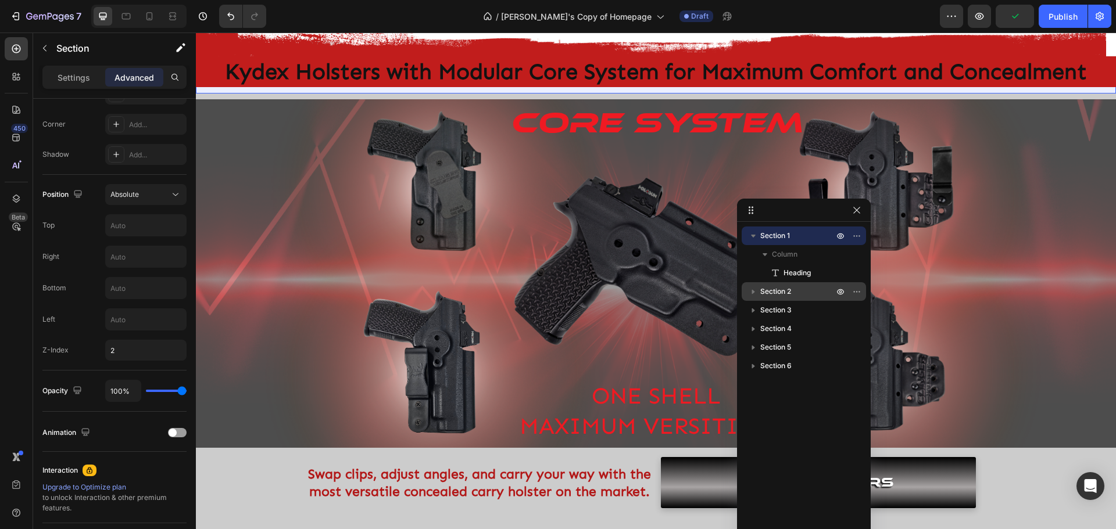
click at [772, 289] on span "Section 2" at bounding box center [775, 292] width 31 height 12
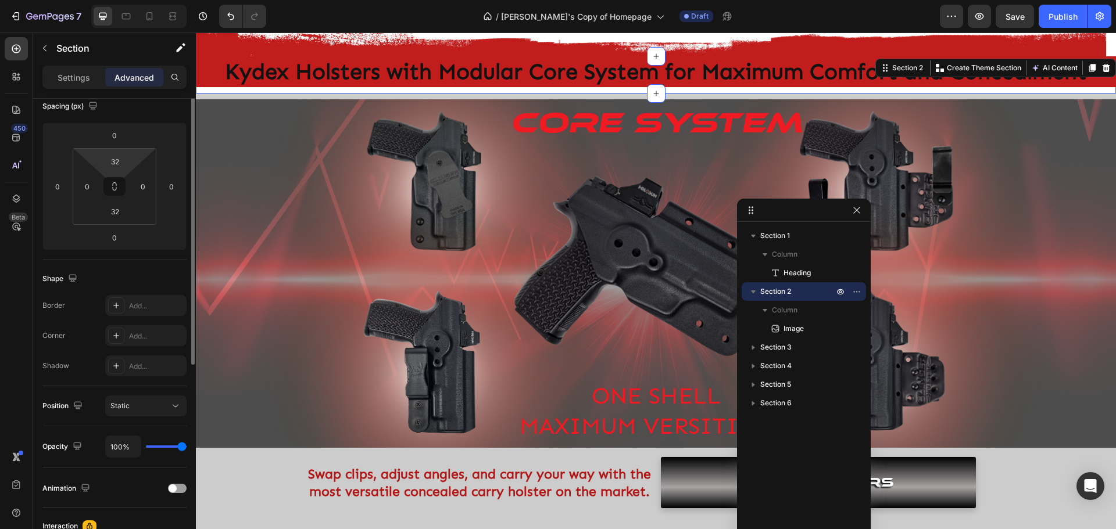
scroll to position [21, 0]
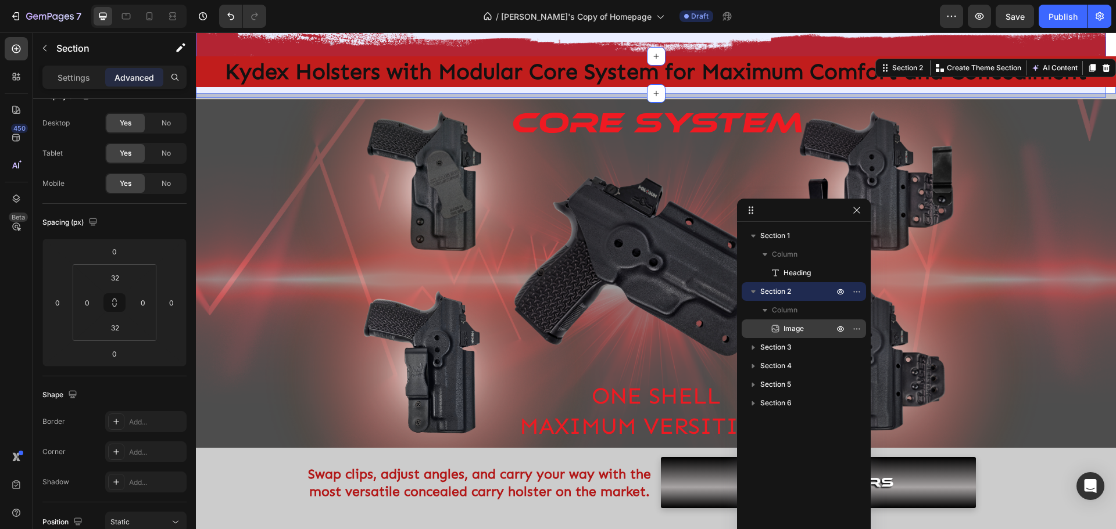
click at [795, 328] on span "Image" at bounding box center [793, 329] width 20 height 12
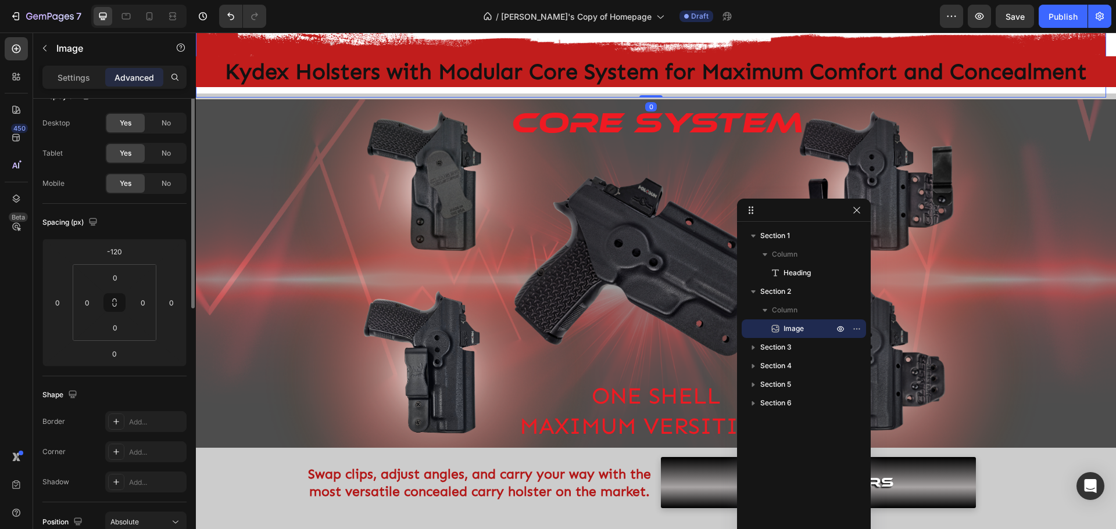
scroll to position [0, 0]
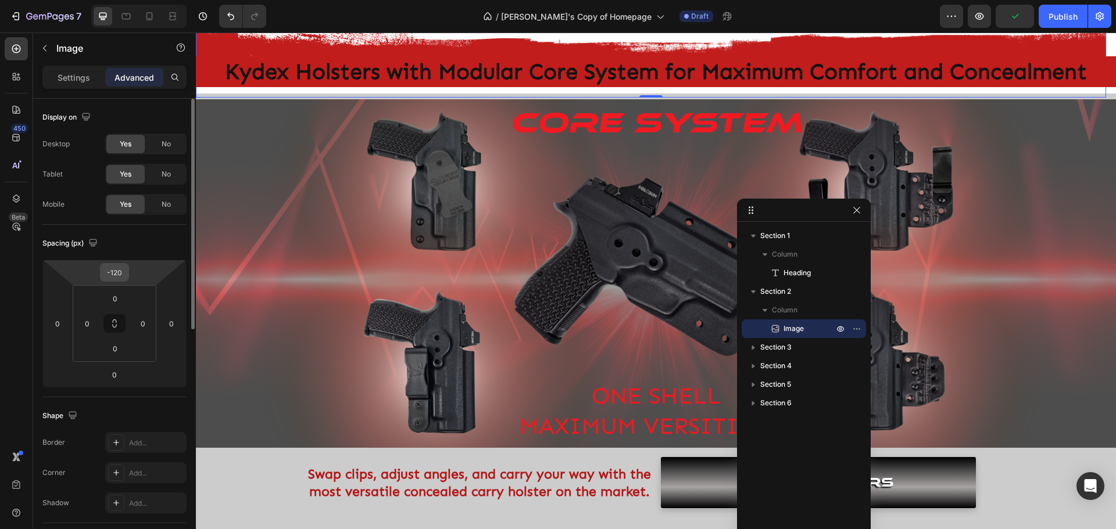
click at [127, 275] on div "-120" at bounding box center [114, 272] width 29 height 19
click at [118, 271] on input "-120" at bounding box center [114, 272] width 23 height 17
click at [114, 270] on input "-120" at bounding box center [114, 272] width 23 height 17
drag, startPoint x: 110, startPoint y: 274, endPoint x: 130, endPoint y: 271, distance: 19.3
click at [130, 271] on div "-120 0 0 0" at bounding box center [114, 324] width 144 height 128
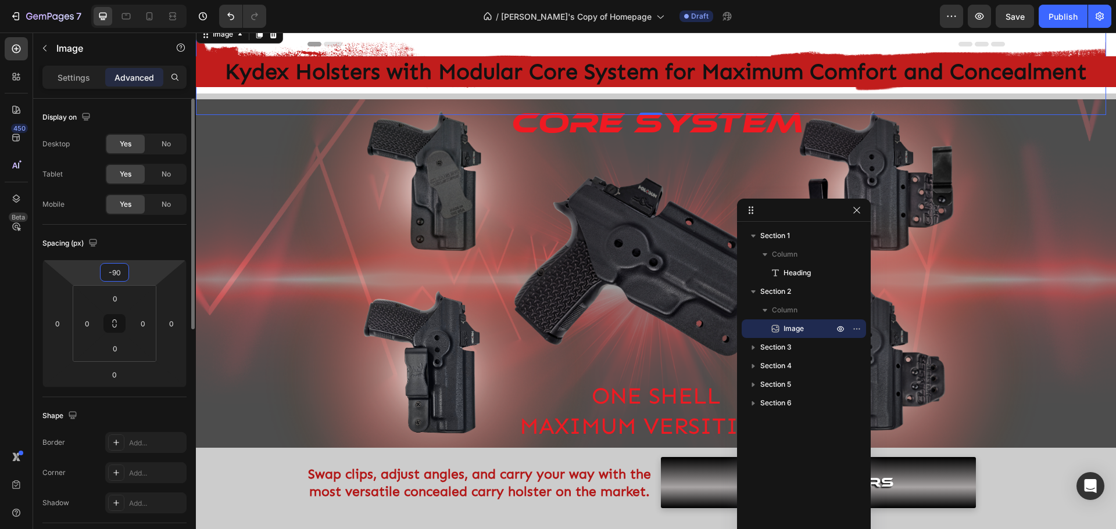
type input "-9"
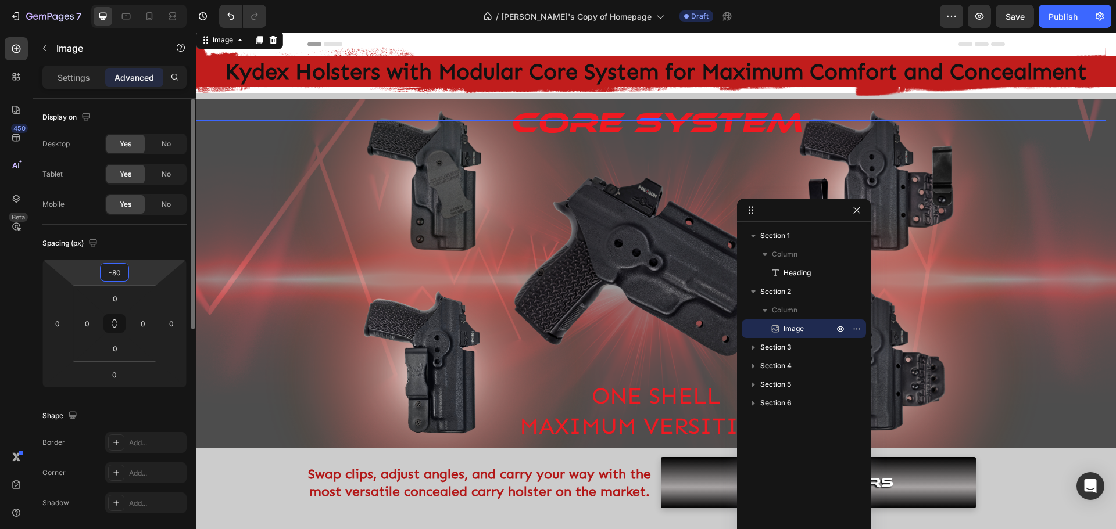
type input "-8"
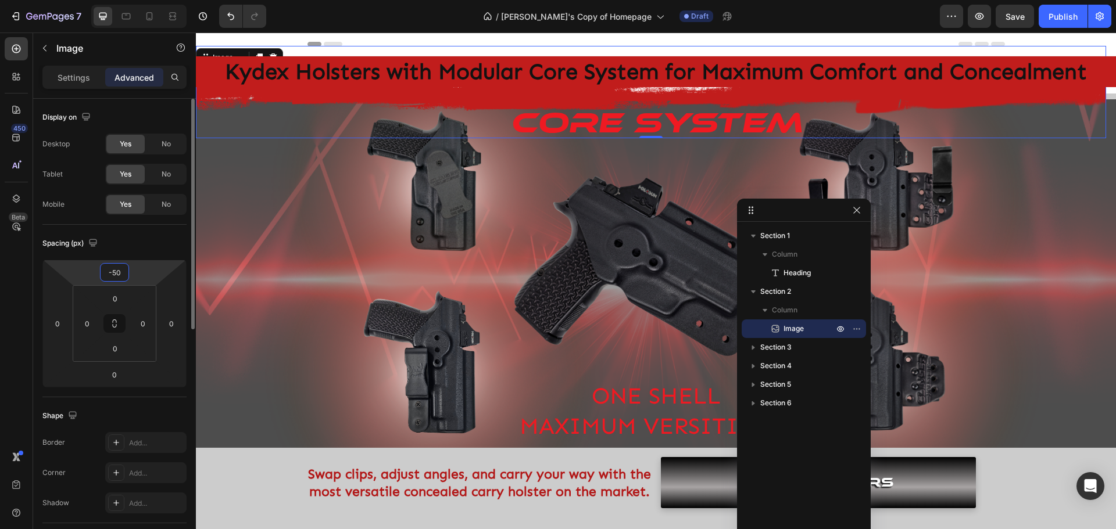
type input "-5"
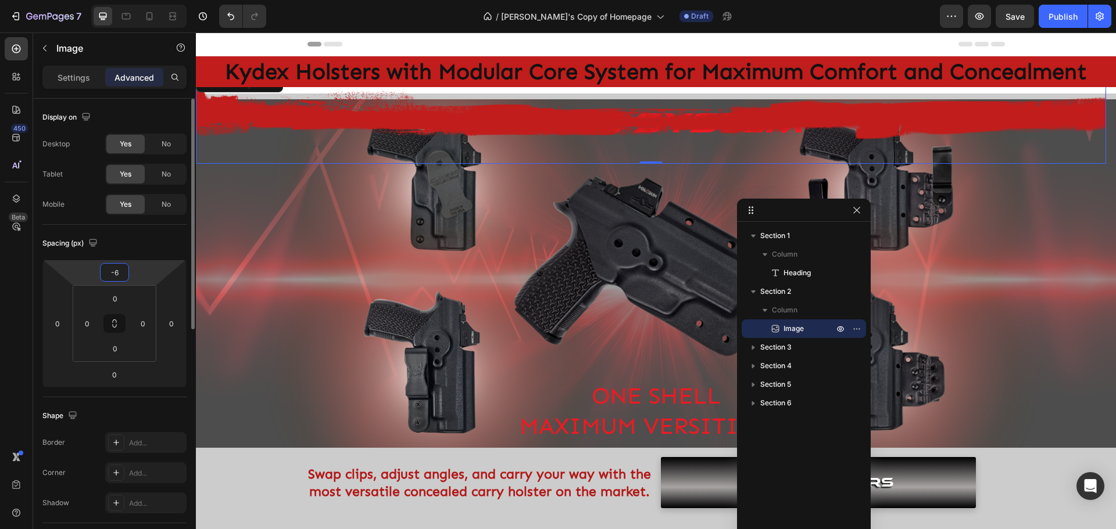
type input "-65"
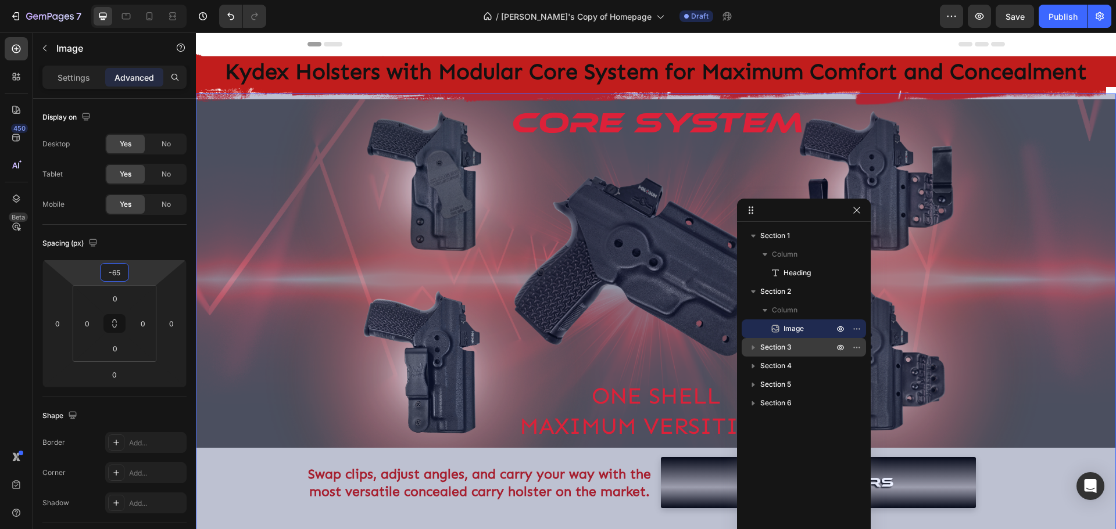
click at [766, 345] on span "Section 3" at bounding box center [775, 348] width 31 height 12
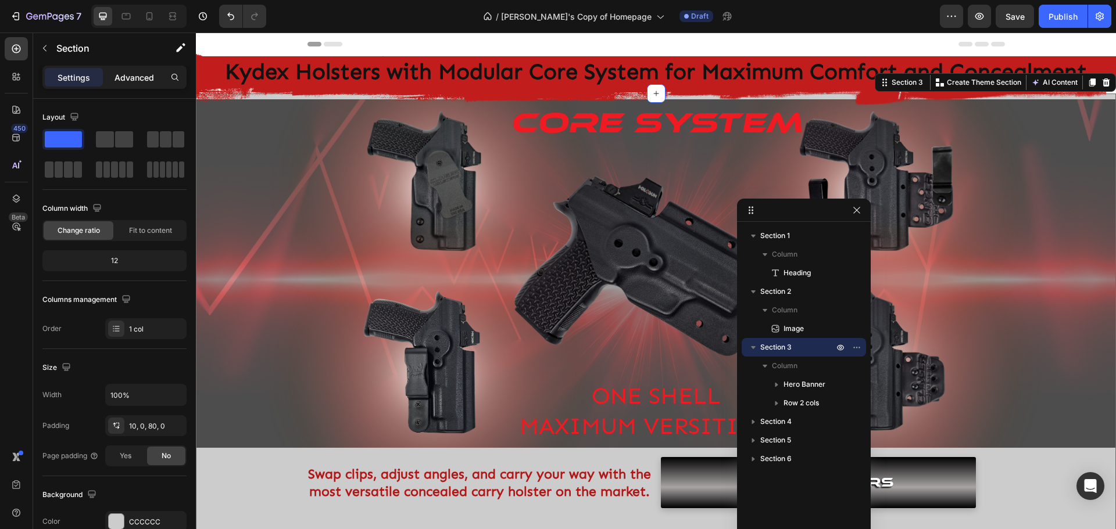
click at [132, 77] on p "Advanced" at bounding box center [134, 77] width 40 height 12
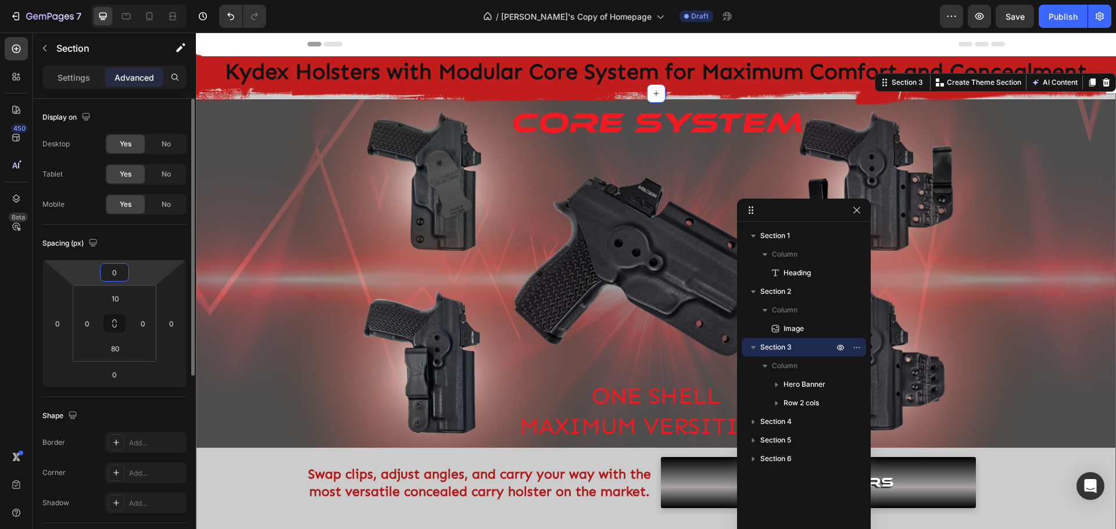
click at [126, 274] on input "0" at bounding box center [114, 272] width 23 height 17
type input "-10"
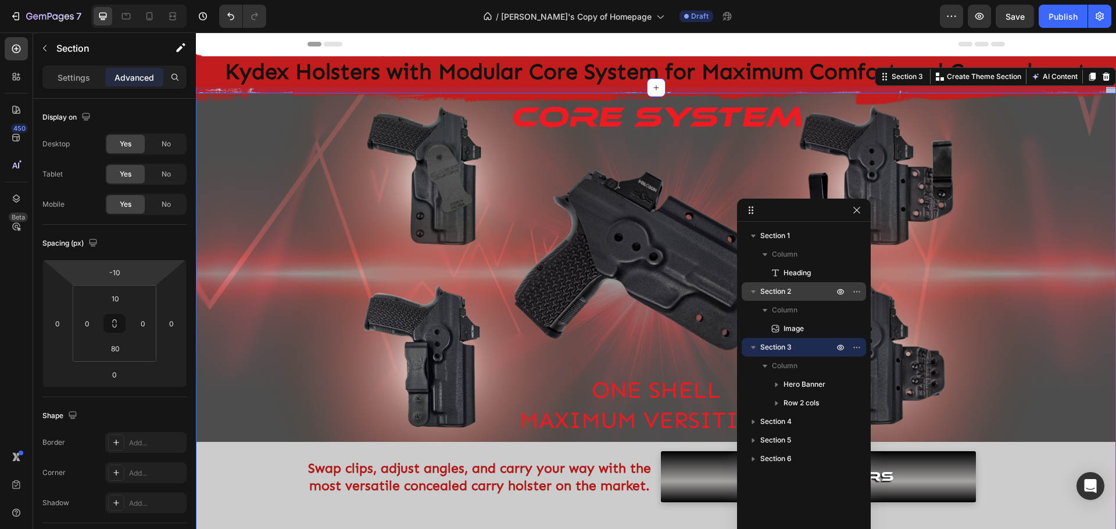
click at [778, 290] on span "Section 2" at bounding box center [775, 292] width 31 height 12
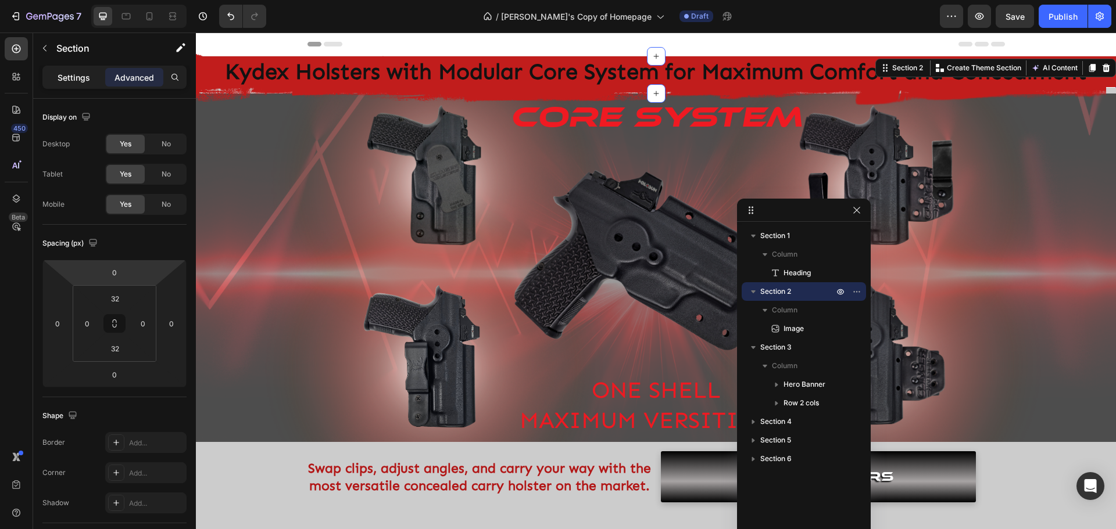
click at [70, 80] on p "Settings" at bounding box center [74, 77] width 33 height 12
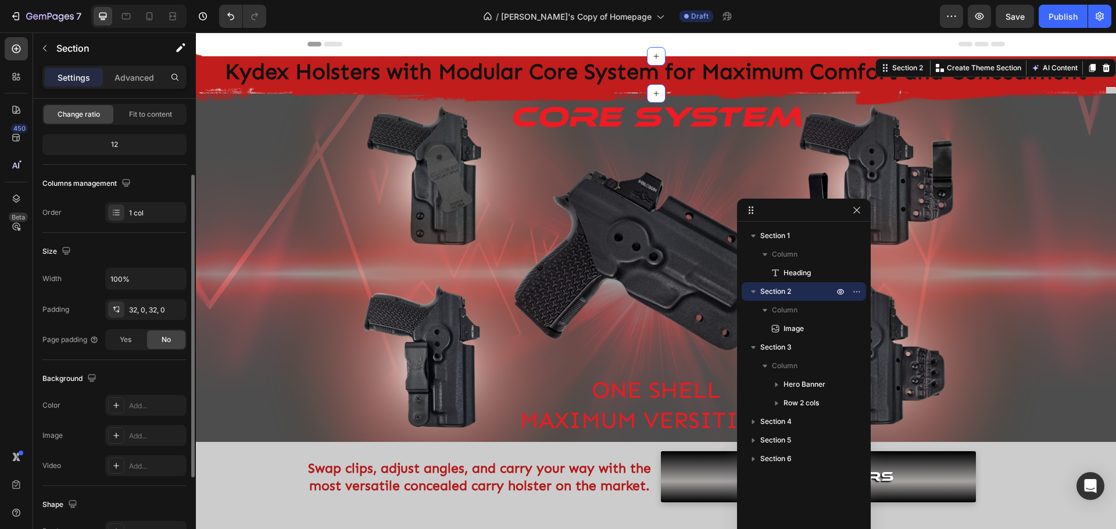
scroll to position [174, 0]
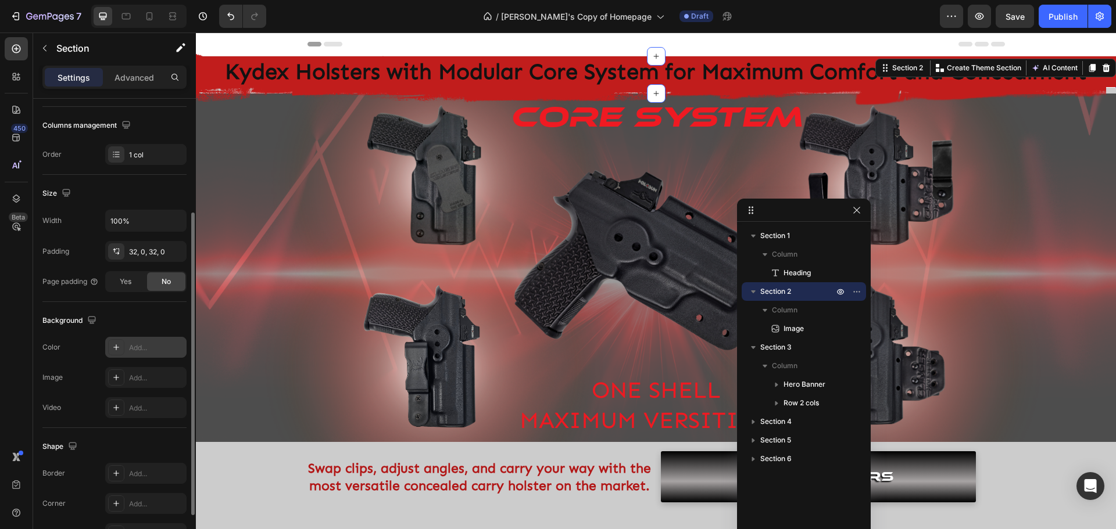
click at [122, 348] on div at bounding box center [116, 347] width 16 height 16
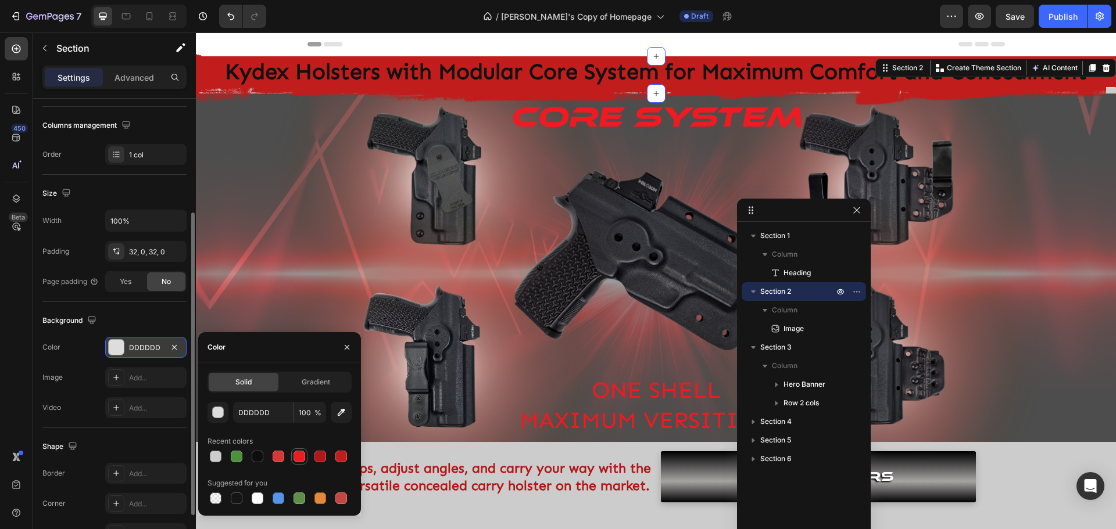
click at [302, 456] on div at bounding box center [300, 457] width 12 height 12
click at [282, 459] on div at bounding box center [279, 457] width 12 height 12
click at [317, 458] on div at bounding box center [320, 457] width 12 height 12
click at [342, 456] on div at bounding box center [341, 457] width 12 height 12
click at [298, 457] on div at bounding box center [300, 457] width 12 height 12
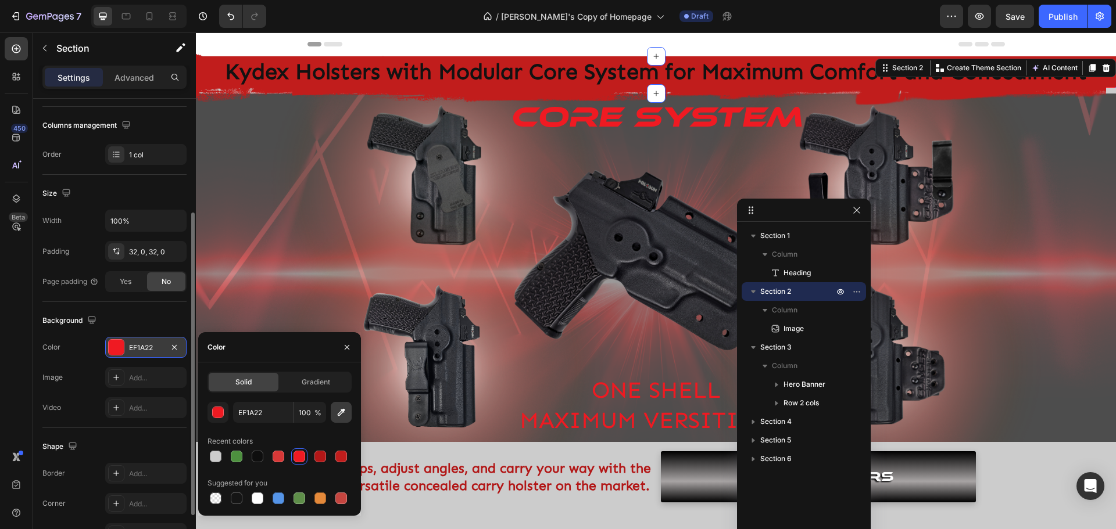
click at [343, 417] on icon "button" at bounding box center [341, 413] width 12 height 12
type input "C11D1C"
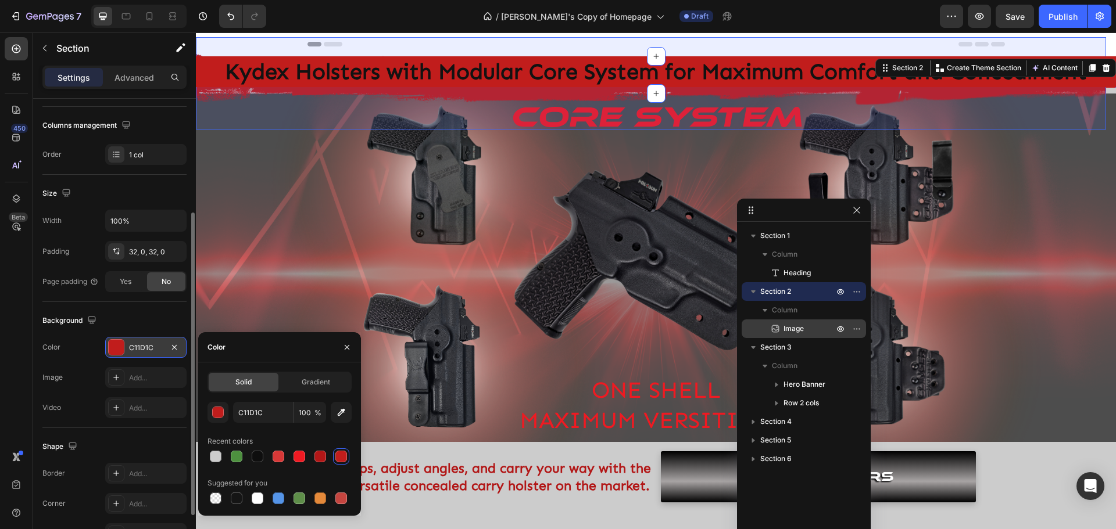
click at [796, 328] on span "Image" at bounding box center [793, 329] width 20 height 12
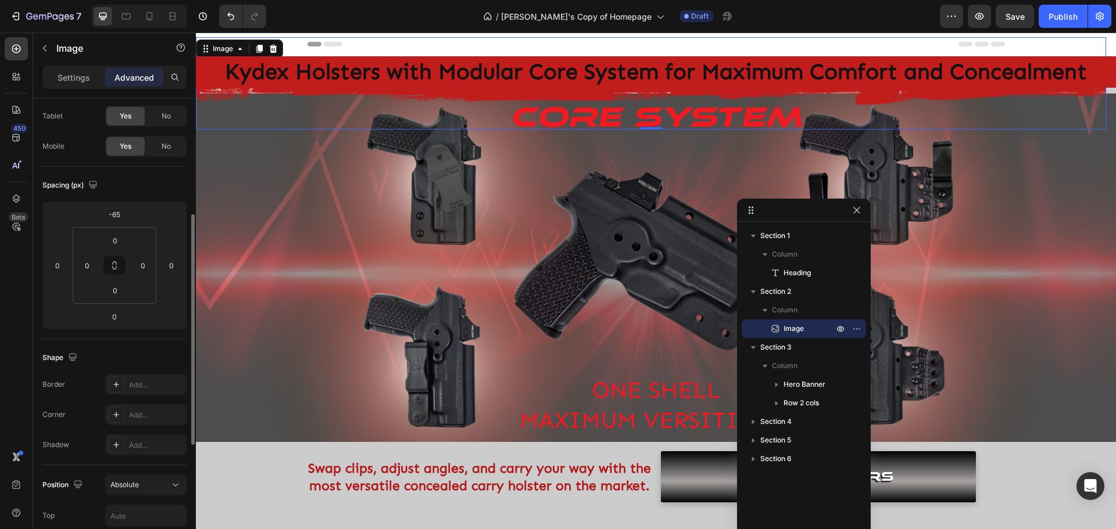
scroll to position [0, 0]
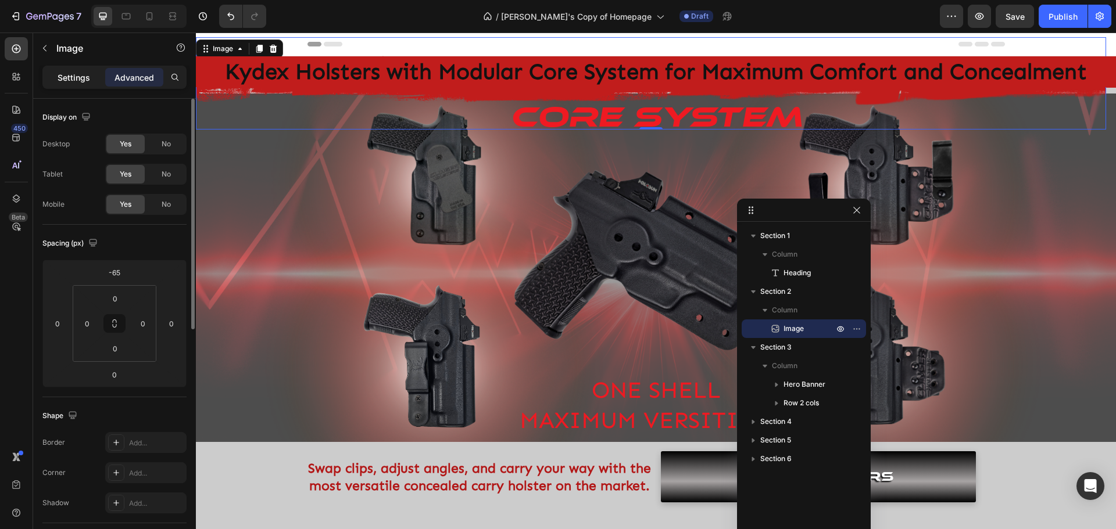
click at [73, 83] on p "Settings" at bounding box center [74, 77] width 33 height 12
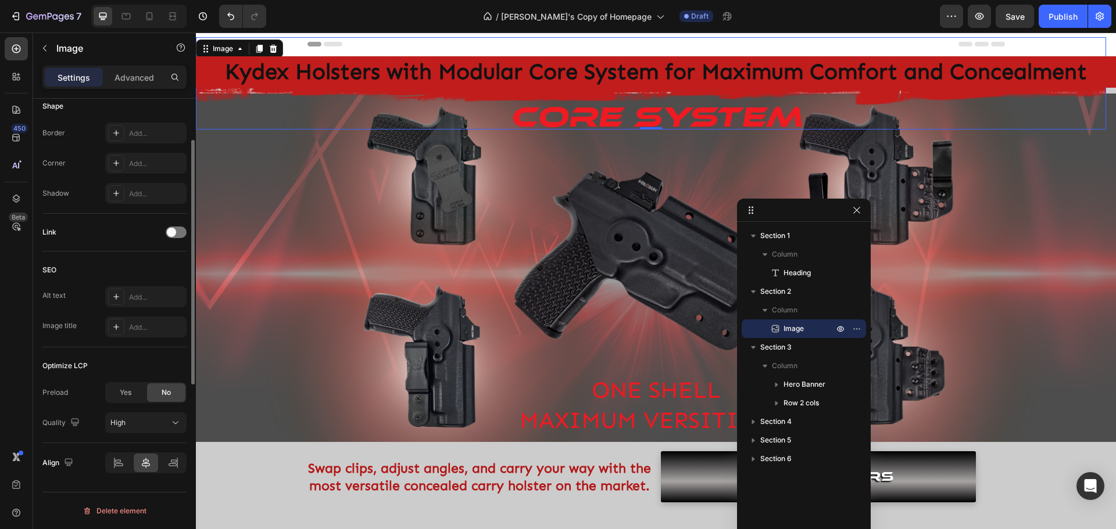
scroll to position [181, 0]
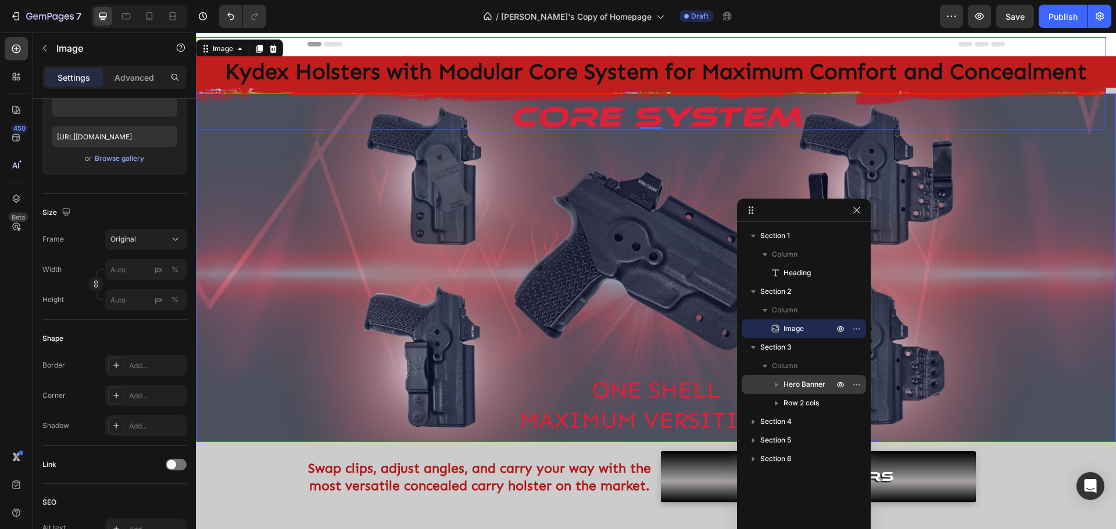
click at [799, 385] on span "Hero Banner" at bounding box center [804, 385] width 42 height 12
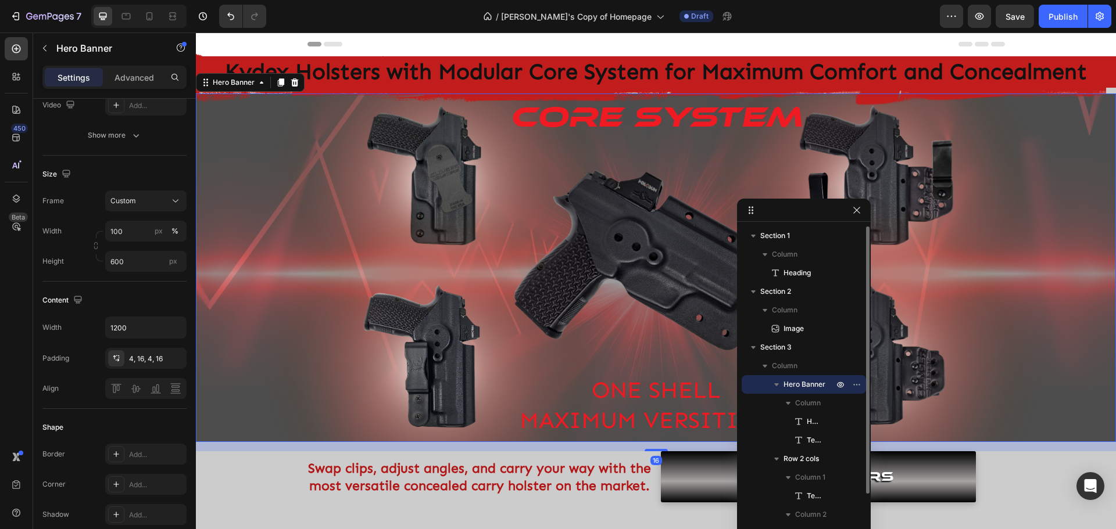
scroll to position [0, 0]
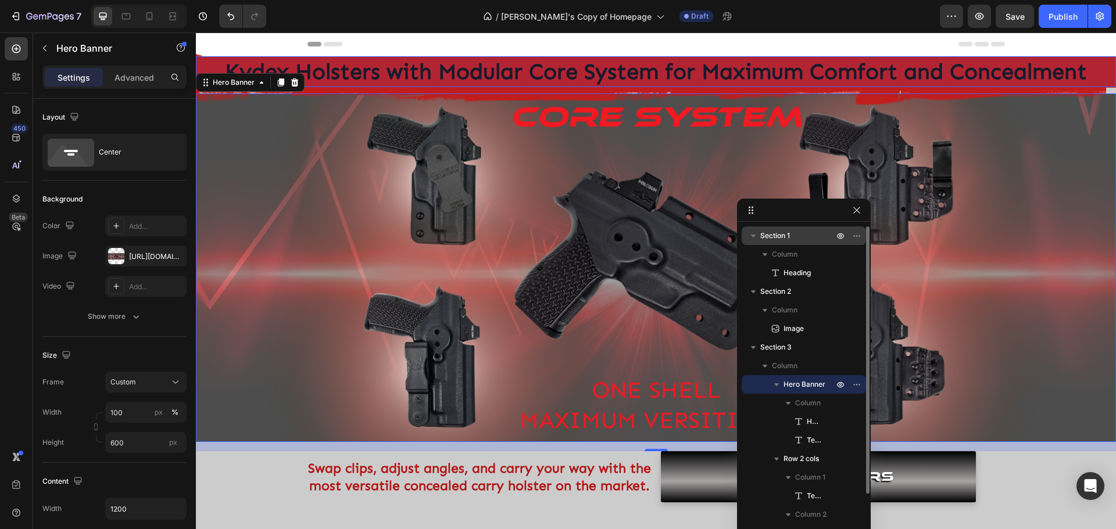
click at [783, 237] on span "Section 1" at bounding box center [775, 236] width 30 height 12
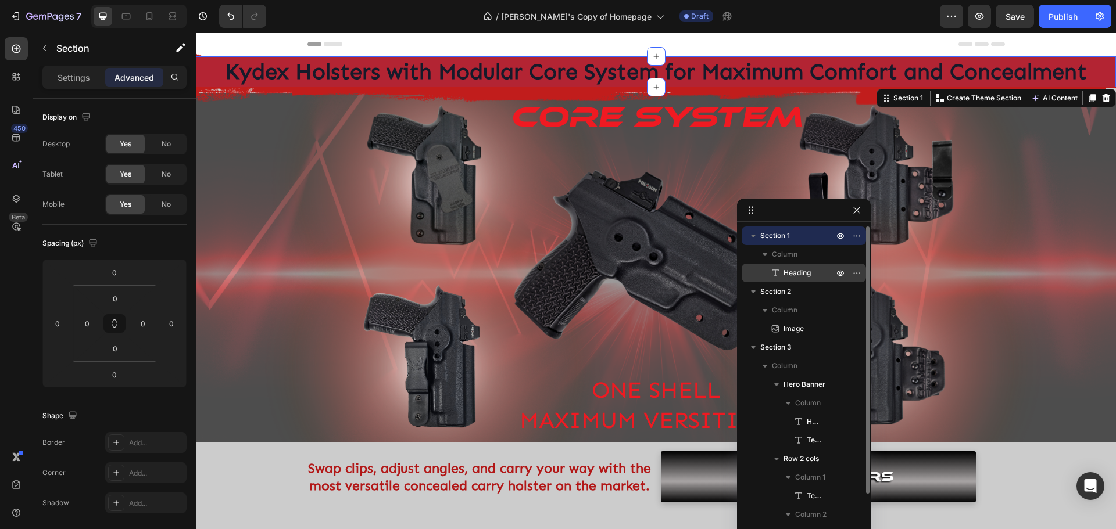
click at [791, 270] on span "Heading" at bounding box center [796, 273] width 27 height 12
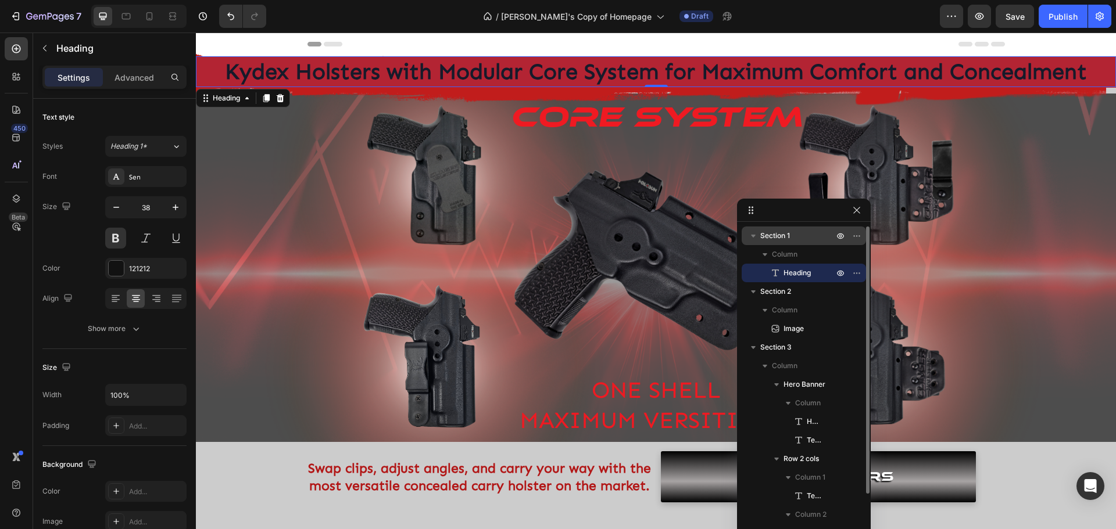
click at [774, 232] on span "Section 1" at bounding box center [775, 236] width 30 height 12
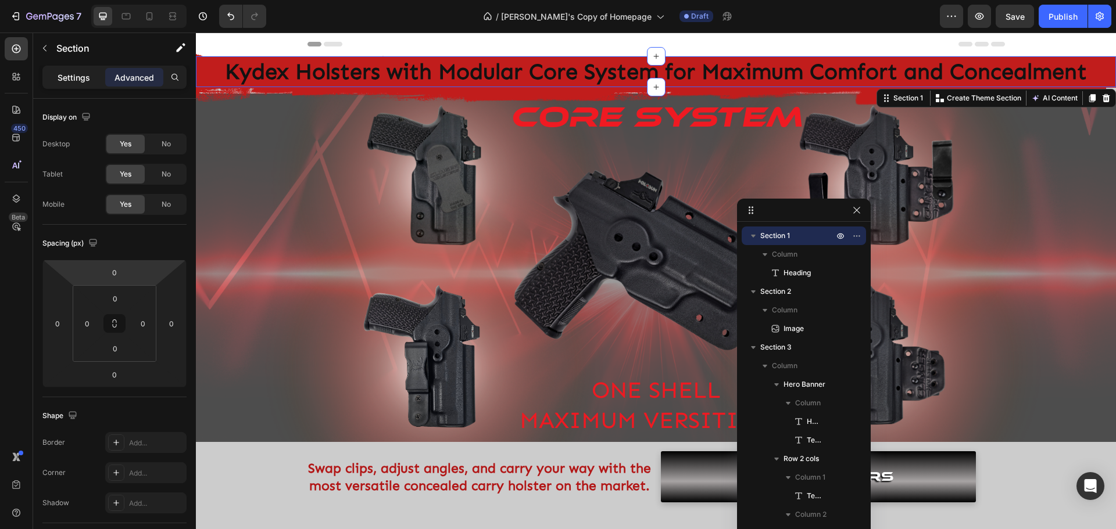
click at [74, 76] on p "Settings" at bounding box center [74, 77] width 33 height 12
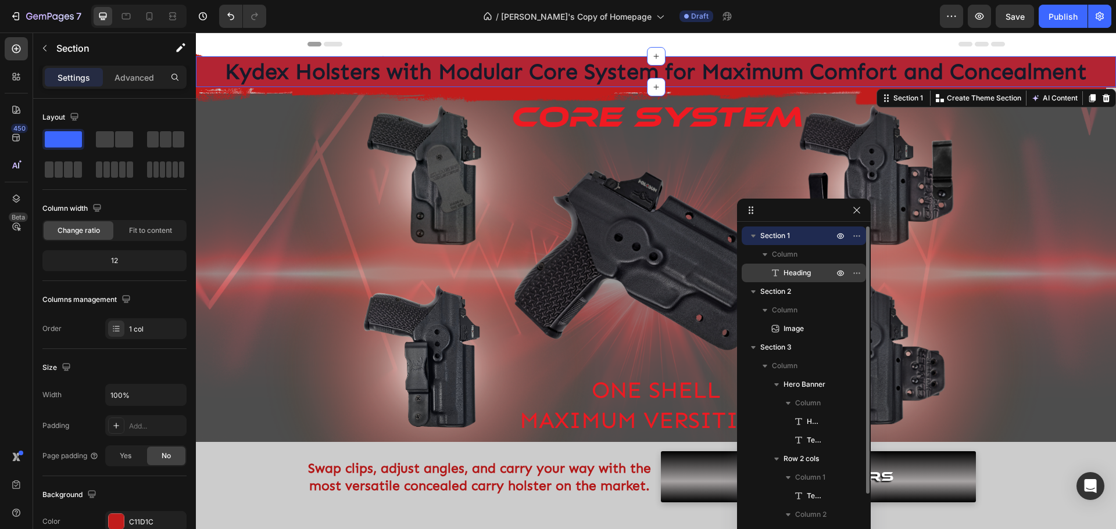
click at [789, 270] on span "Heading" at bounding box center [796, 273] width 27 height 12
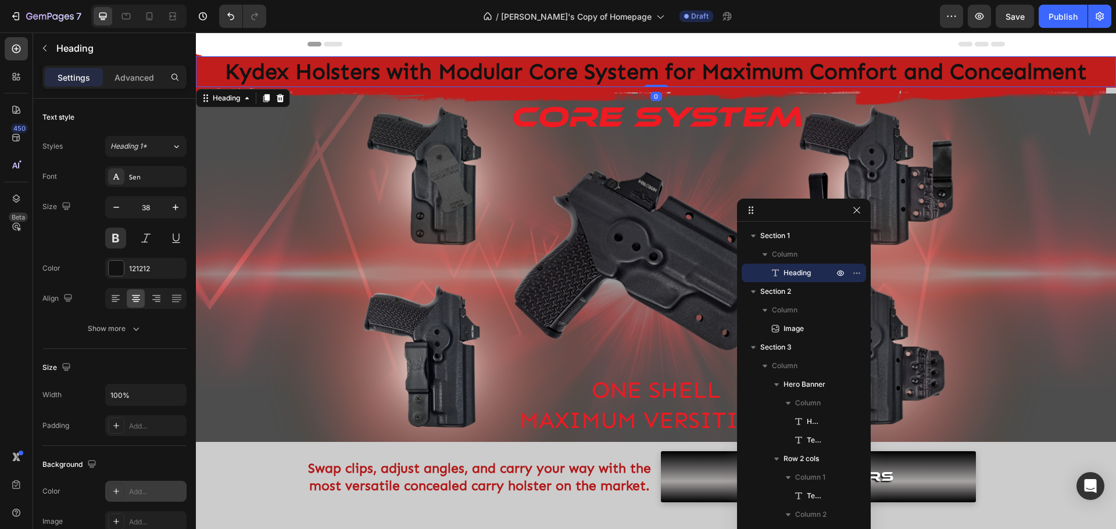
click at [114, 492] on icon at bounding box center [116, 491] width 9 height 9
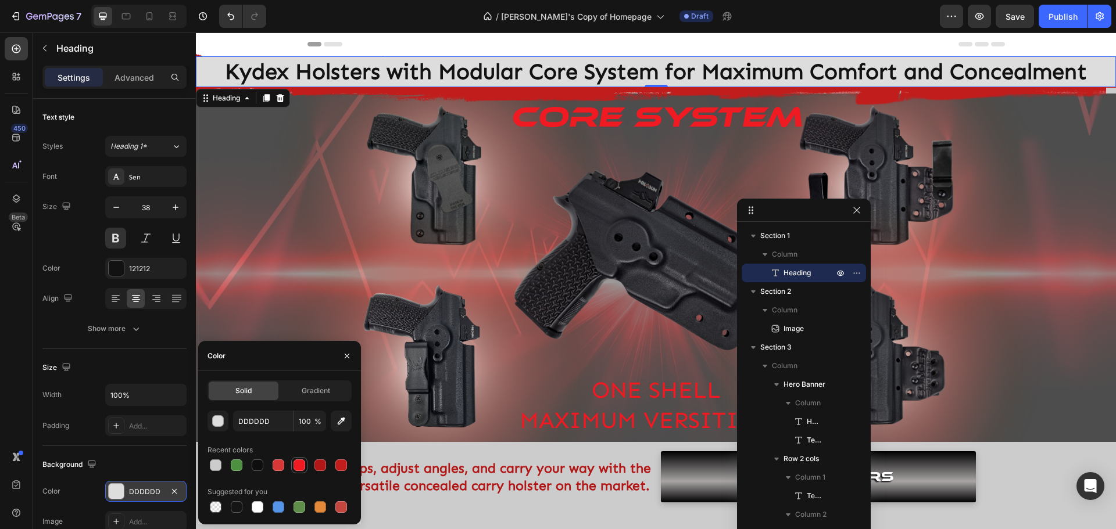
click at [300, 464] on div at bounding box center [300, 466] width 12 height 12
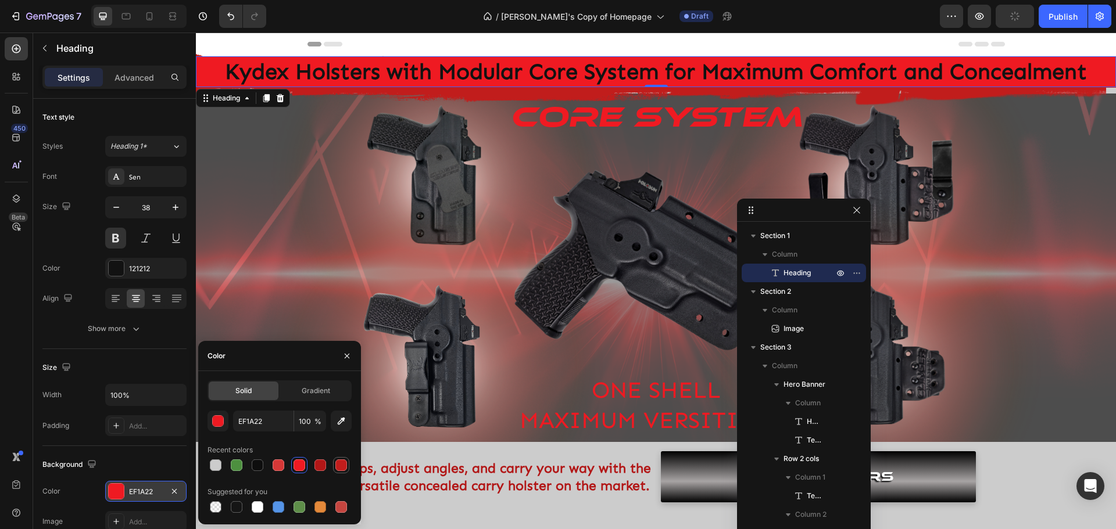
click at [338, 467] on div at bounding box center [341, 466] width 12 height 12
type input "C11D1C"
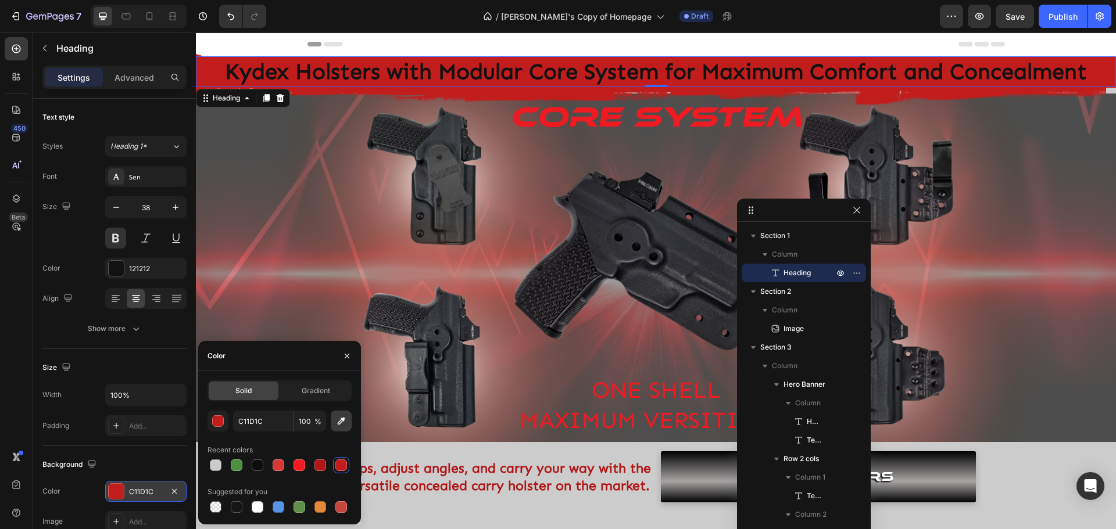
click at [336, 426] on icon "button" at bounding box center [341, 422] width 12 height 12
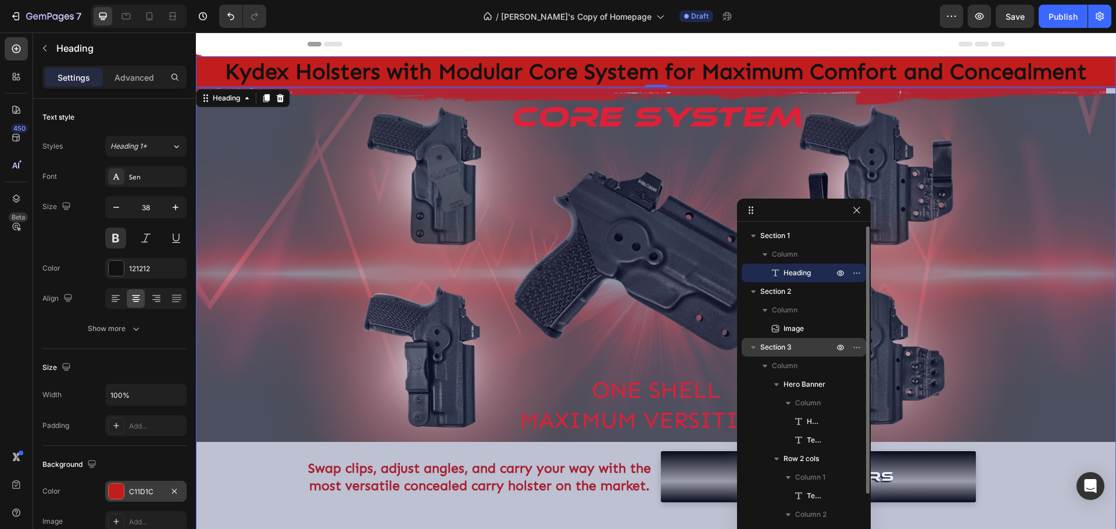
click at [783, 349] on span "Section 3" at bounding box center [775, 348] width 31 height 12
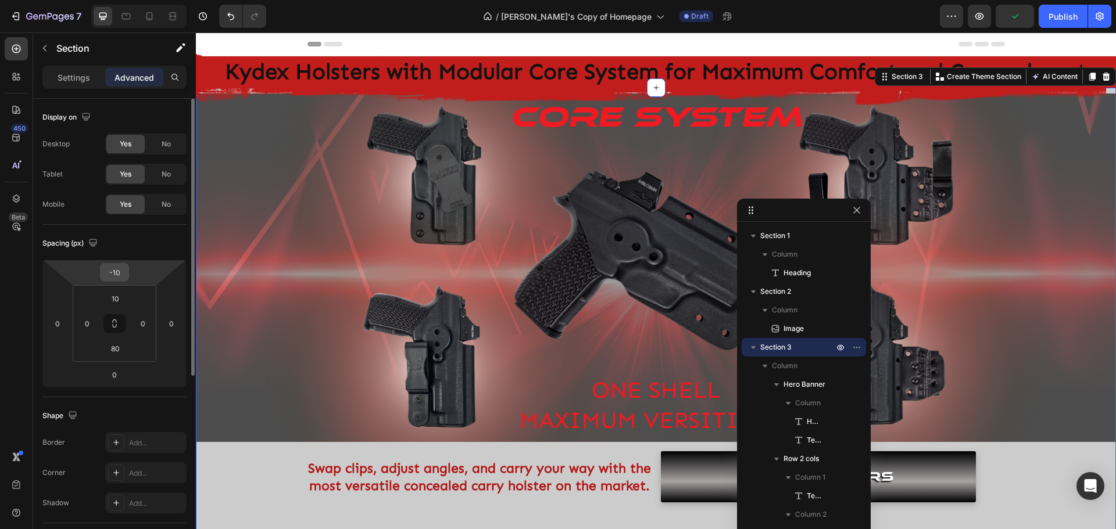
click at [119, 274] on input "-10" at bounding box center [114, 272] width 23 height 17
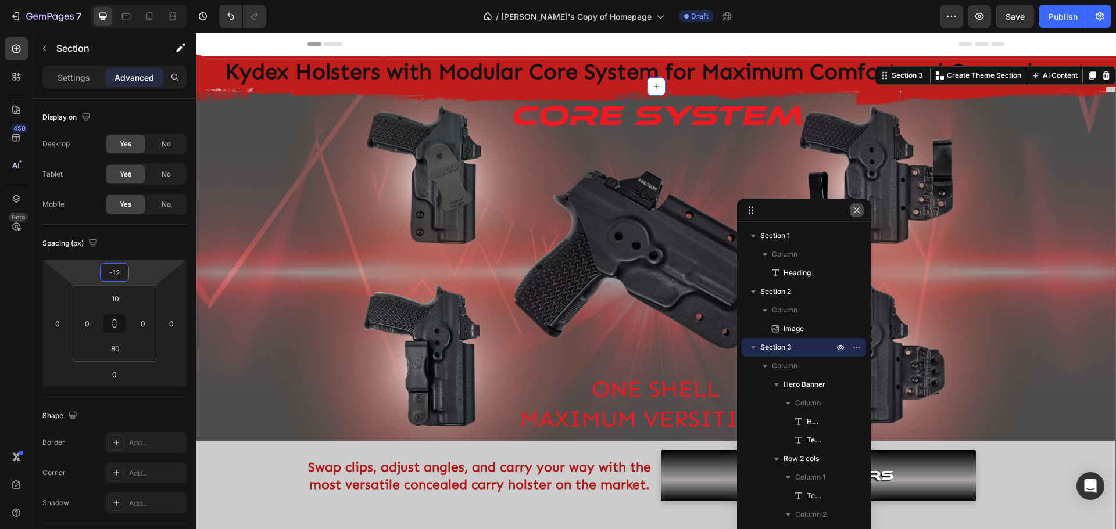
type input "-12"
click at [856, 209] on icon "button" at bounding box center [856, 210] width 6 height 6
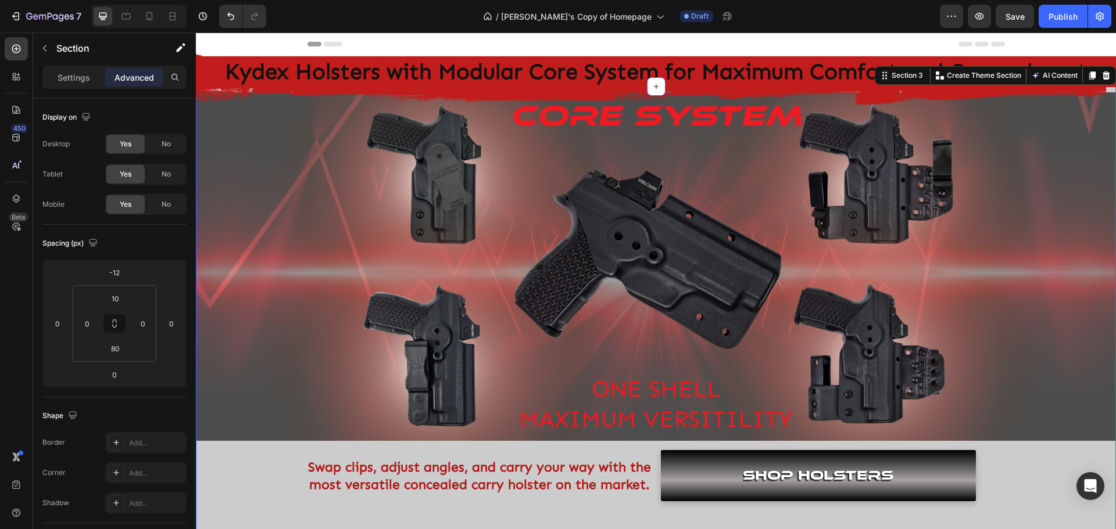
click at [251, 485] on div "Core system Heading ONE SHELL MAXIMUM VERSITILITY Text Block Hero Banner Swap c…" at bounding box center [656, 296] width 920 height 409
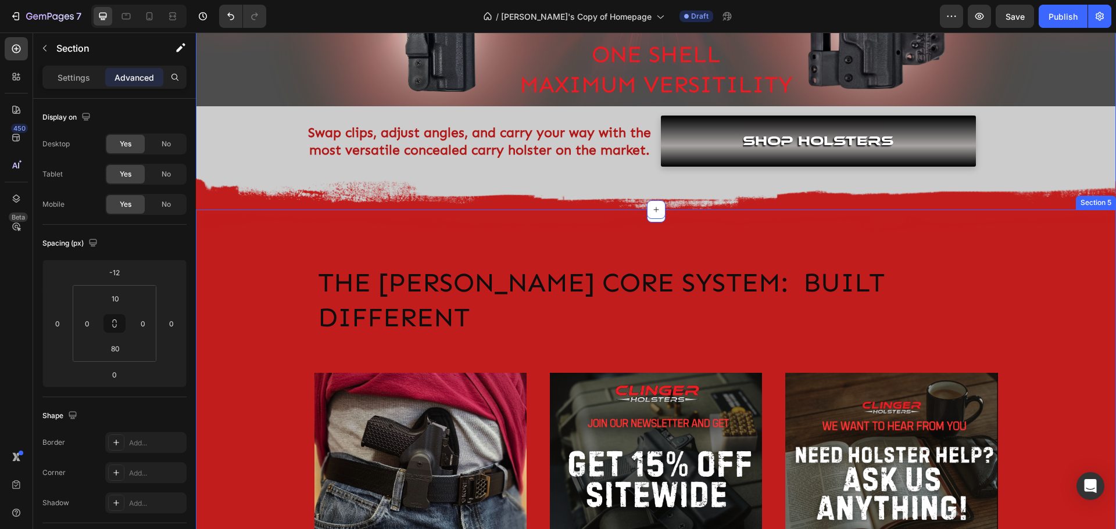
scroll to position [349, 0]
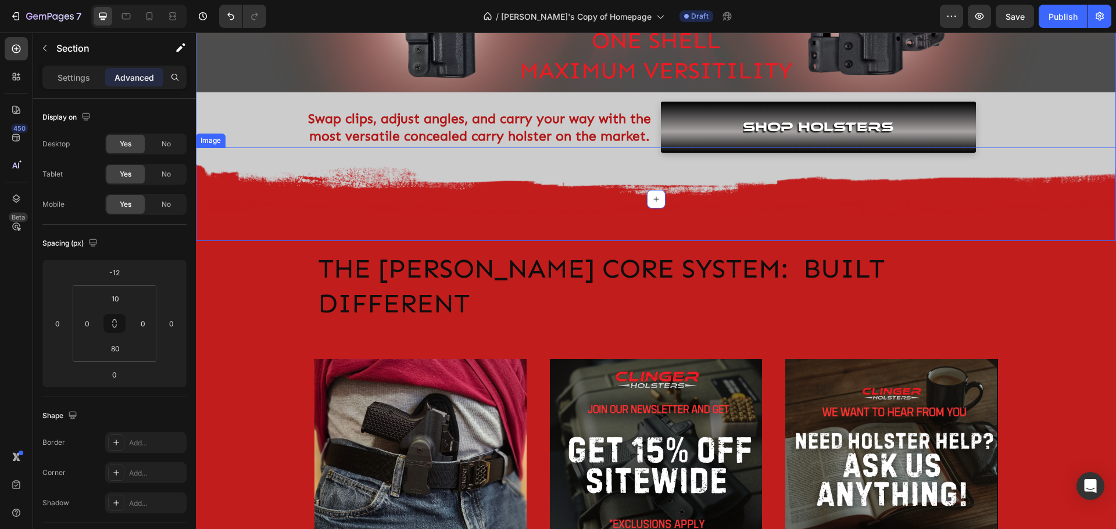
click at [414, 220] on img at bounding box center [656, 195] width 920 height 94
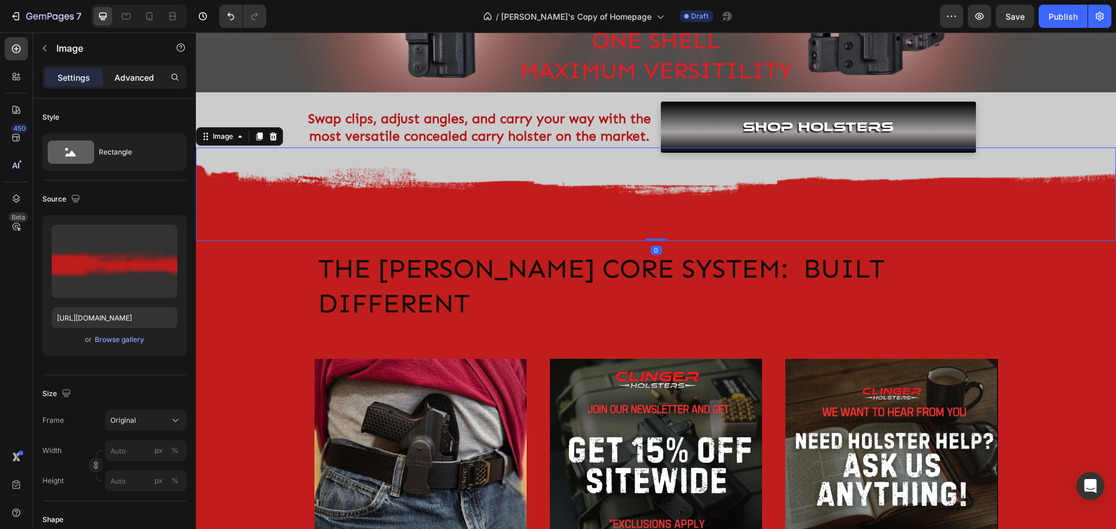
click at [130, 78] on p "Advanced" at bounding box center [134, 77] width 40 height 12
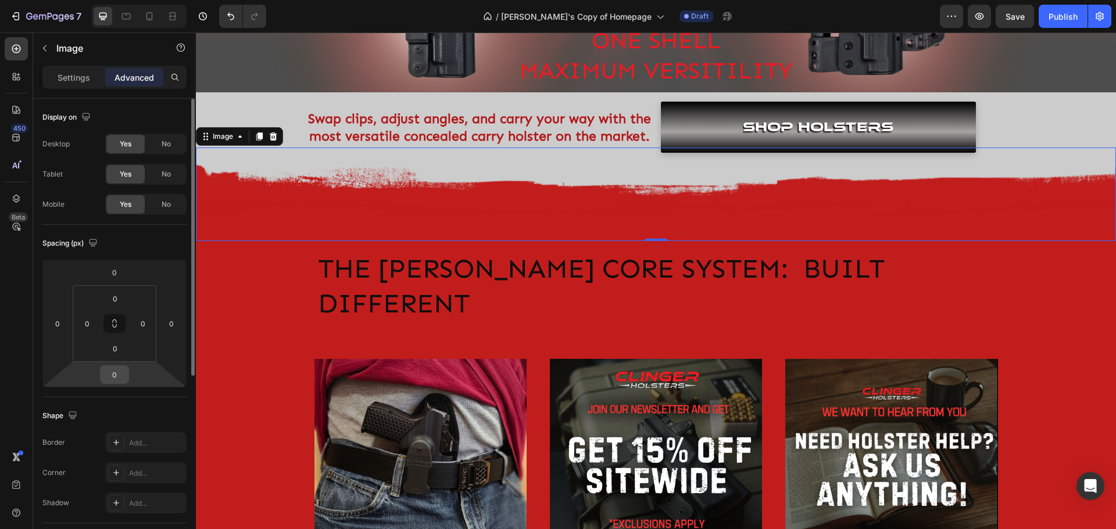
click at [126, 370] on div "0" at bounding box center [114, 375] width 29 height 19
click at [119, 374] on input "0" at bounding box center [114, 374] width 23 height 17
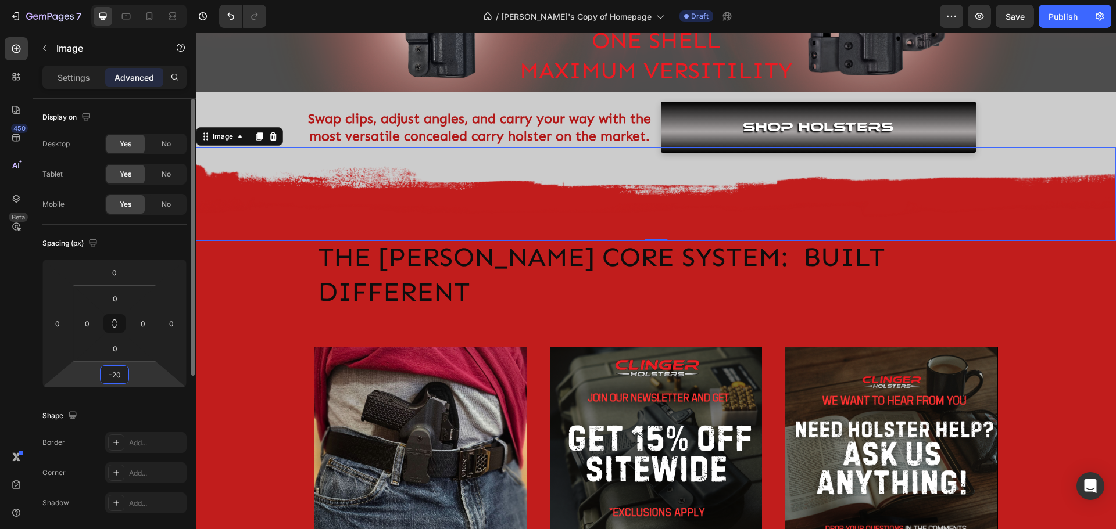
type input "-2"
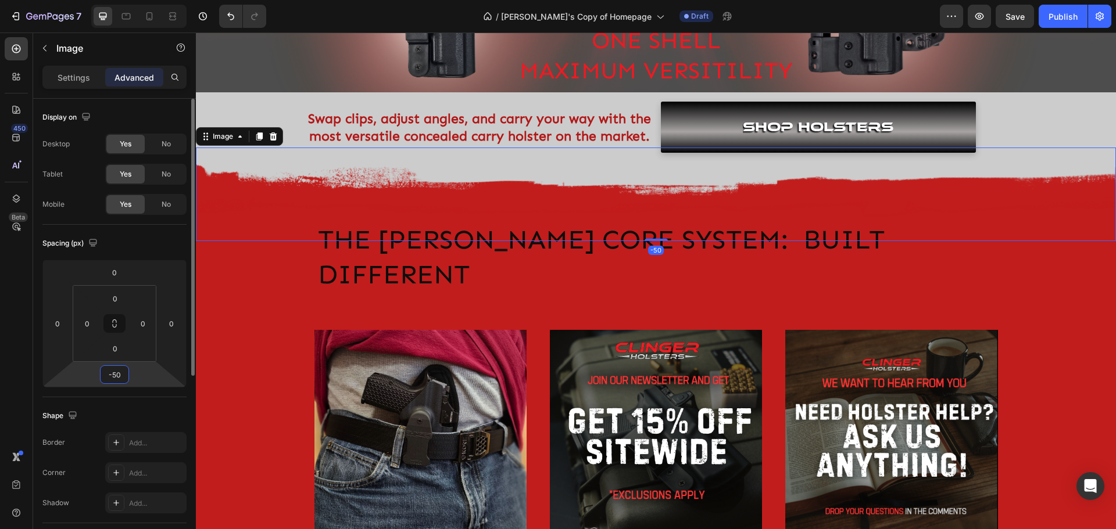
type input "-5"
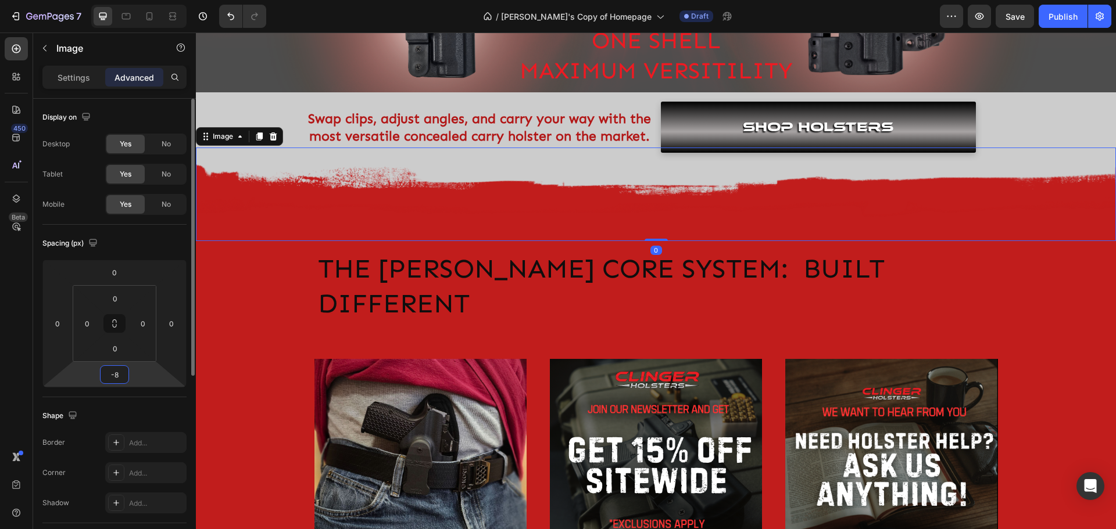
type input "-80"
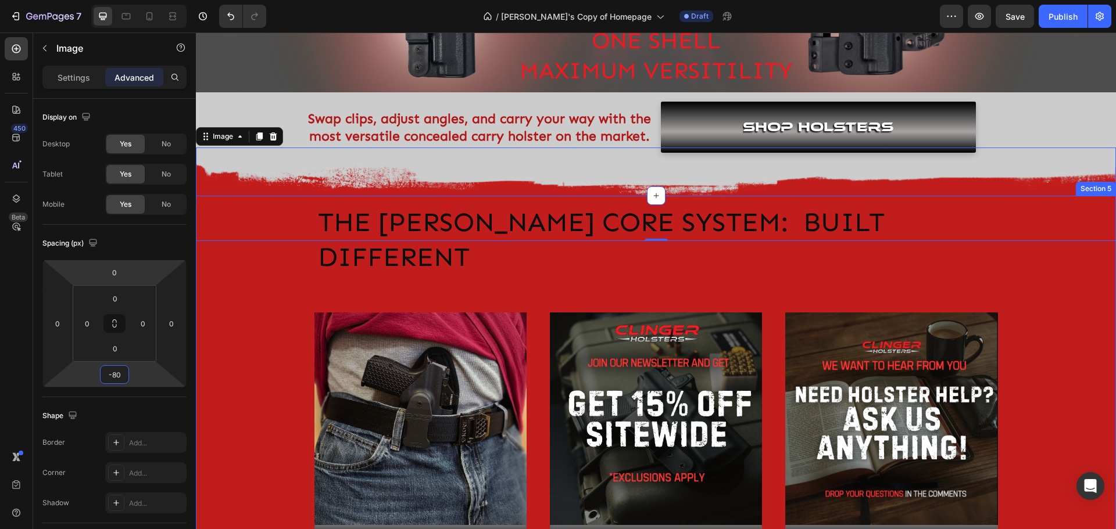
click at [1084, 313] on div "Image -80 Row The [PERSON_NAME] Core System: Built Different Text Block Row Ima…" at bounding box center [656, 508] width 920 height 588
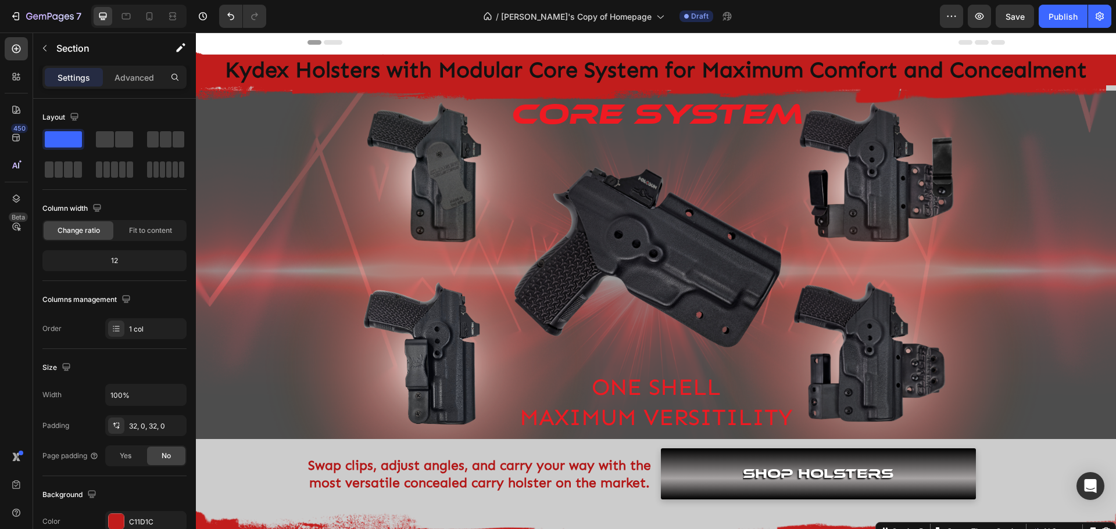
scroll to position [0, 0]
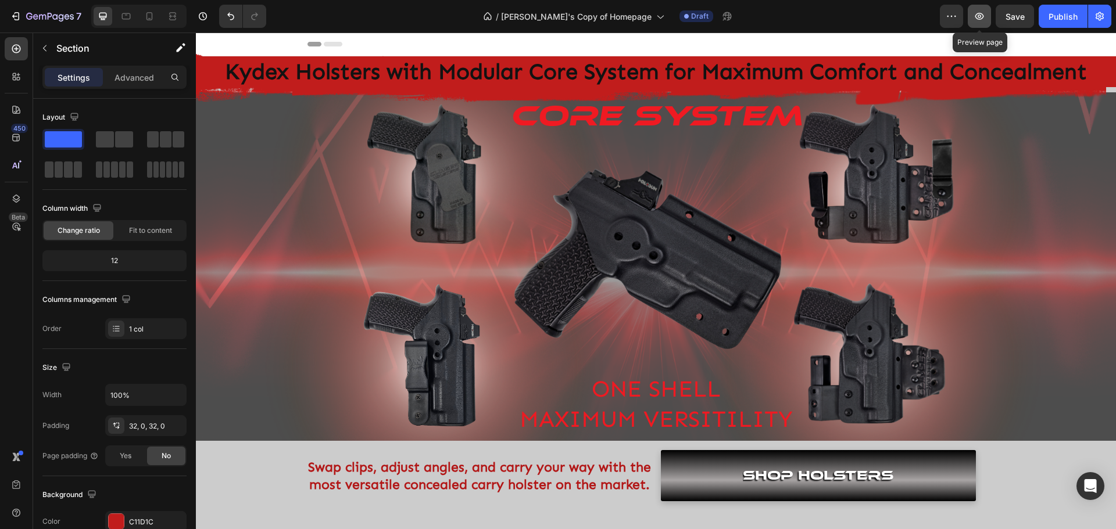
click at [979, 15] on icon "button" at bounding box center [979, 16] width 9 height 7
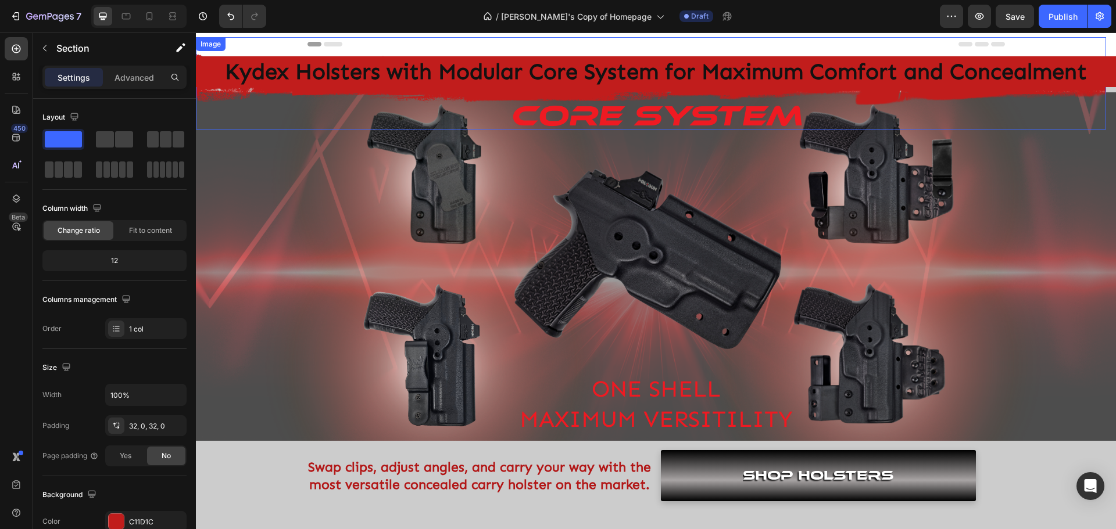
click at [306, 95] on img at bounding box center [651, 83] width 910 height 92
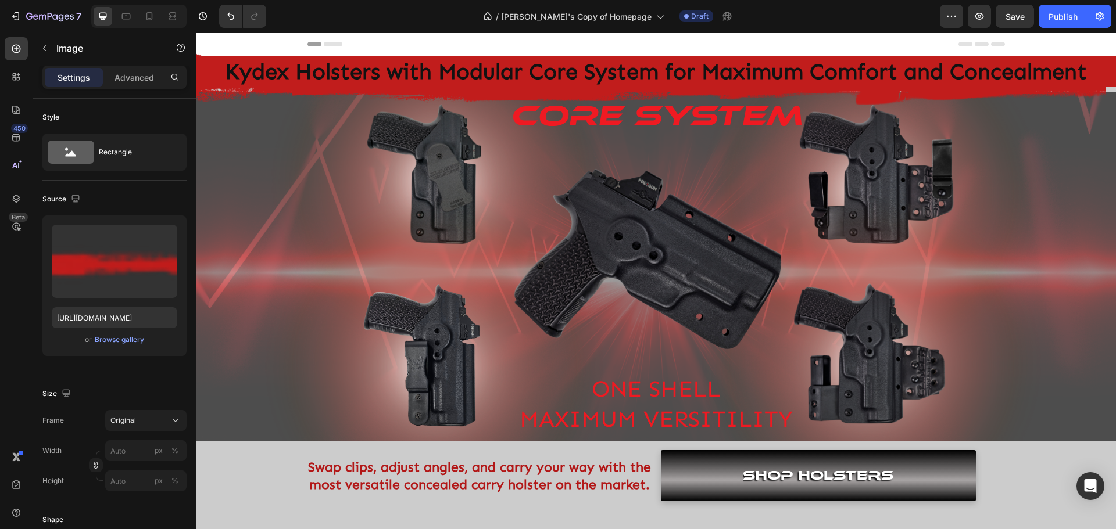
click at [885, 90] on img at bounding box center [651, 83] width 910 height 92
click at [284, 191] on div "Background Image" at bounding box center [656, 266] width 920 height 349
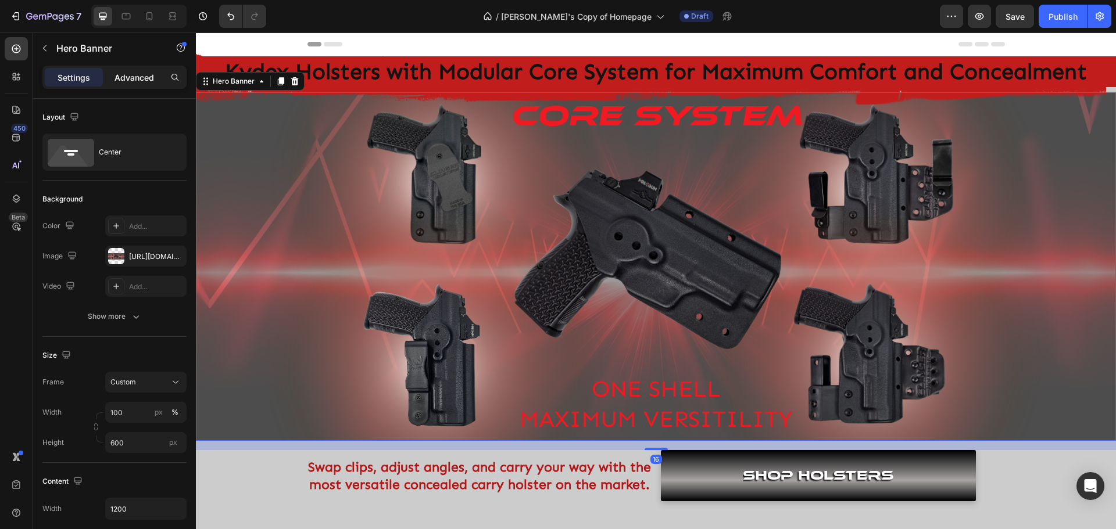
click at [132, 76] on p "Advanced" at bounding box center [134, 77] width 40 height 12
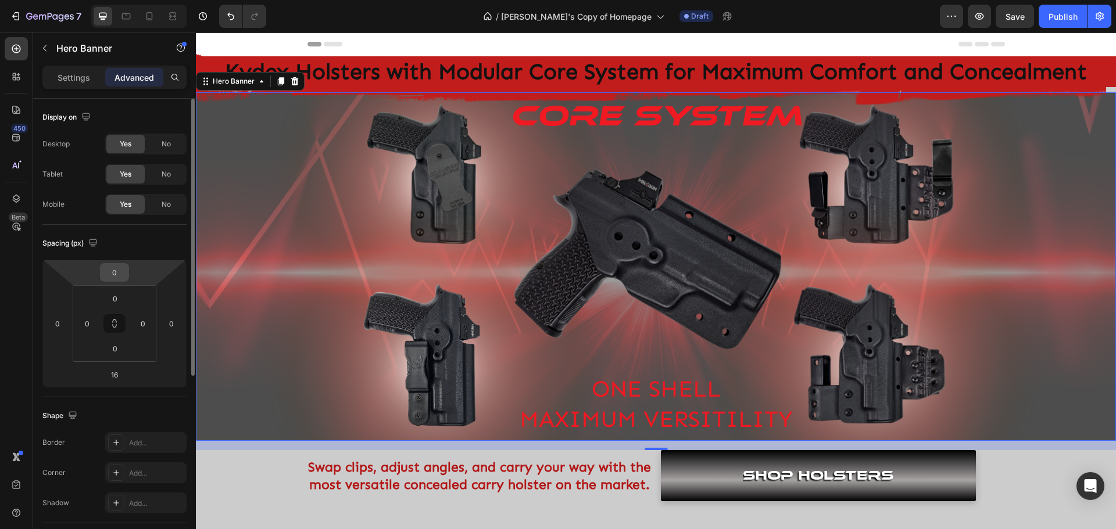
click at [124, 273] on input "0" at bounding box center [114, 272] width 23 height 17
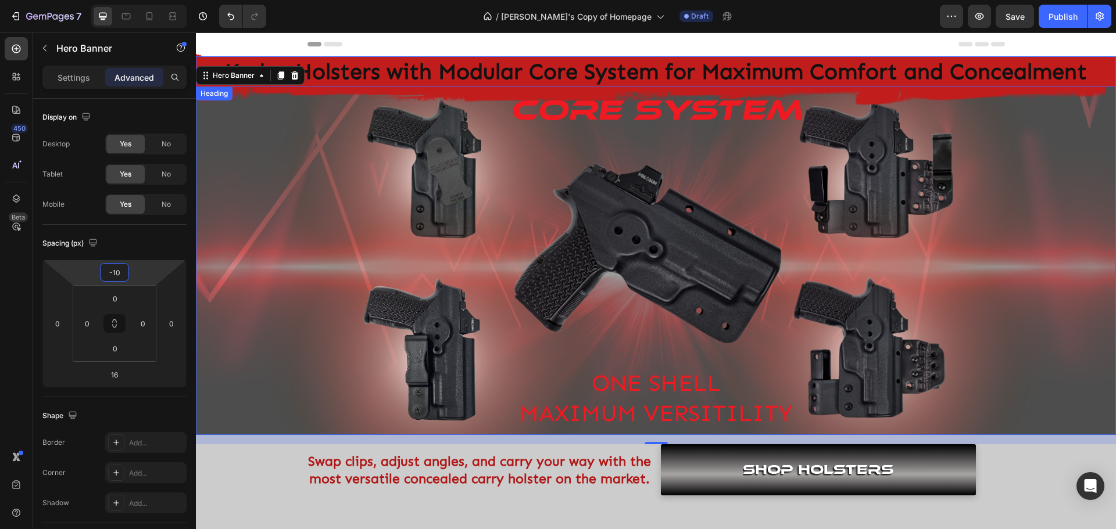
type input "-10"
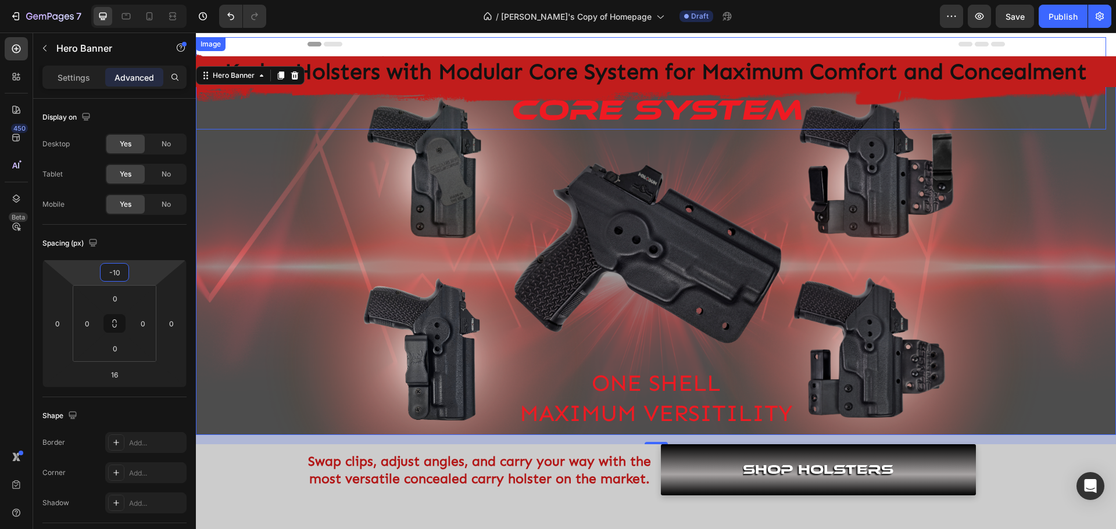
click at [403, 89] on img at bounding box center [651, 83] width 910 height 92
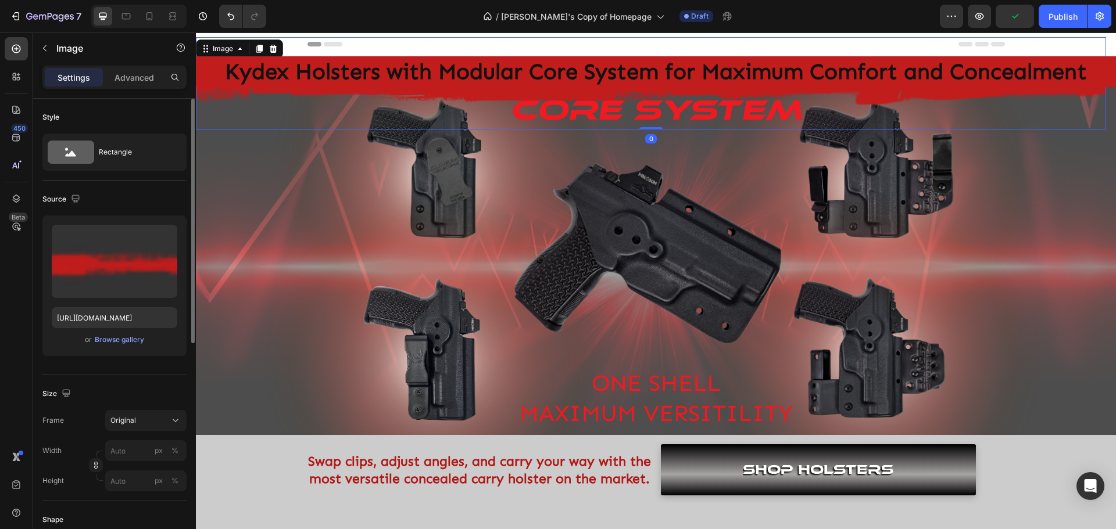
click at [128, 74] on p "Advanced" at bounding box center [134, 77] width 40 height 12
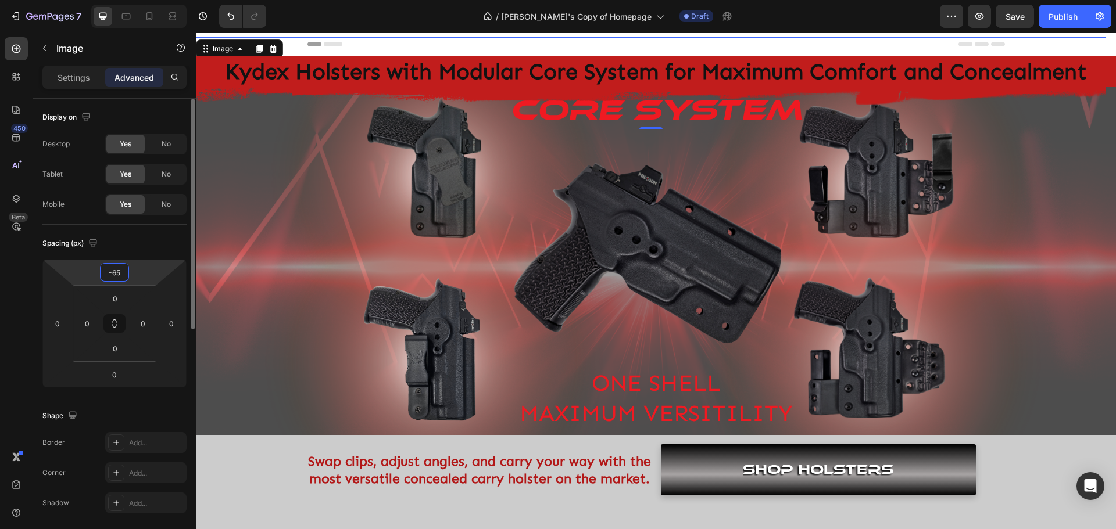
click at [113, 269] on input "-65" at bounding box center [114, 272] width 23 height 17
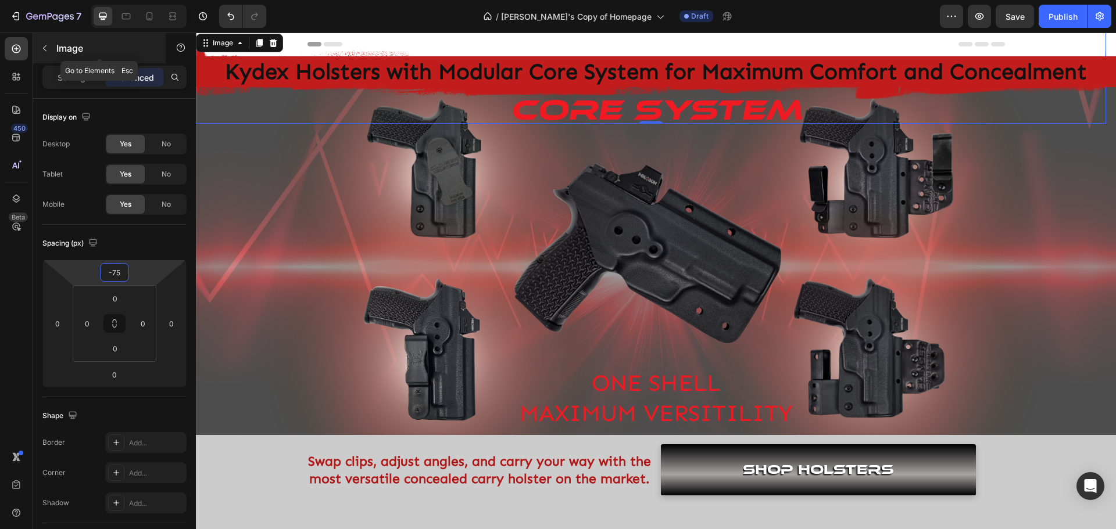
type input "-75"
click at [49, 55] on button "button" at bounding box center [44, 48] width 19 height 19
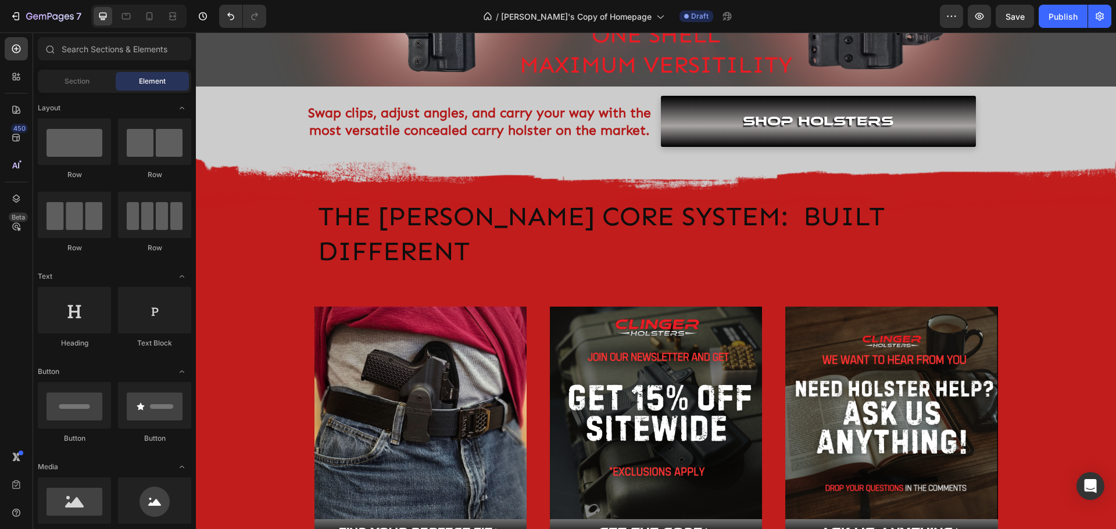
scroll to position [407, 0]
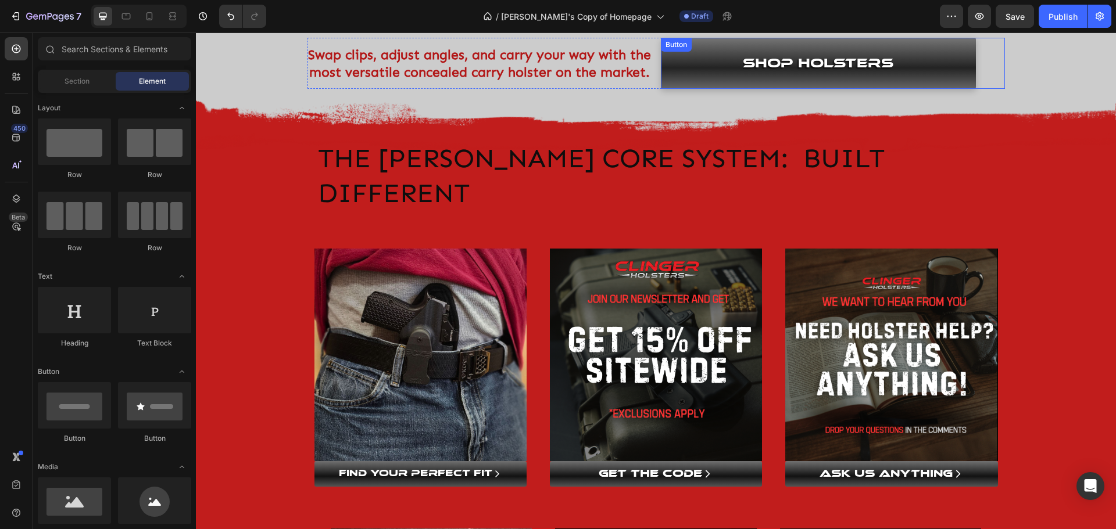
click at [922, 53] on link "SHOP HOLSTERs" at bounding box center [818, 63] width 315 height 51
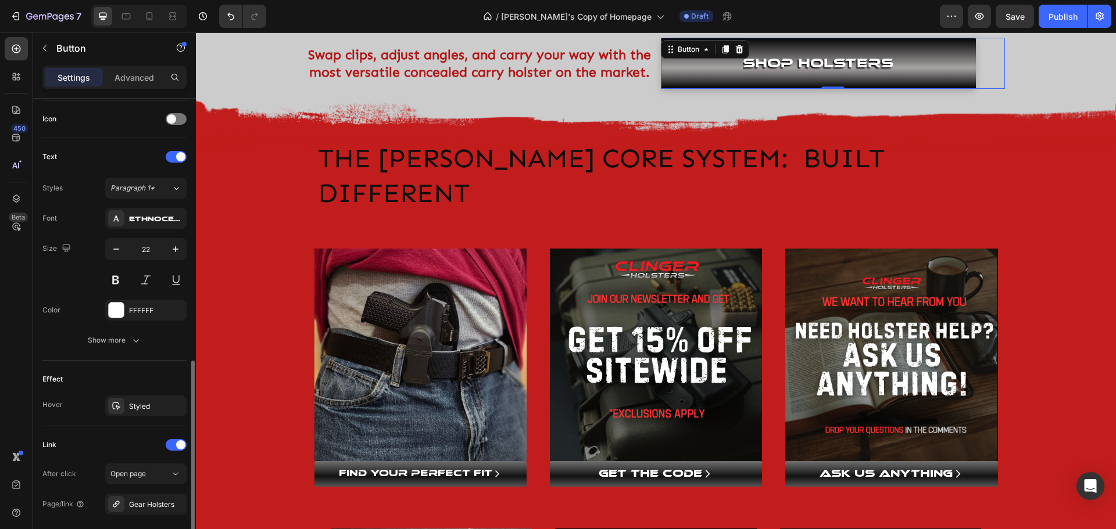
scroll to position [460, 0]
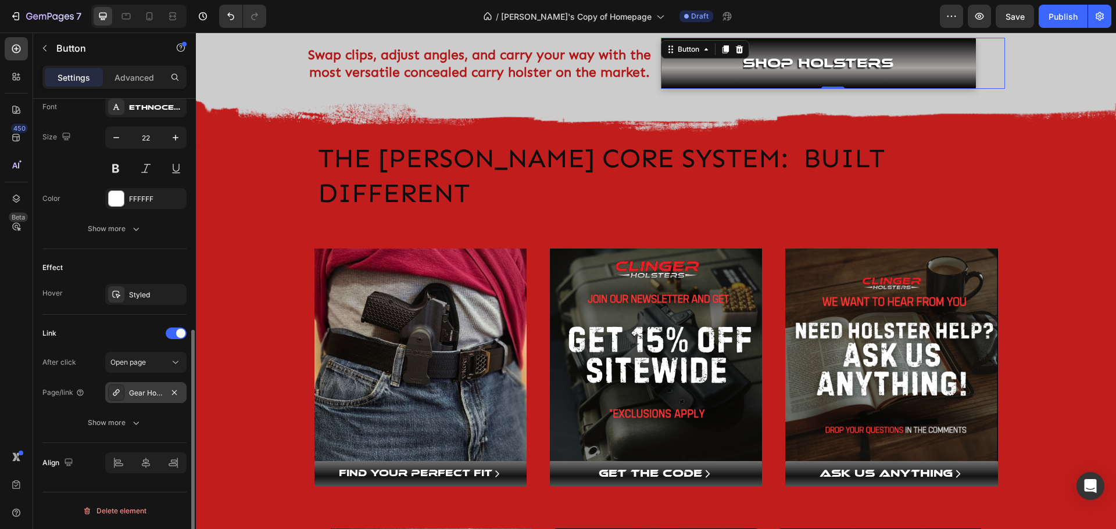
click at [141, 393] on div "Gear Holsters" at bounding box center [146, 393] width 34 height 10
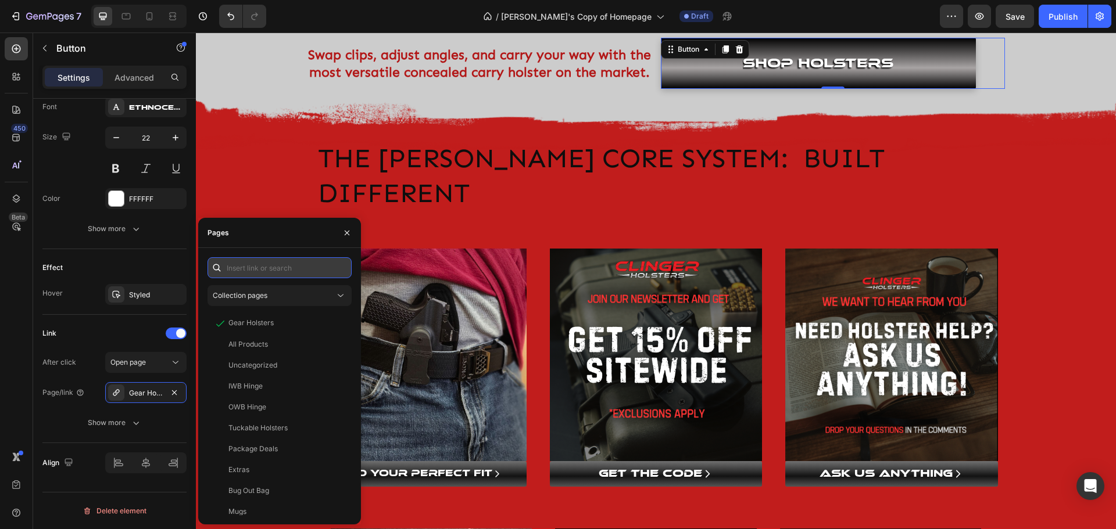
click at [269, 269] on input "text" at bounding box center [279, 267] width 144 height 21
paste input "[URL][DOMAIN_NAME]"
type input "[URL][DOMAIN_NAME]"
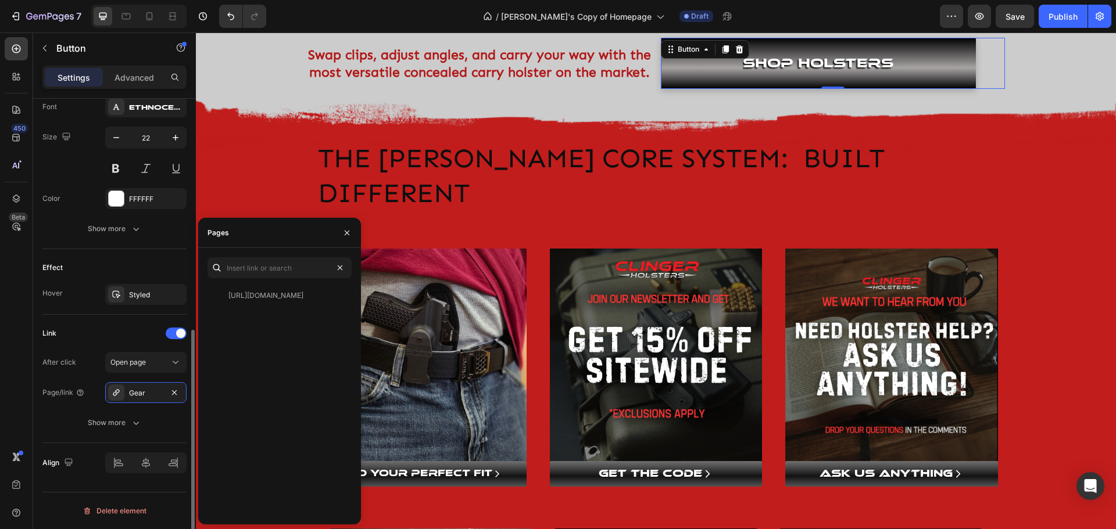
scroll to position [0, 0]
click at [86, 345] on div "Link After click Open page Page/link Gear Show more" at bounding box center [114, 378] width 144 height 109
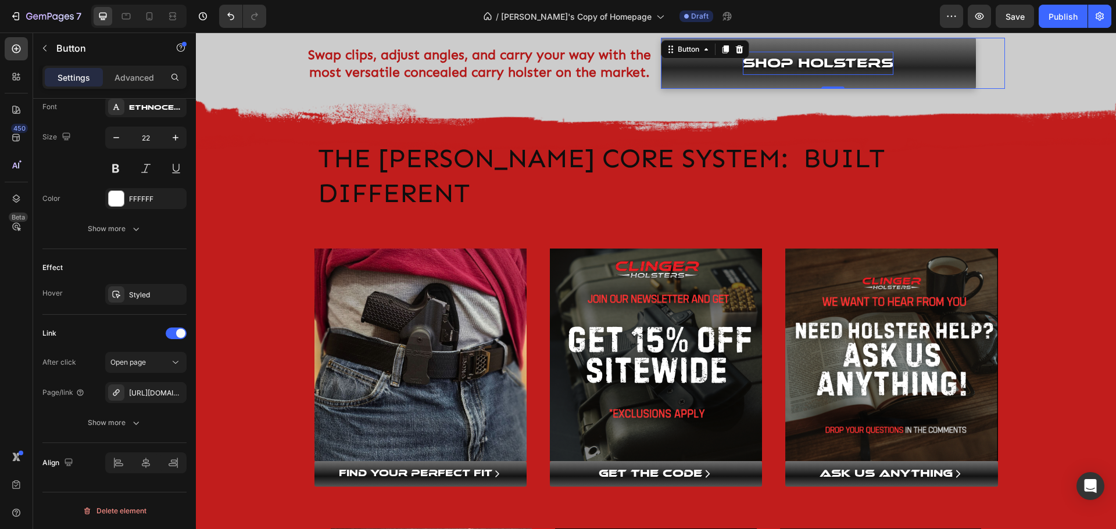
click at [844, 69] on p "SHOP HOLSTERs" at bounding box center [818, 63] width 151 height 23
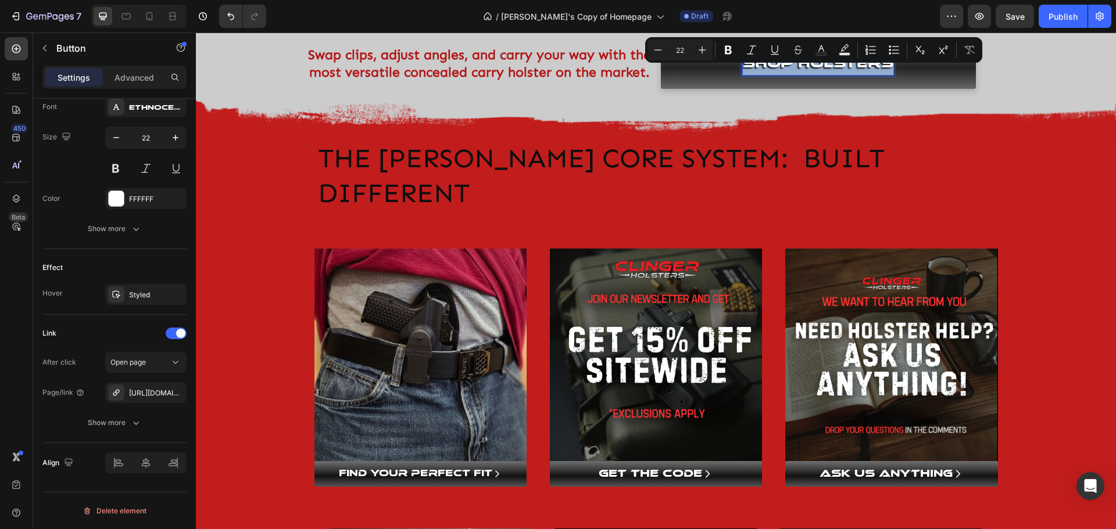
drag, startPoint x: 886, startPoint y: 61, endPoint x: 939, endPoint y: 94, distance: 62.6
click at [743, 61] on p "SHOP HOLSTERs" at bounding box center [818, 63] width 151 height 23
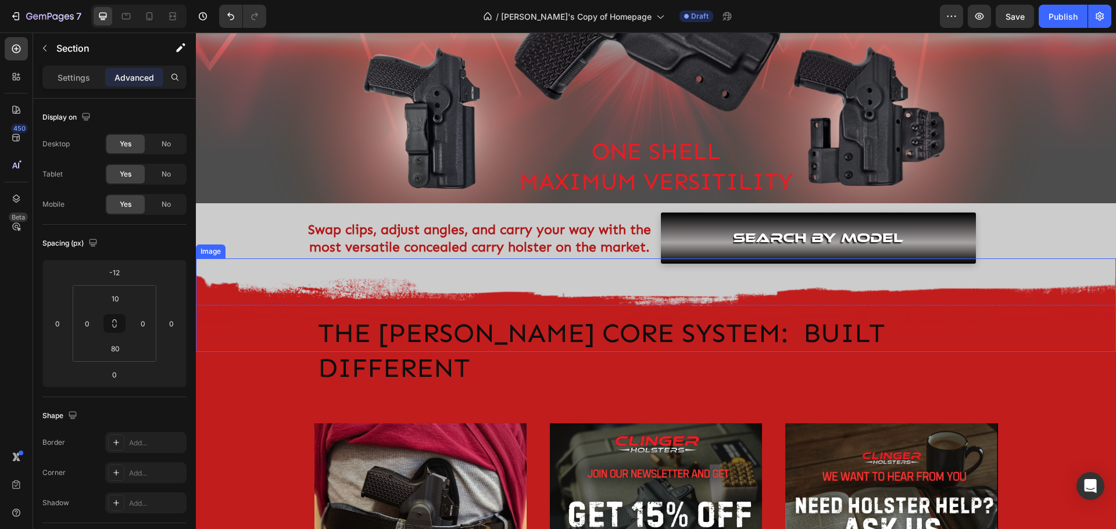
scroll to position [223, 0]
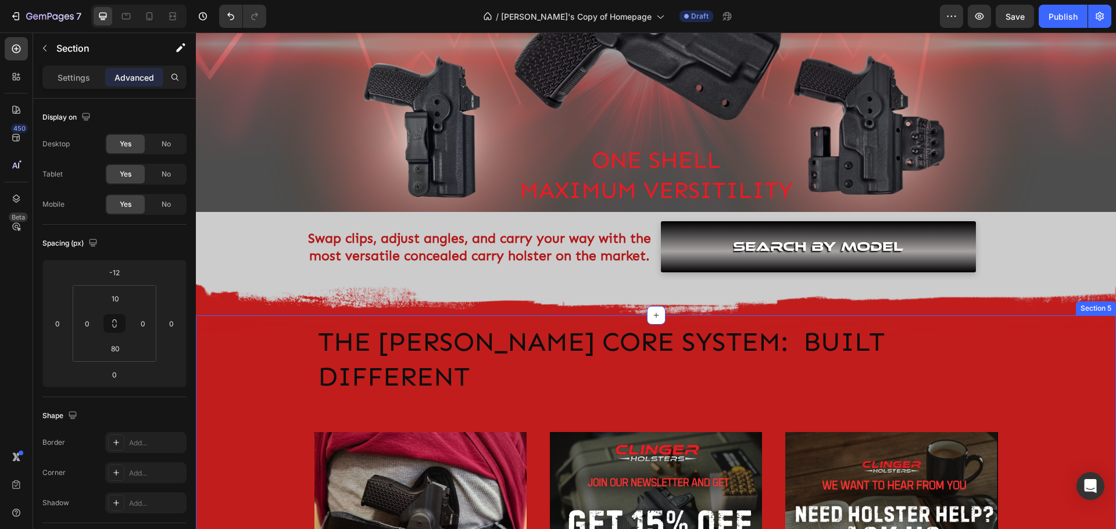
click at [1089, 307] on icon at bounding box center [1092, 304] width 6 height 8
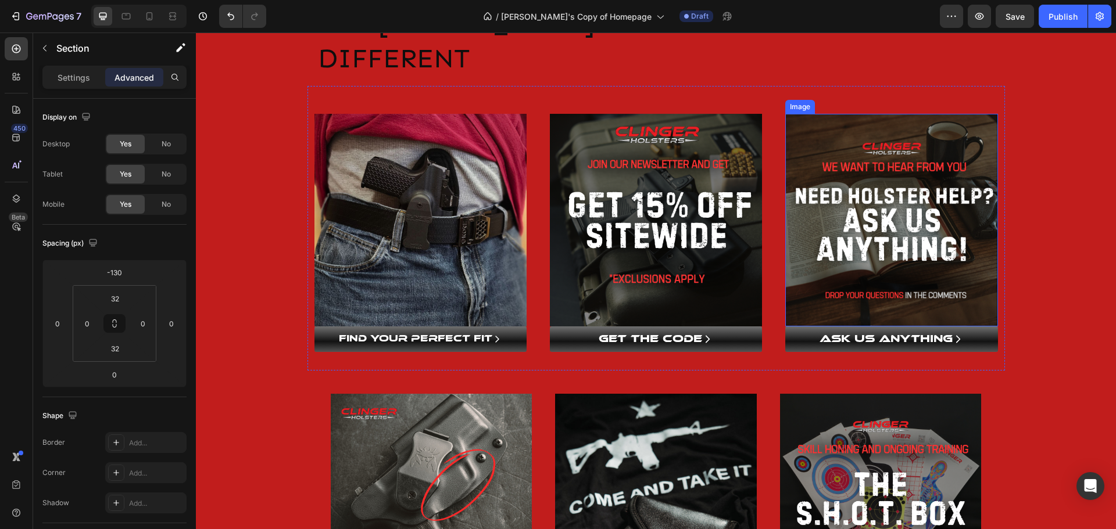
scroll to position [446, 0]
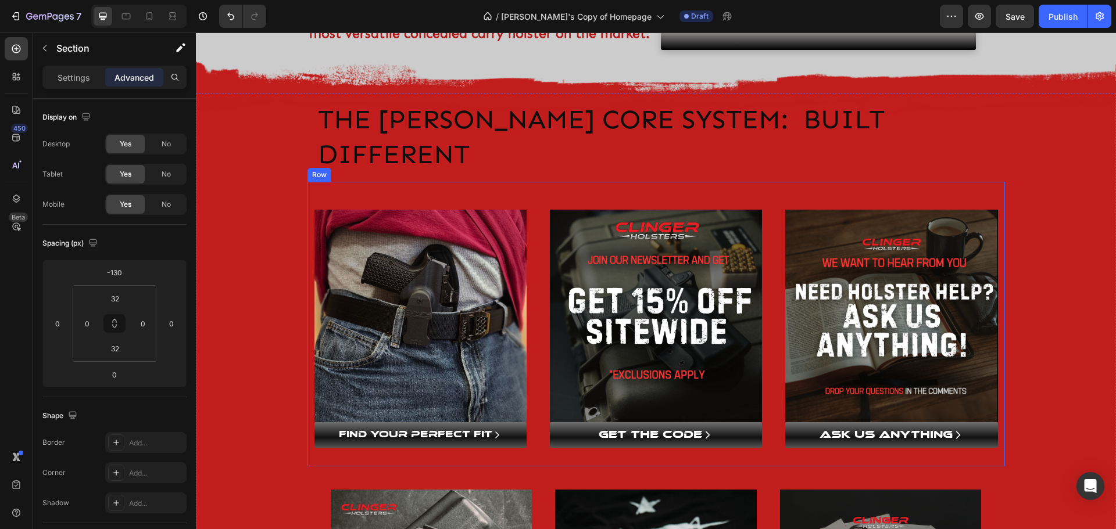
click at [412, 182] on div "Image FIND YOUR PERFECT FIT Button Image GET THE CODE Button Image ASK US ANYTH…" at bounding box center [655, 324] width 697 height 284
click at [62, 76] on p "Settings" at bounding box center [74, 77] width 33 height 12
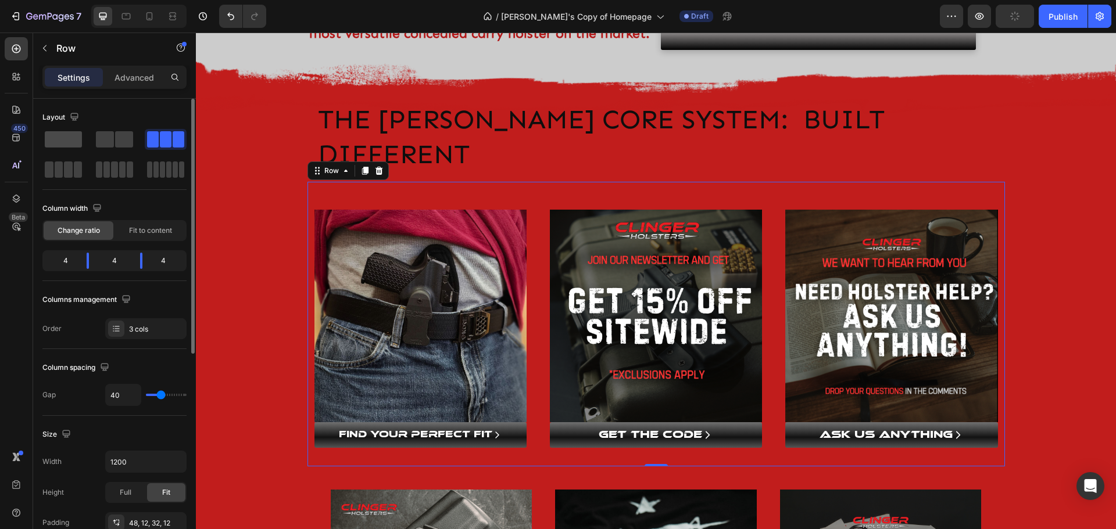
click at [65, 139] on span at bounding box center [63, 139] width 37 height 16
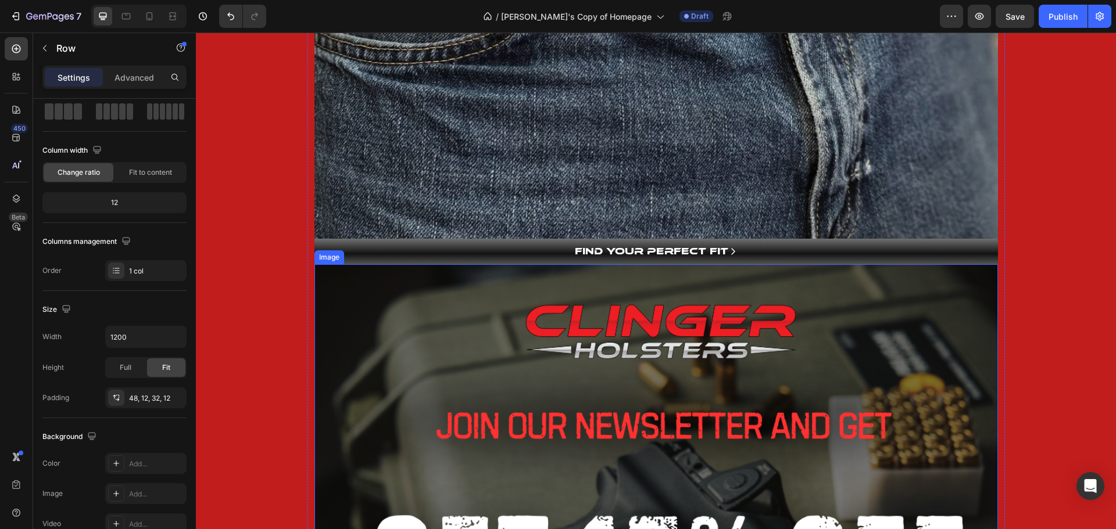
scroll to position [1143, 0]
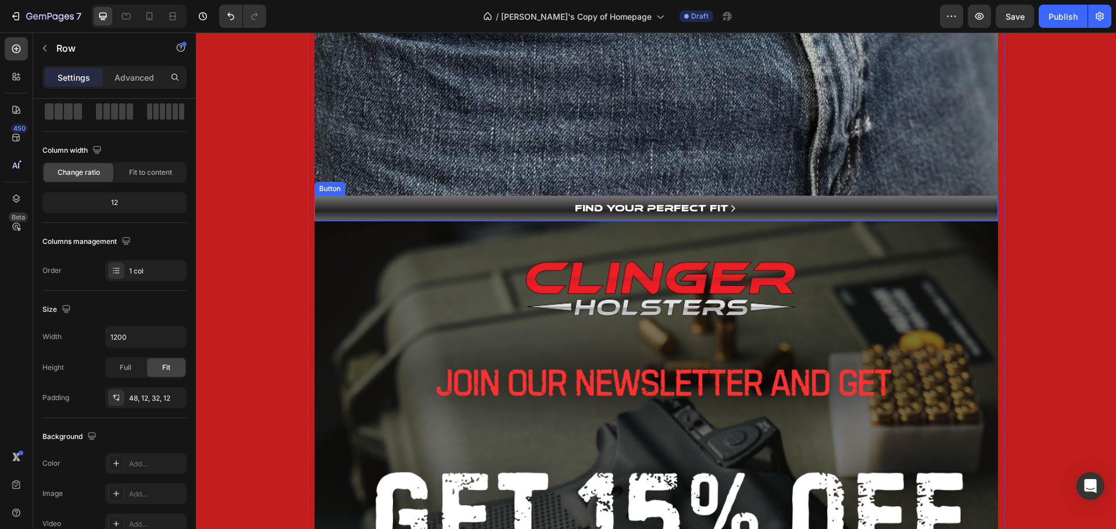
click at [520, 196] on link "FIND YOUR PERFECT FIT" at bounding box center [656, 209] width 684 height 26
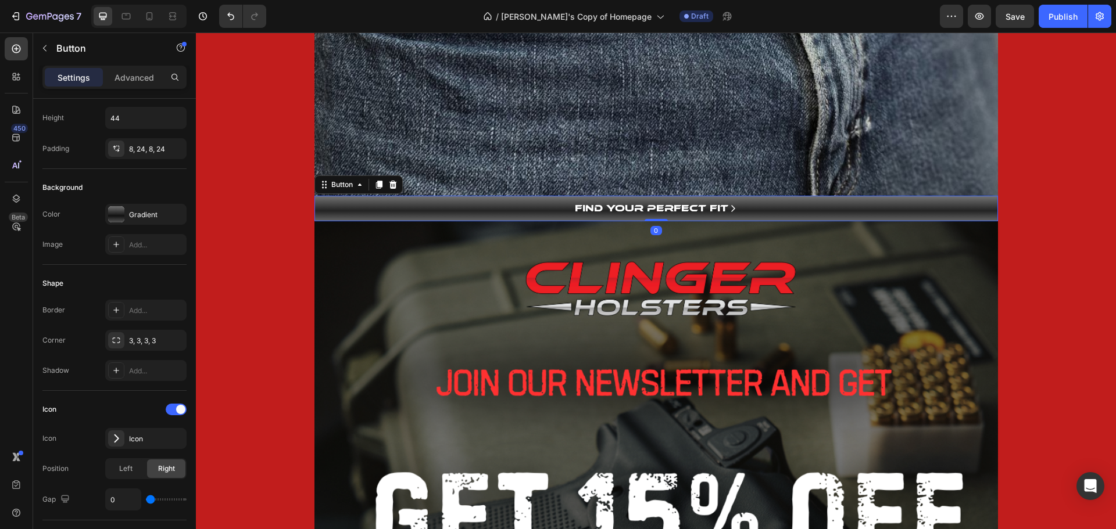
scroll to position [0, 0]
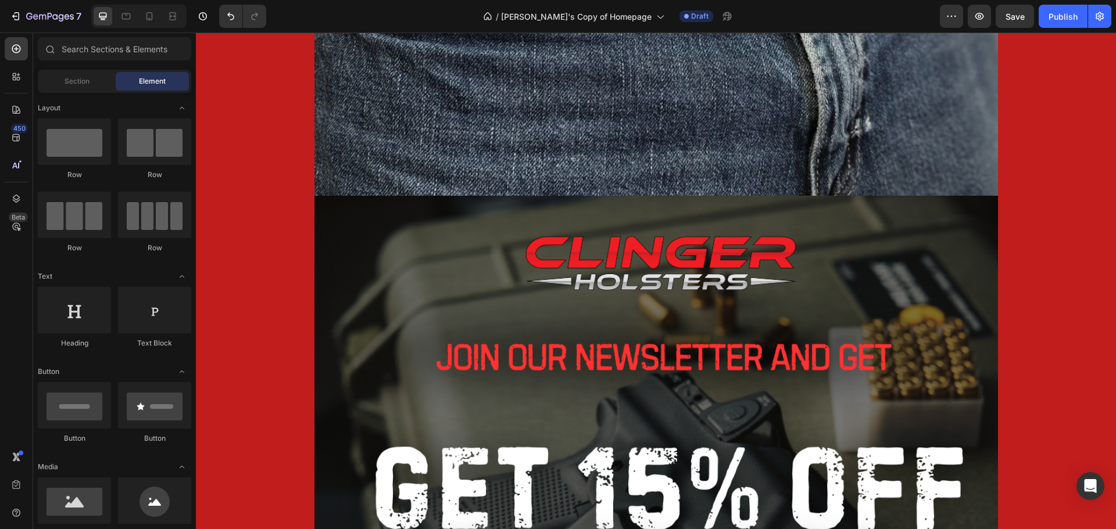
click at [520, 196] on img at bounding box center [656, 538] width 684 height 684
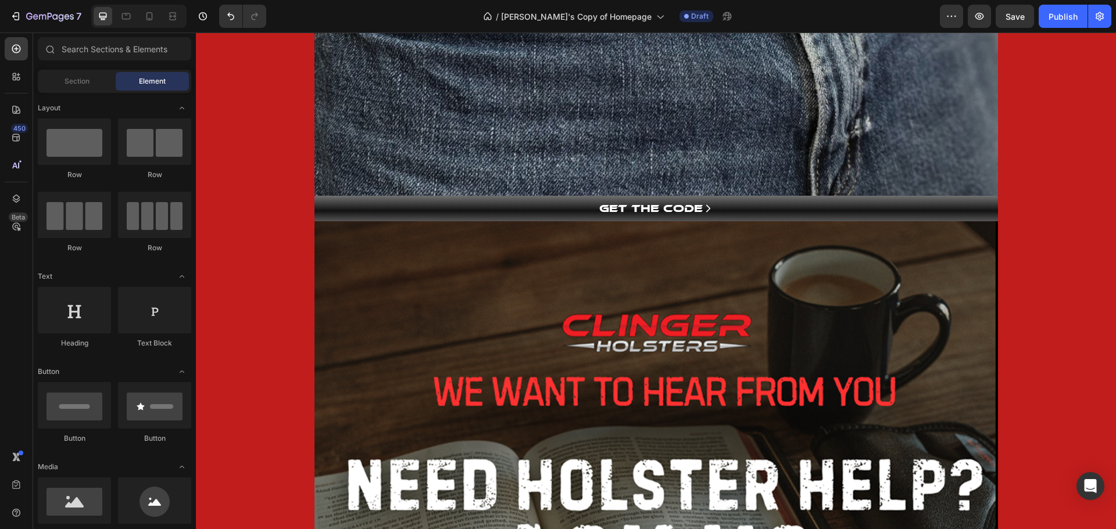
click at [520, 196] on link "GET THE CODE" at bounding box center [656, 209] width 684 height 26
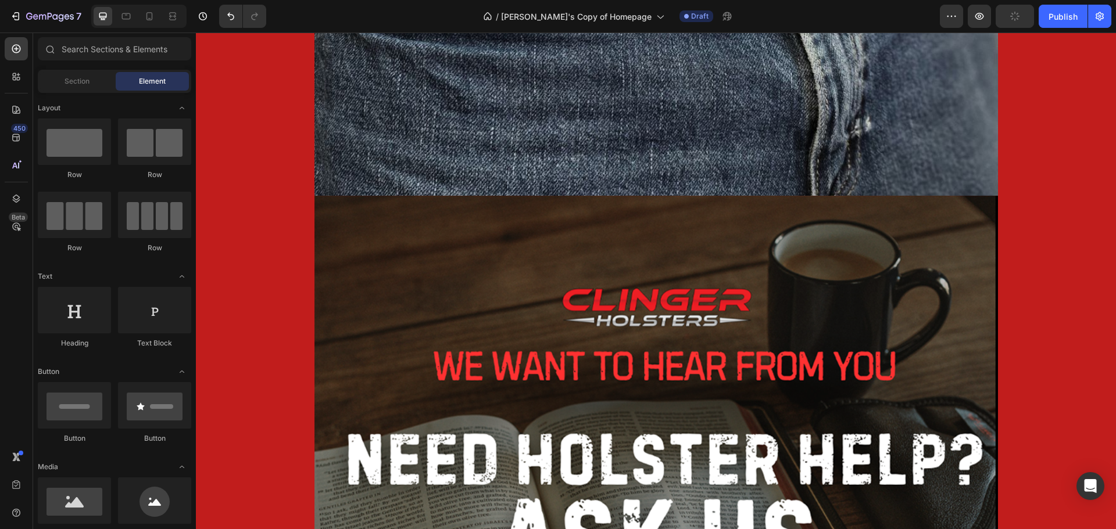
click at [520, 196] on img at bounding box center [656, 538] width 684 height 684
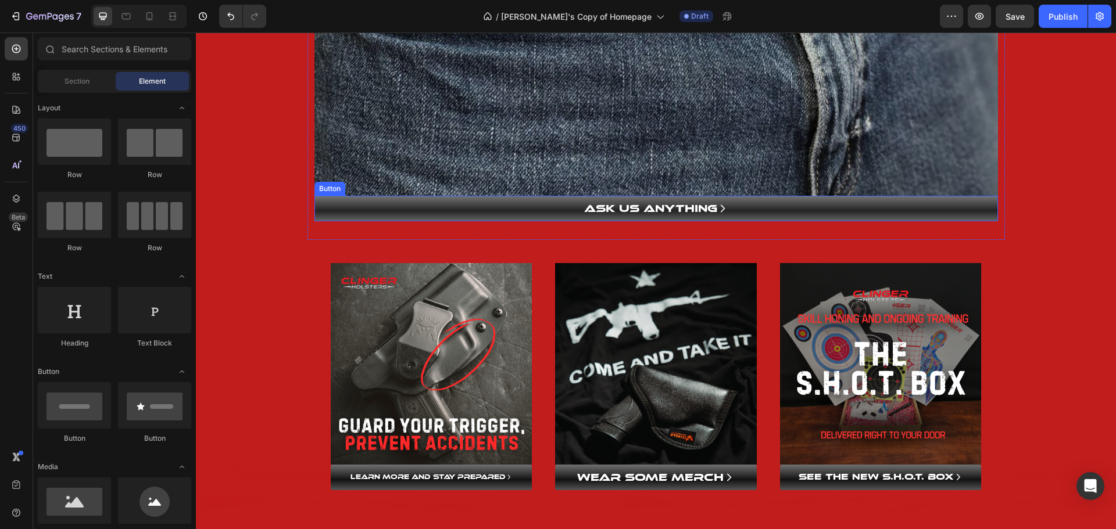
click at [520, 196] on link "ASK US ANYTHING" at bounding box center [656, 209] width 684 height 26
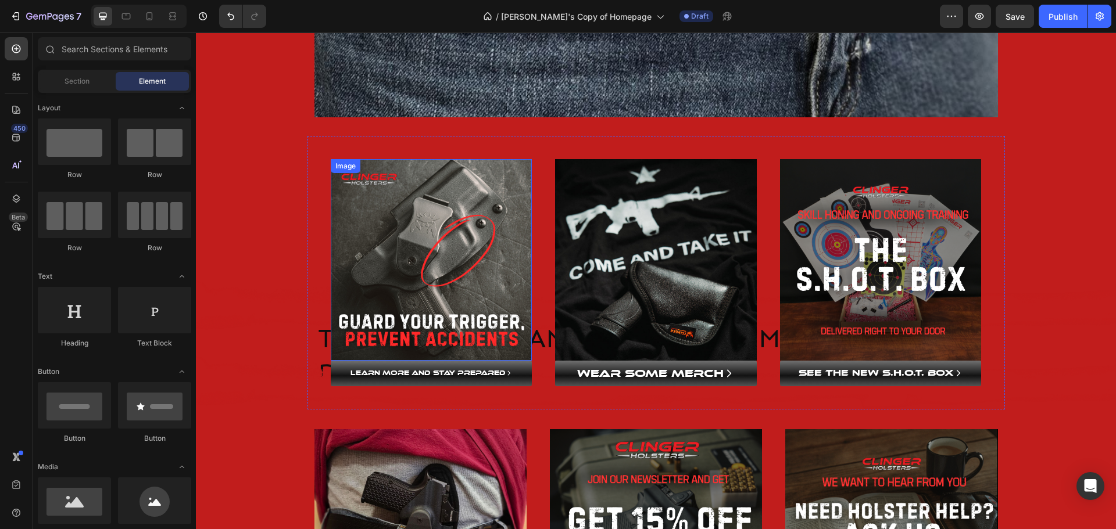
scroll to position [1201, 0]
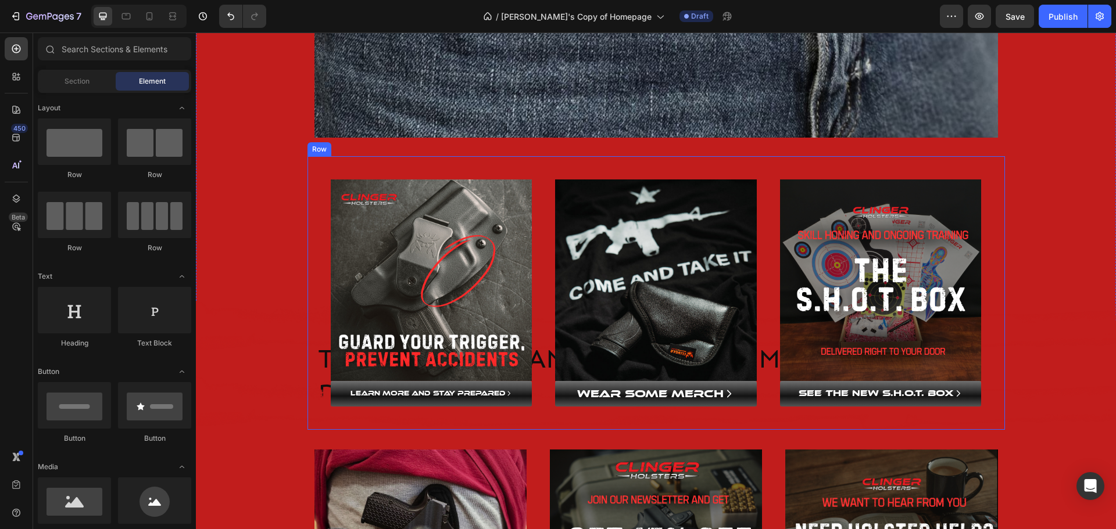
click at [473, 156] on div "Image LEARN MORE AND STAY PREPARED Button Image WEAR SOME MERCH Button Image se…" at bounding box center [655, 293] width 697 height 274
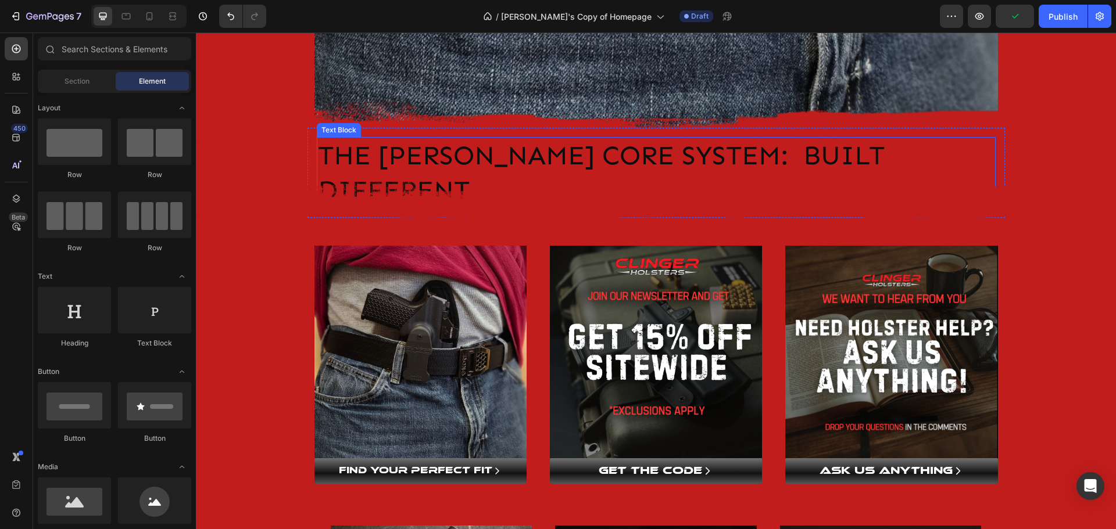
click at [564, 138] on p "The [PERSON_NAME] Core System: Built Different" at bounding box center [656, 173] width 677 height 70
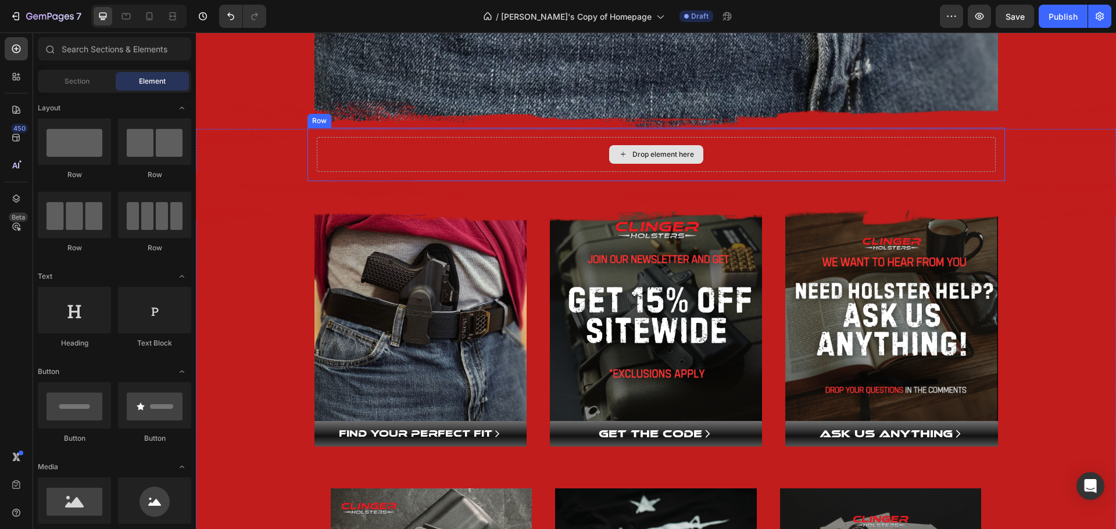
click at [563, 137] on div "Drop element here" at bounding box center [656, 154] width 679 height 35
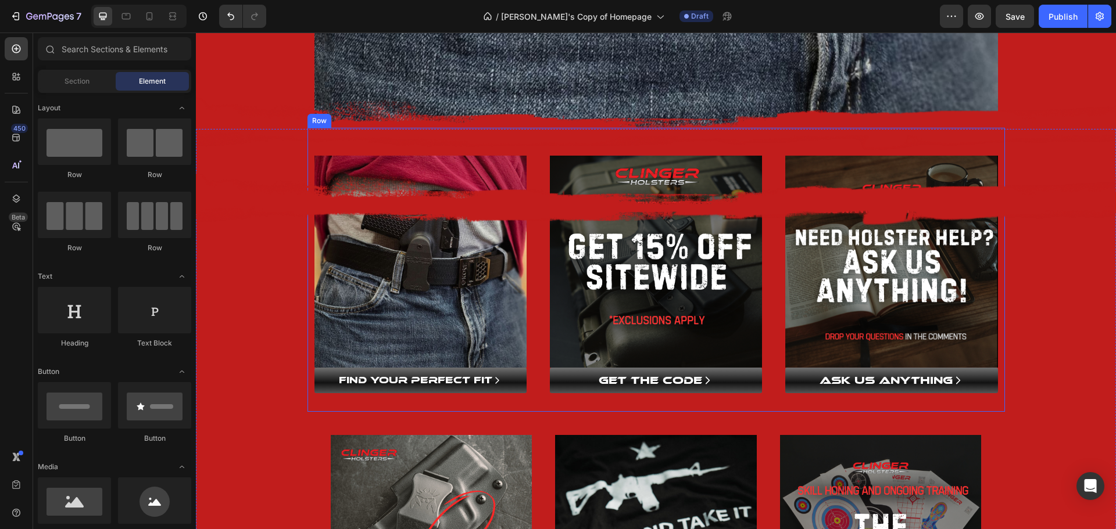
click at [307, 128] on div "Image FIND YOUR PERFECT FIT Button Image GET THE CODE Button Image ASK US ANYTH…" at bounding box center [655, 270] width 697 height 284
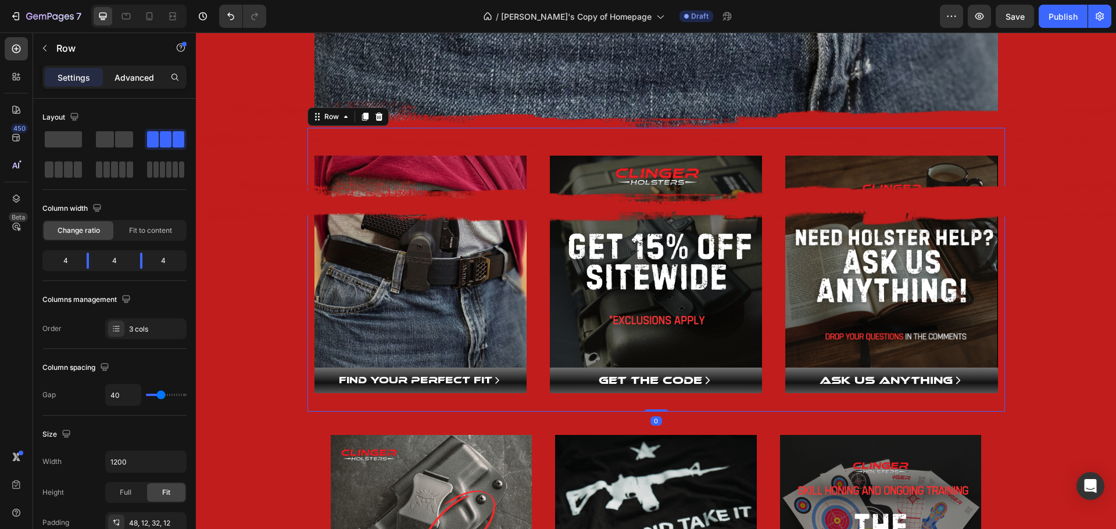
click at [130, 73] on p "Advanced" at bounding box center [134, 77] width 40 height 12
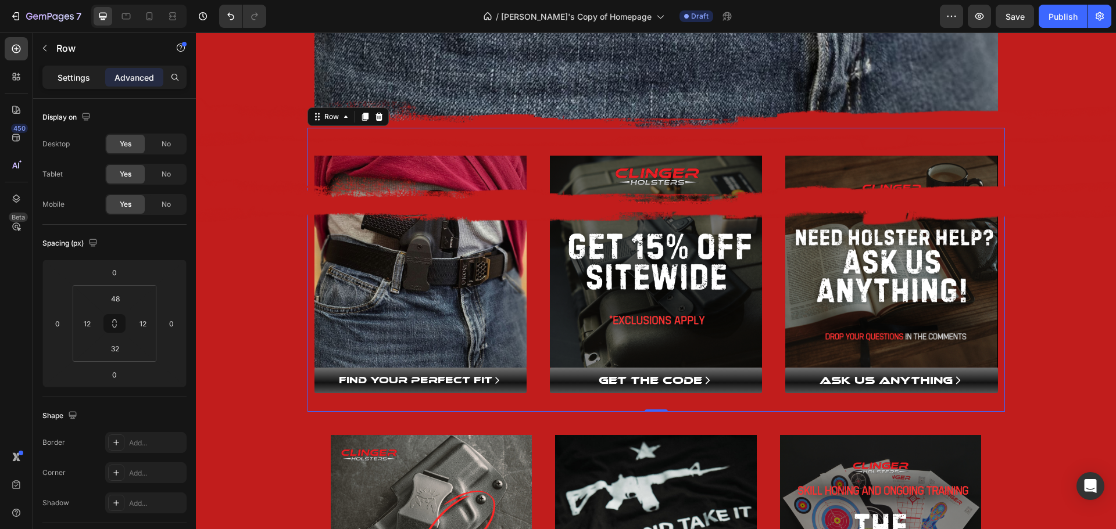
click at [79, 78] on p "Settings" at bounding box center [74, 77] width 33 height 12
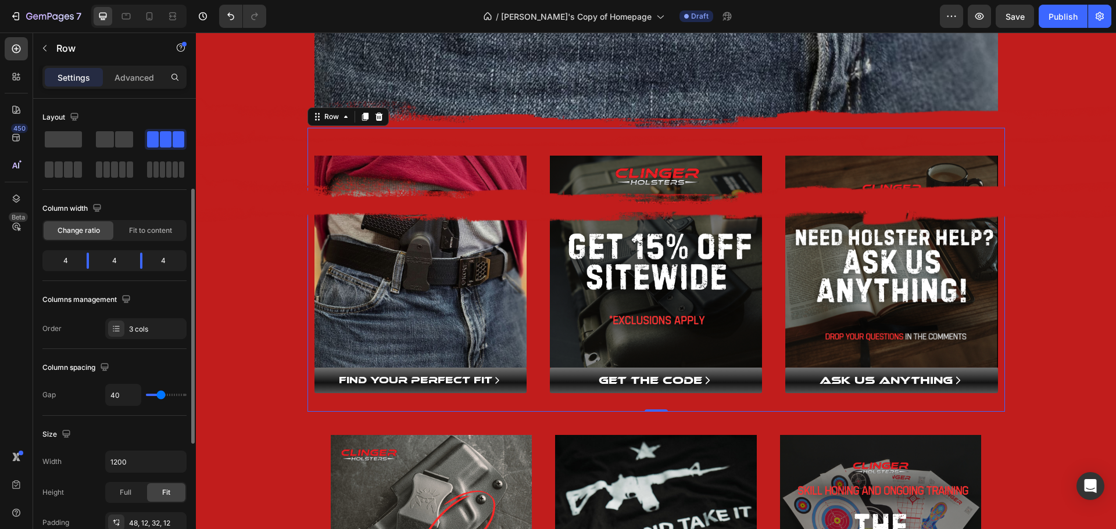
scroll to position [116, 0]
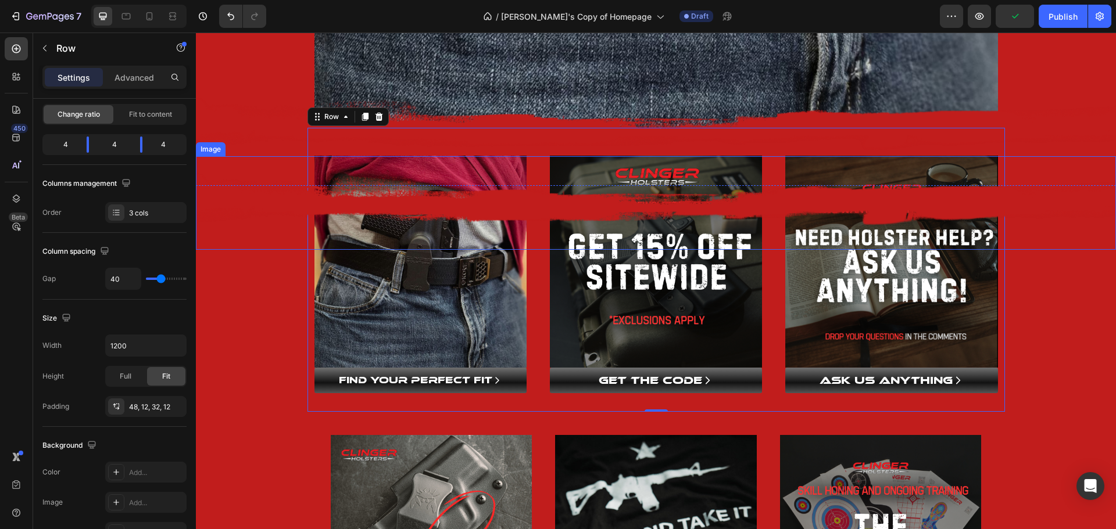
click at [292, 188] on img at bounding box center [656, 203] width 920 height 94
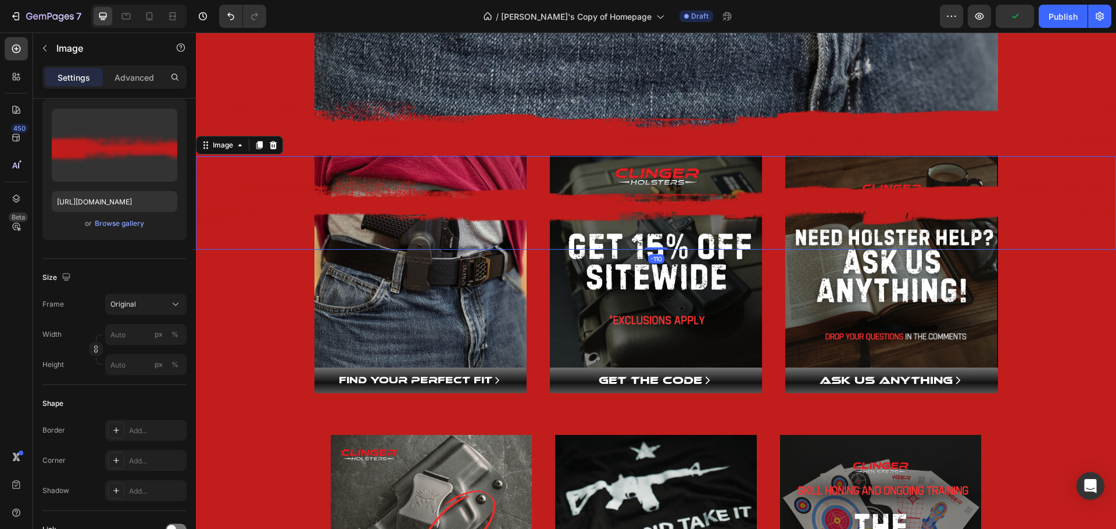
scroll to position [0, 0]
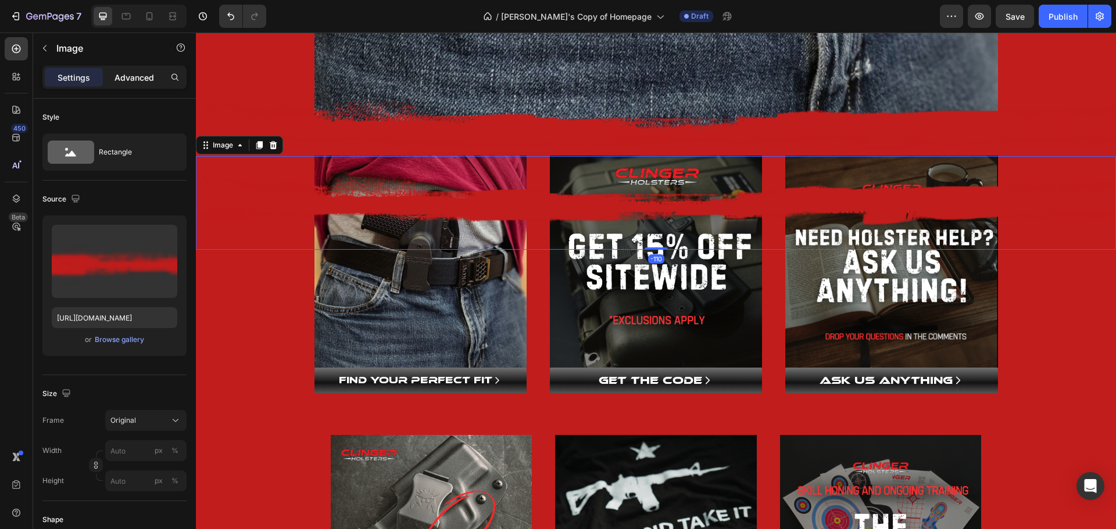
click at [133, 86] on div "Settings Advanced" at bounding box center [114, 77] width 144 height 23
click at [137, 74] on p "Advanced" at bounding box center [134, 77] width 40 height 12
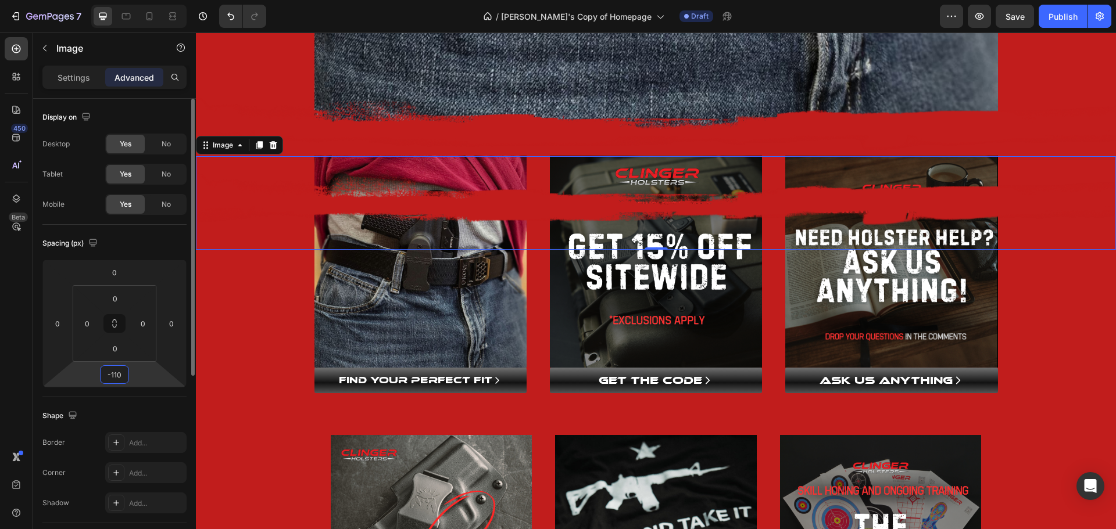
drag, startPoint x: 126, startPoint y: 377, endPoint x: 105, endPoint y: 379, distance: 20.5
click at [105, 379] on input "-110" at bounding box center [114, 374] width 23 height 17
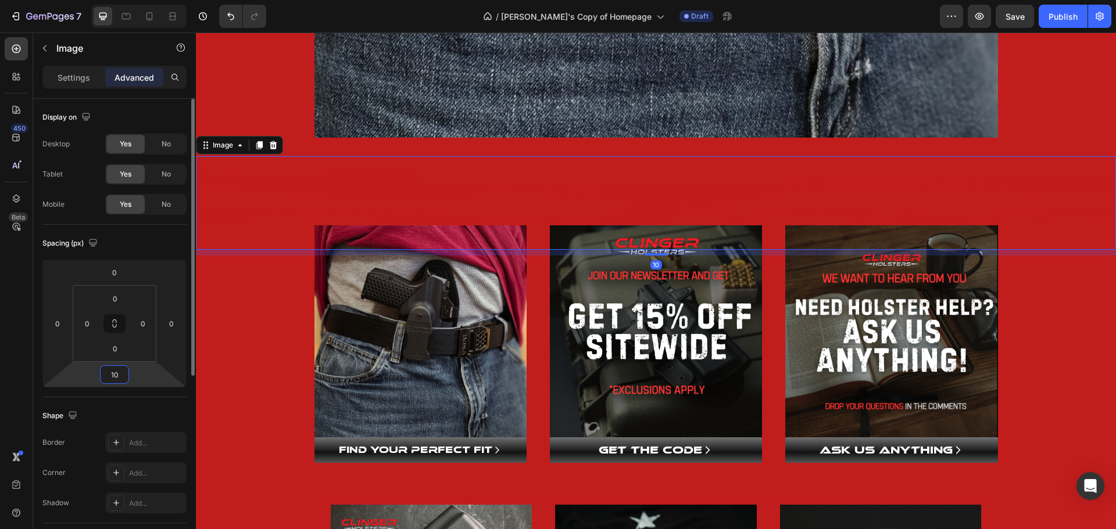
type input "0"
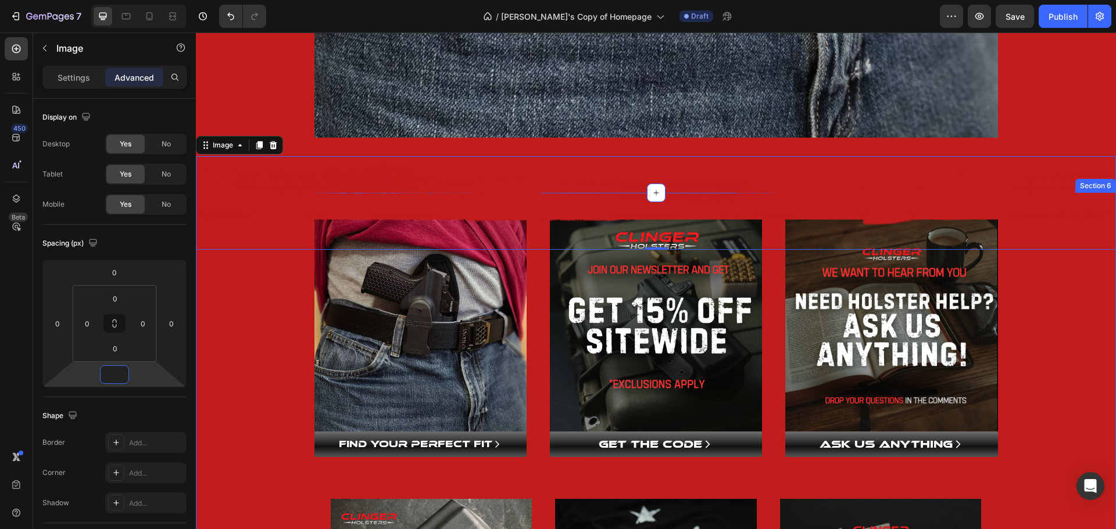
click at [245, 301] on div "Image Row Image FIND YOUR PERFECT FIT Button Image GET THE CODE Button Image AS…" at bounding box center [656, 461] width 920 height 498
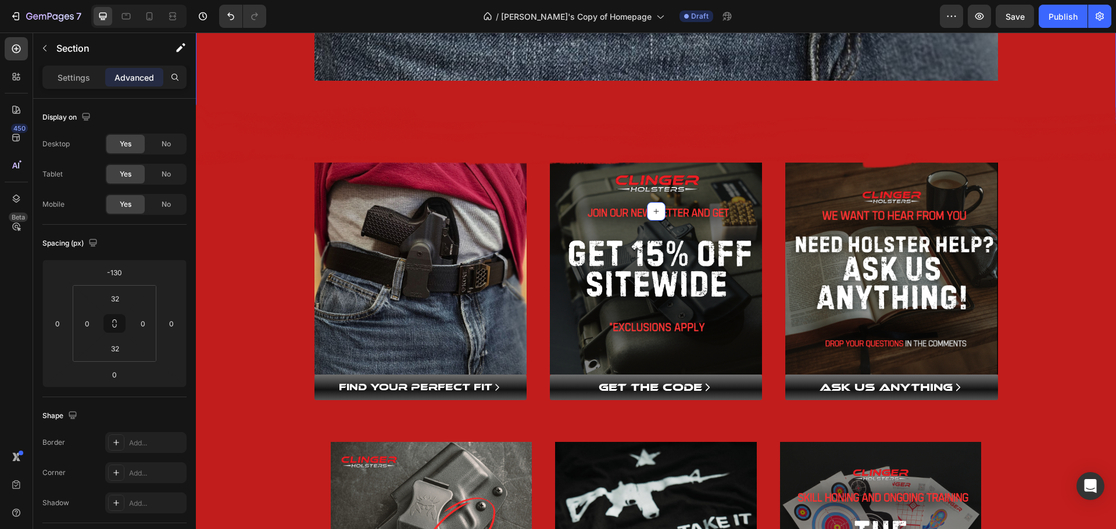
scroll to position [1259, 0]
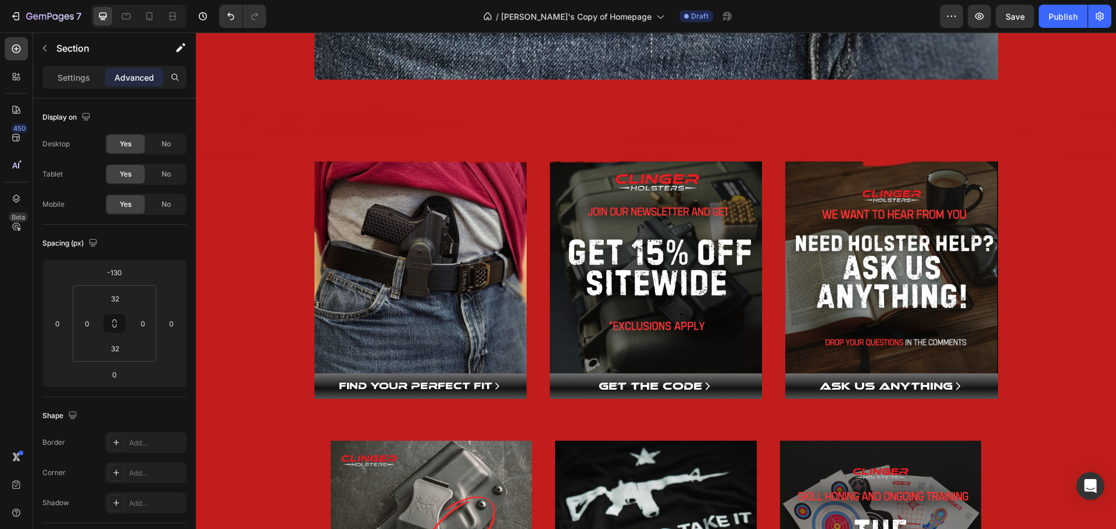
click at [229, 279] on div "Image Row Image FIND YOUR PERFECT FIT Button Image GET THE CODE Button Image AS…" at bounding box center [656, 402] width 920 height 498
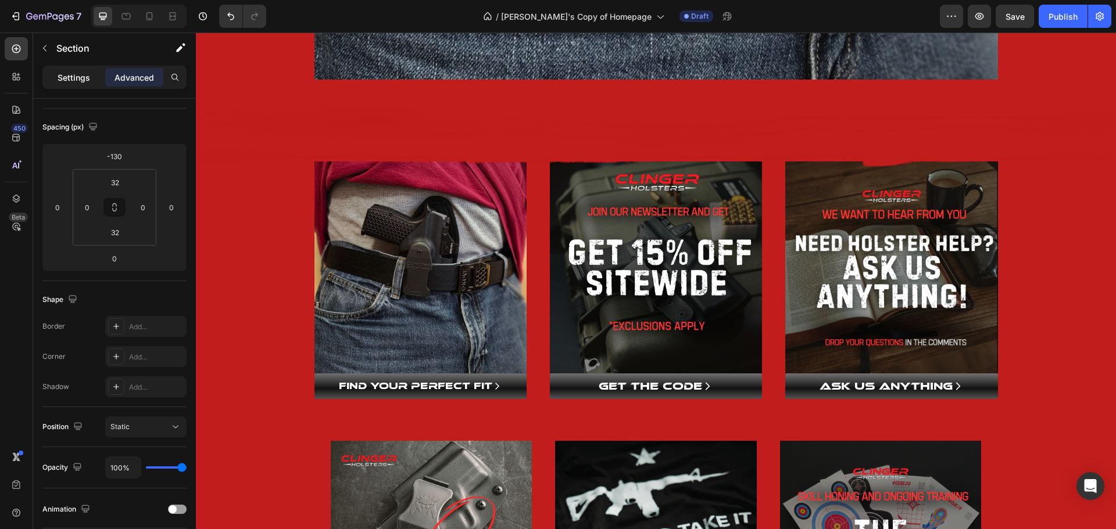
click at [79, 80] on p "Settings" at bounding box center [74, 77] width 33 height 12
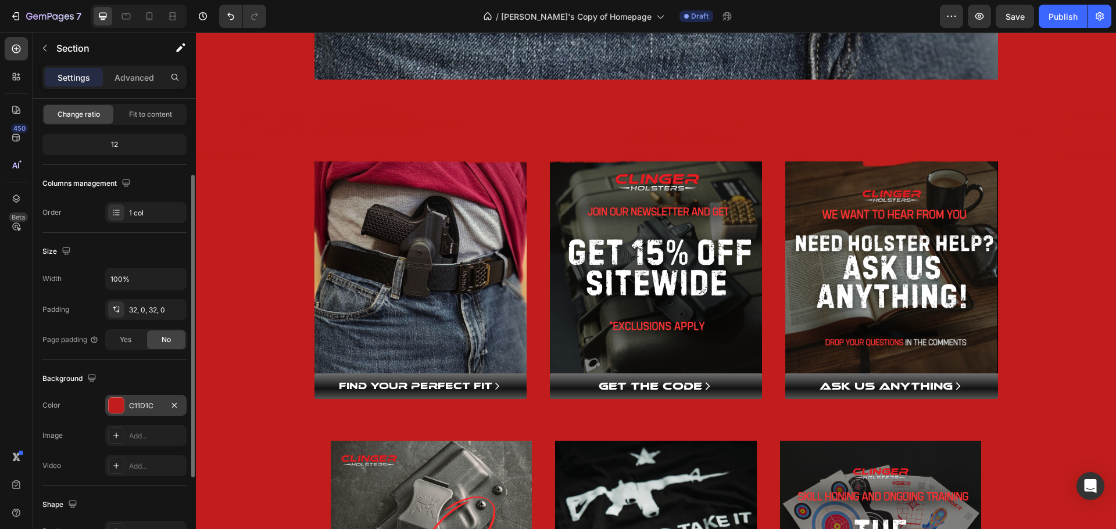
click at [118, 407] on div at bounding box center [116, 405] width 15 height 15
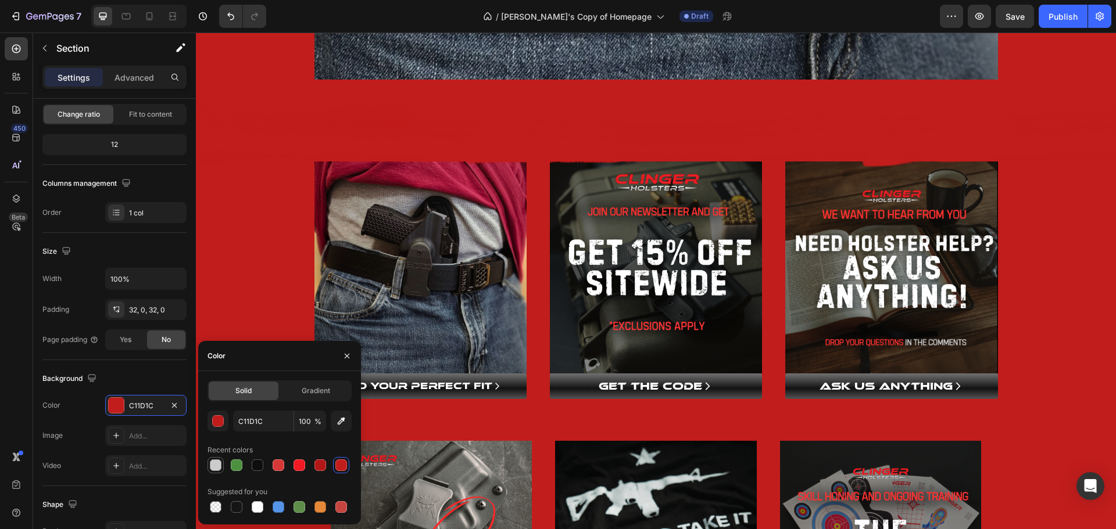
click at [217, 468] on div at bounding box center [216, 466] width 12 height 12
type input "CCCCCC"
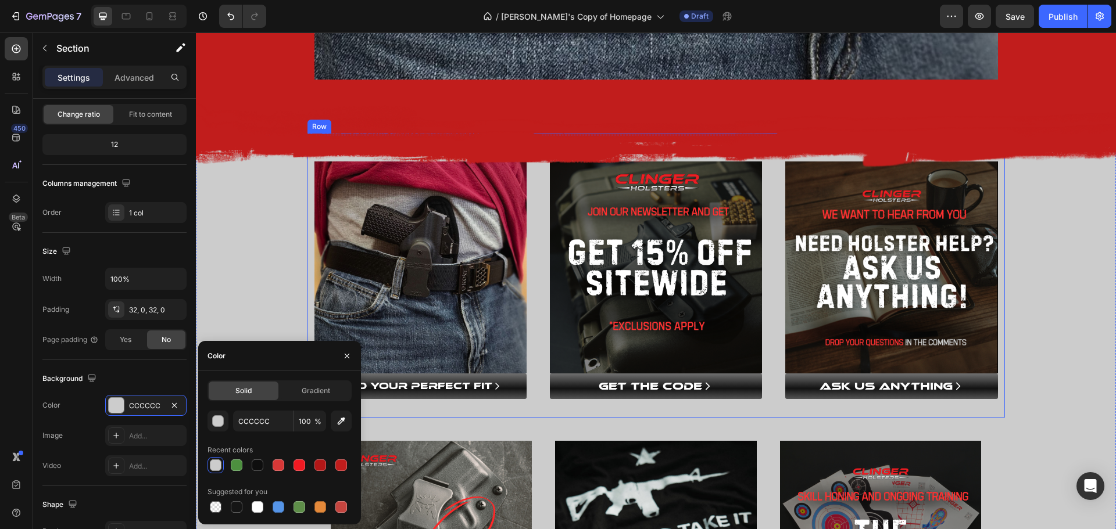
click at [307, 197] on div "Image FIND YOUR PERFECT FIT Button Image GET THE CODE Button Image ASK US ANYTH…" at bounding box center [655, 276] width 697 height 284
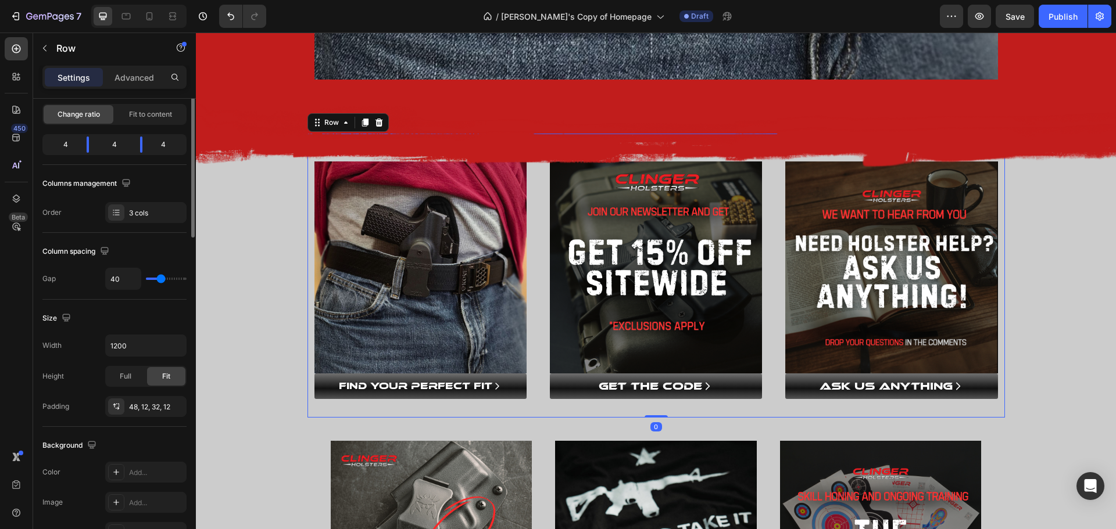
scroll to position [0, 0]
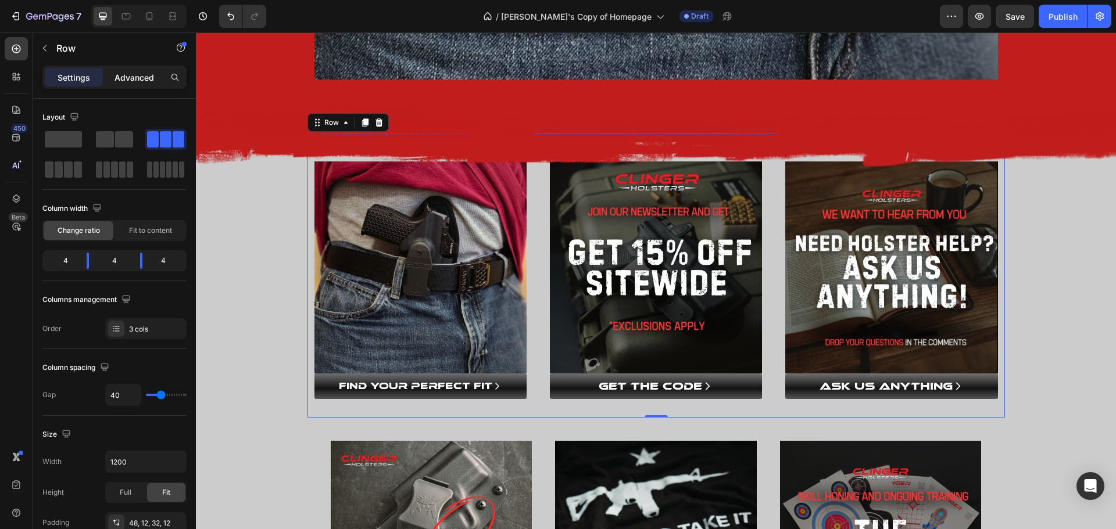
click at [126, 77] on p "Advanced" at bounding box center [134, 77] width 40 height 12
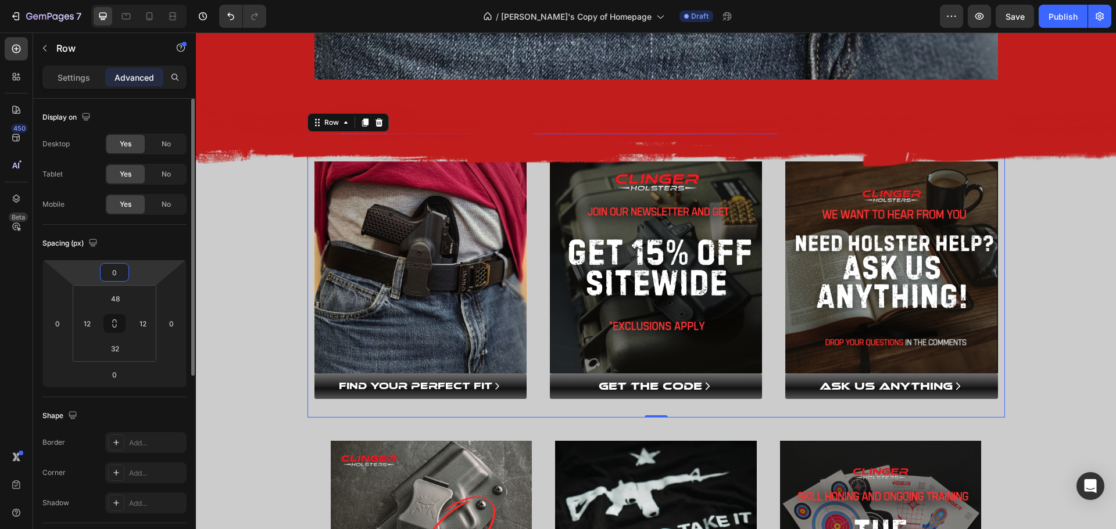
click at [122, 275] on input "0" at bounding box center [114, 272] width 23 height 17
type input "20"
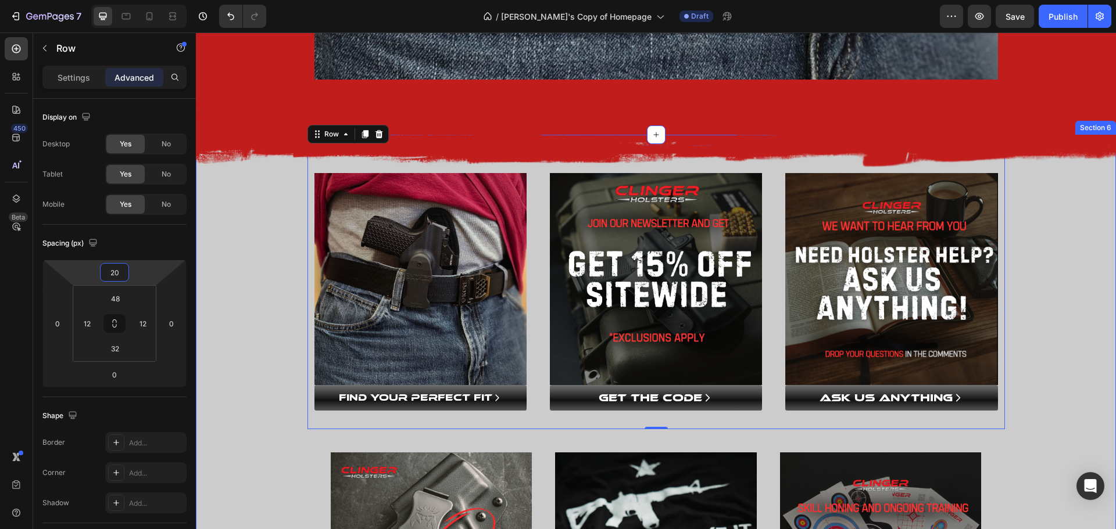
click at [221, 226] on div "Image Row Image FIND YOUR PERFECT FIT Button Image GET THE CODE Button Image AS…" at bounding box center [656, 407] width 920 height 509
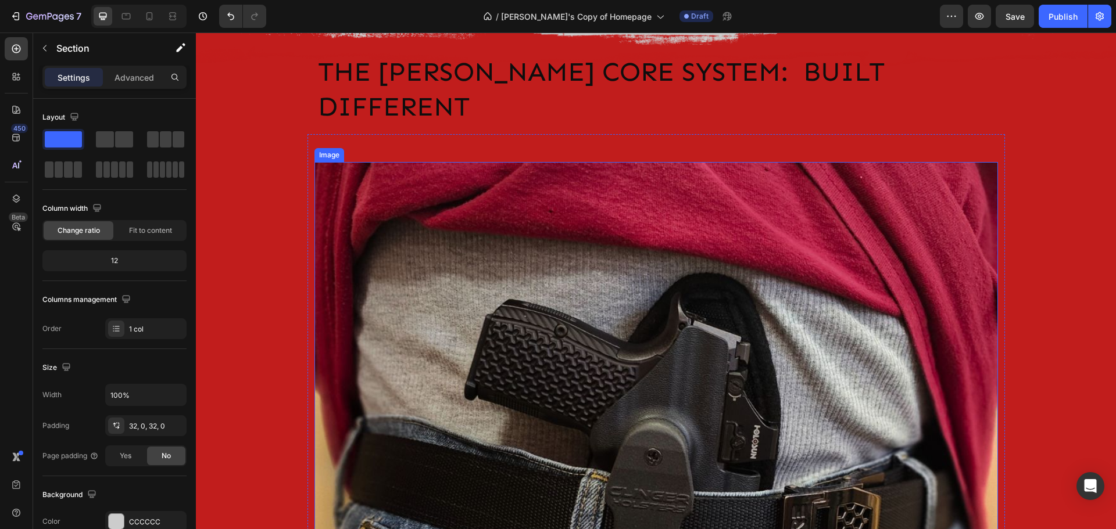
scroll to position [504, 0]
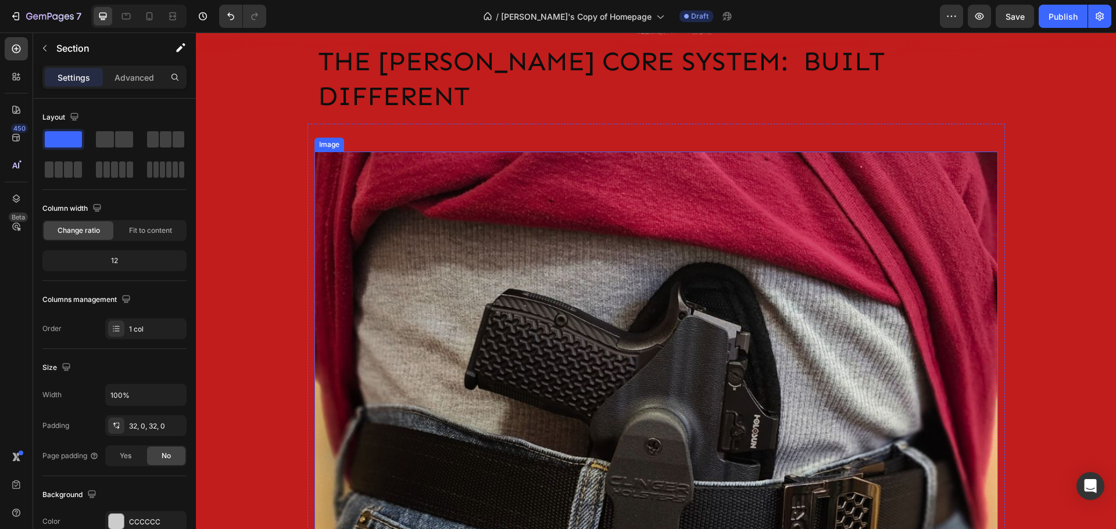
click at [691, 321] on img at bounding box center [656, 494] width 684 height 684
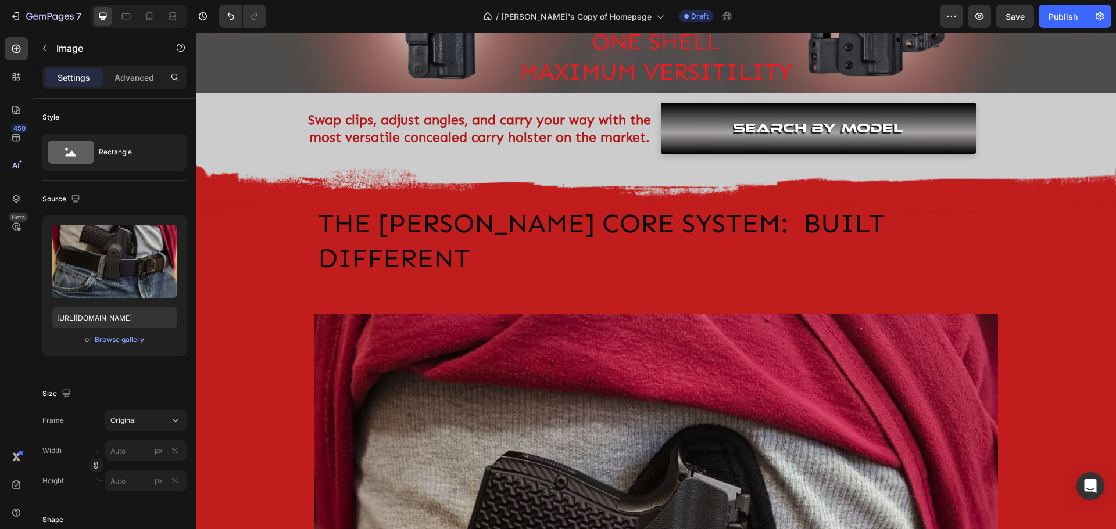
scroll to position [349, 0]
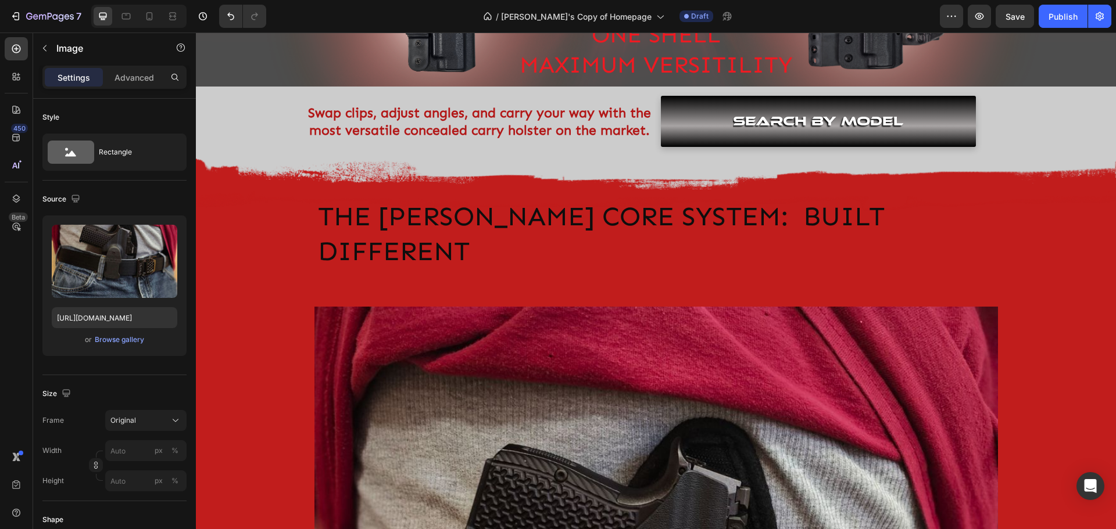
click at [128, 78] on p "Advanced" at bounding box center [134, 77] width 40 height 12
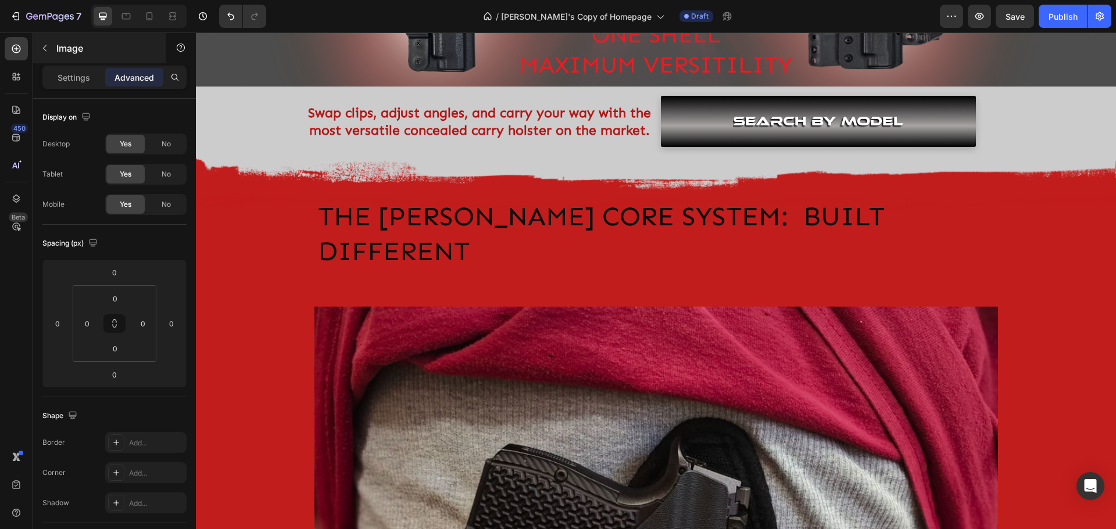
click at [60, 73] on p "Settings" at bounding box center [74, 77] width 33 height 12
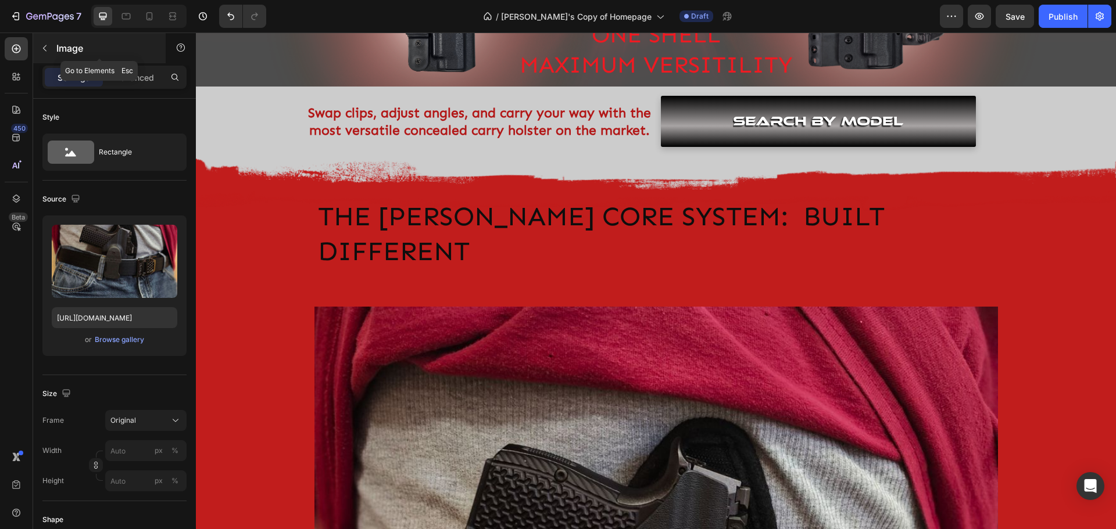
click at [44, 49] on icon "button" at bounding box center [44, 48] width 3 height 6
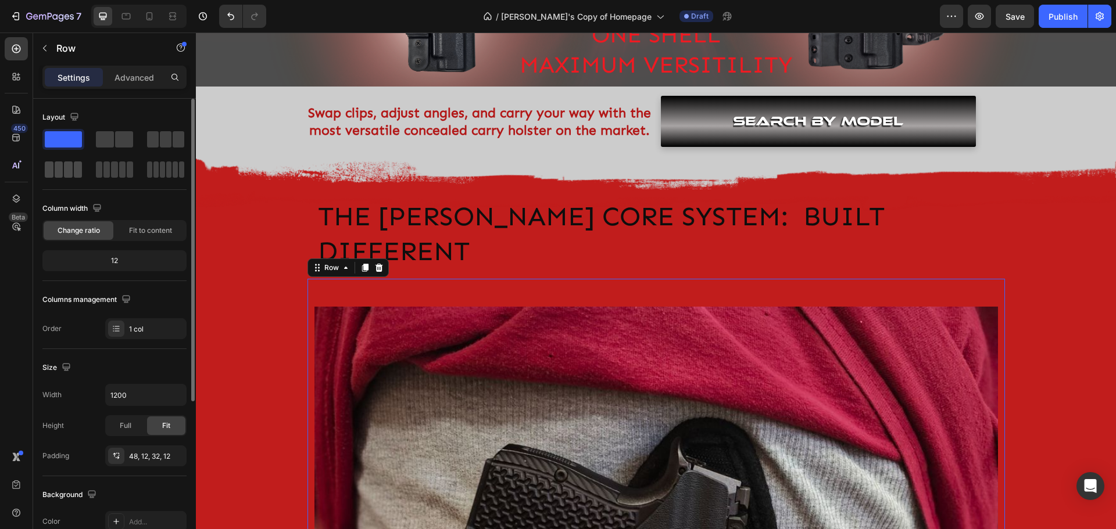
click at [81, 173] on span at bounding box center [78, 170] width 9 height 16
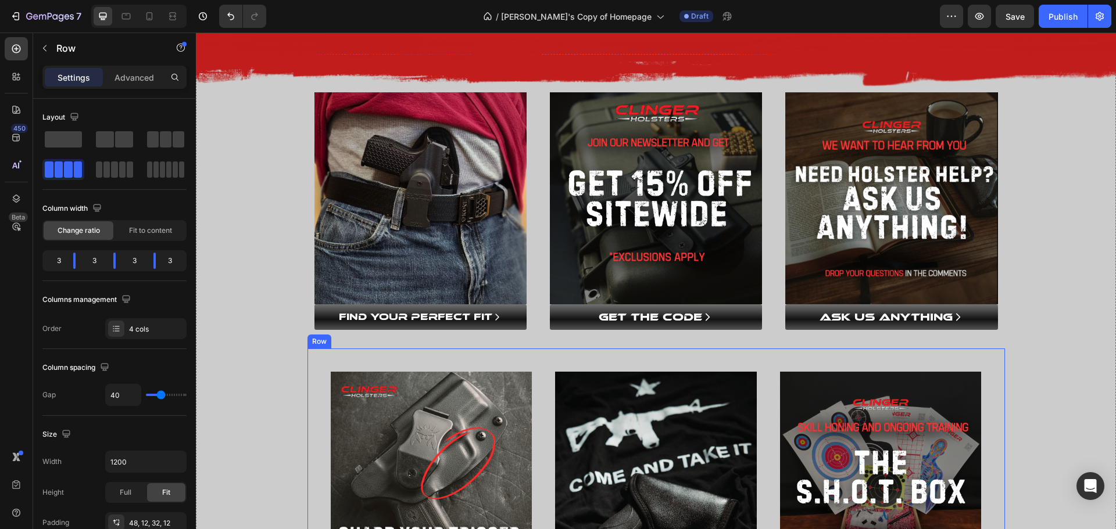
scroll to position [814, 0]
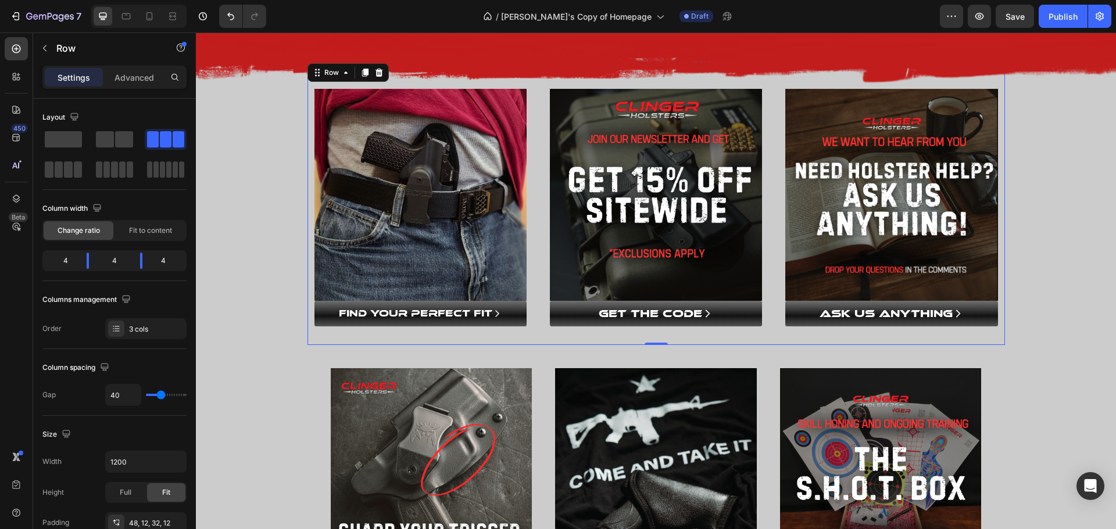
click at [307, 294] on div "Image FIND YOUR PERFECT FIT Button Image GET THE CODE Button Image ASK US ANYTH…" at bounding box center [655, 203] width 697 height 284
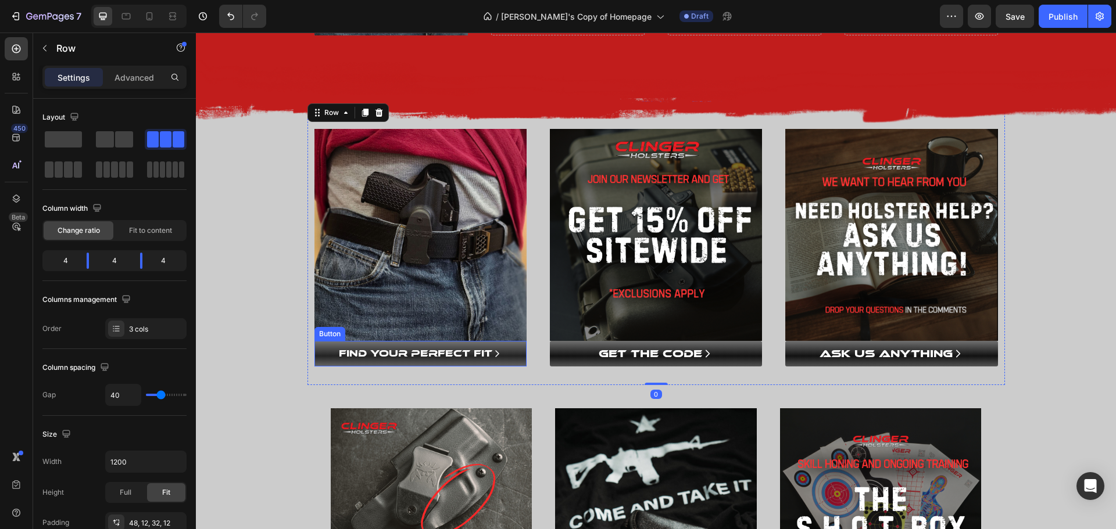
scroll to position [756, 0]
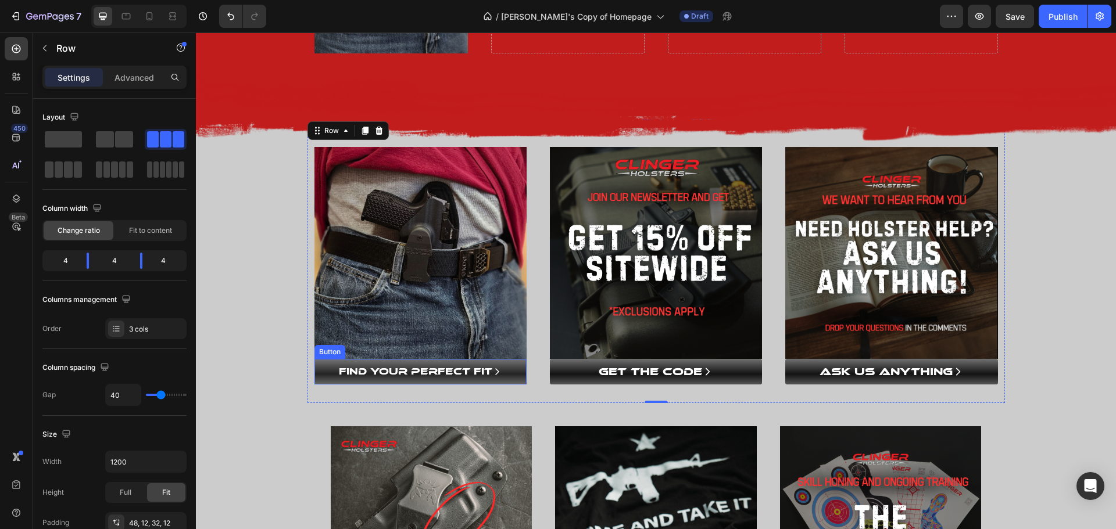
click at [316, 359] on link "FIND YOUR PERFECT FIT" at bounding box center [420, 372] width 212 height 26
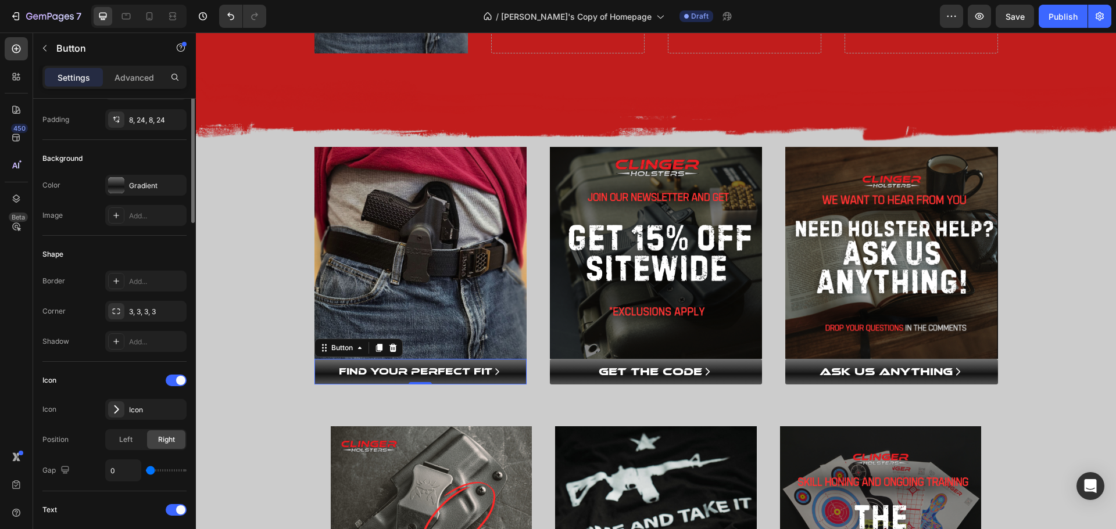
scroll to position [0, 0]
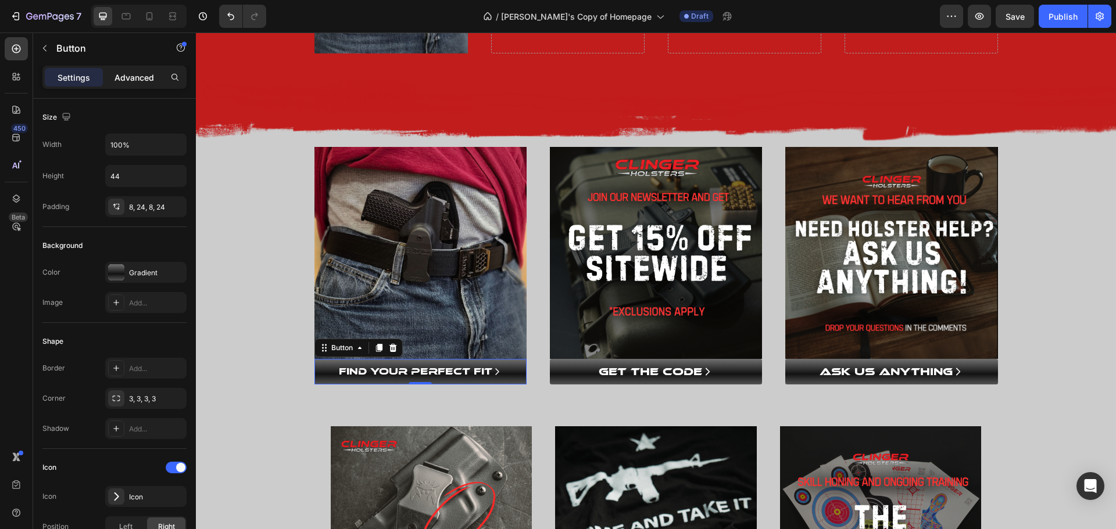
click at [131, 69] on div "Advanced" at bounding box center [134, 77] width 58 height 19
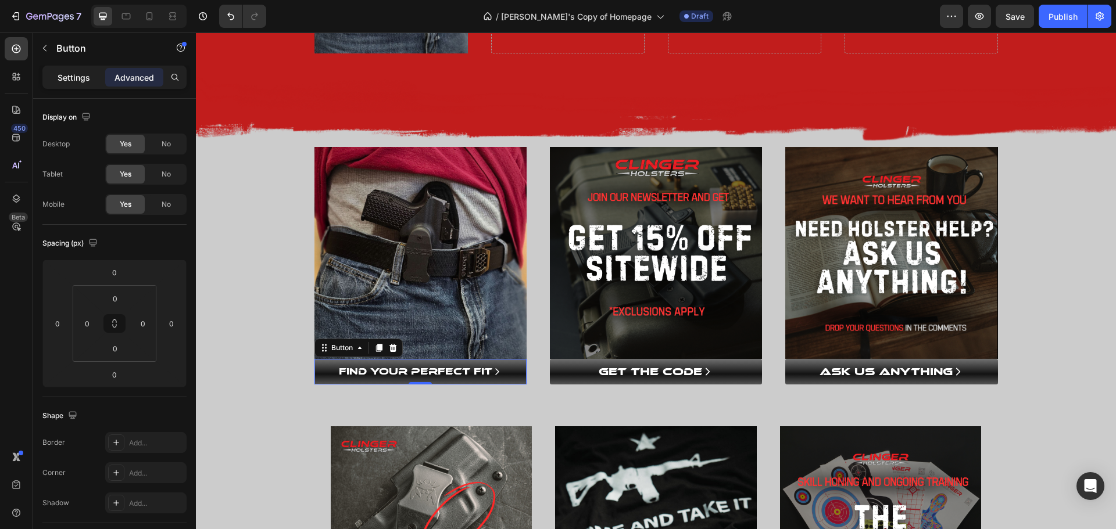
click at [78, 71] on p "Settings" at bounding box center [74, 77] width 33 height 12
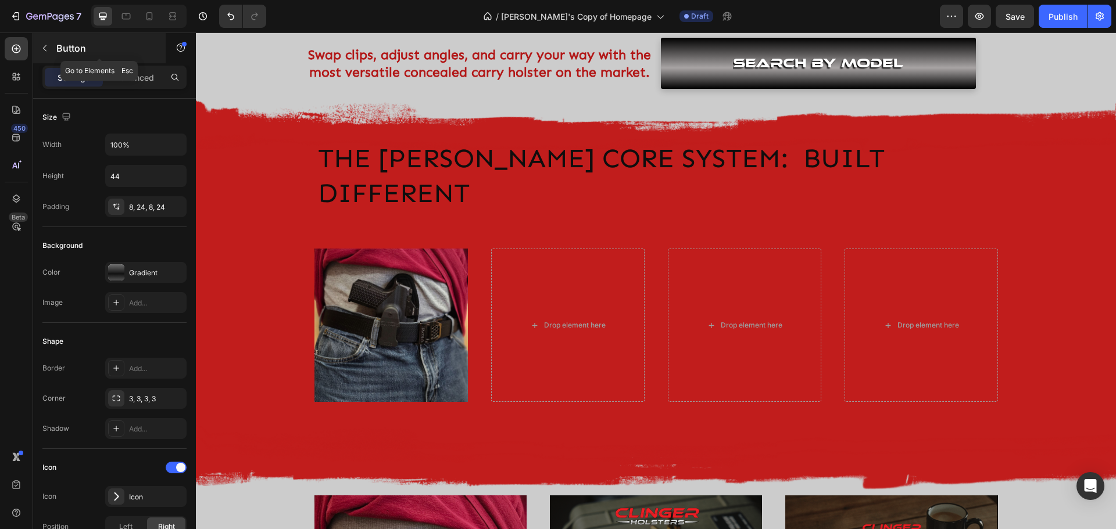
click at [45, 51] on icon "button" at bounding box center [44, 48] width 9 height 9
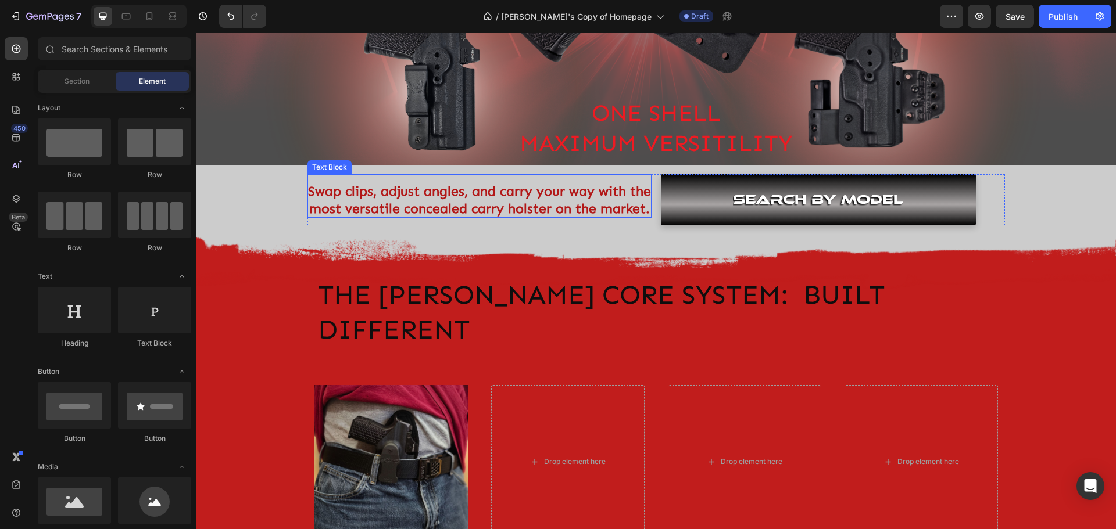
scroll to position [291, 0]
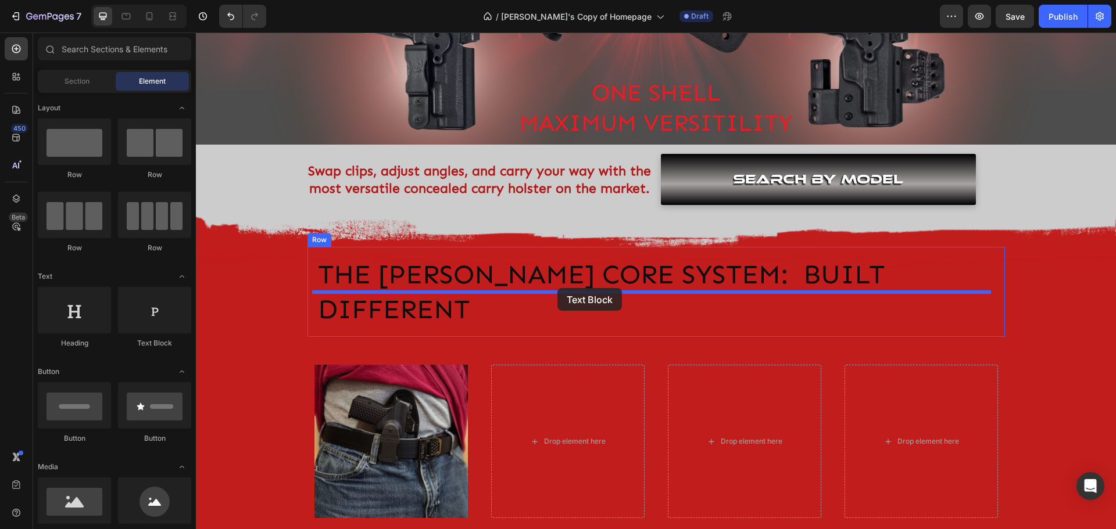
drag, startPoint x: 353, startPoint y: 350, endPoint x: 557, endPoint y: 288, distance: 213.1
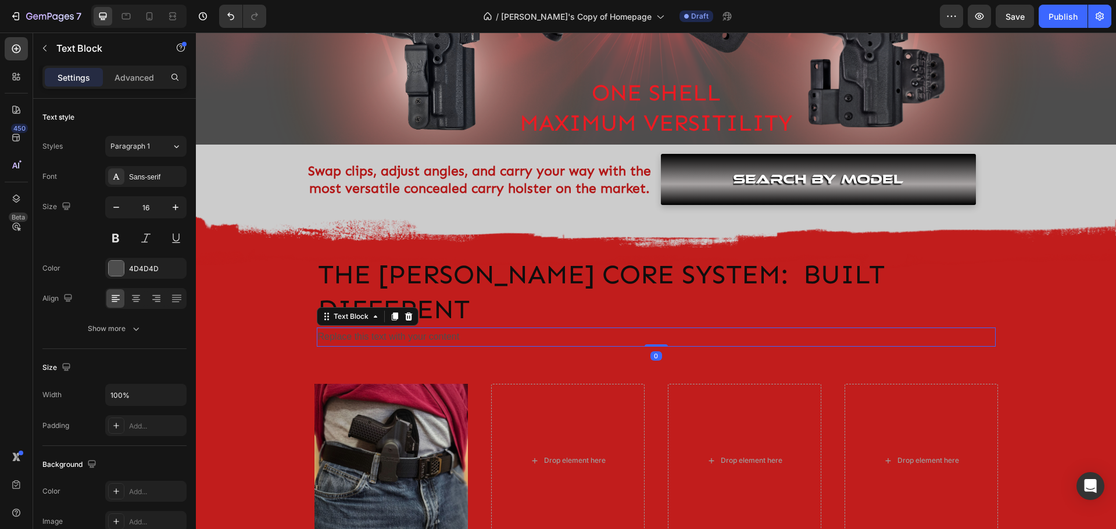
click at [559, 328] on div "Replace this text with your content" at bounding box center [656, 337] width 679 height 19
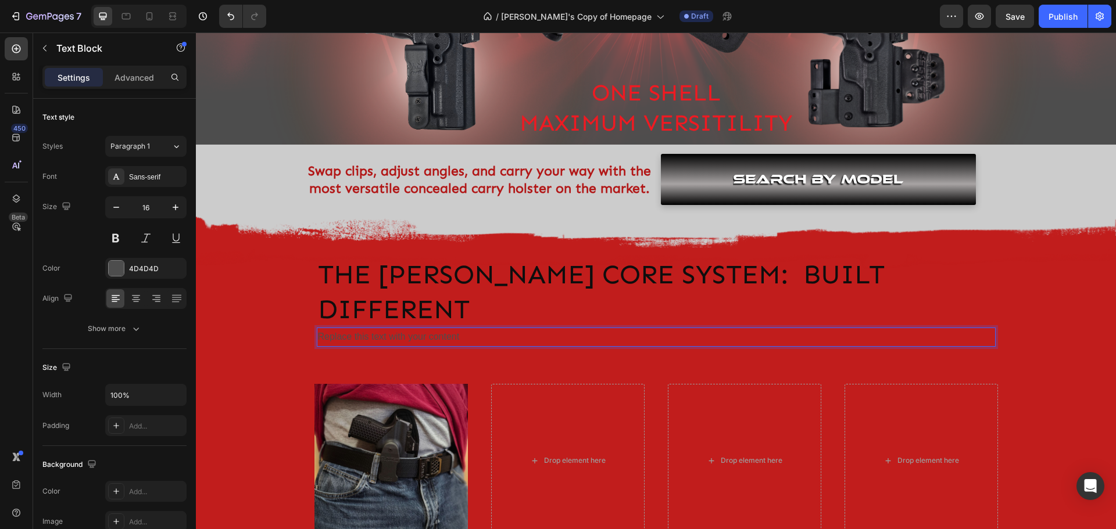
click at [496, 329] on p "Replace this text with your content" at bounding box center [656, 337] width 677 height 17
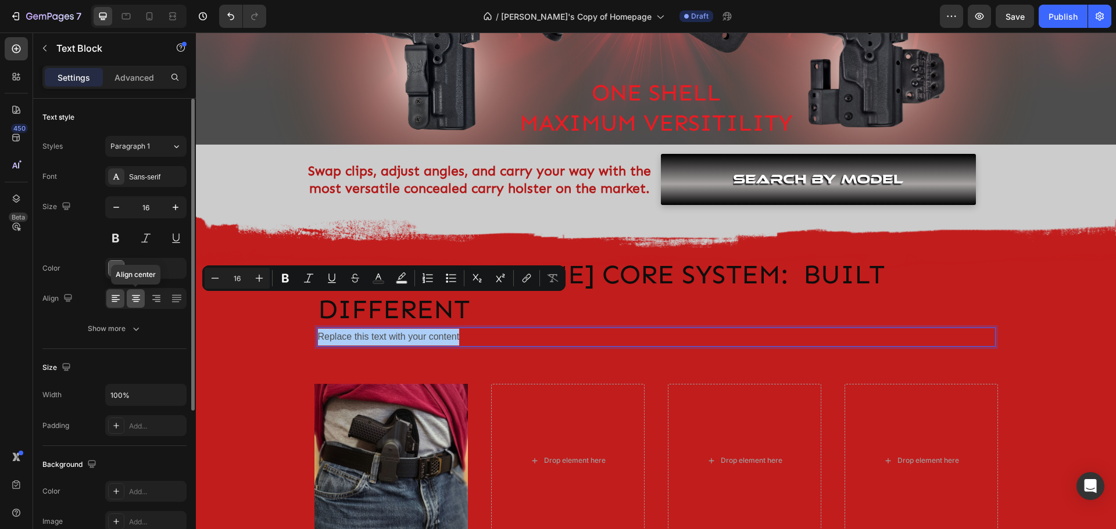
click at [137, 295] on icon at bounding box center [136, 295] width 8 height 1
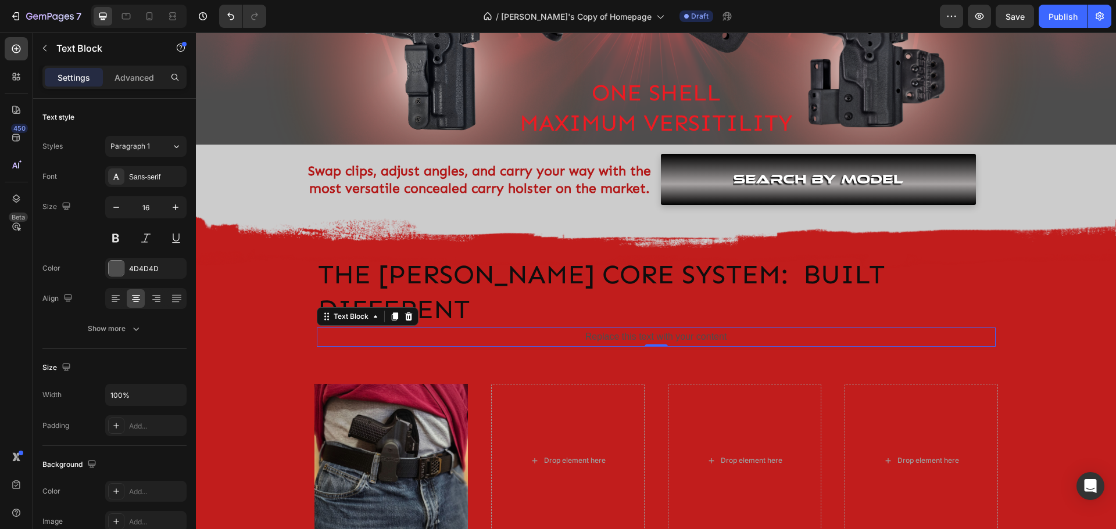
click at [688, 329] on p "Replace this text with your content" at bounding box center [656, 337] width 677 height 17
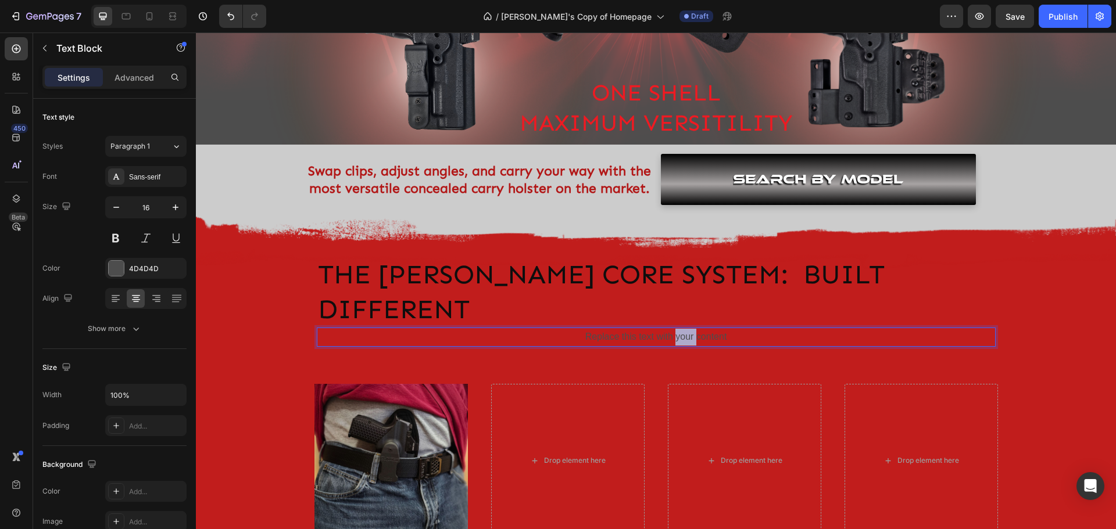
click at [688, 329] on p "Replace this text with your content" at bounding box center [656, 337] width 677 height 17
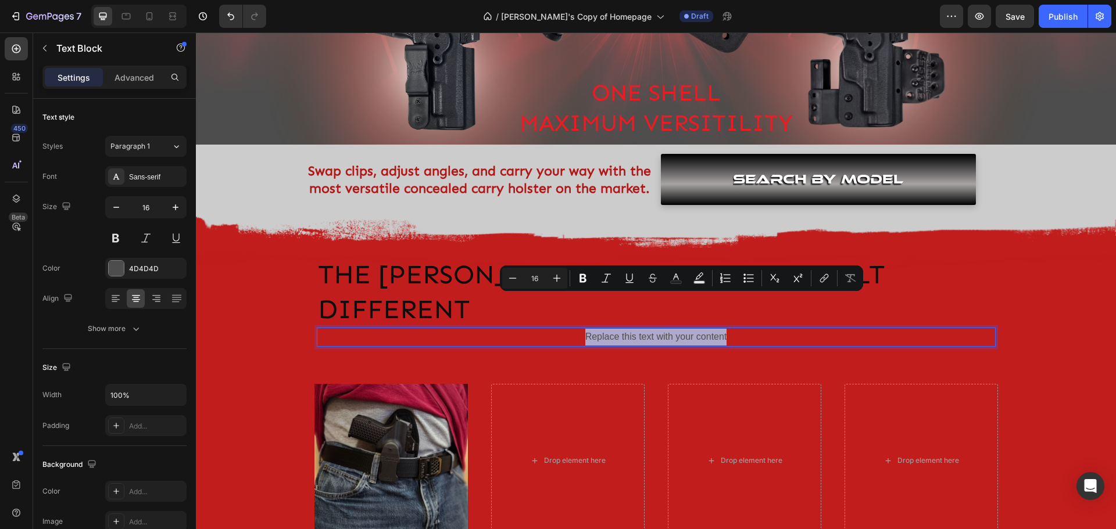
click at [688, 329] on p "Replace this text with your content" at bounding box center [656, 337] width 677 height 17
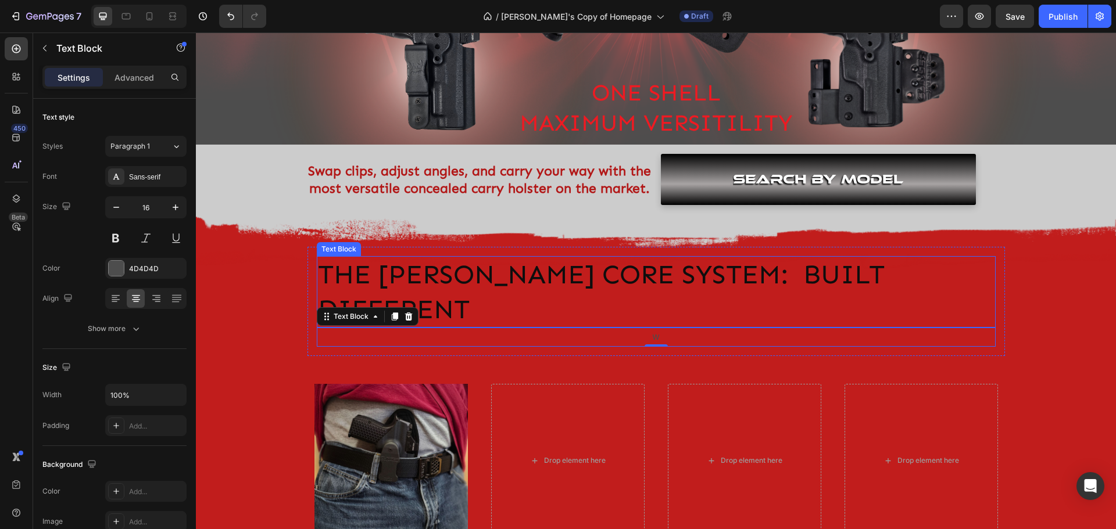
click at [558, 278] on p "The [PERSON_NAME] Core System: Built Different" at bounding box center [656, 292] width 677 height 70
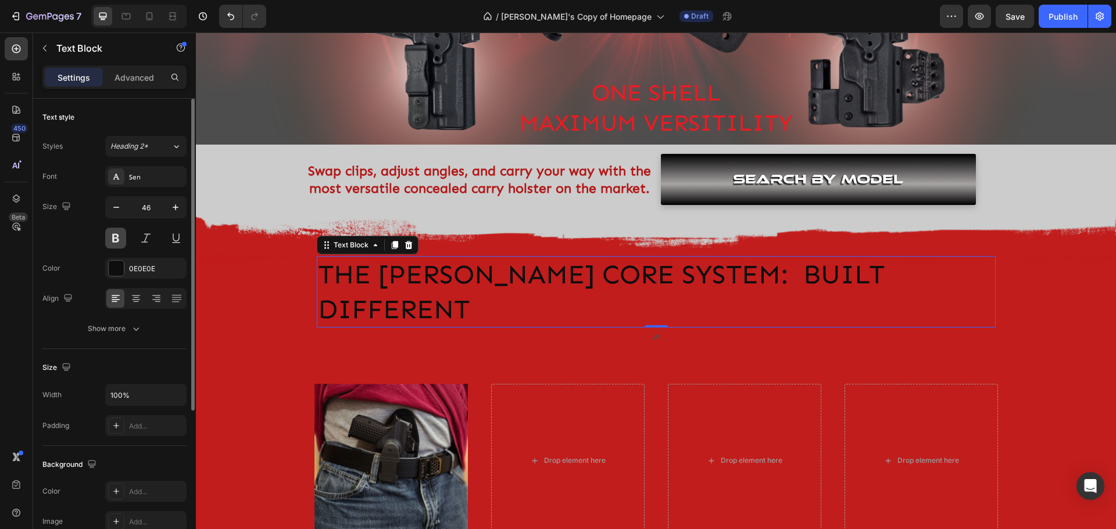
click at [112, 239] on button at bounding box center [115, 238] width 21 height 21
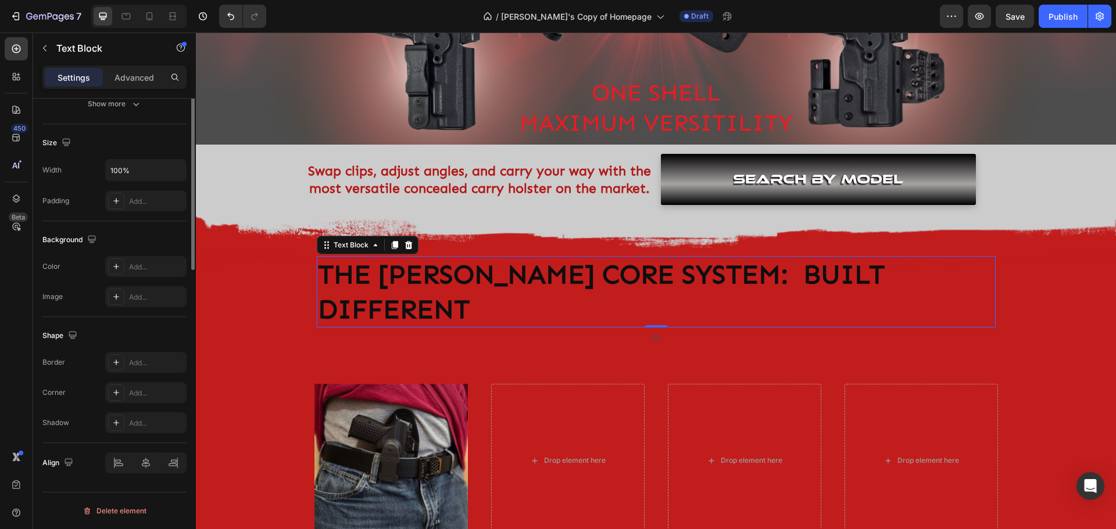
scroll to position [0, 0]
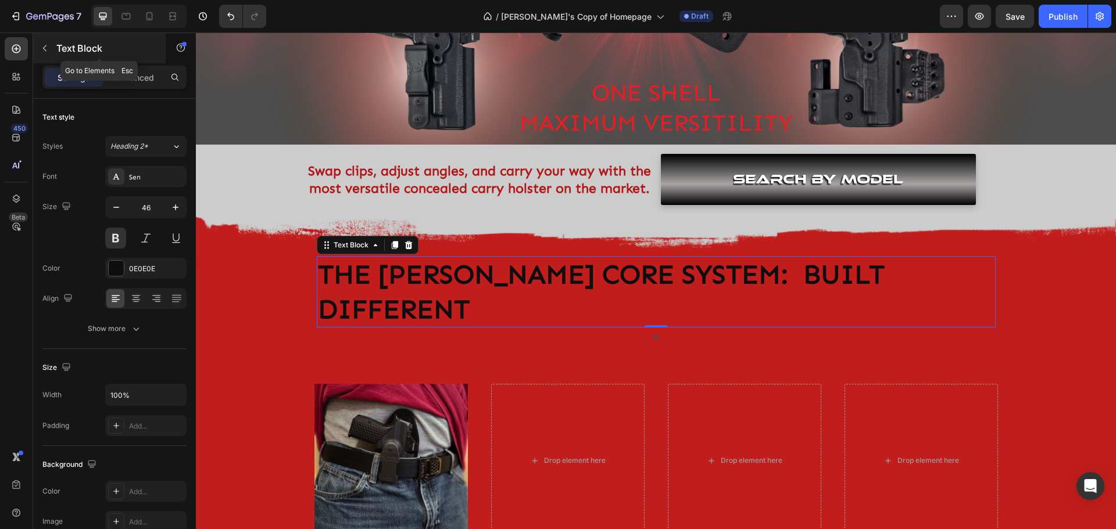
click at [44, 46] on icon "button" at bounding box center [44, 48] width 9 height 9
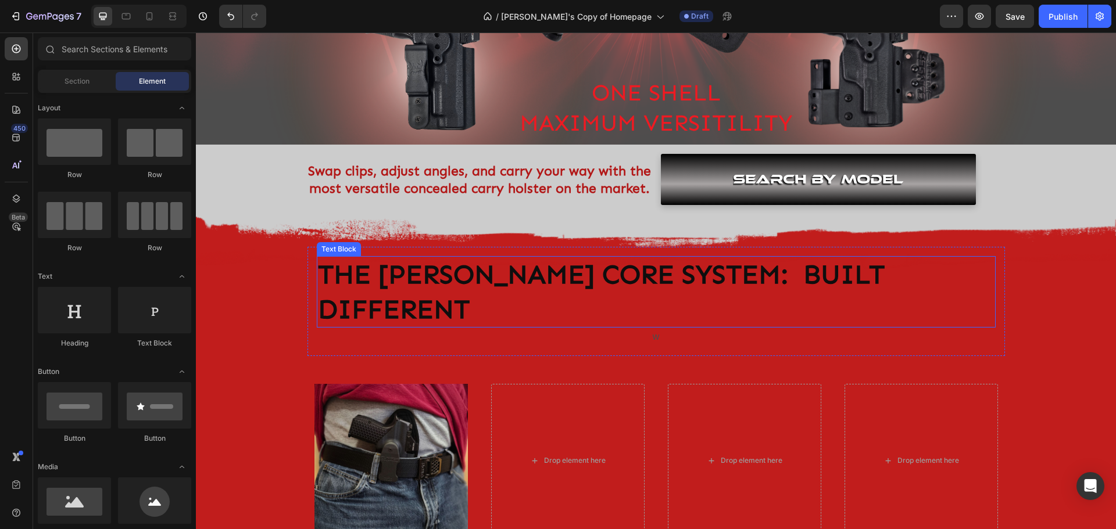
click at [349, 275] on p "The [PERSON_NAME] Core System: Built Different" at bounding box center [656, 292] width 677 height 70
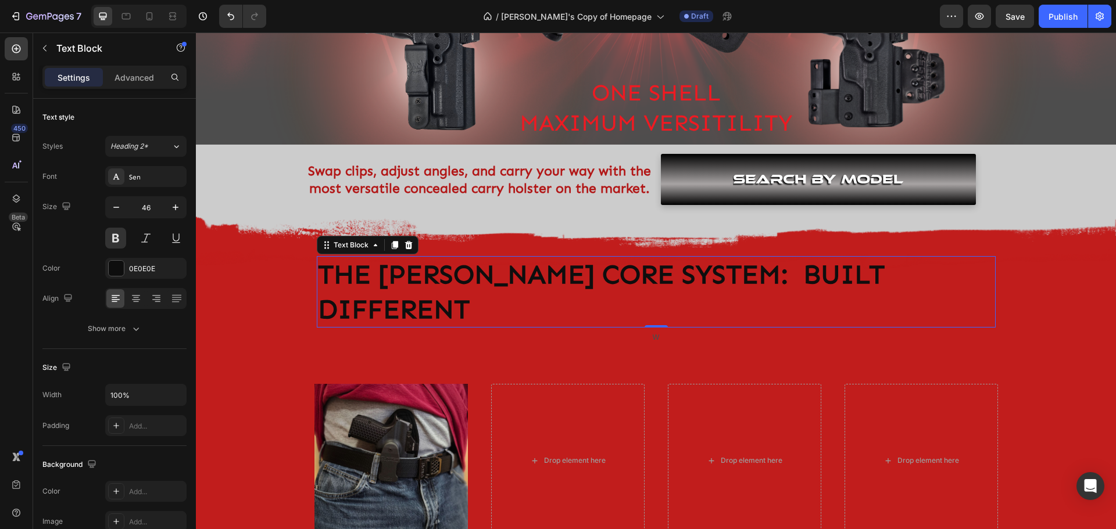
click at [354, 274] on p "The [PERSON_NAME] Core System: Built Different" at bounding box center [656, 292] width 677 height 70
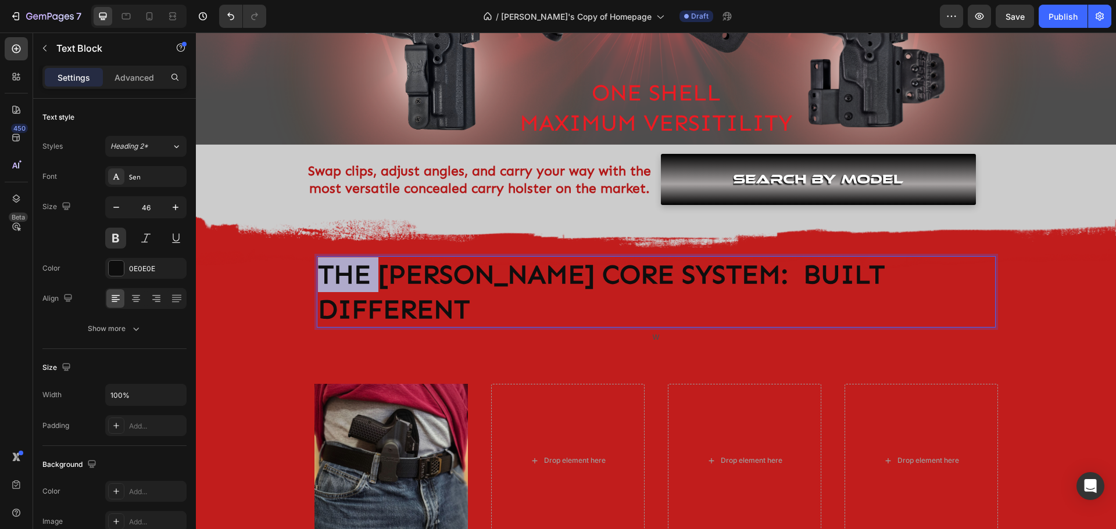
click at [354, 274] on p "The [PERSON_NAME] Core System: Built Different" at bounding box center [656, 292] width 677 height 70
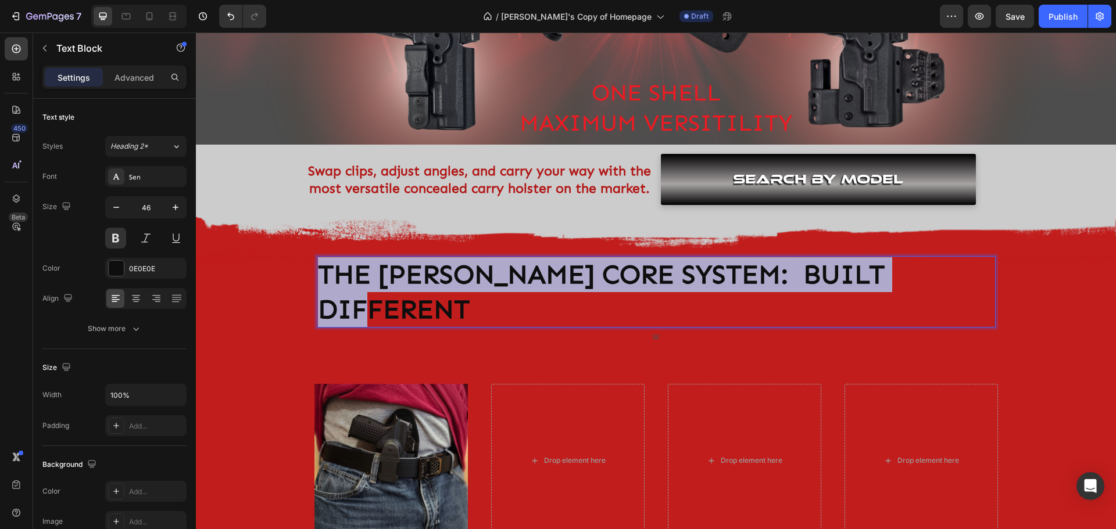
click at [354, 274] on p "The [PERSON_NAME] Core System: Built Different" at bounding box center [656, 292] width 677 height 70
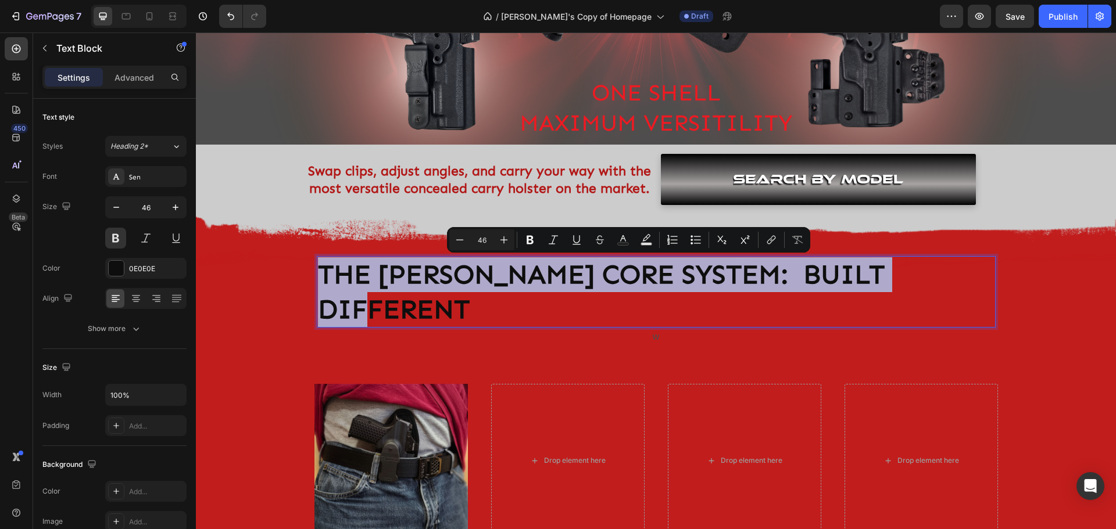
copy p "The [PERSON_NAME] Core System: Built Different"
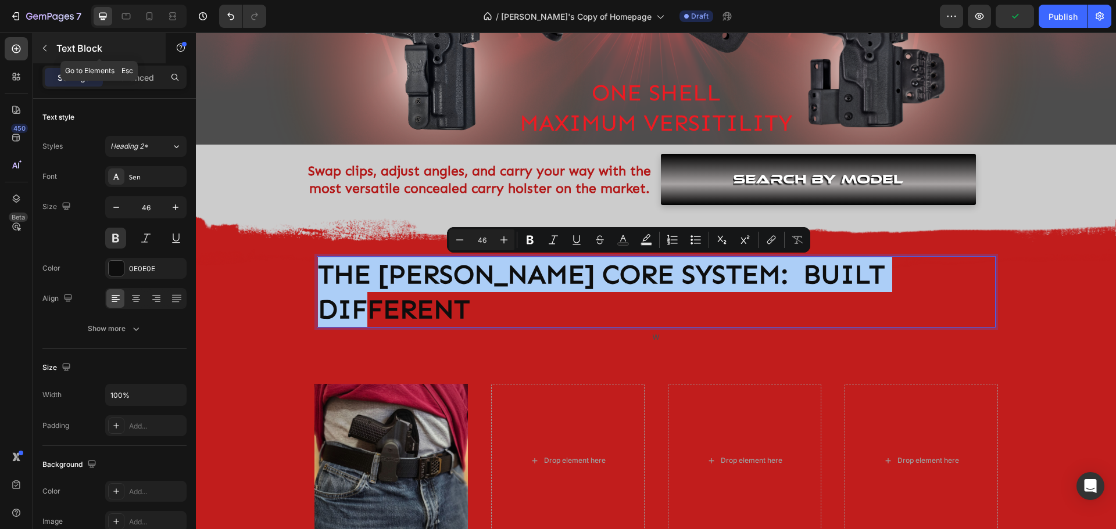
click at [45, 46] on icon "button" at bounding box center [44, 48] width 9 height 9
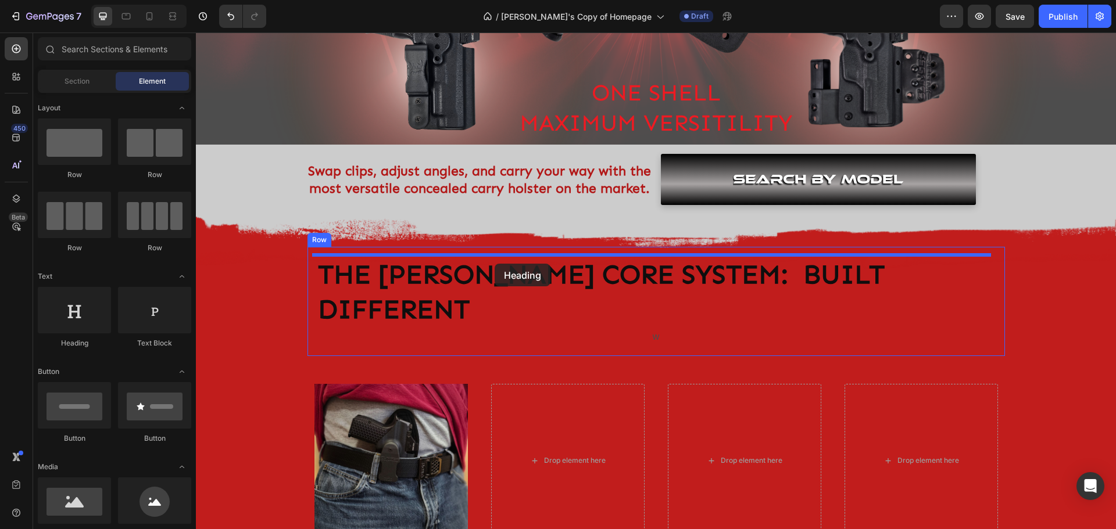
drag, startPoint x: 272, startPoint y: 362, endPoint x: 495, endPoint y: 264, distance: 243.1
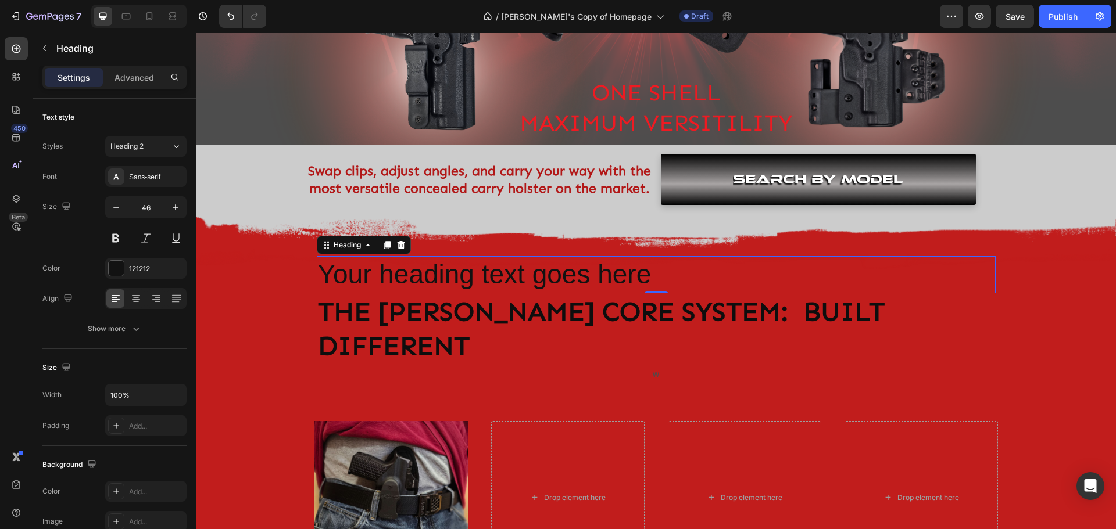
click at [493, 275] on h2 "Your heading text goes here" at bounding box center [656, 274] width 679 height 37
click at [493, 275] on p "Your heading text goes here" at bounding box center [656, 274] width 677 height 35
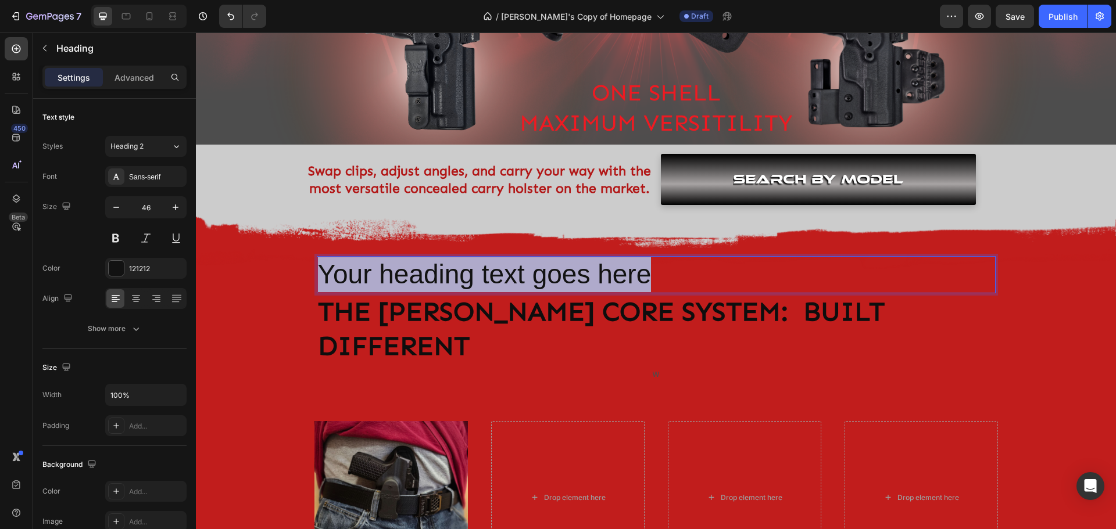
click at [493, 275] on p "Your heading text goes here" at bounding box center [656, 274] width 677 height 35
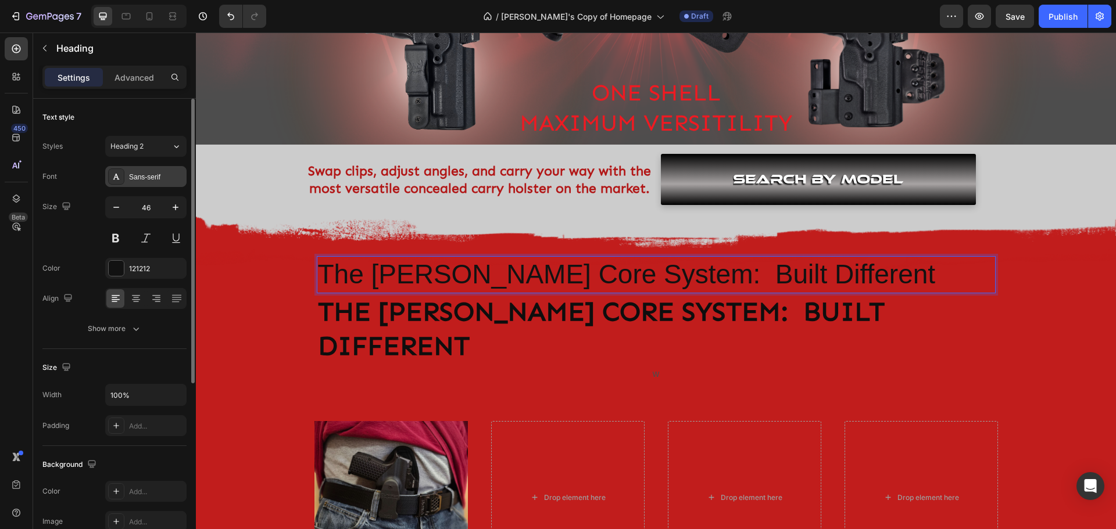
click at [158, 177] on div "Sans-serif" at bounding box center [156, 177] width 55 height 10
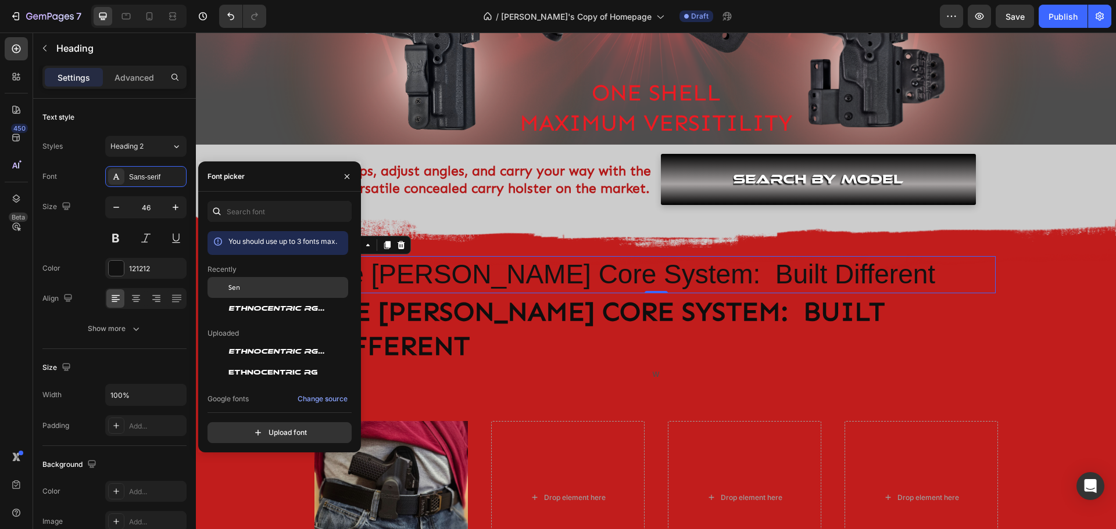
click at [238, 291] on span "Sen" at bounding box center [234, 287] width 12 height 10
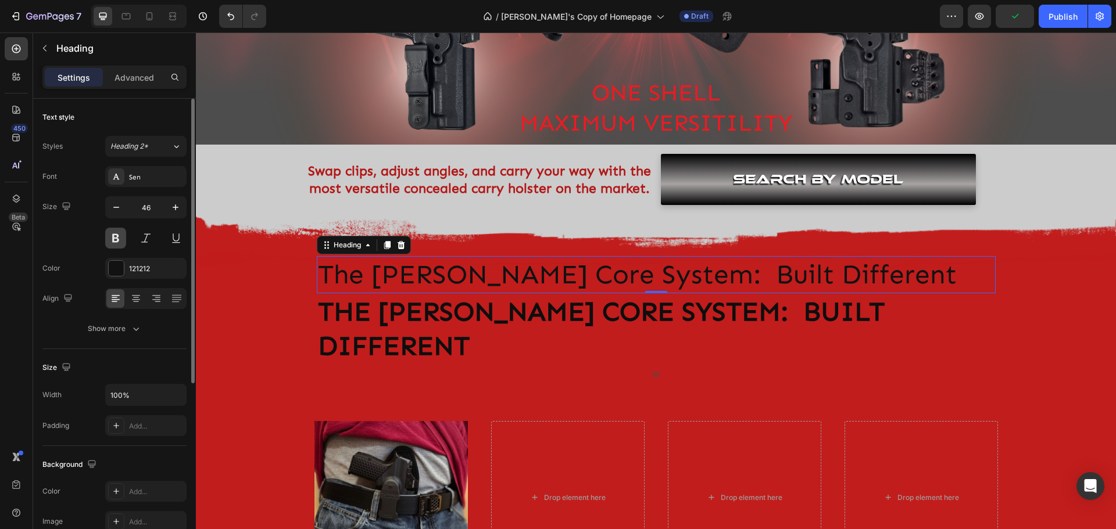
click at [116, 239] on button at bounding box center [115, 238] width 21 height 21
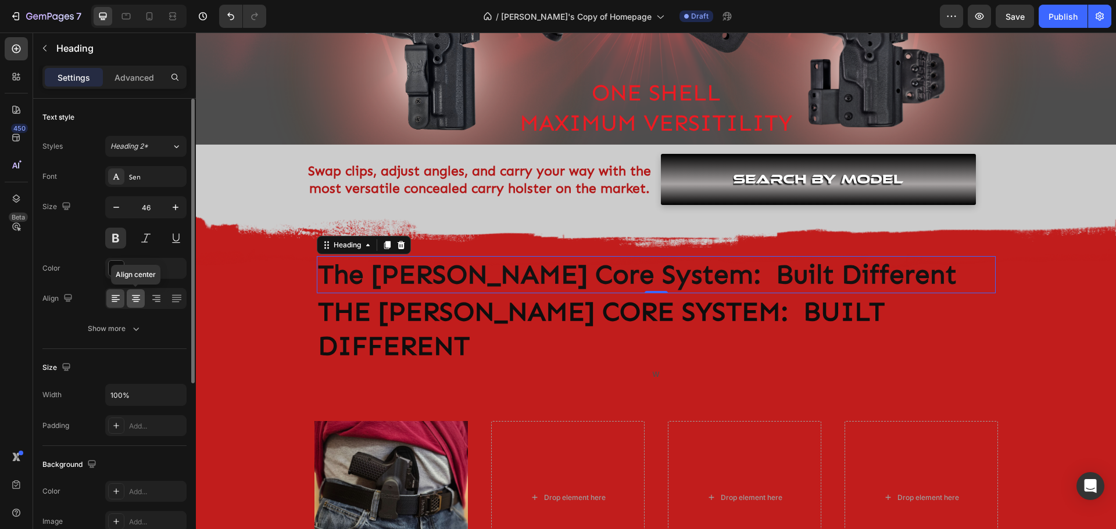
click at [135, 296] on icon at bounding box center [136, 299] width 12 height 12
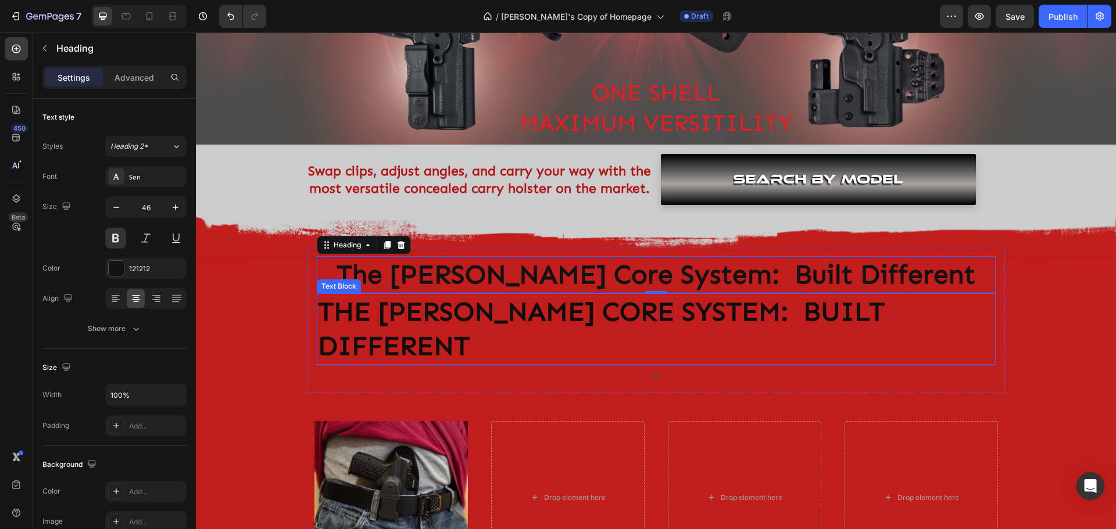
click at [479, 304] on p "The [PERSON_NAME] Core System: Built Different" at bounding box center [656, 330] width 677 height 70
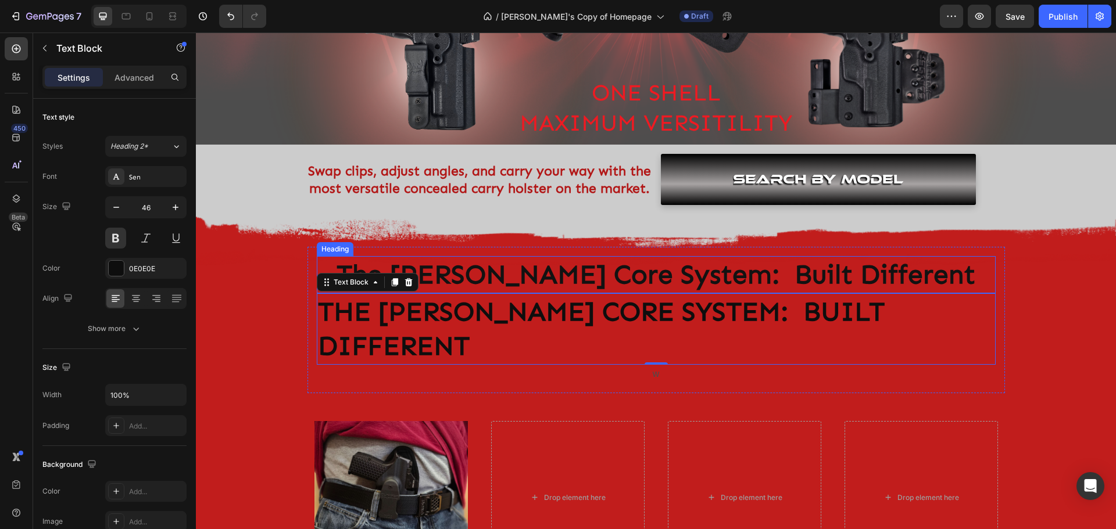
click at [613, 267] on p "The [PERSON_NAME] Core System: Built Different" at bounding box center [656, 274] width 677 height 35
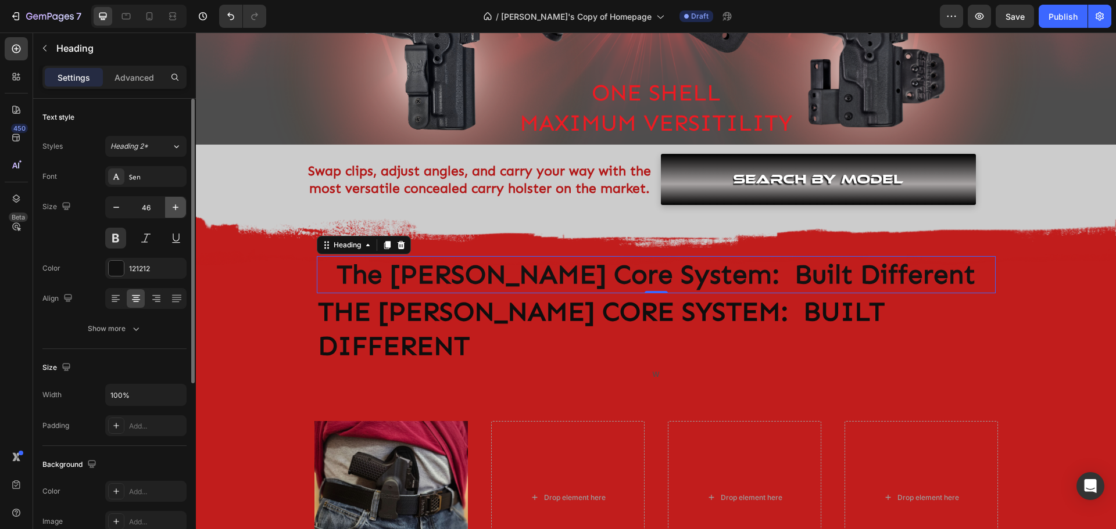
click at [173, 207] on icon "button" at bounding box center [176, 208] width 12 height 12
click at [174, 207] on icon "button" at bounding box center [176, 208] width 12 height 12
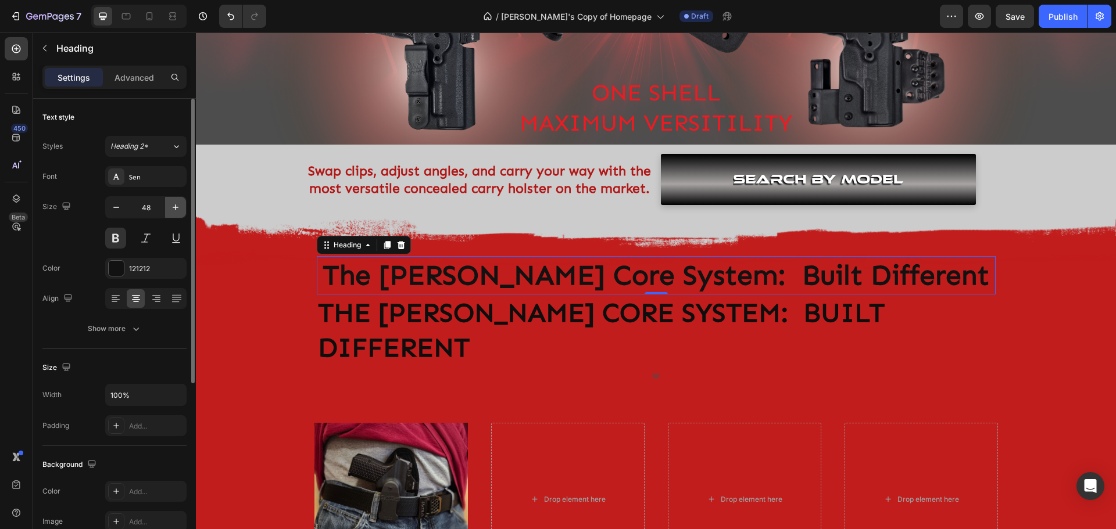
click at [174, 207] on icon "button" at bounding box center [176, 208] width 12 height 12
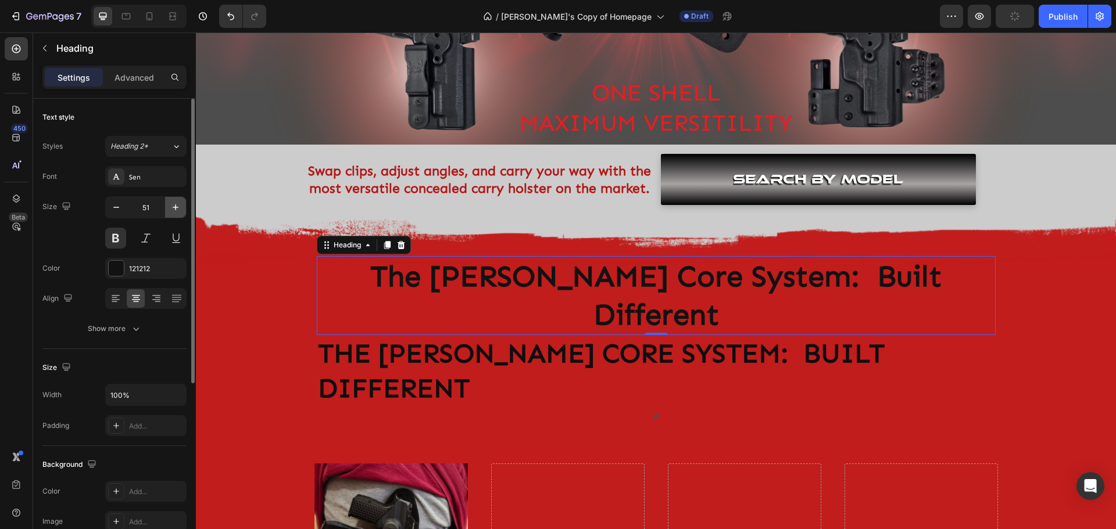
click at [174, 207] on icon "button" at bounding box center [176, 208] width 12 height 12
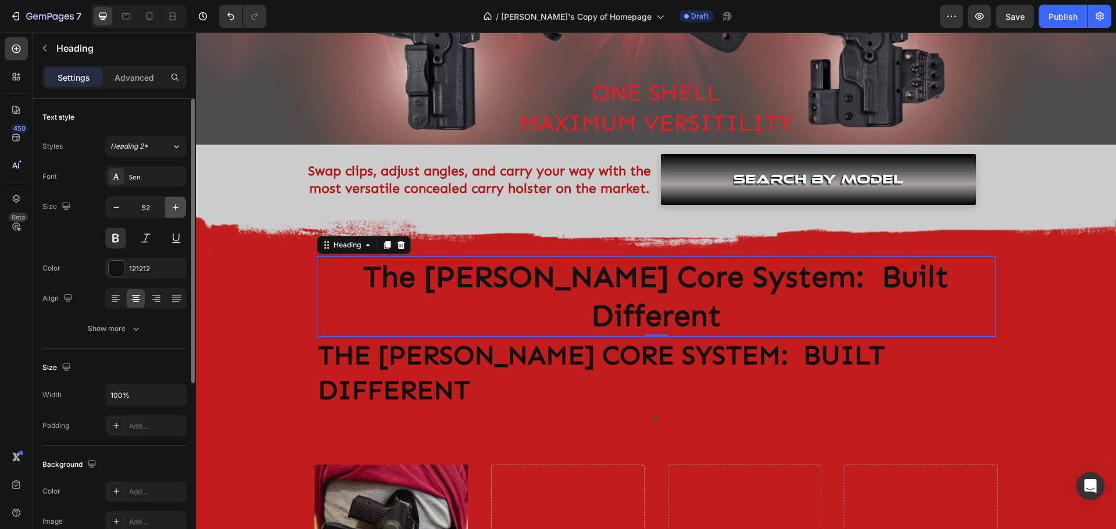
click at [174, 207] on icon "button" at bounding box center [176, 208] width 12 height 12
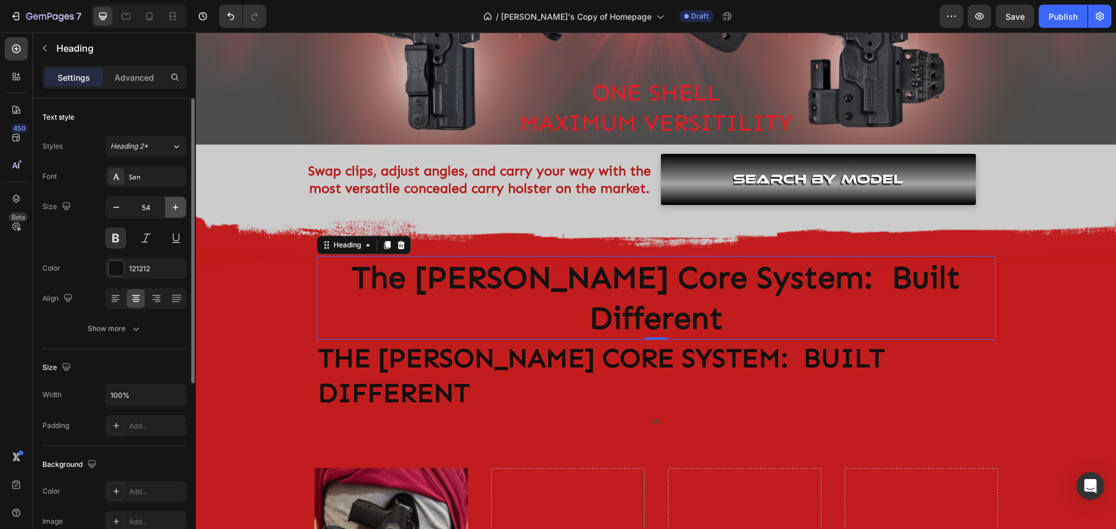
click at [175, 207] on icon "button" at bounding box center [176, 208] width 12 height 12
type input "55"
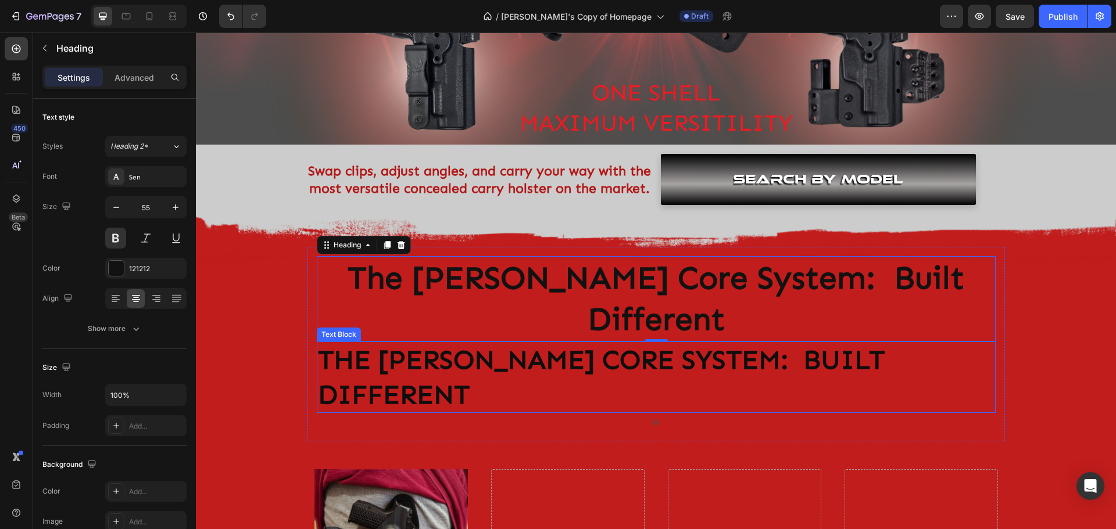
click at [416, 343] on p "The [PERSON_NAME] Core System: Built Different" at bounding box center [656, 378] width 677 height 70
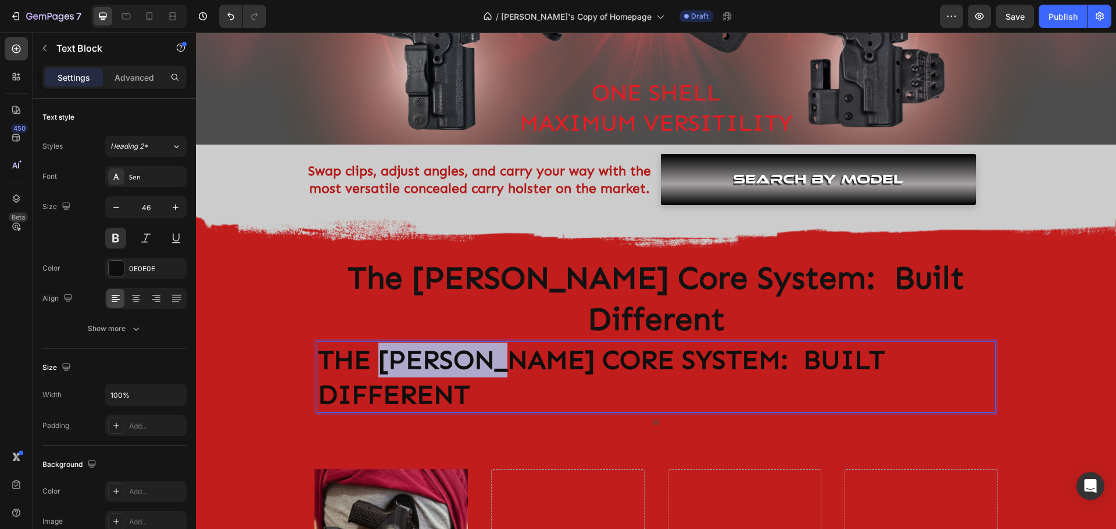
click at [432, 343] on p "The [PERSON_NAME] Core System: Built Different" at bounding box center [656, 378] width 677 height 70
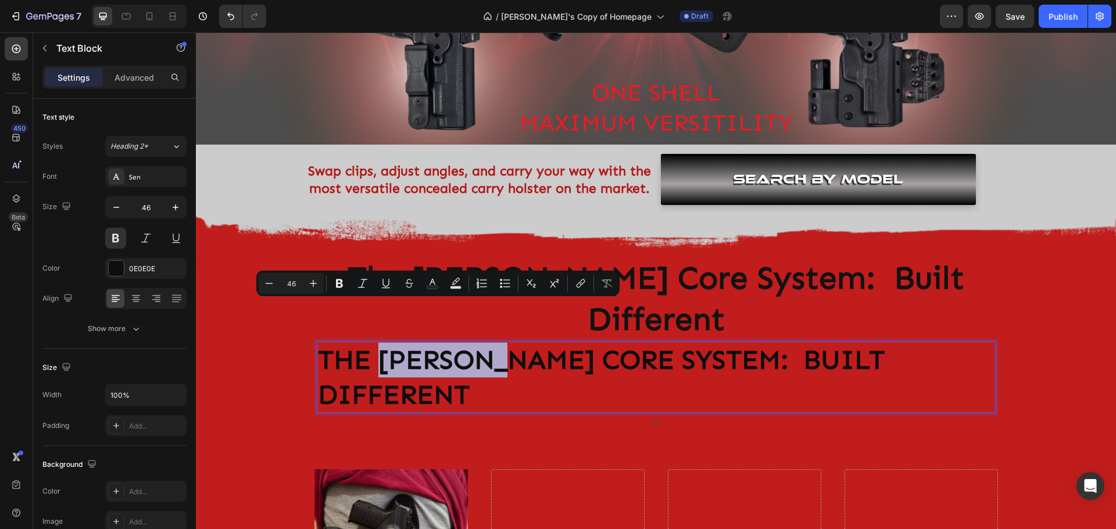
click at [432, 343] on p "The [PERSON_NAME] Core System: Built Different" at bounding box center [656, 378] width 677 height 70
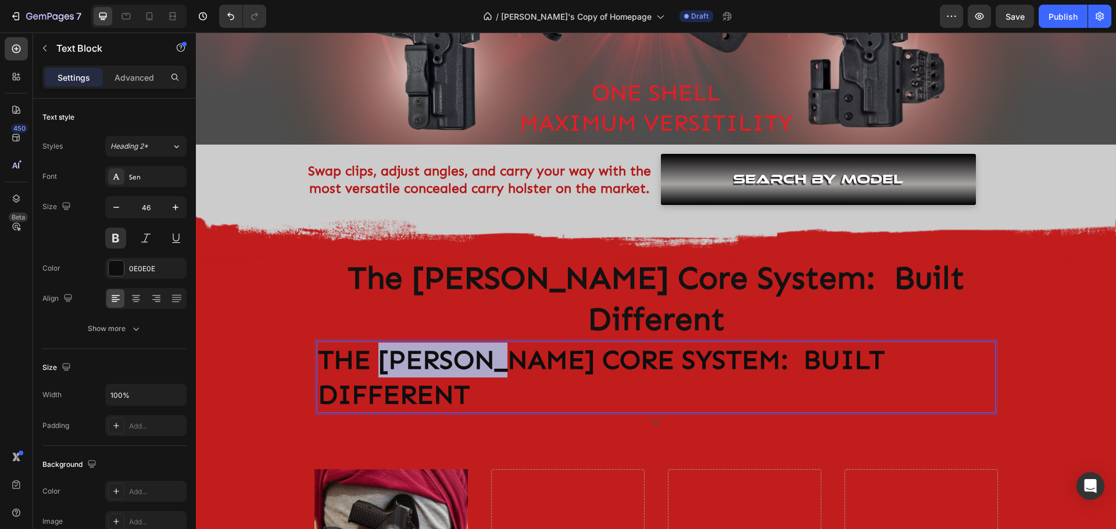
click at [432, 343] on p "The [PERSON_NAME] Core System: Built Different" at bounding box center [656, 378] width 677 height 70
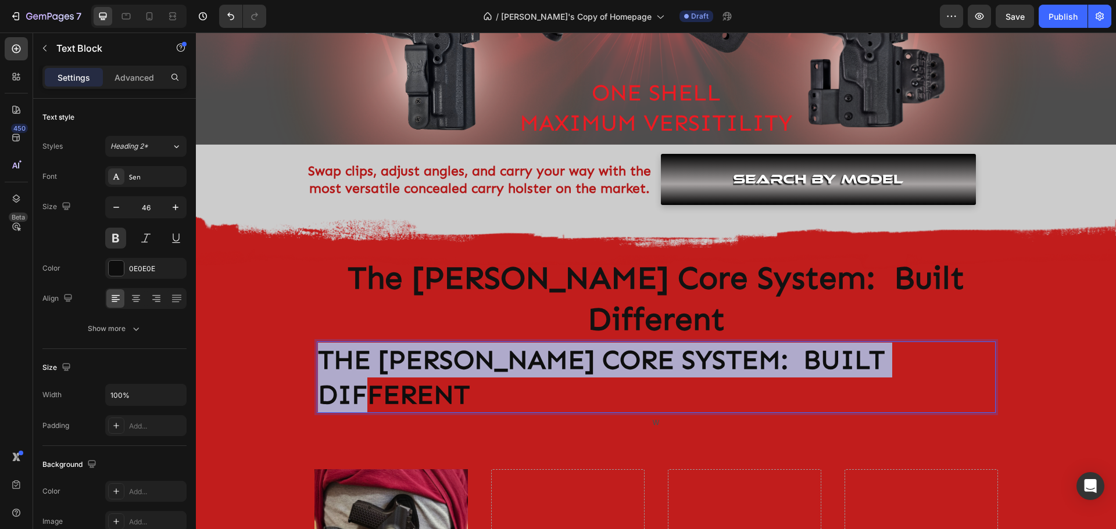
click at [432, 343] on p "The [PERSON_NAME] Core System: Built Different" at bounding box center [656, 378] width 677 height 70
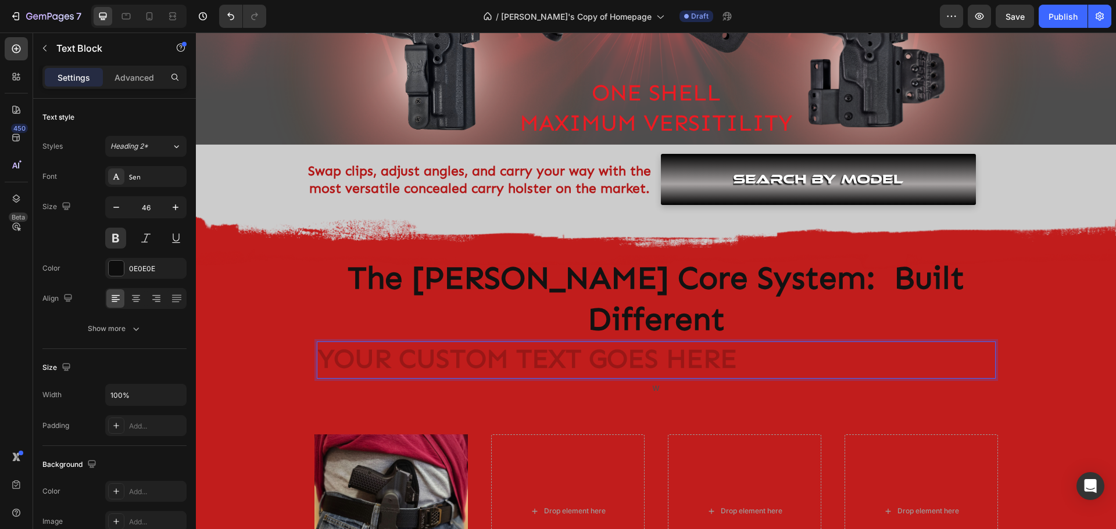
click at [552, 342] on div "Rich Text Editor. Editing area: main" at bounding box center [656, 360] width 679 height 37
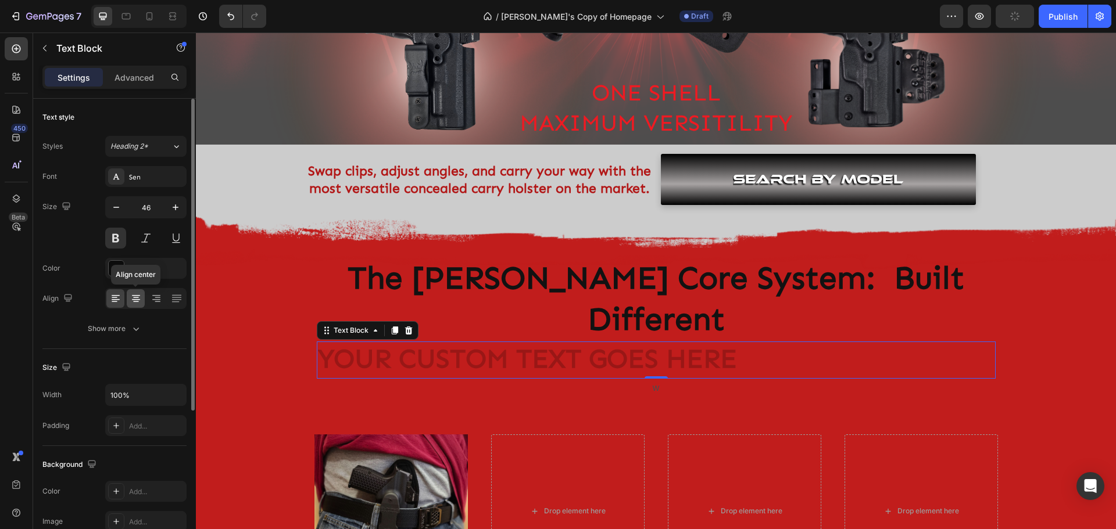
click at [138, 295] on icon at bounding box center [136, 295] width 8 height 1
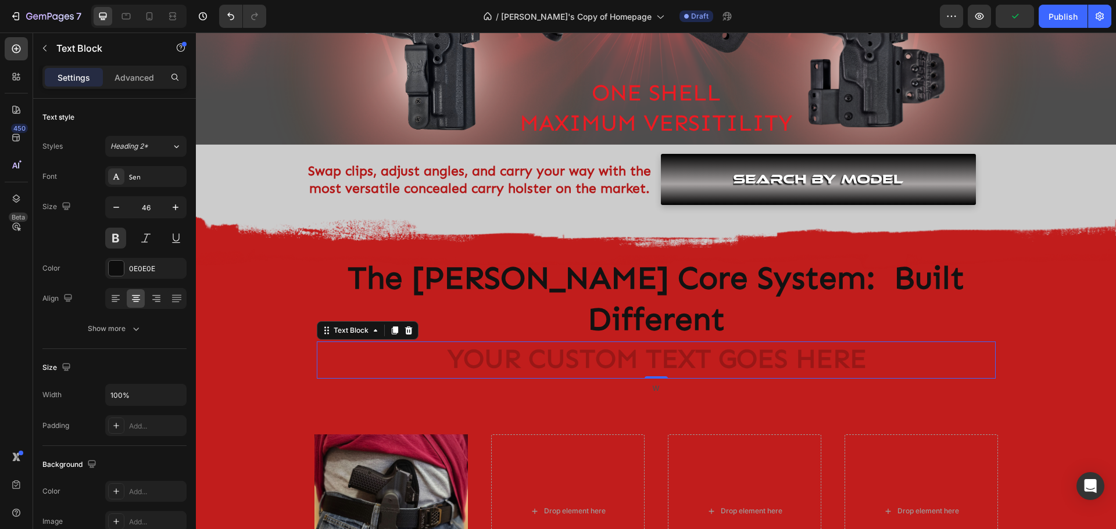
click at [671, 342] on div "Rich Text Editor. Editing area: main" at bounding box center [656, 360] width 679 height 37
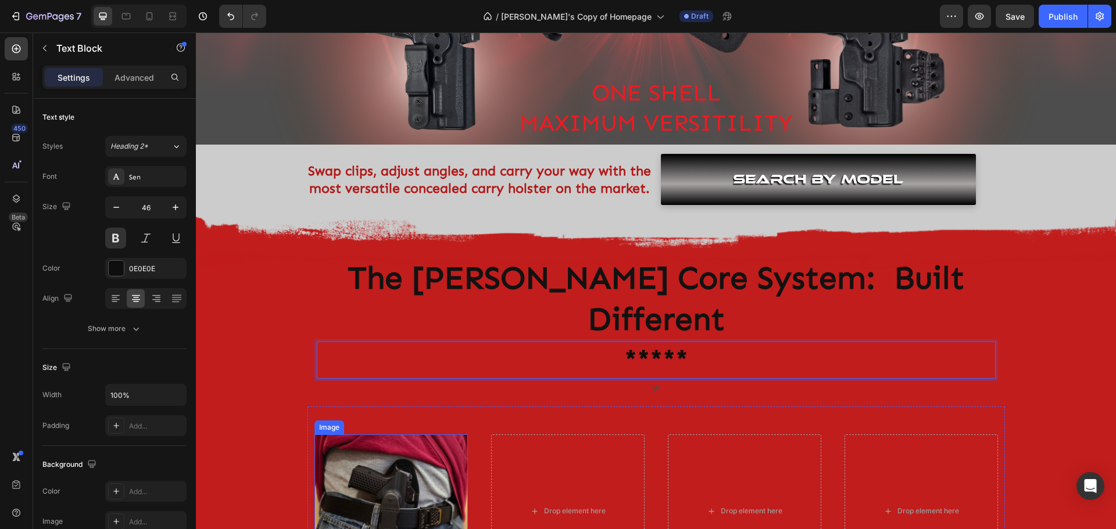
click at [387, 449] on img at bounding box center [390, 511] width 153 height 153
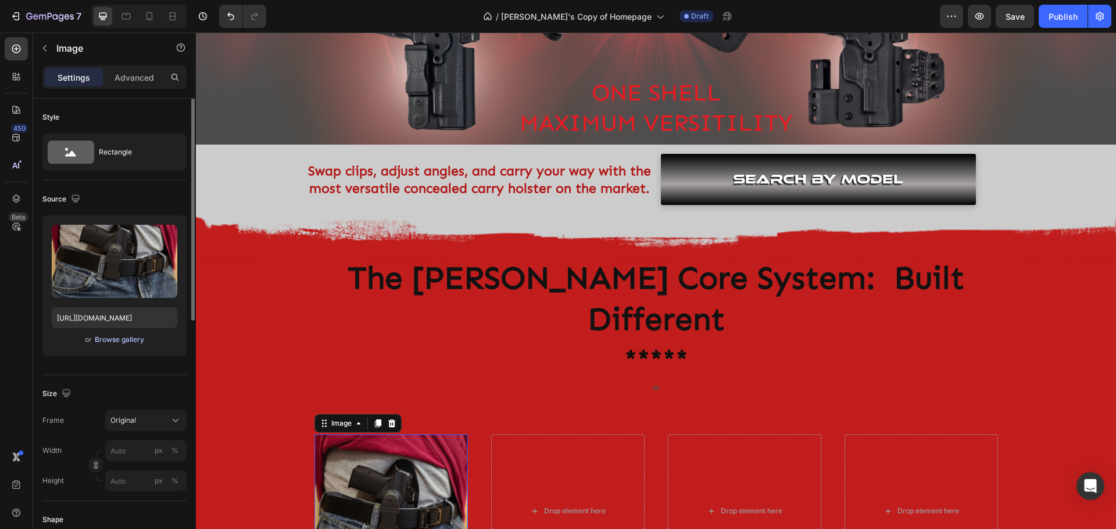
click at [101, 341] on div "Browse gallery" at bounding box center [119, 340] width 49 height 10
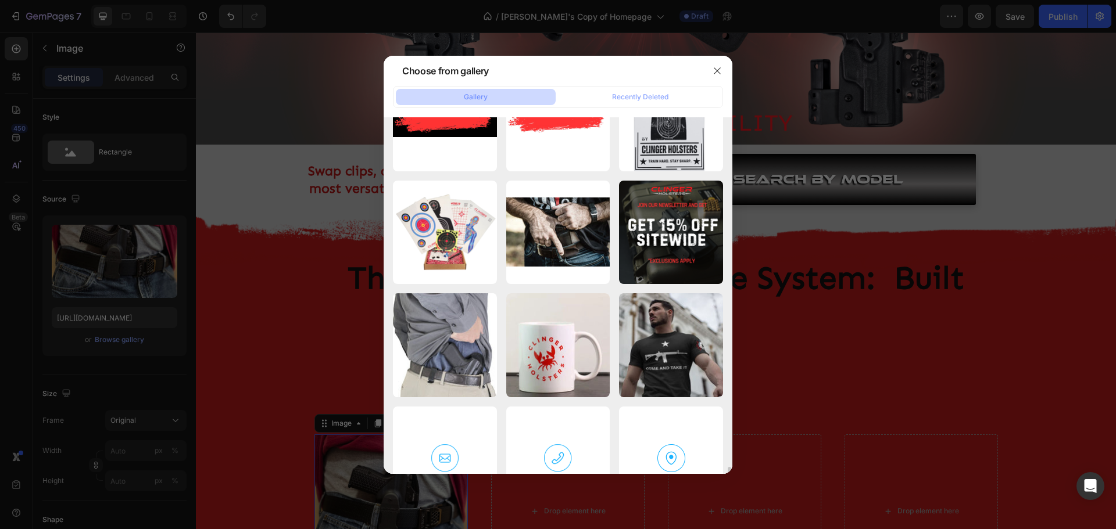
scroll to position [2099, 0]
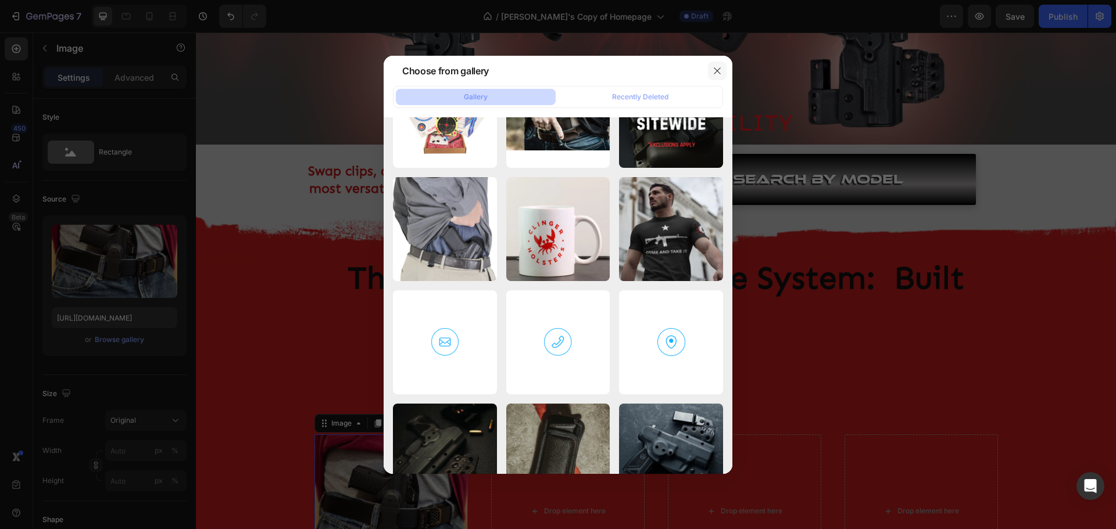
click at [714, 71] on icon "button" at bounding box center [717, 70] width 9 height 9
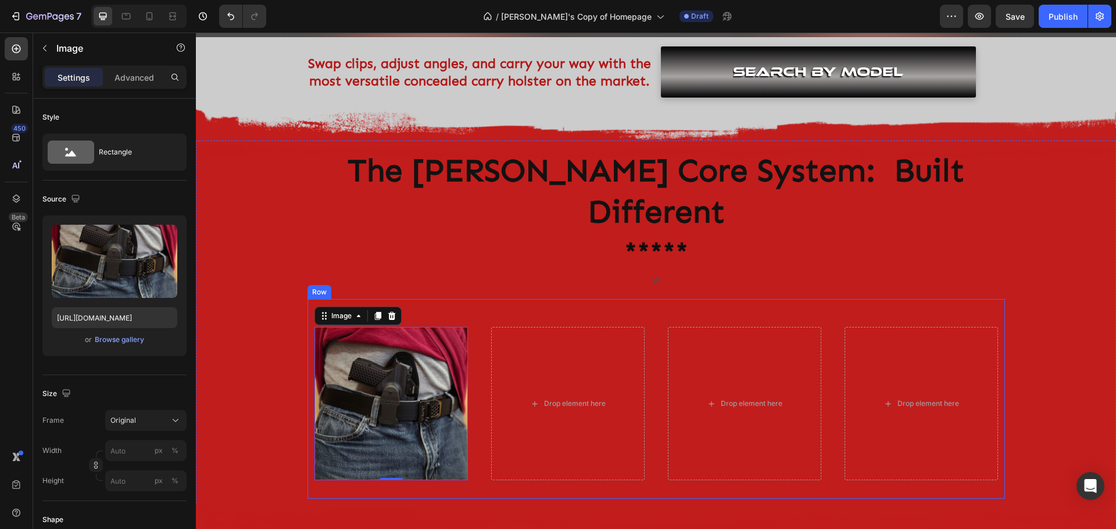
scroll to position [407, 0]
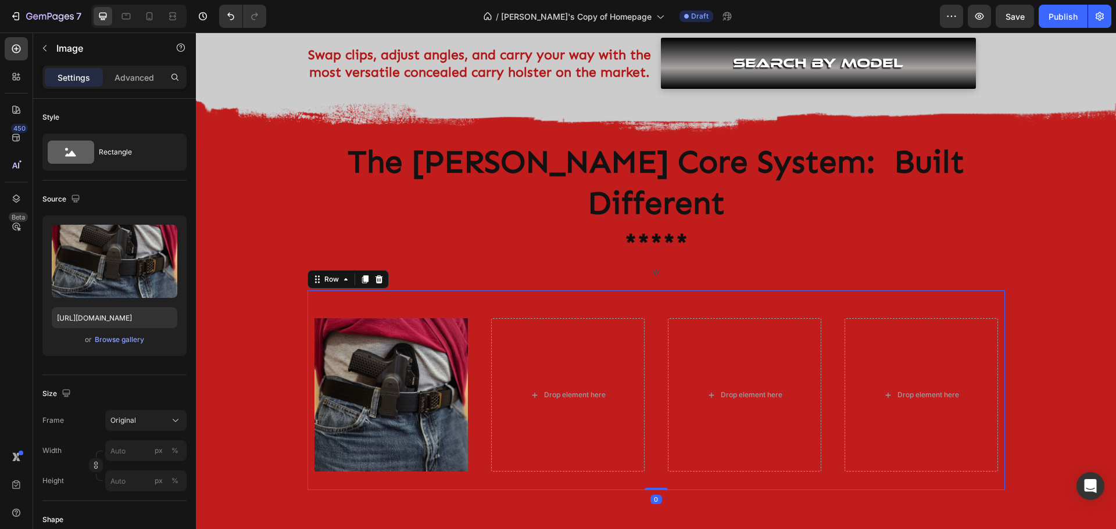
click at [474, 291] on div "Image Drop element here Drop element here Drop element here Row 0" at bounding box center [655, 391] width 697 height 200
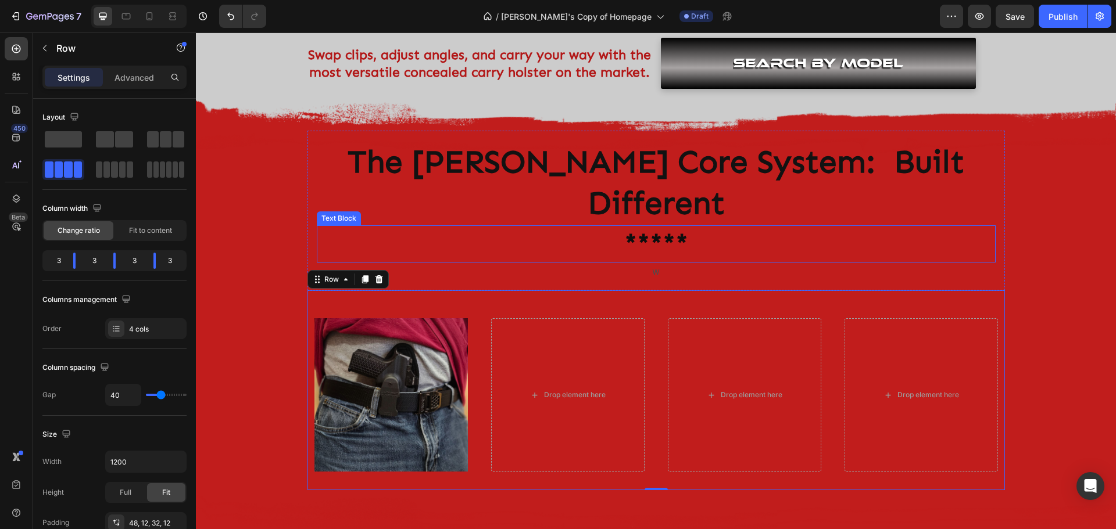
click at [666, 227] on p "*****" at bounding box center [656, 244] width 677 height 35
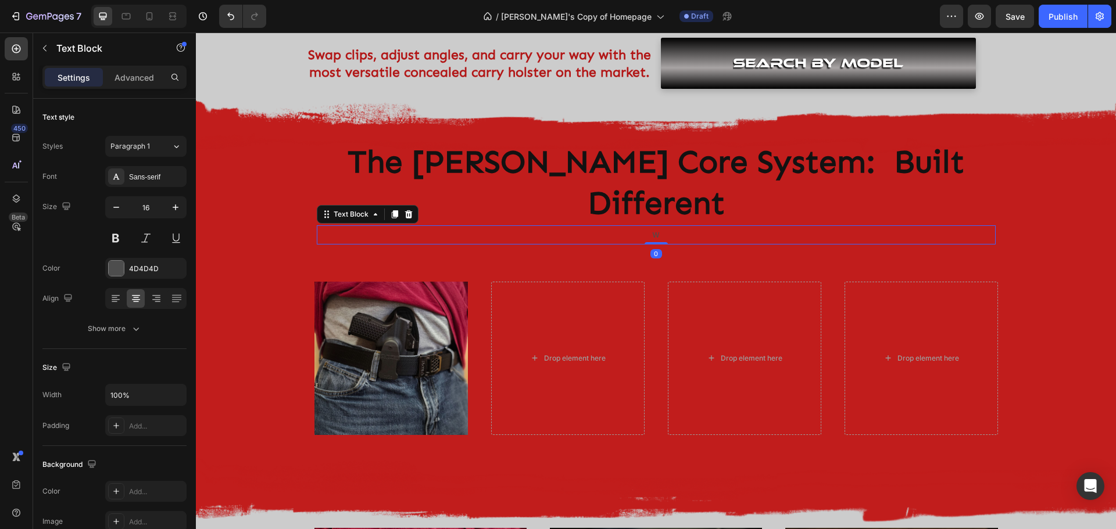
click at [666, 227] on p "w" at bounding box center [656, 235] width 677 height 17
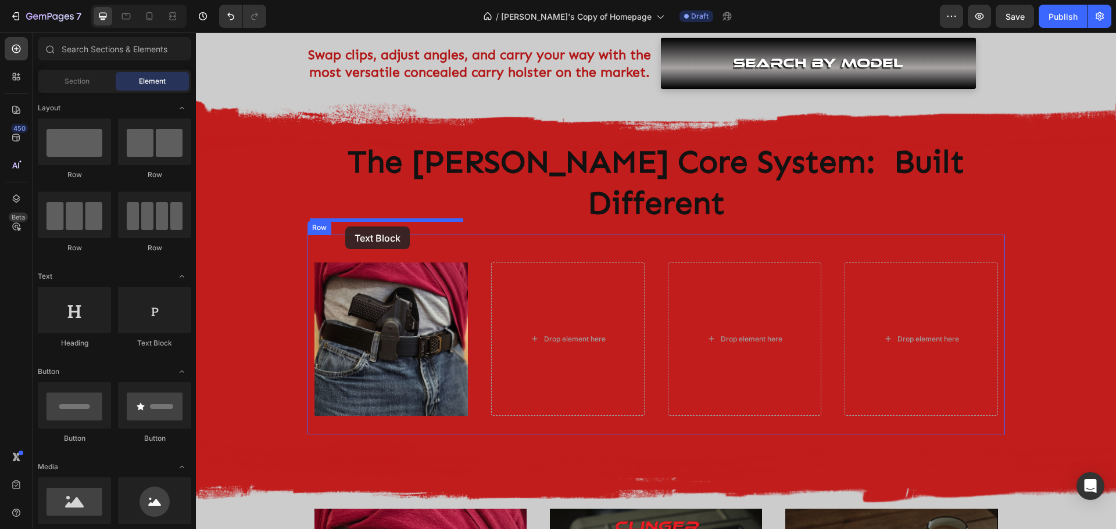
drag, startPoint x: 345, startPoint y: 356, endPoint x: 345, endPoint y: 227, distance: 129.0
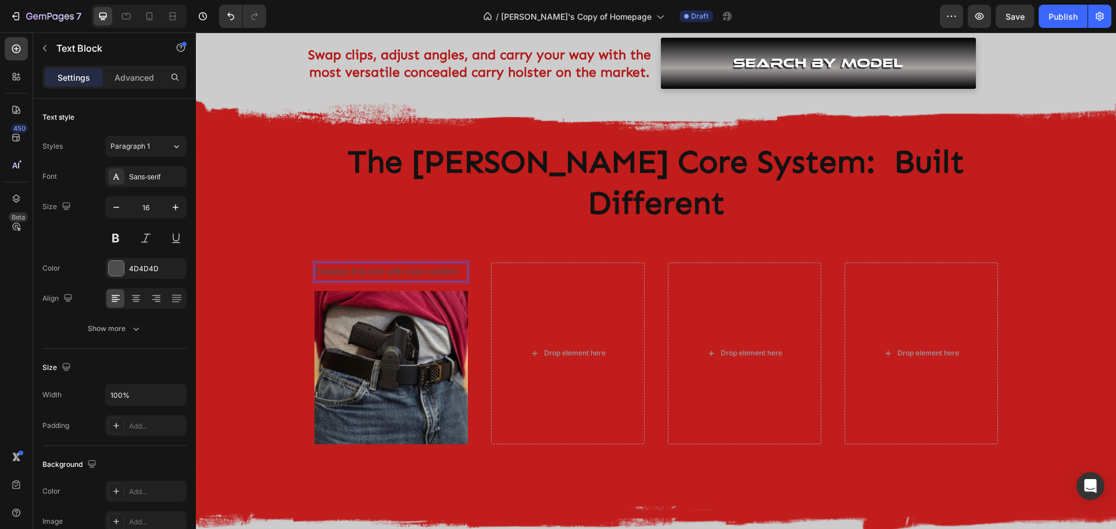
click at [391, 263] on div "Replace this text with your content" at bounding box center [390, 272] width 153 height 19
click at [391, 264] on p "Replace this text with your content" at bounding box center [391, 272] width 151 height 17
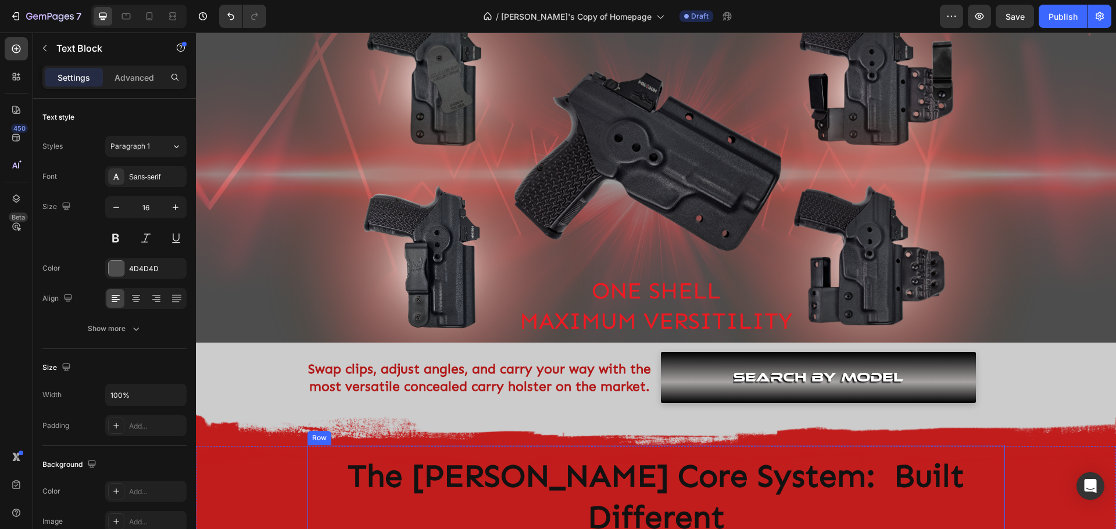
scroll to position [0, 0]
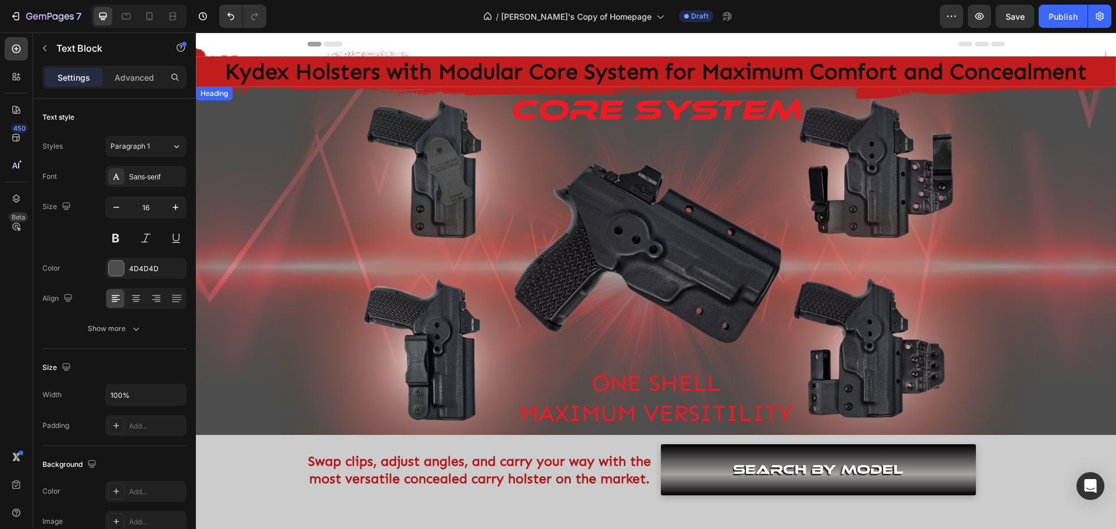
click at [500, 76] on h1 "Kydex Holsters with Modular Core System for Maximum Comfort and Concealment" at bounding box center [656, 71] width 920 height 31
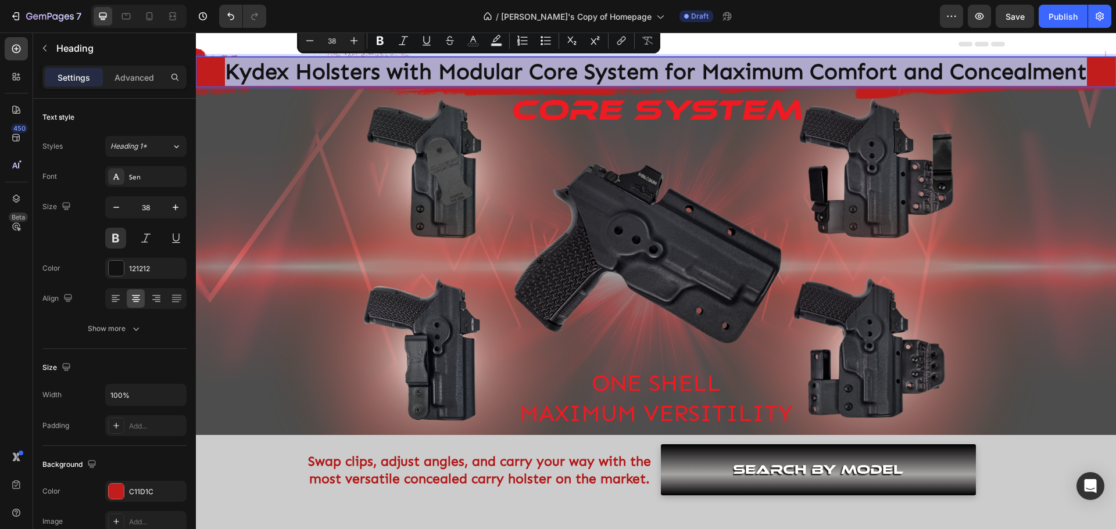
click at [500, 76] on p "Kydex Holsters with Modular Core System for Maximum Comfort and Concealment" at bounding box center [656, 72] width 918 height 28
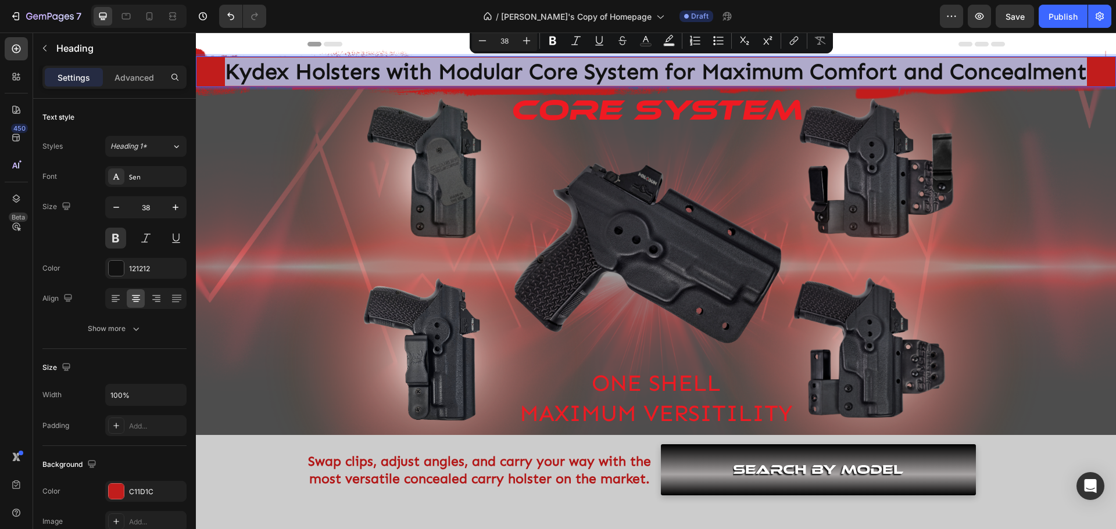
copy p "Kydex Holsters with Modular Core System for Maximum Comfort and Concealment"
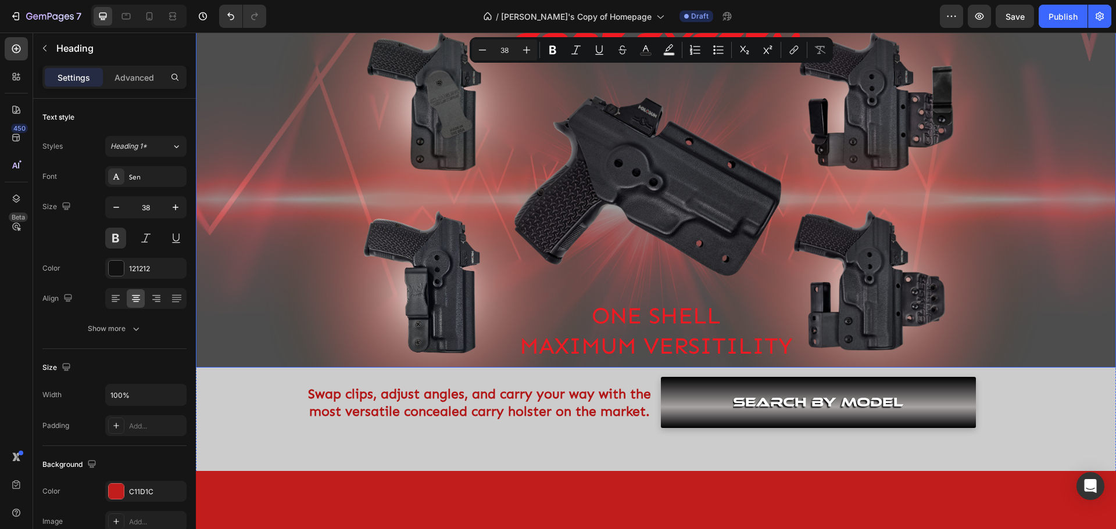
type input "16"
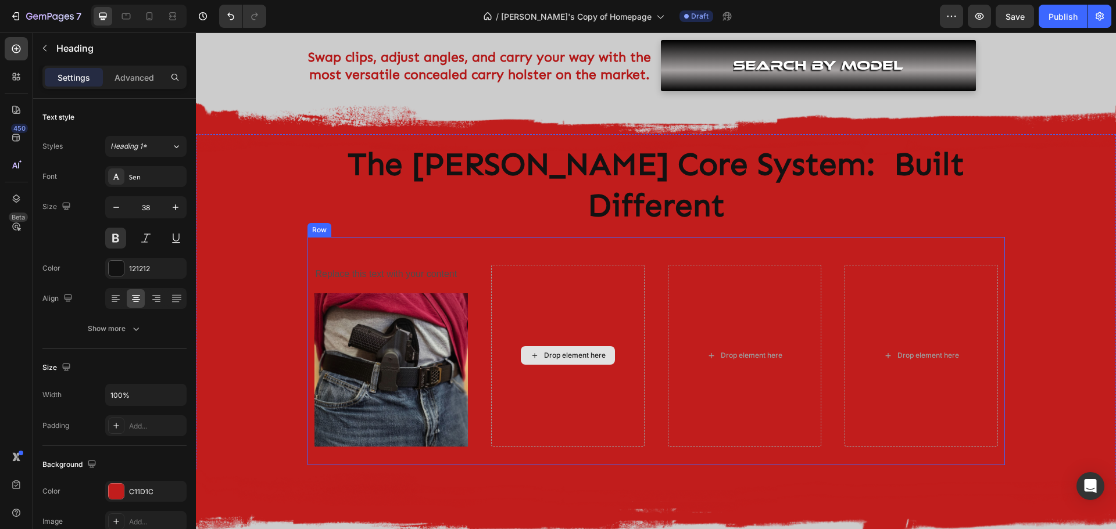
scroll to position [407, 0]
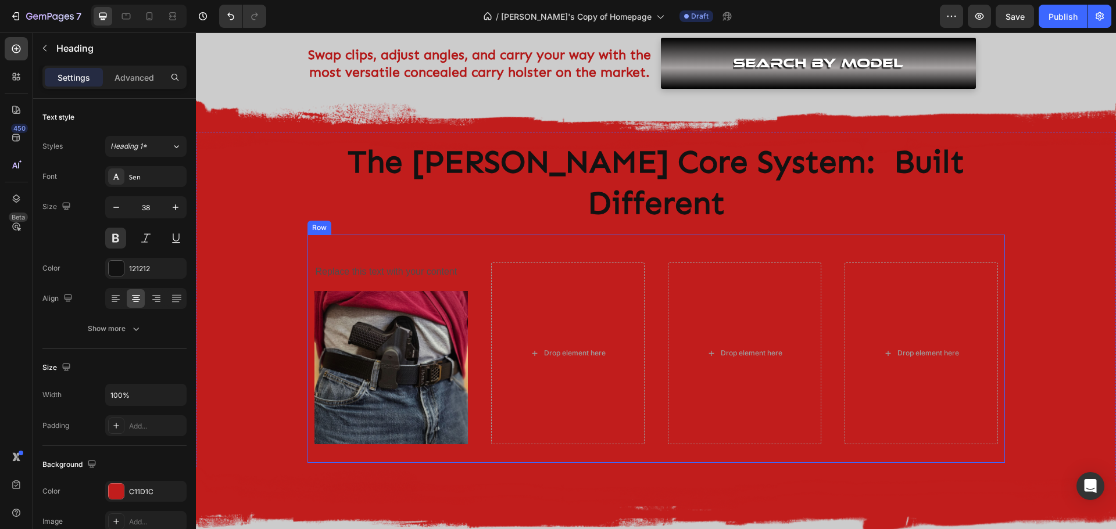
click at [384, 263] on div "Replace this text with your content" at bounding box center [390, 272] width 153 height 19
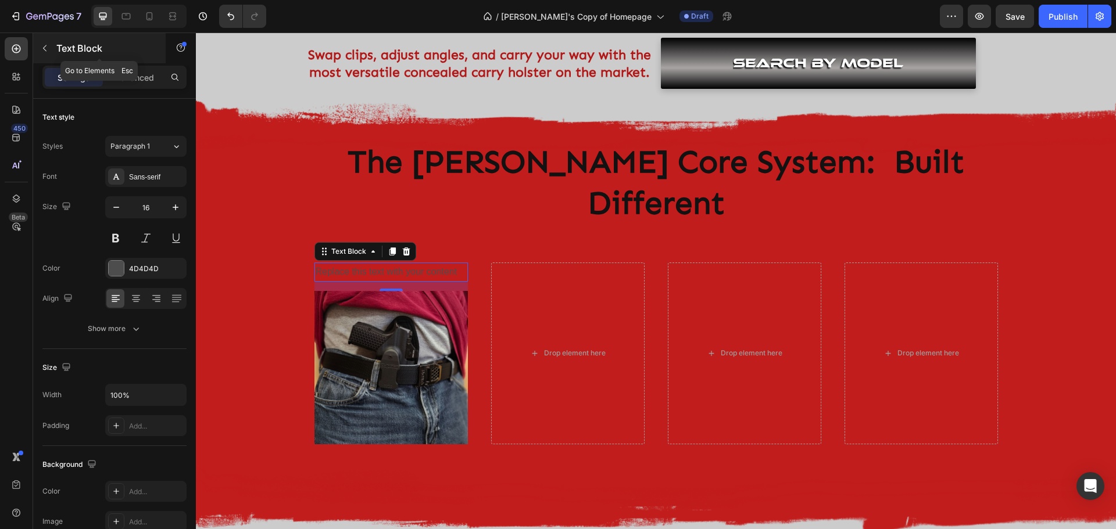
click at [42, 49] on icon "button" at bounding box center [44, 48] width 9 height 9
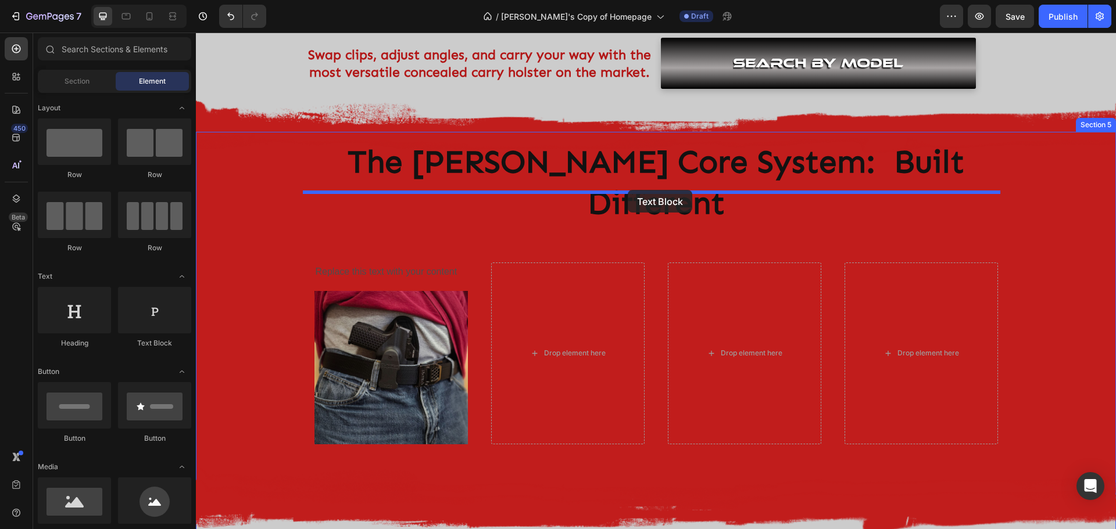
drag, startPoint x: 342, startPoint y: 351, endPoint x: 628, endPoint y: 190, distance: 327.7
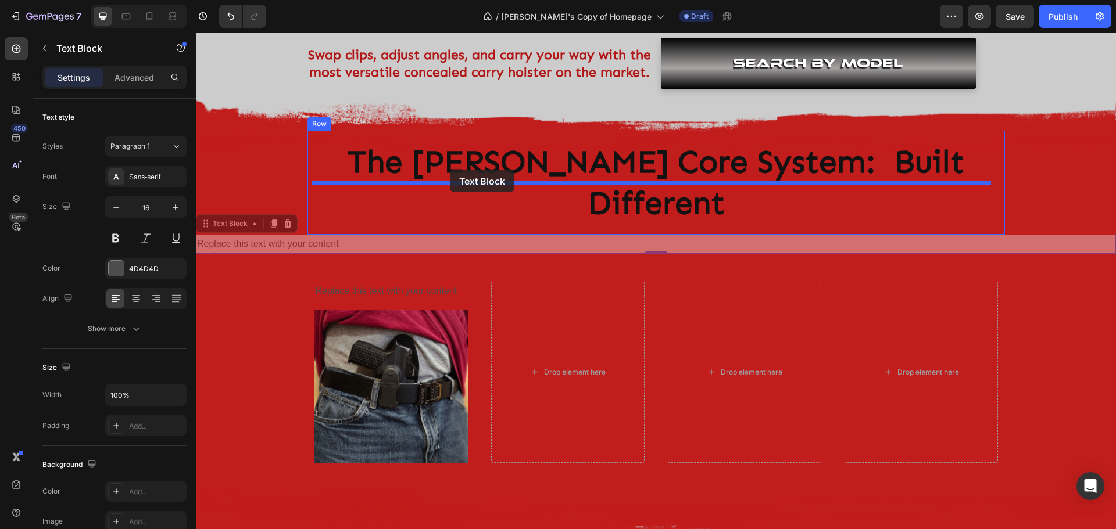
drag, startPoint x: 205, startPoint y: 180, endPoint x: 450, endPoint y: 170, distance: 244.9
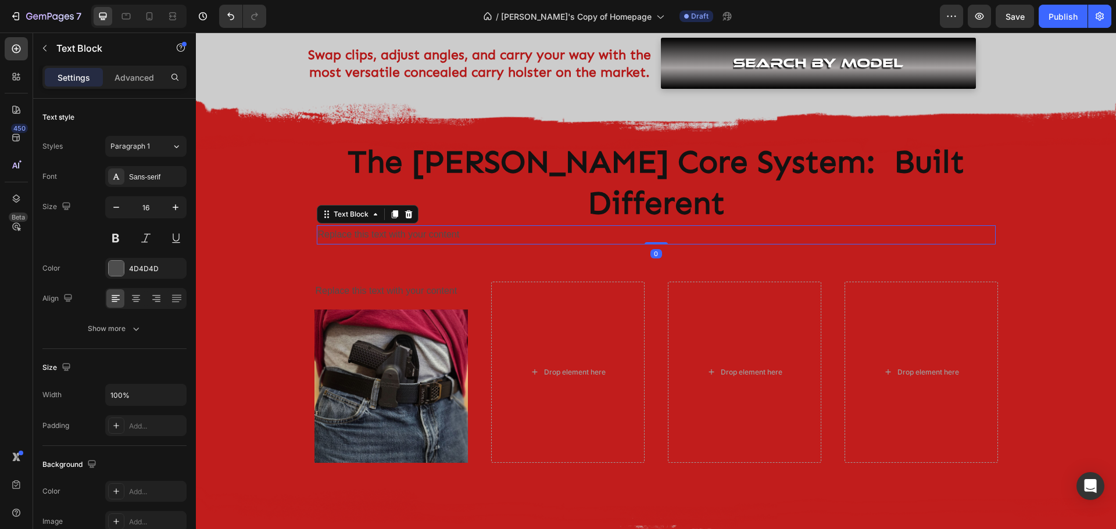
click at [434, 226] on div "Replace this text with your content" at bounding box center [656, 235] width 679 height 19
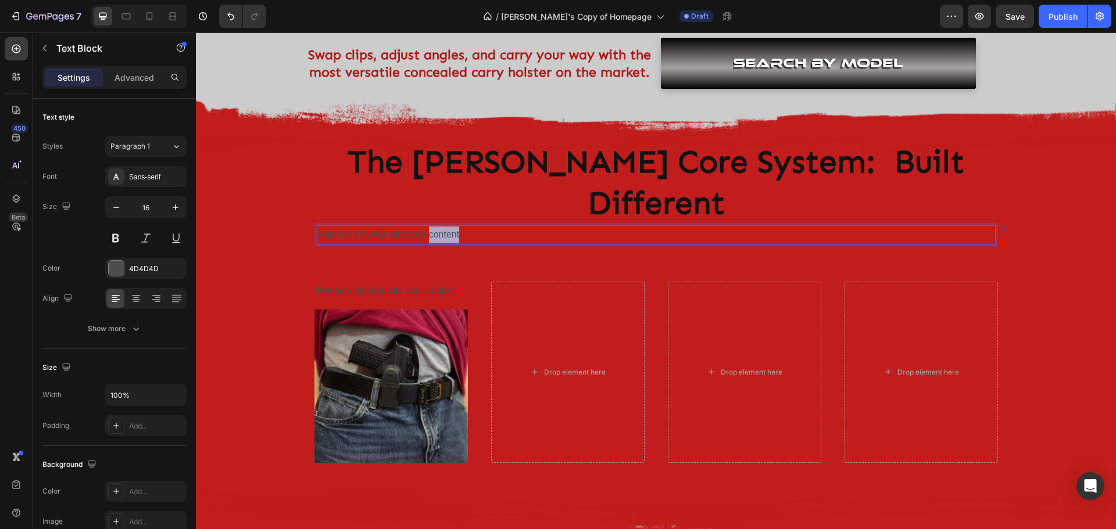
click at [434, 227] on p "Replace this text with your content" at bounding box center [656, 235] width 677 height 17
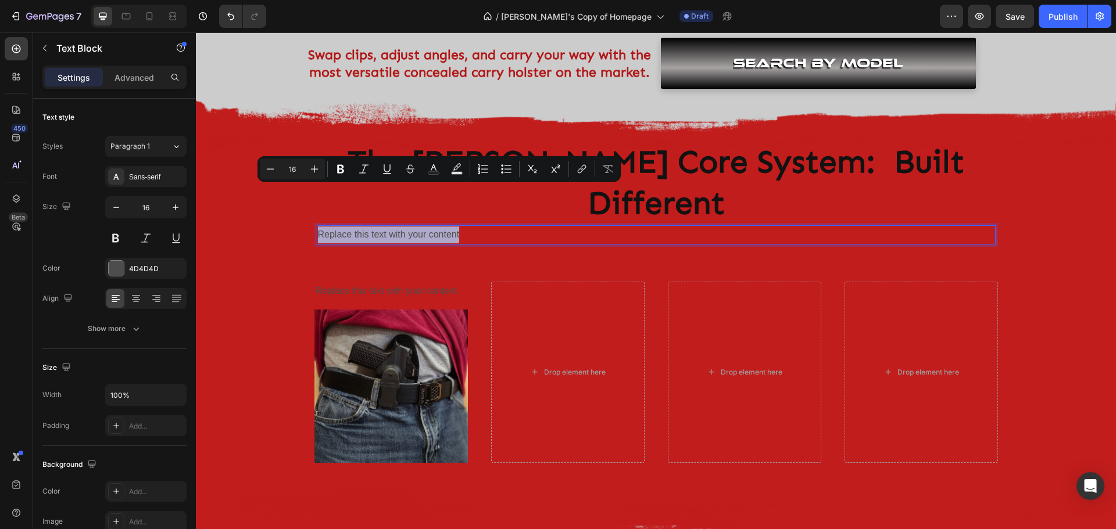
click at [434, 227] on p "Replace this text with your content" at bounding box center [656, 235] width 677 height 17
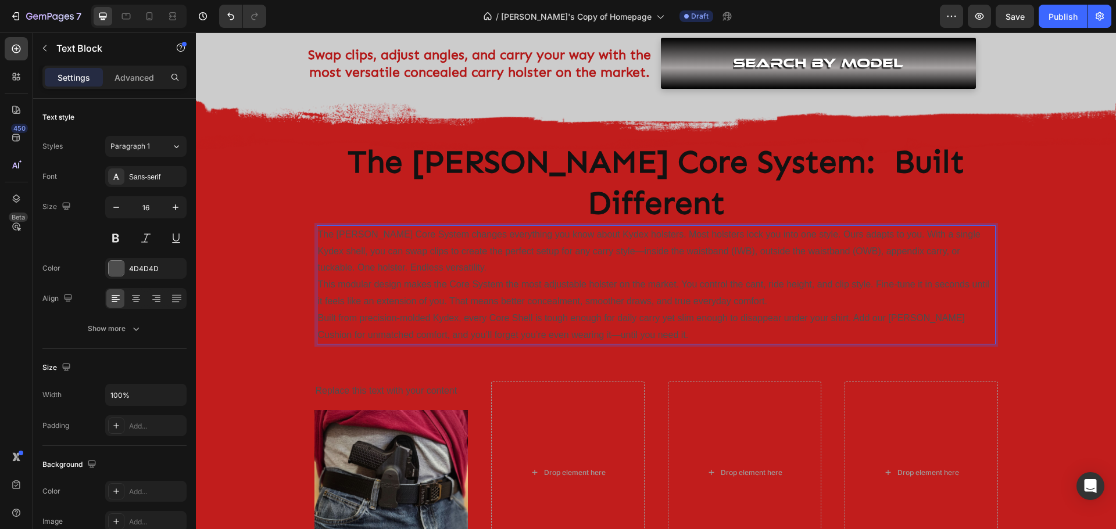
click at [398, 227] on p "The Clinger Core System changes everything you know about Kydex holsters. Most …" at bounding box center [656, 252] width 677 height 50
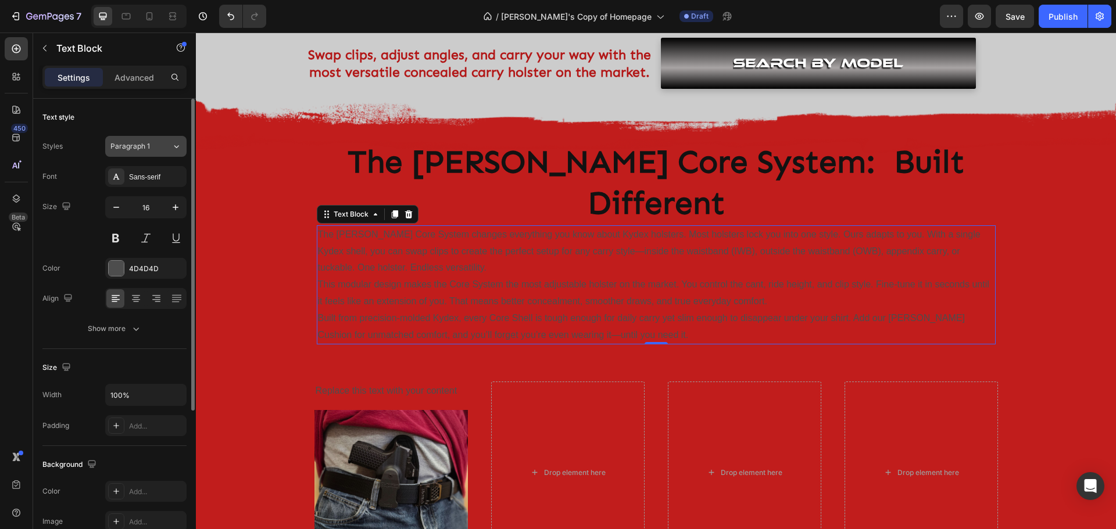
click at [167, 148] on div "Paragraph 1" at bounding box center [140, 146] width 61 height 10
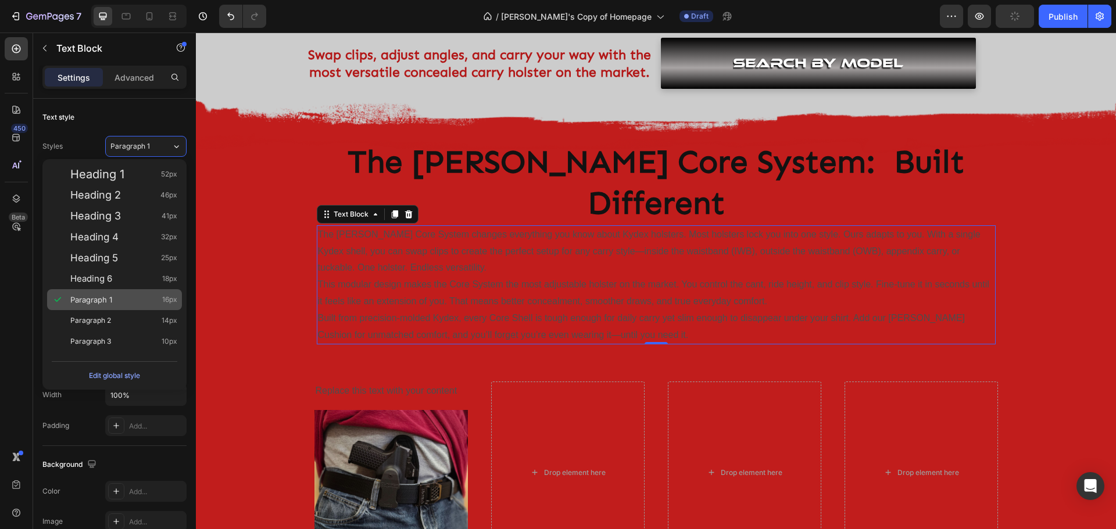
click at [99, 301] on span "Paragraph 1" at bounding box center [91, 300] width 42 height 12
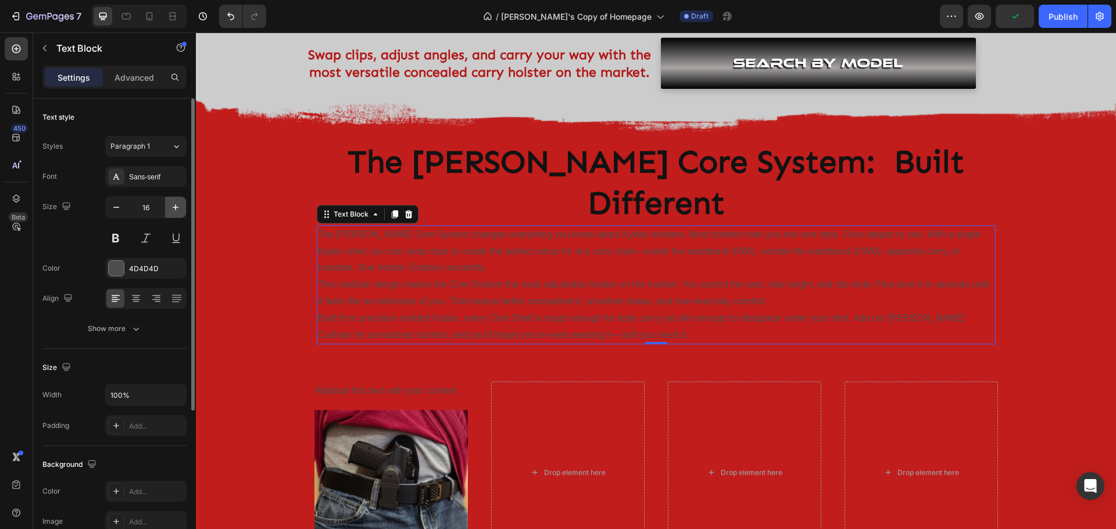
click at [173, 210] on icon "button" at bounding box center [176, 208] width 12 height 12
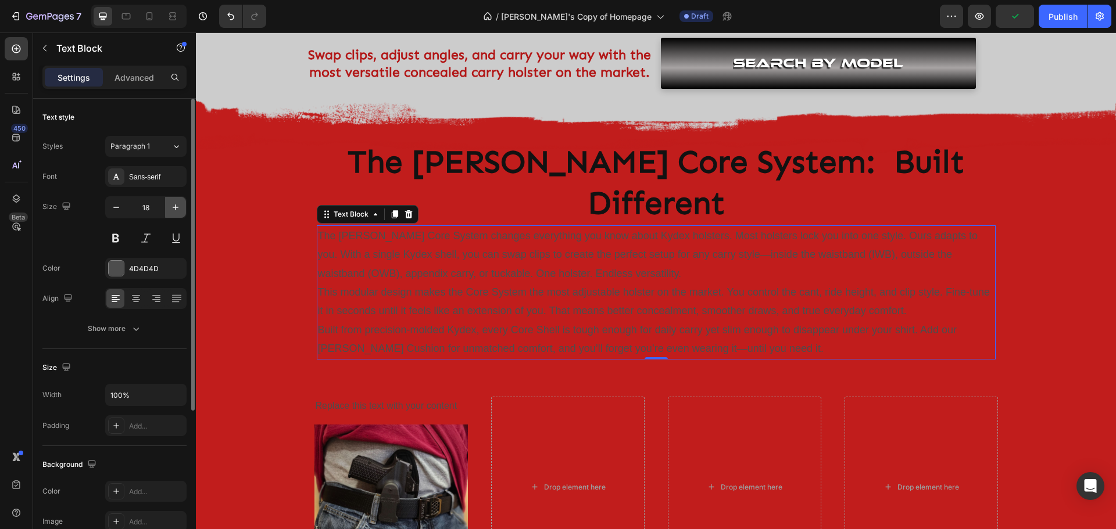
click at [173, 210] on icon "button" at bounding box center [176, 208] width 12 height 12
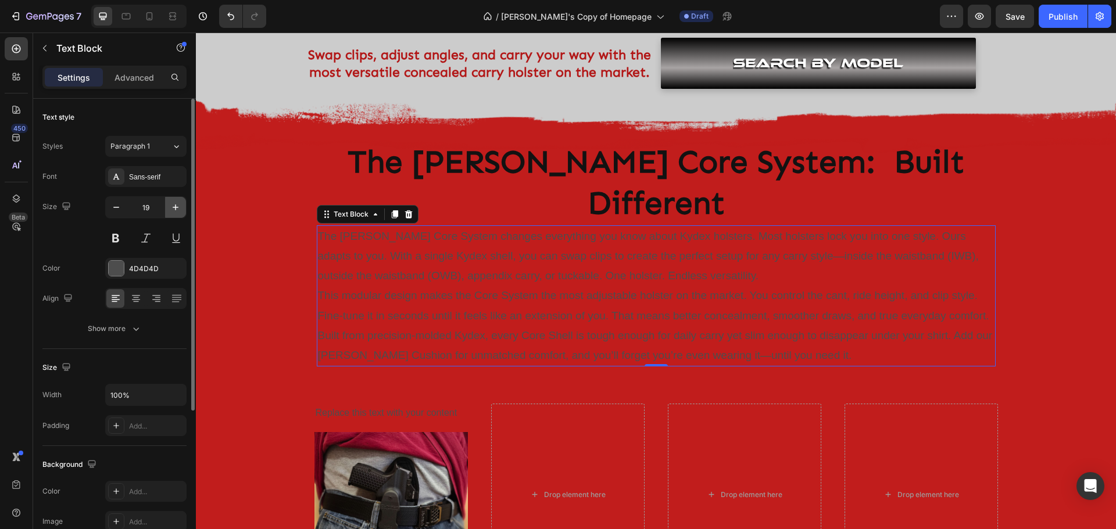
click at [173, 210] on icon "button" at bounding box center [176, 208] width 12 height 12
type input "20"
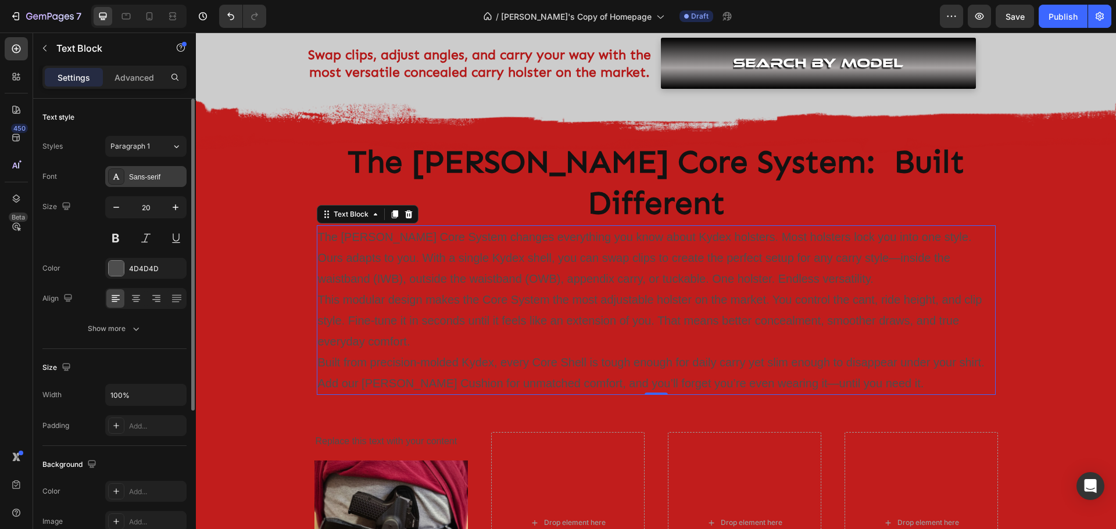
click at [134, 184] on div "Sans-serif" at bounding box center [145, 176] width 81 height 21
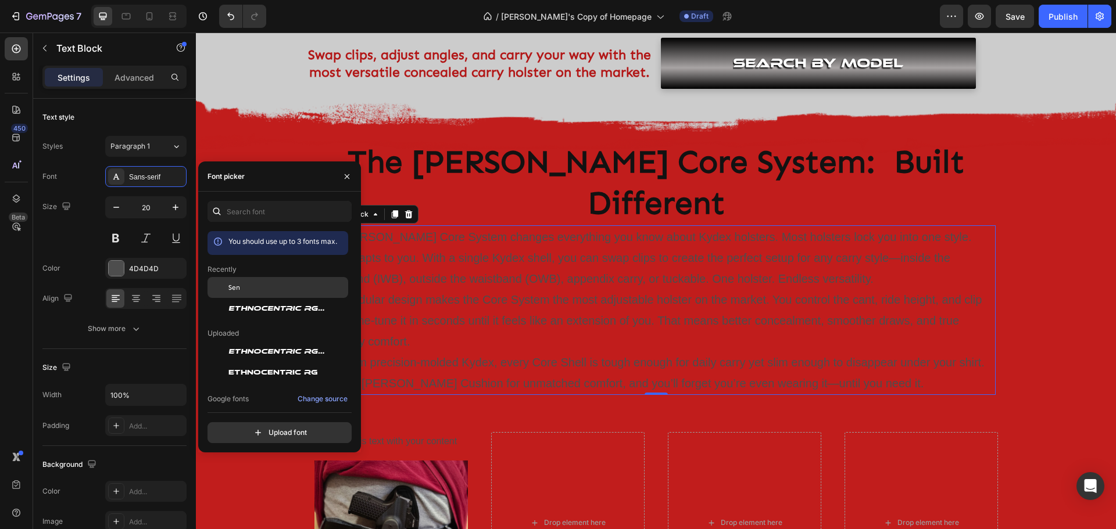
click at [234, 291] on span "Sen" at bounding box center [234, 287] width 12 height 10
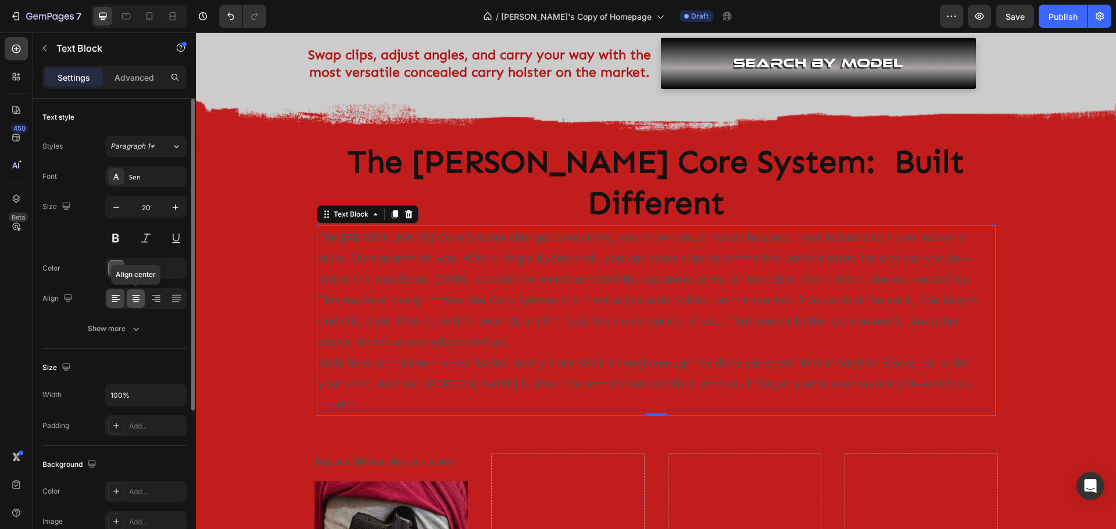
click at [138, 302] on icon at bounding box center [136, 302] width 6 height 1
click at [115, 300] on icon at bounding box center [116, 299] width 8 height 1
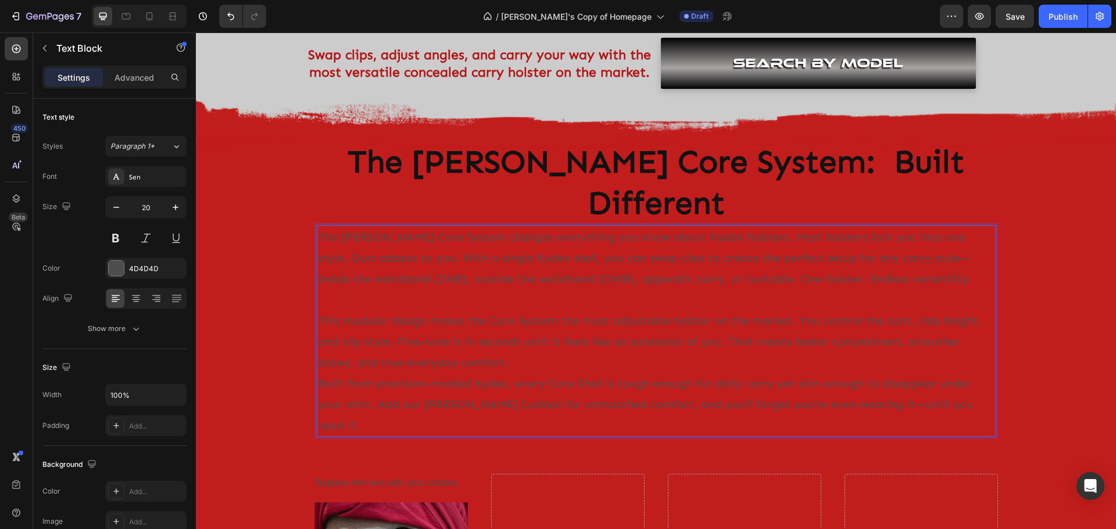
click at [674, 323] on p "This modular design makes the Core System the most adjustable holster on the ma…" at bounding box center [656, 341] width 677 height 63
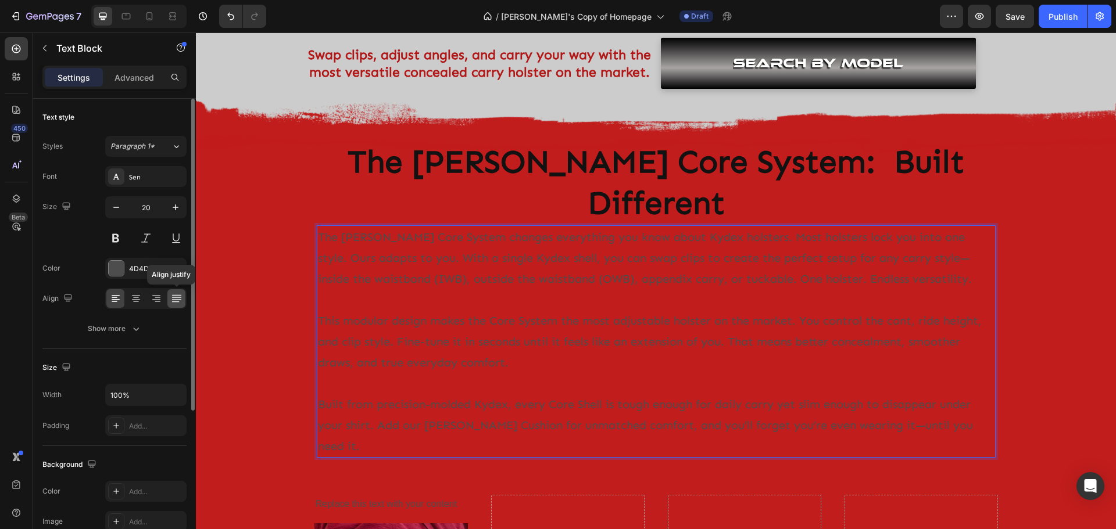
click at [180, 302] on icon at bounding box center [177, 299] width 12 height 12
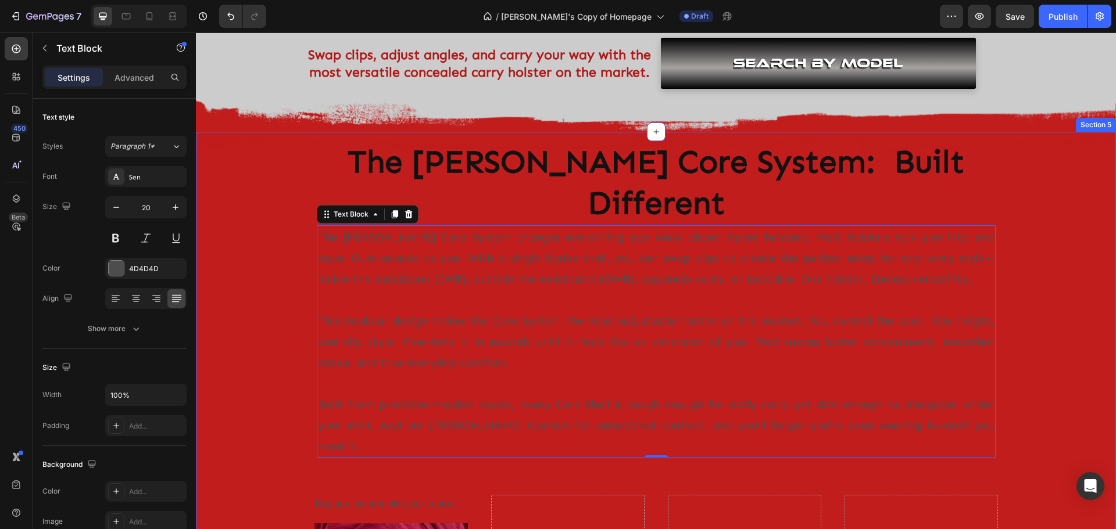
click at [1042, 372] on div "Image Row The Clinger Core System: Built Different Heading The Clinger Core Sys…" at bounding box center [656, 470] width 920 height 638
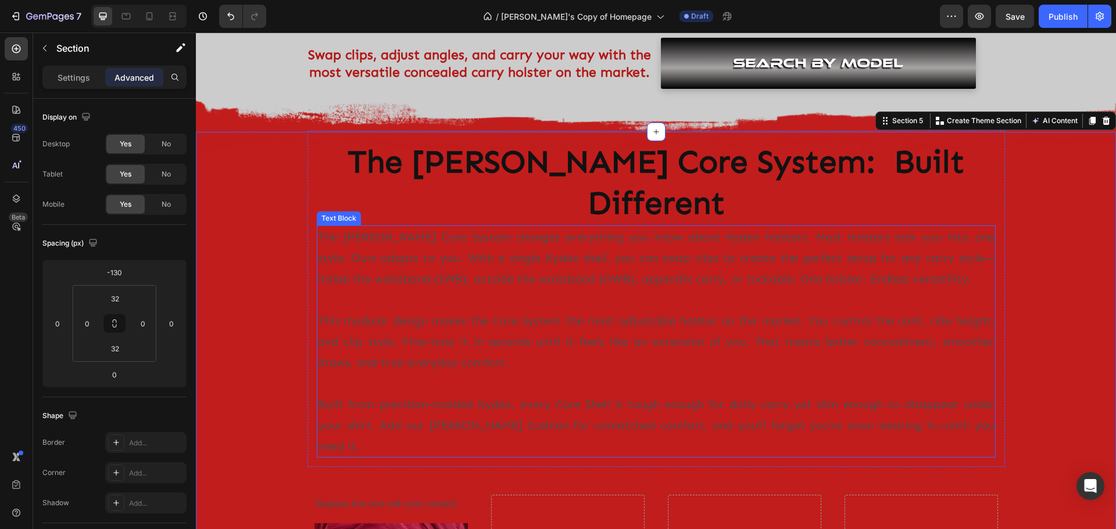
click at [813, 310] on p "This modular design makes the Core System the most adjustable holster on the ma…" at bounding box center [656, 341] width 677 height 63
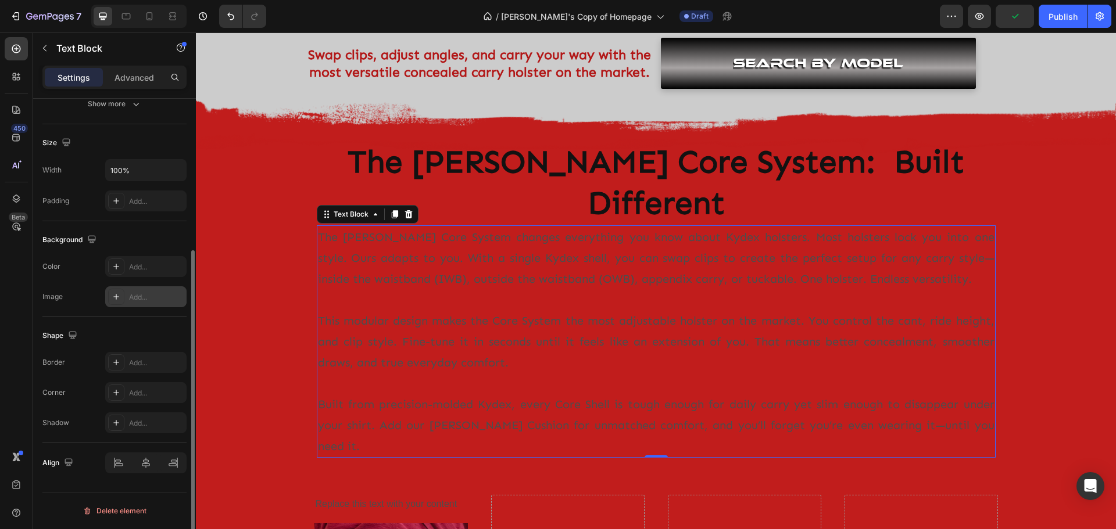
scroll to position [0, 0]
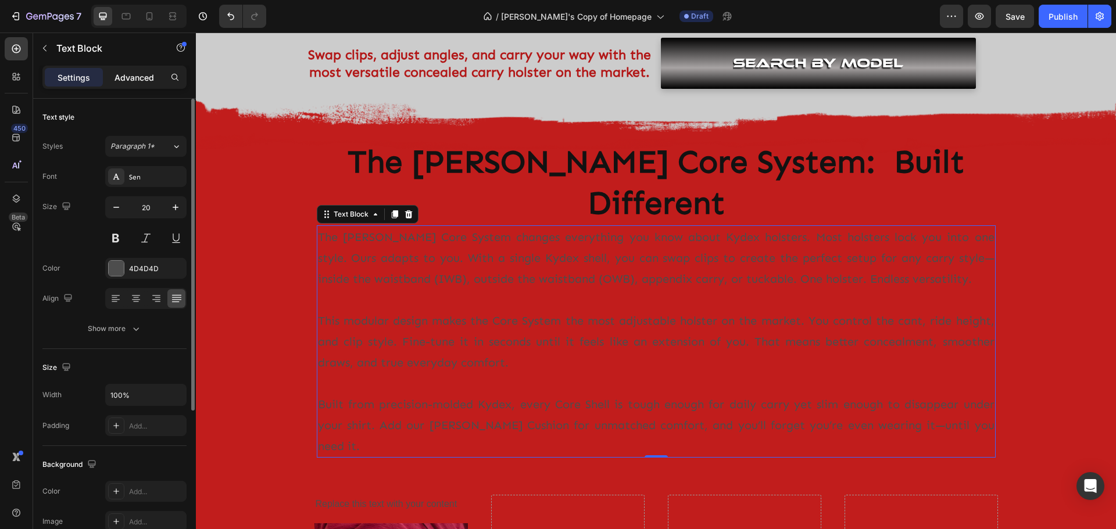
click at [137, 82] on p "Advanced" at bounding box center [134, 77] width 40 height 12
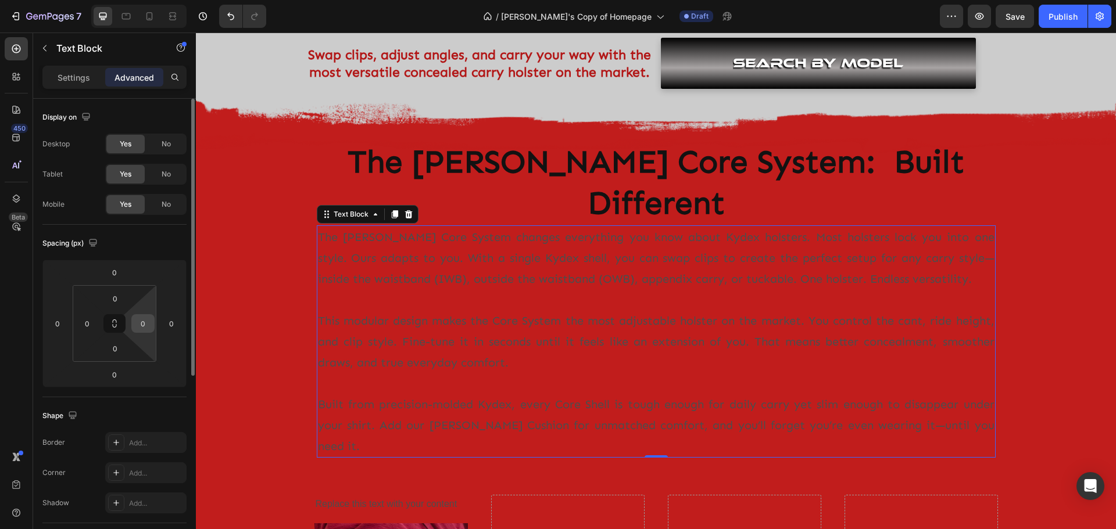
click at [143, 328] on input "0" at bounding box center [142, 323] width 17 height 17
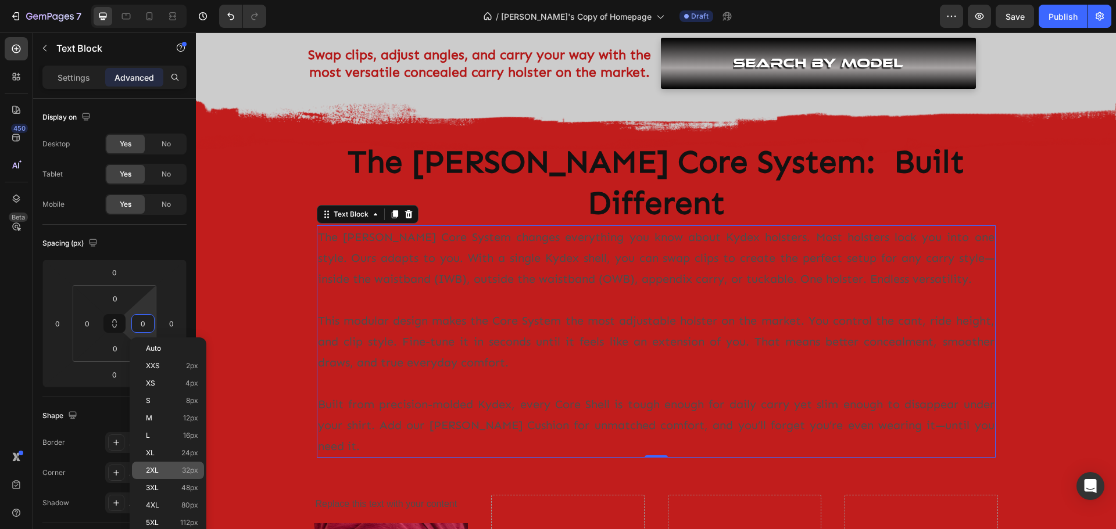
click at [162, 470] on p "2XL 32px" at bounding box center [172, 471] width 52 height 8
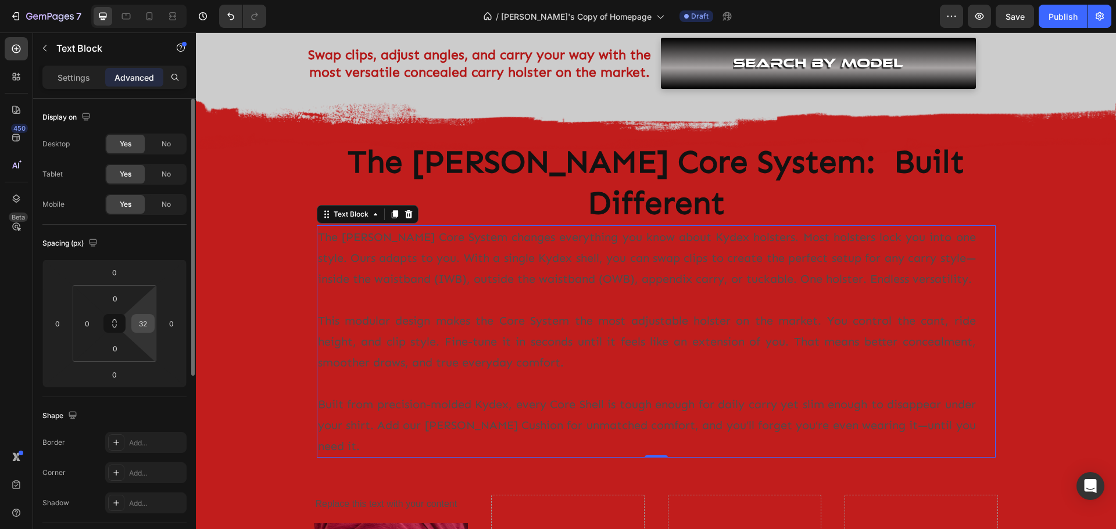
click at [144, 332] on div "32" at bounding box center [142, 323] width 23 height 19
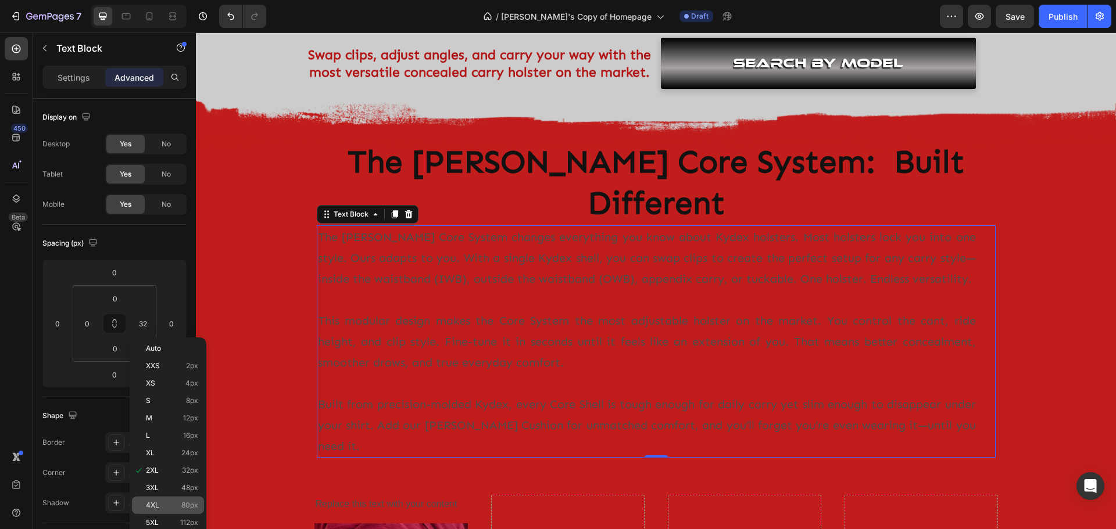
click at [158, 502] on span "4XL" at bounding box center [152, 506] width 13 height 8
type input "80"
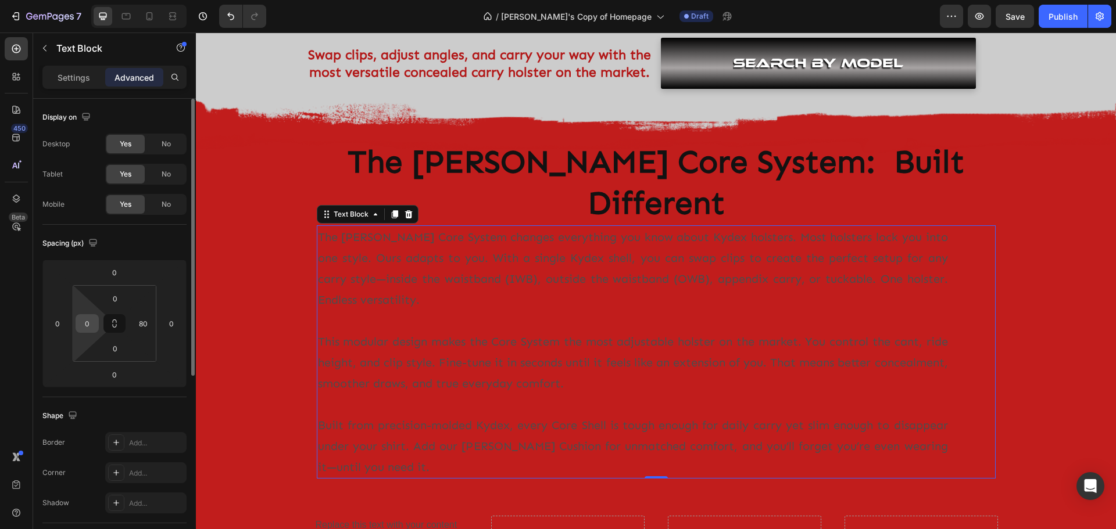
click at [87, 327] on input "0" at bounding box center [86, 323] width 17 height 17
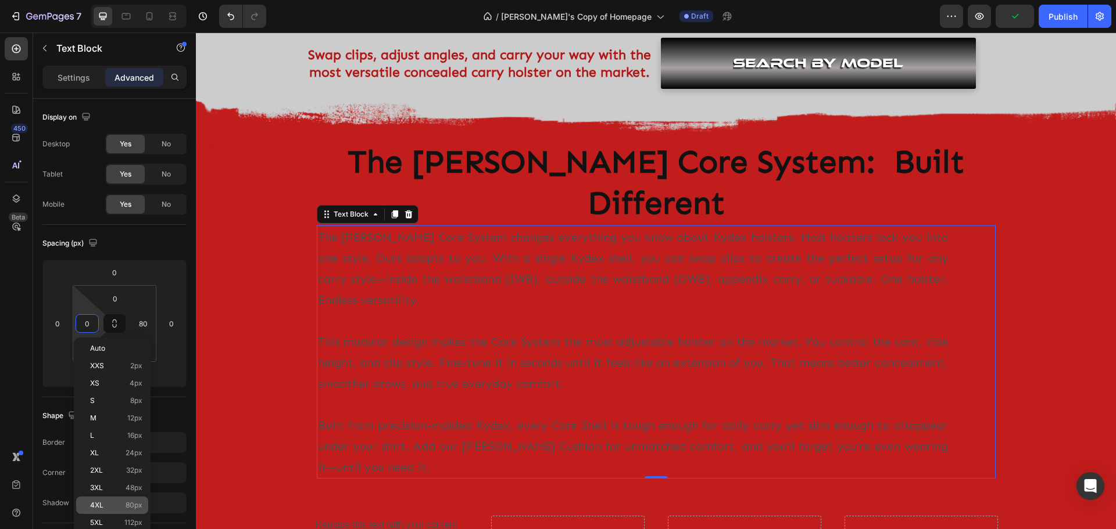
click at [96, 504] on span "4XL" at bounding box center [96, 506] width 13 height 8
type input "80"
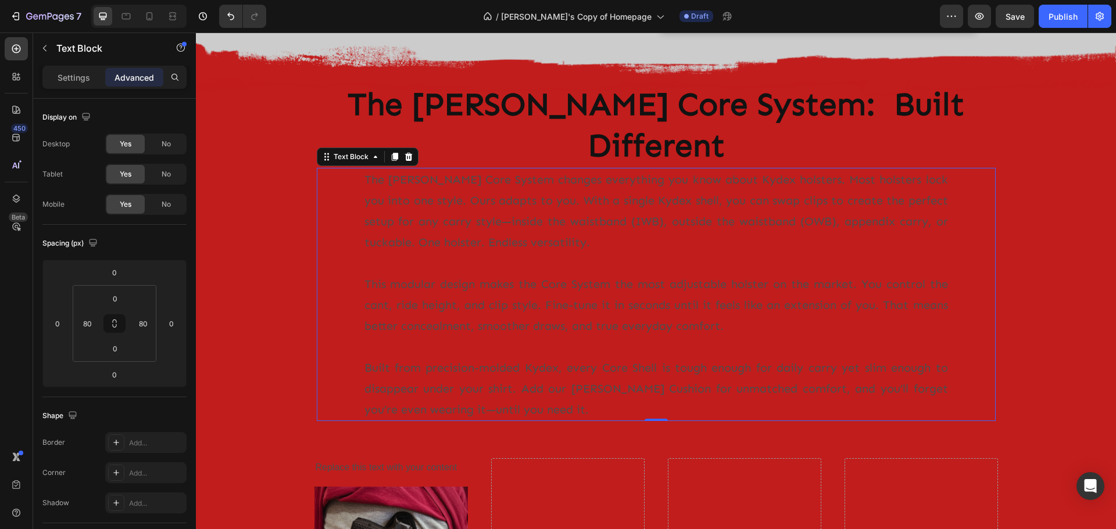
scroll to position [465, 0]
click at [73, 80] on p "Settings" at bounding box center [74, 77] width 33 height 12
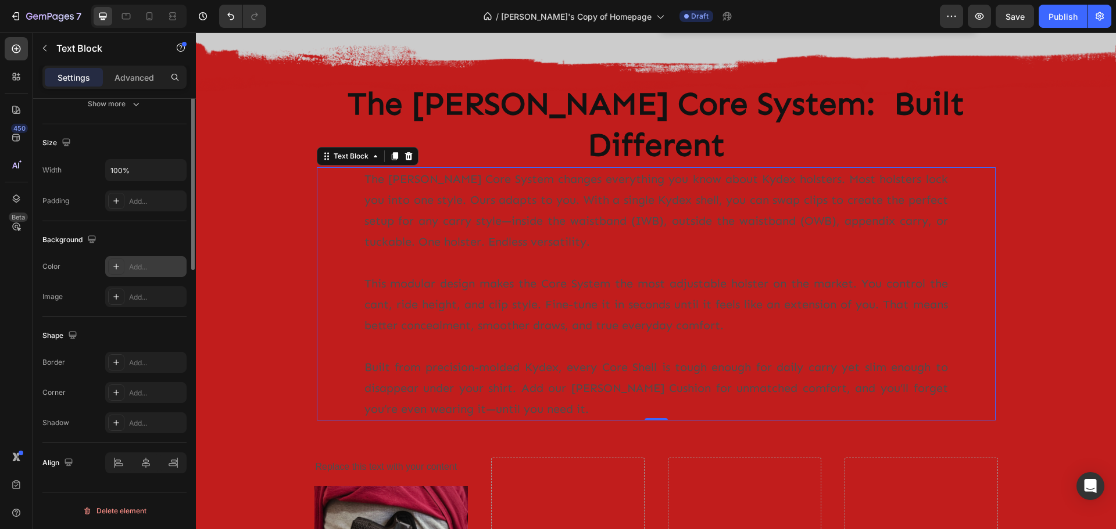
scroll to position [0, 0]
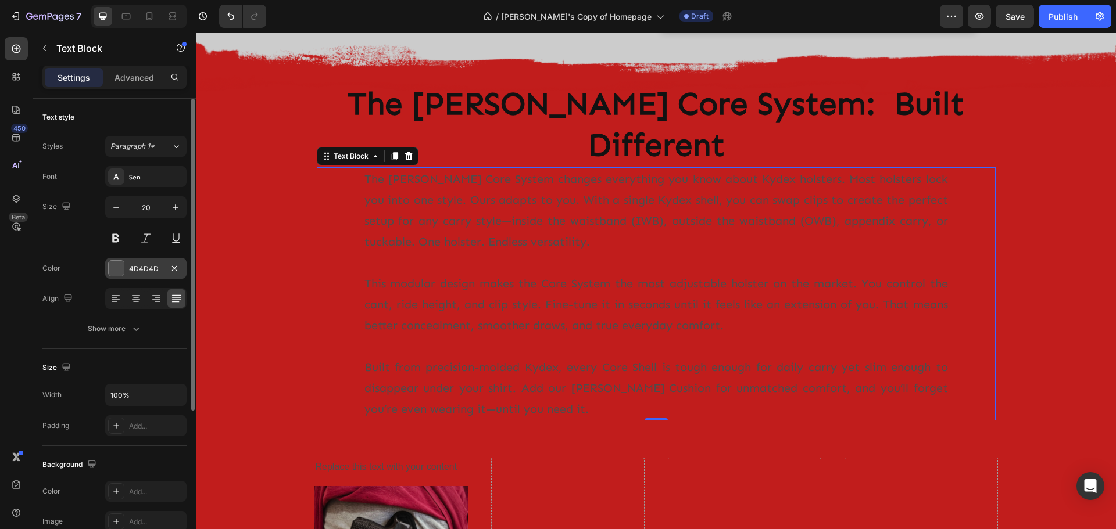
click at [119, 271] on div at bounding box center [116, 268] width 15 height 15
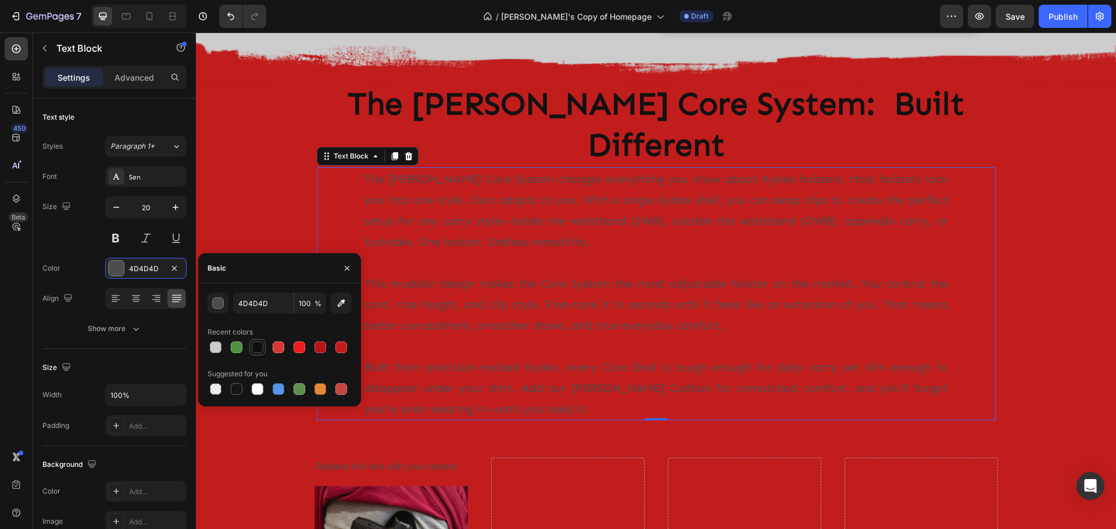
click at [255, 345] on div at bounding box center [258, 348] width 12 height 12
type input "0E0E0E"
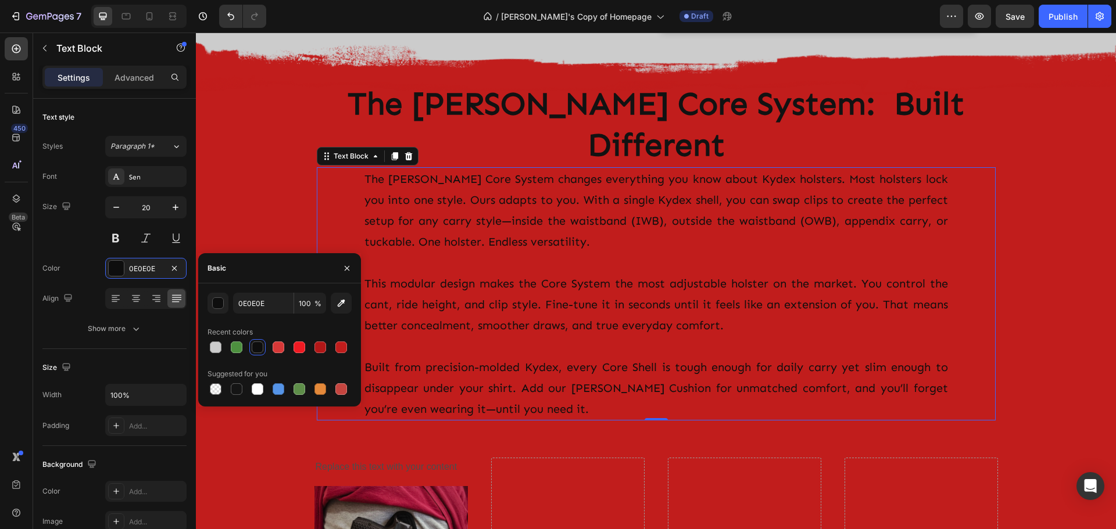
click at [1061, 253] on div "Image Row The Clinger Core System: Built Different Heading The Clinger Core Sys…" at bounding box center [656, 421] width 920 height 659
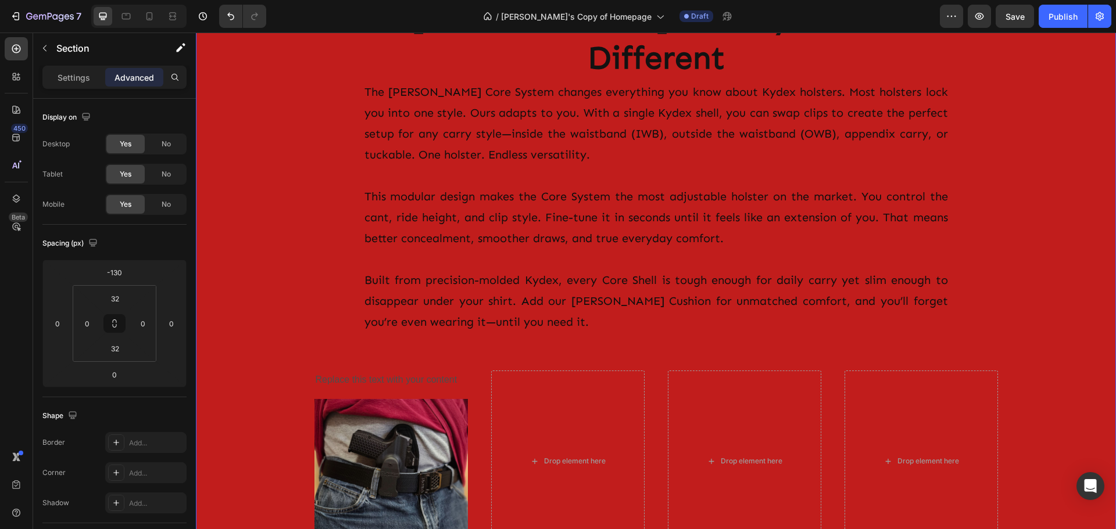
scroll to position [581, 0]
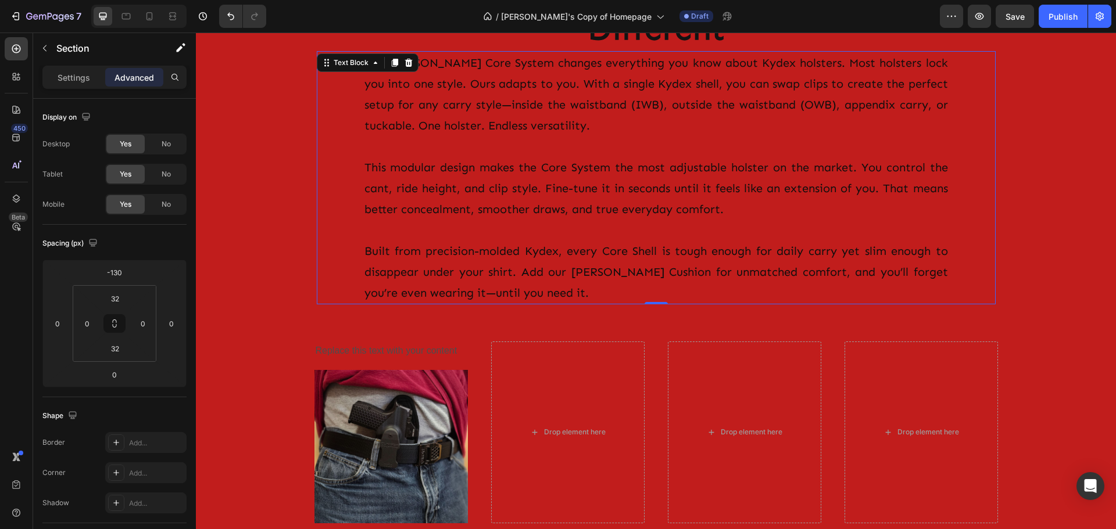
click at [584, 164] on p "This modular design makes the Core System the most adjustable holster on the ma…" at bounding box center [656, 188] width 584 height 63
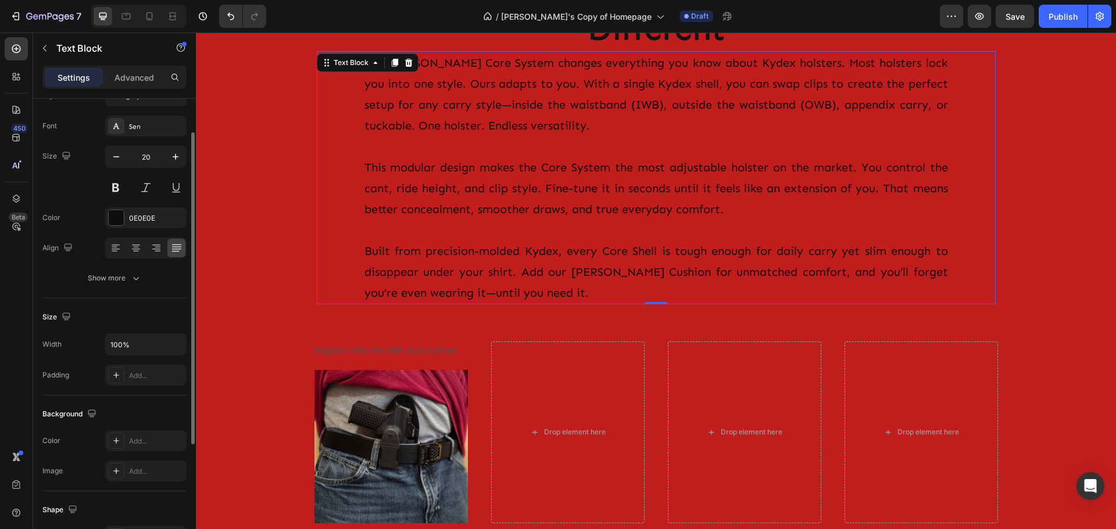
scroll to position [0, 0]
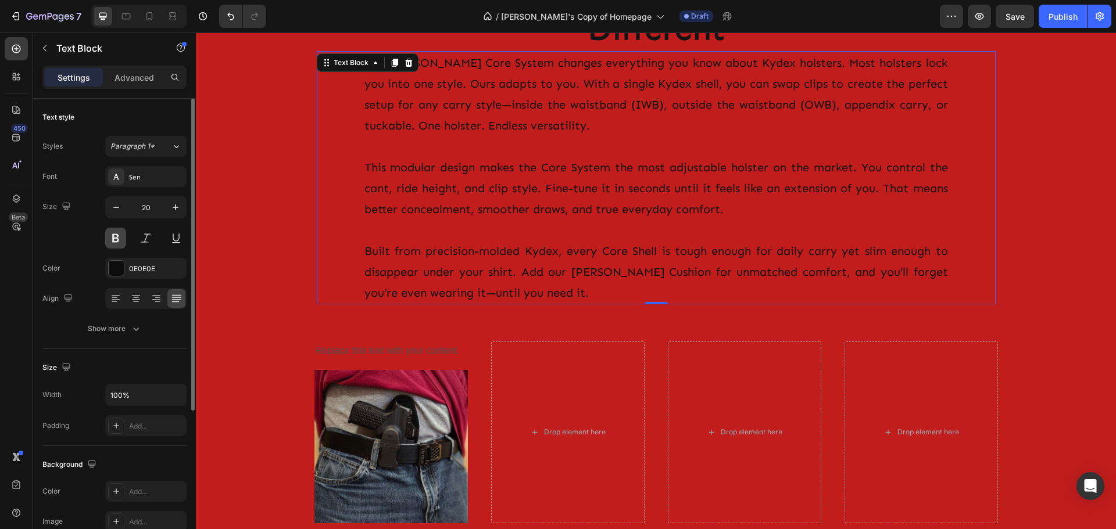
click at [110, 239] on button at bounding box center [115, 238] width 21 height 21
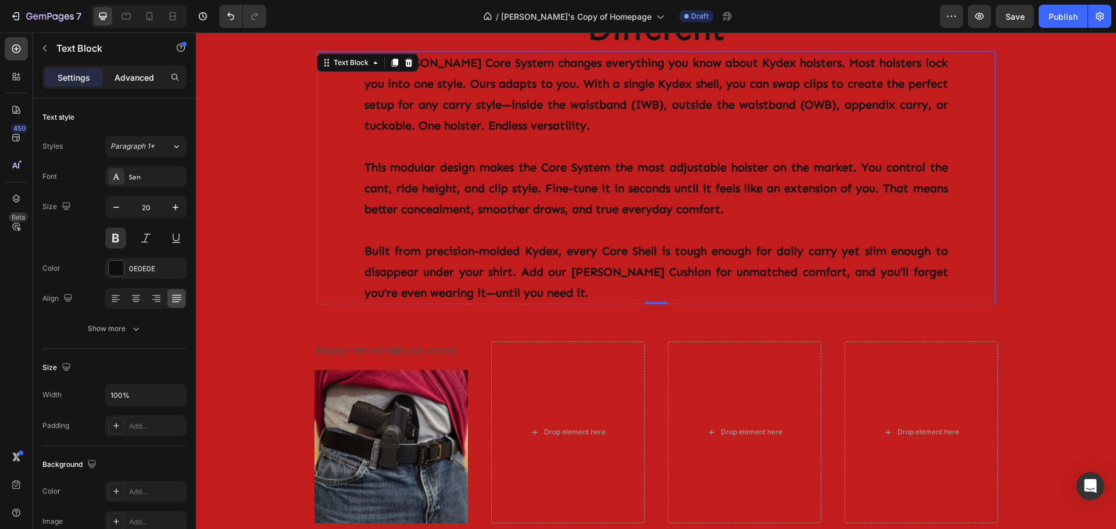
click at [121, 74] on p "Advanced" at bounding box center [134, 77] width 40 height 12
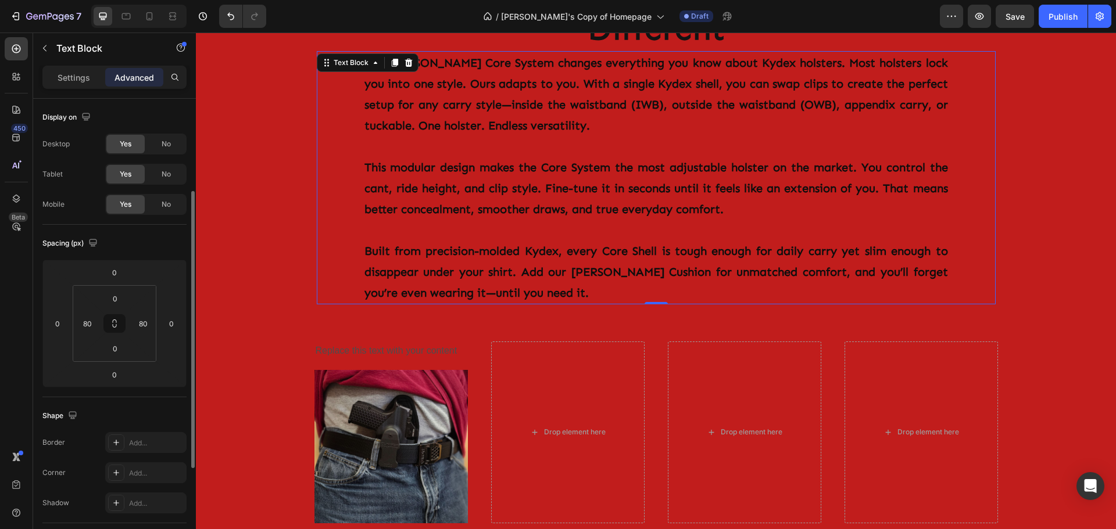
scroll to position [58, 0]
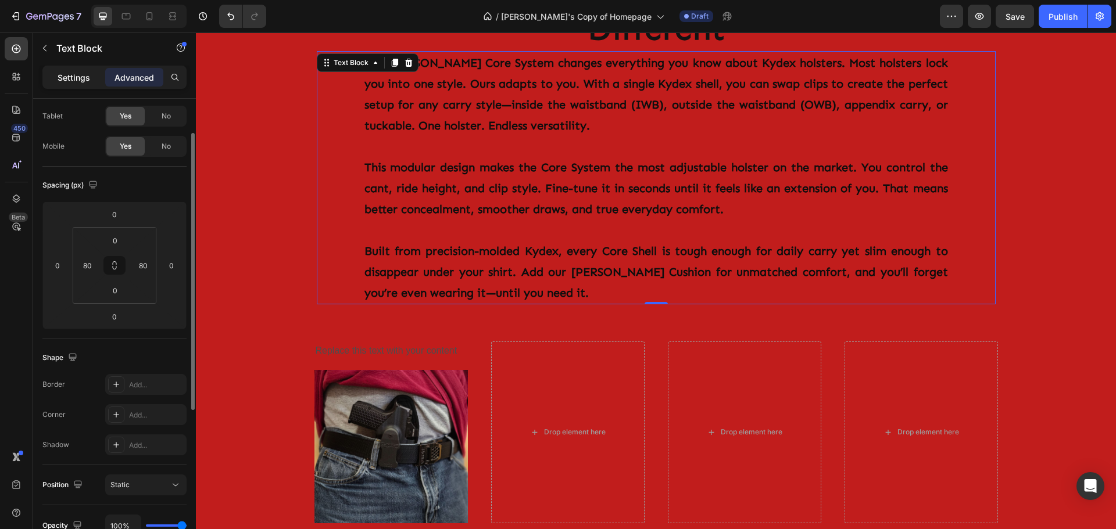
click at [71, 75] on p "Settings" at bounding box center [74, 77] width 33 height 12
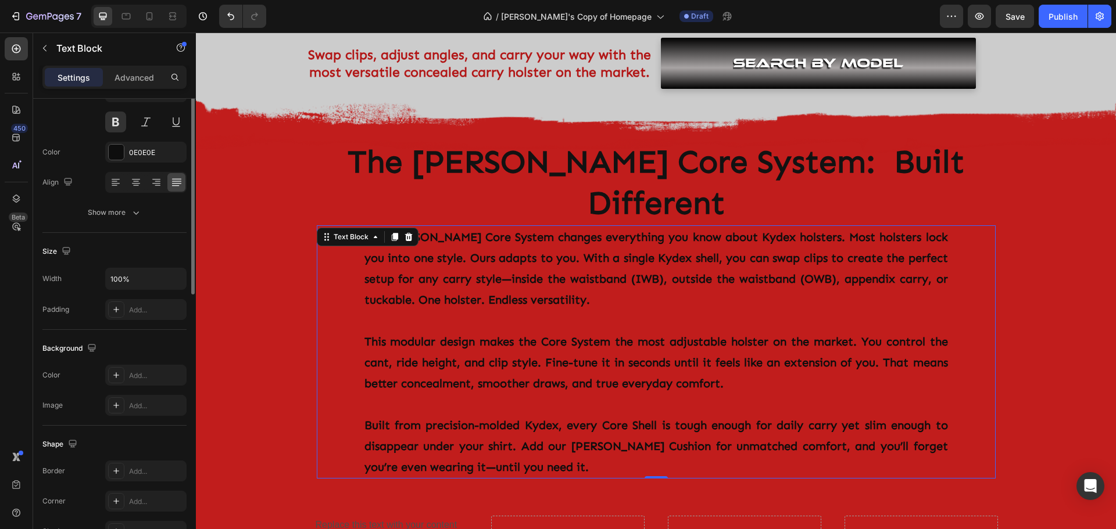
scroll to position [0, 0]
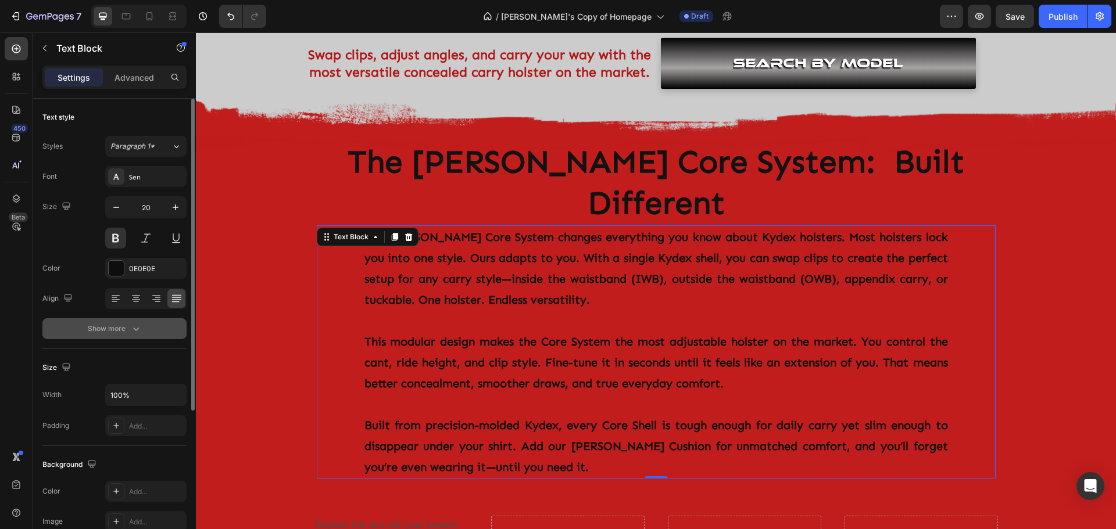
click at [98, 328] on div "Show more" at bounding box center [115, 329] width 54 height 12
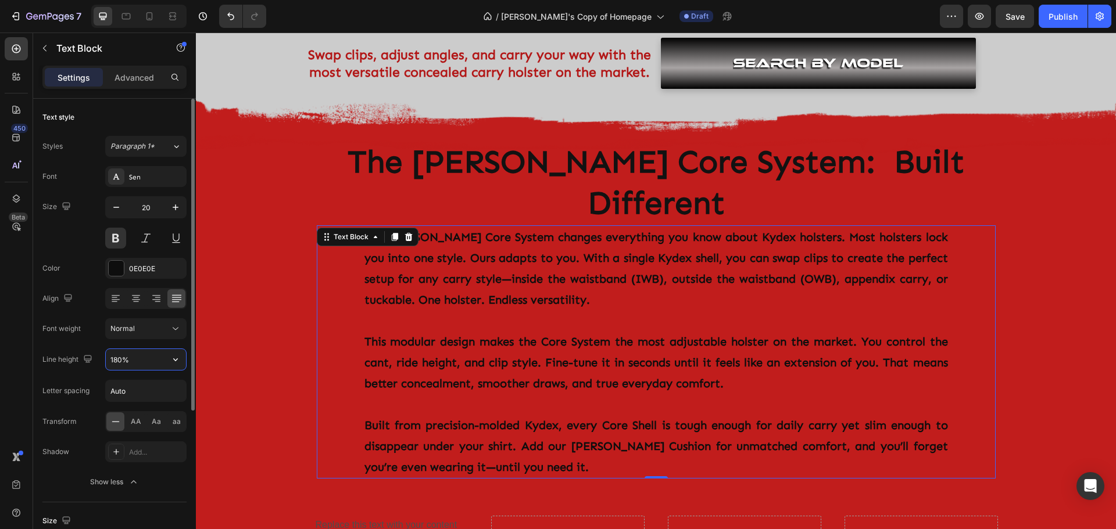
click at [138, 357] on input "180%" at bounding box center [146, 359] width 80 height 21
click at [174, 362] on icon "button" at bounding box center [176, 360] width 12 height 12
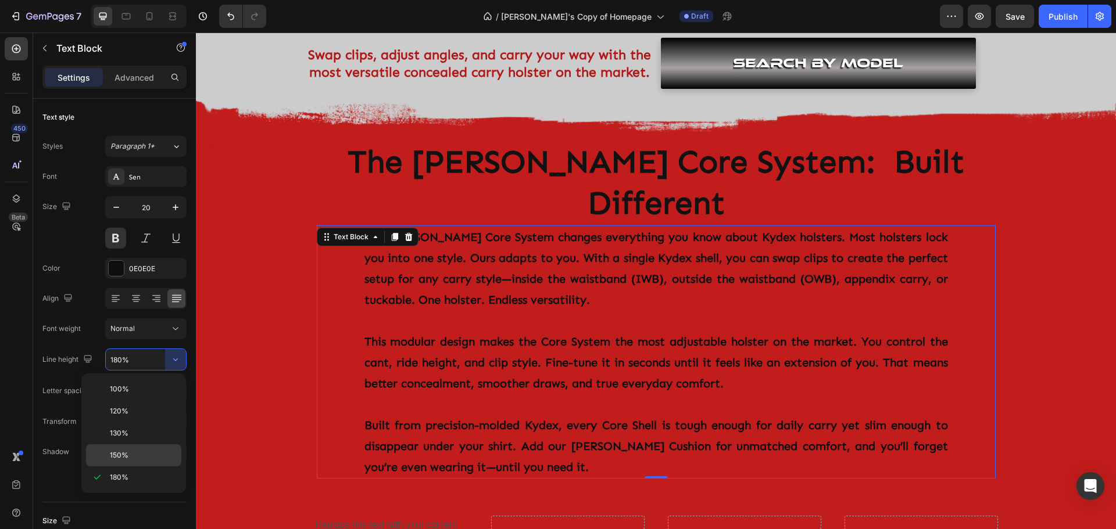
click at [121, 453] on span "150%" at bounding box center [119, 455] width 19 height 10
type input "150%"
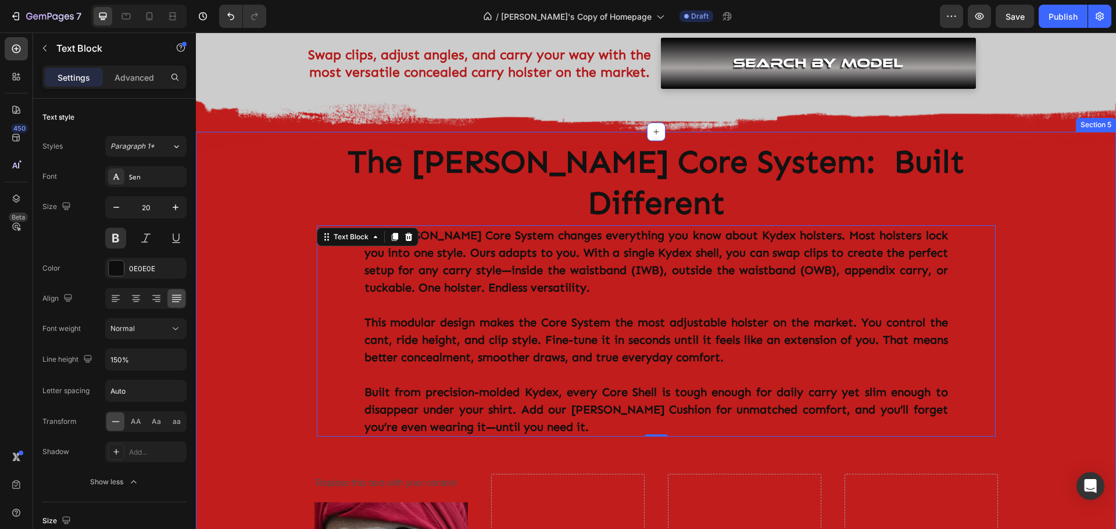
click at [250, 328] on div "Image Row The Clinger Core System: Built Different Heading The Clinger Core Sys…" at bounding box center [656, 459] width 920 height 617
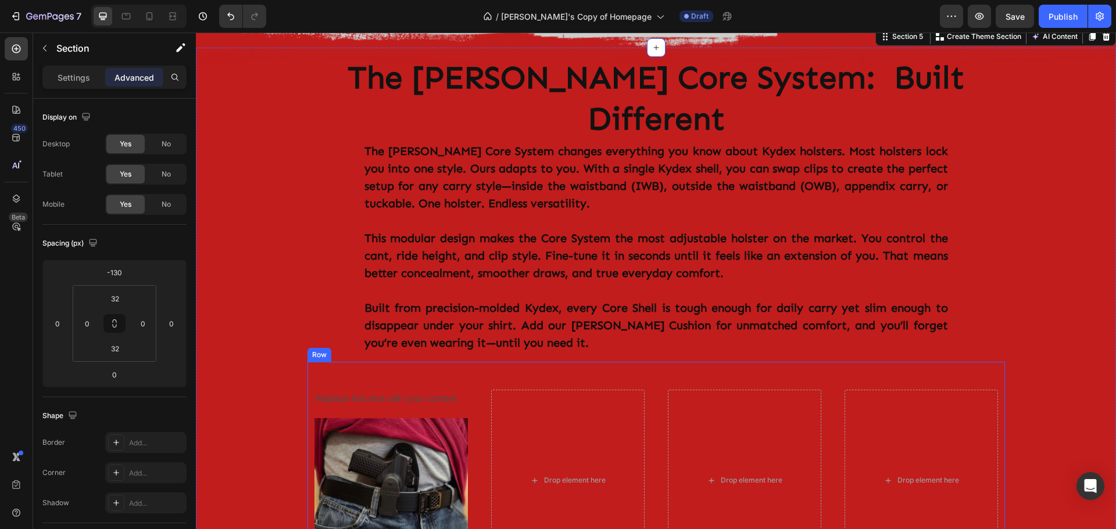
scroll to position [465, 0]
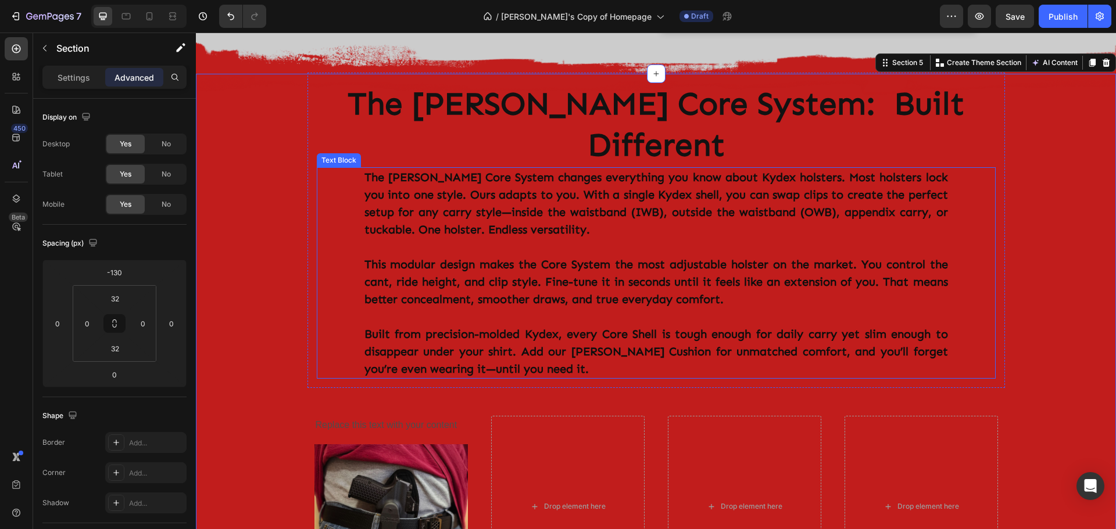
click at [435, 189] on p "The Clinger Core System changes everything you know about Kydex holsters. Most …" at bounding box center [656, 204] width 584 height 70
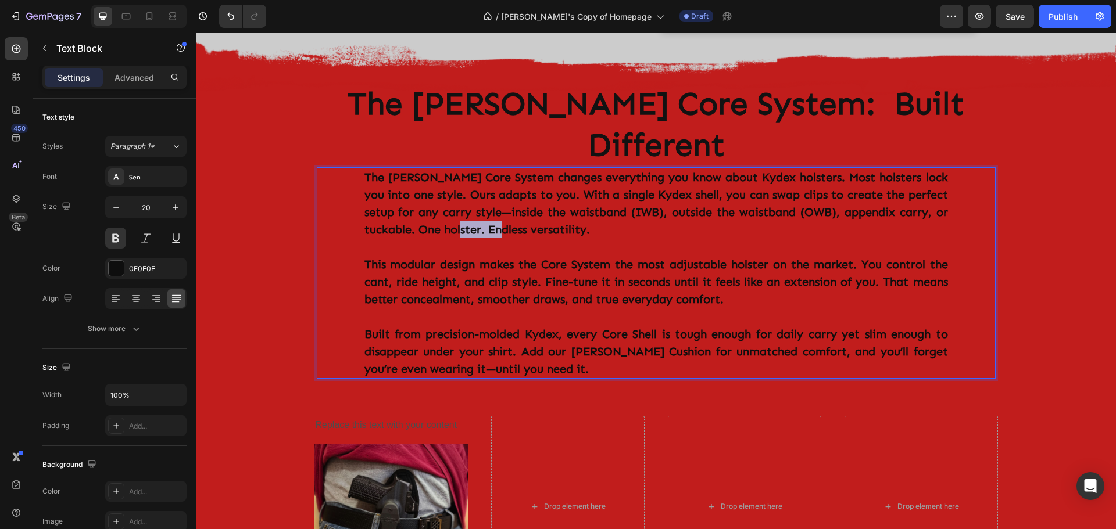
click at [439, 188] on p "The Clinger Core System changes everything you know about Kydex holsters. Most …" at bounding box center [656, 204] width 584 height 70
click at [448, 172] on p "The Clinger Core System changes everything you know about Kydex holsters. Most …" at bounding box center [656, 204] width 584 height 70
click at [488, 169] on p "The Clinger Core System changes everything you know about Kydex holsters. Most …" at bounding box center [656, 204] width 584 height 70
click at [796, 169] on p "The Clinger Core System changes everything you know about Kydex holsters. Most …" at bounding box center [656, 204] width 584 height 70
click at [523, 169] on p "The Clinger Core System changes everything you know about Kydex holsters. Most …" at bounding box center [656, 204] width 584 height 70
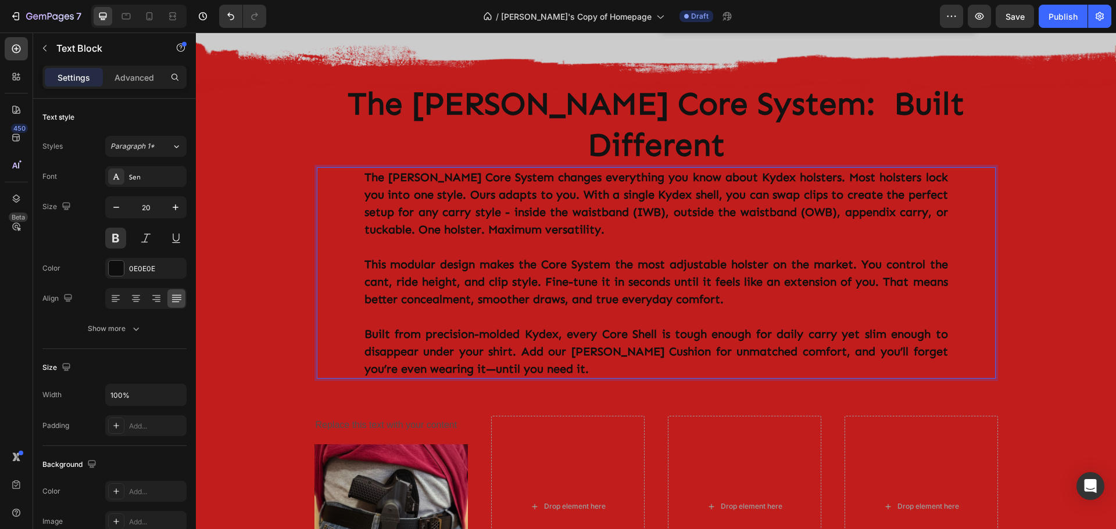
scroll to position [523, 0]
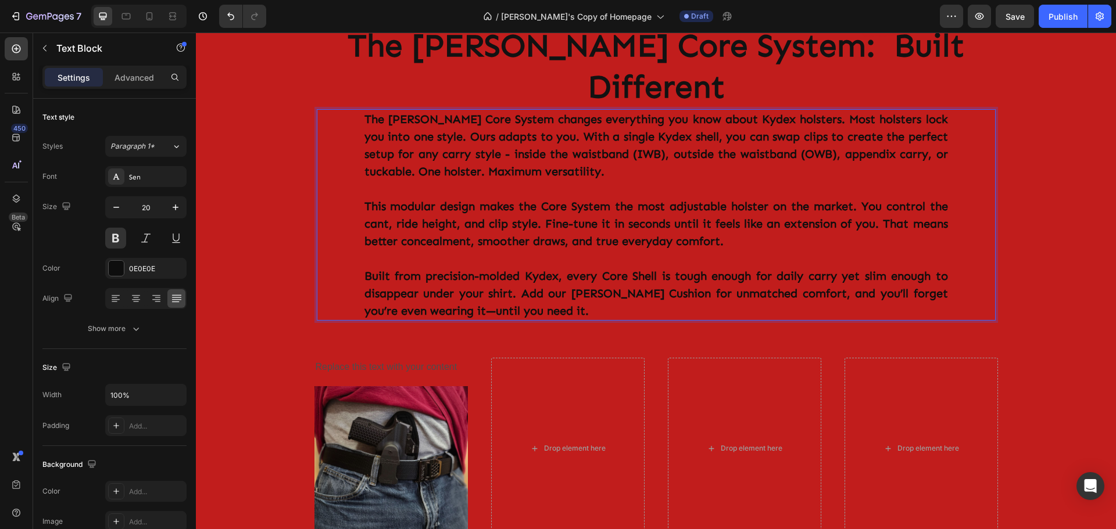
click at [465, 198] on p "This modular design makes the Core System the most adjustable holster on the ma…" at bounding box center [656, 224] width 584 height 52
click at [461, 198] on p "This modular design makes the Core System the most adjustable holster on the ma…" at bounding box center [656, 224] width 584 height 52
click at [716, 202] on p "This modular design makes the Core System the most adjustable holster on the ma…" at bounding box center [656, 224] width 584 height 52
click at [714, 201] on p "This modular design makes the Core System the most adjustable holster on the ma…" at bounding box center [656, 224] width 584 height 52
click at [422, 269] on p "Built from precision-molded Kydex, every Core Shell is tough enough for daily c…" at bounding box center [656, 293] width 584 height 52
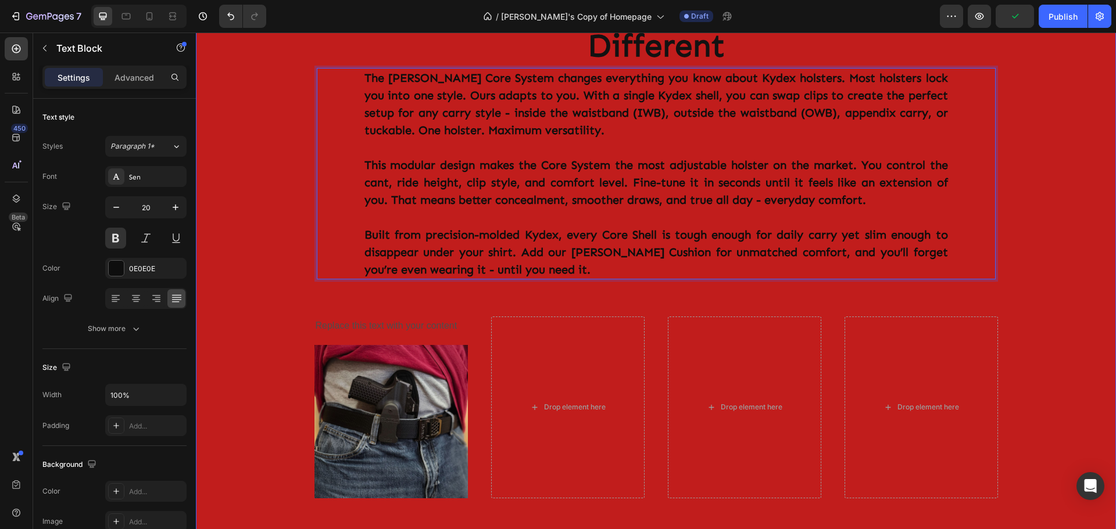
scroll to position [291, 0]
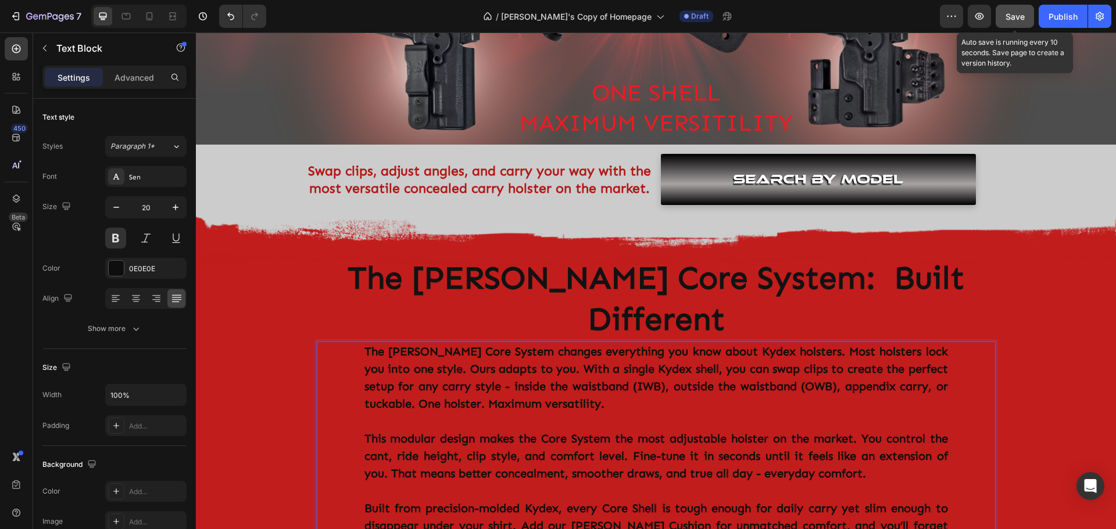
click at [1010, 17] on span "Save" at bounding box center [1015, 17] width 19 height 10
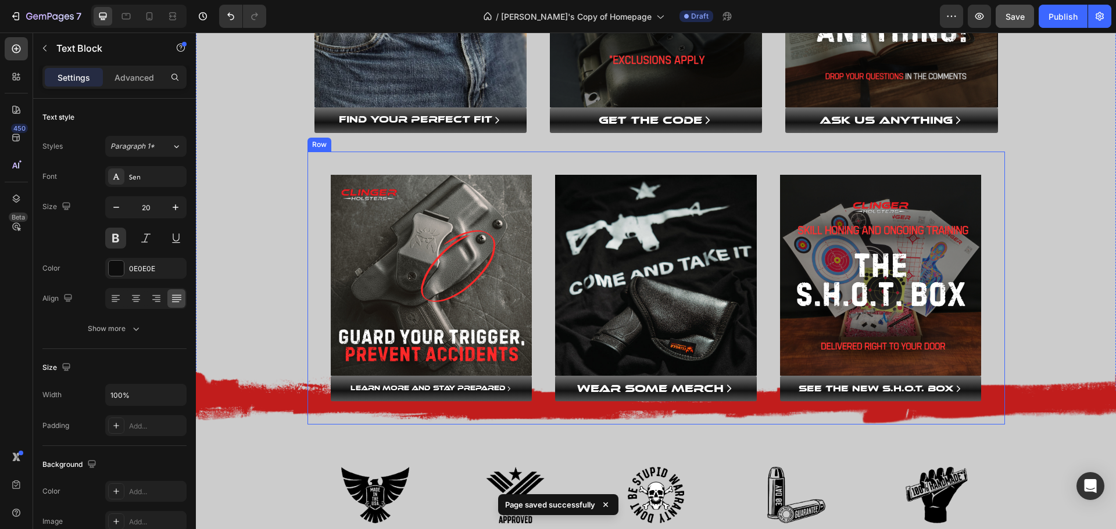
scroll to position [1279, 0]
